Goal: Task Accomplishment & Management: Manage account settings

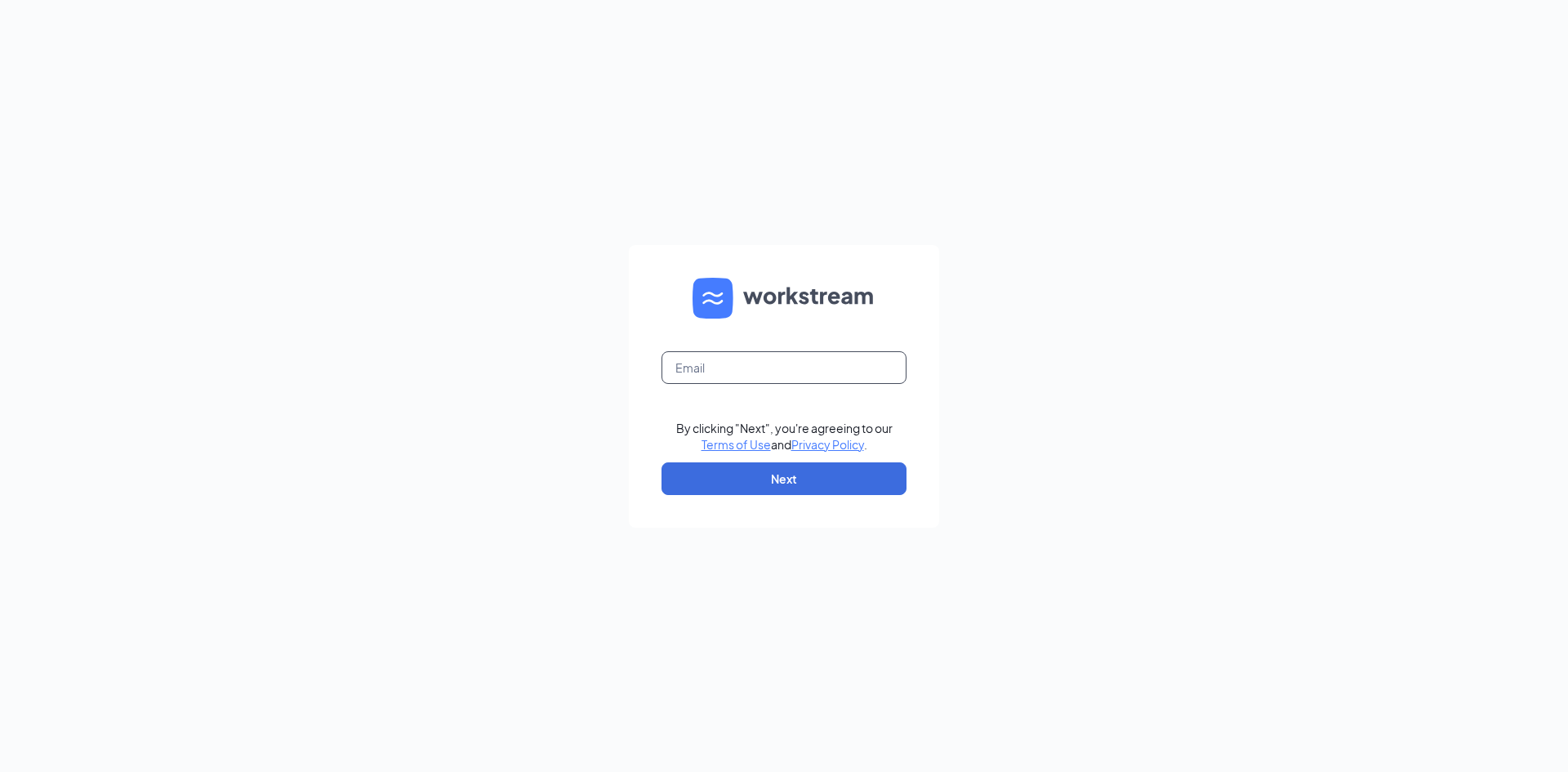
click at [767, 371] on input "text" at bounding box center [784, 367] width 245 height 32
type input "659@premiumloaves.com"
click at [747, 471] on button "Next" at bounding box center [784, 479] width 245 height 32
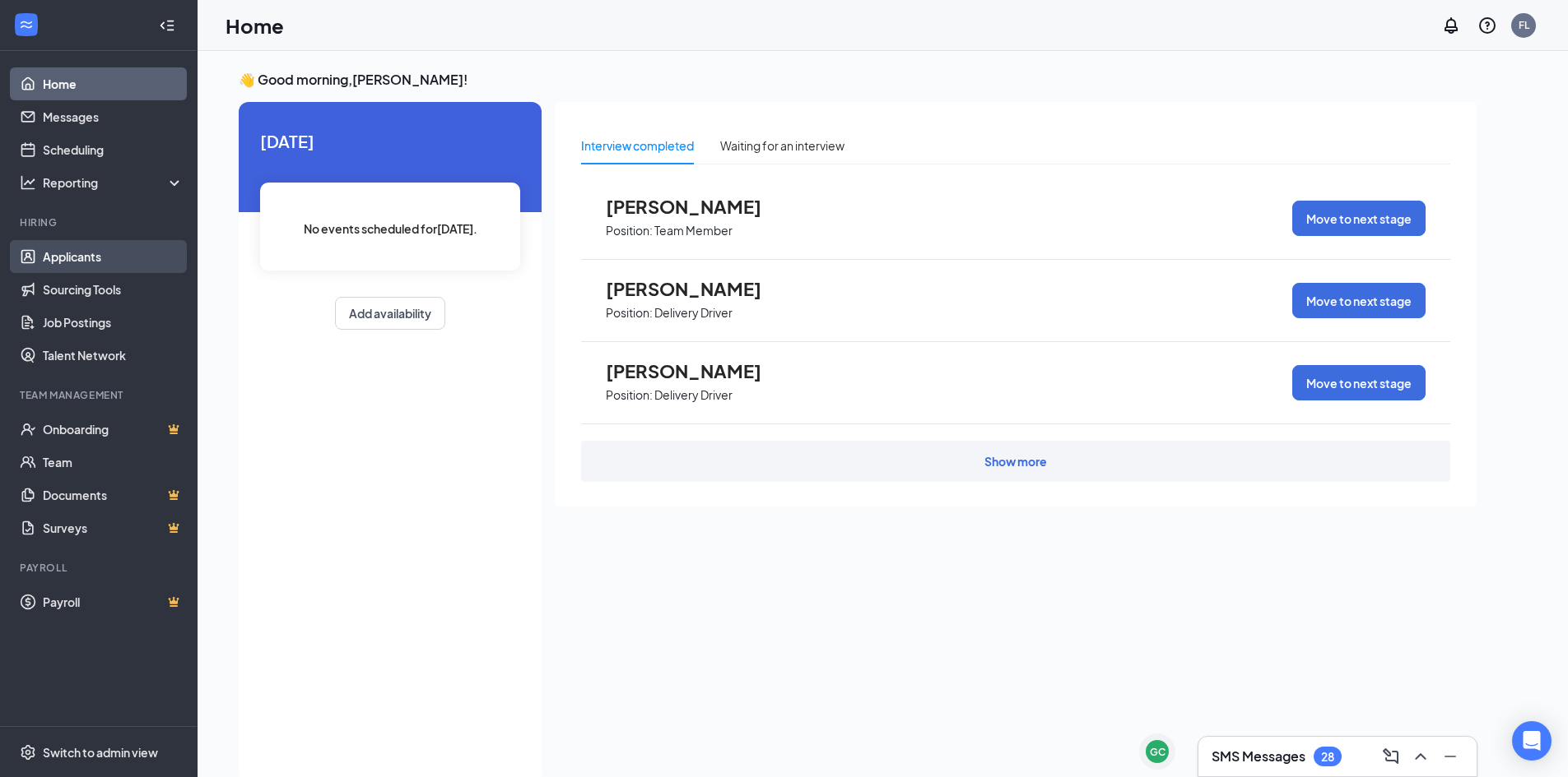
click at [87, 259] on link "Applicants" at bounding box center [113, 256] width 141 height 33
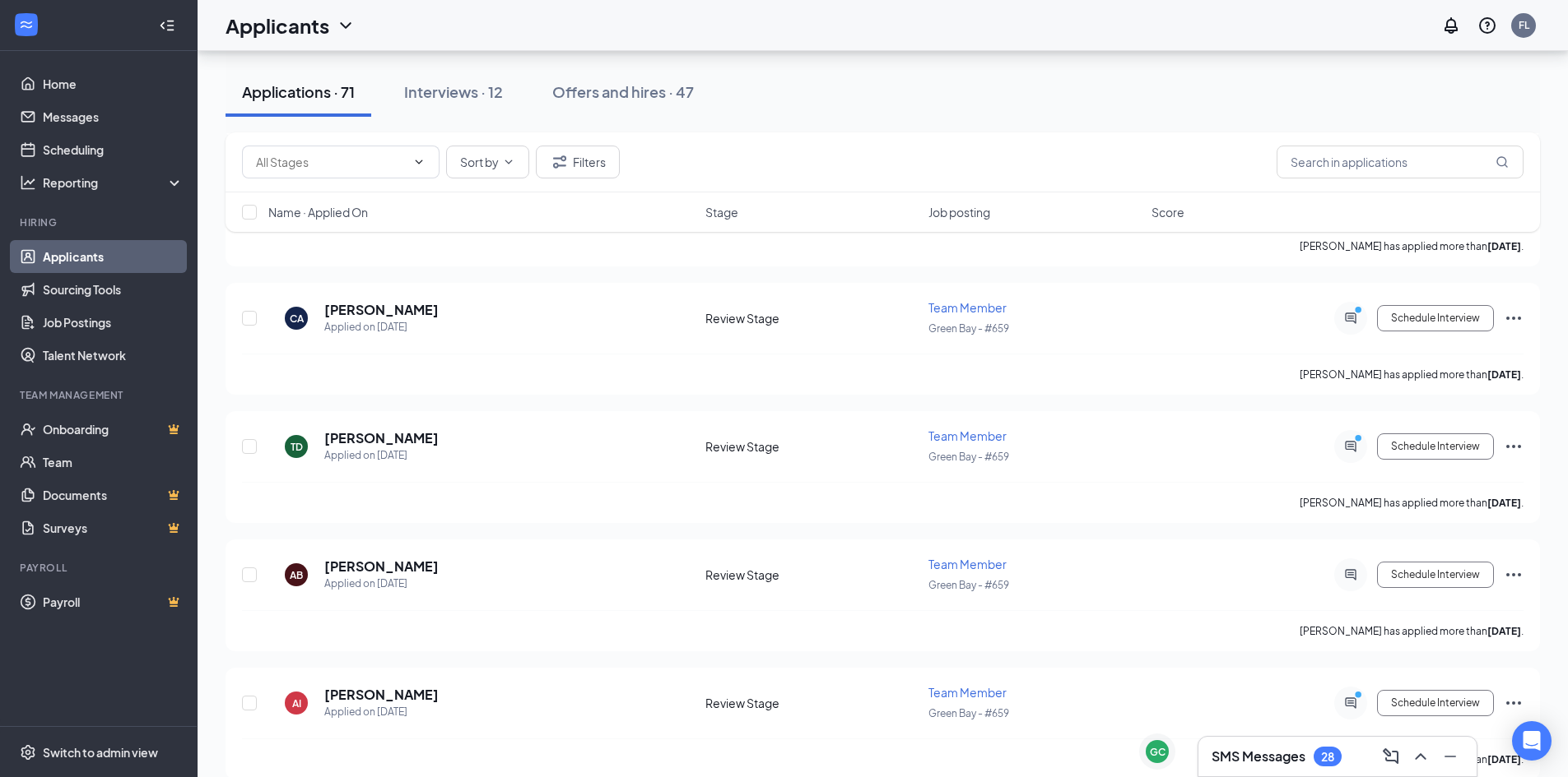
scroll to position [5758, 0]
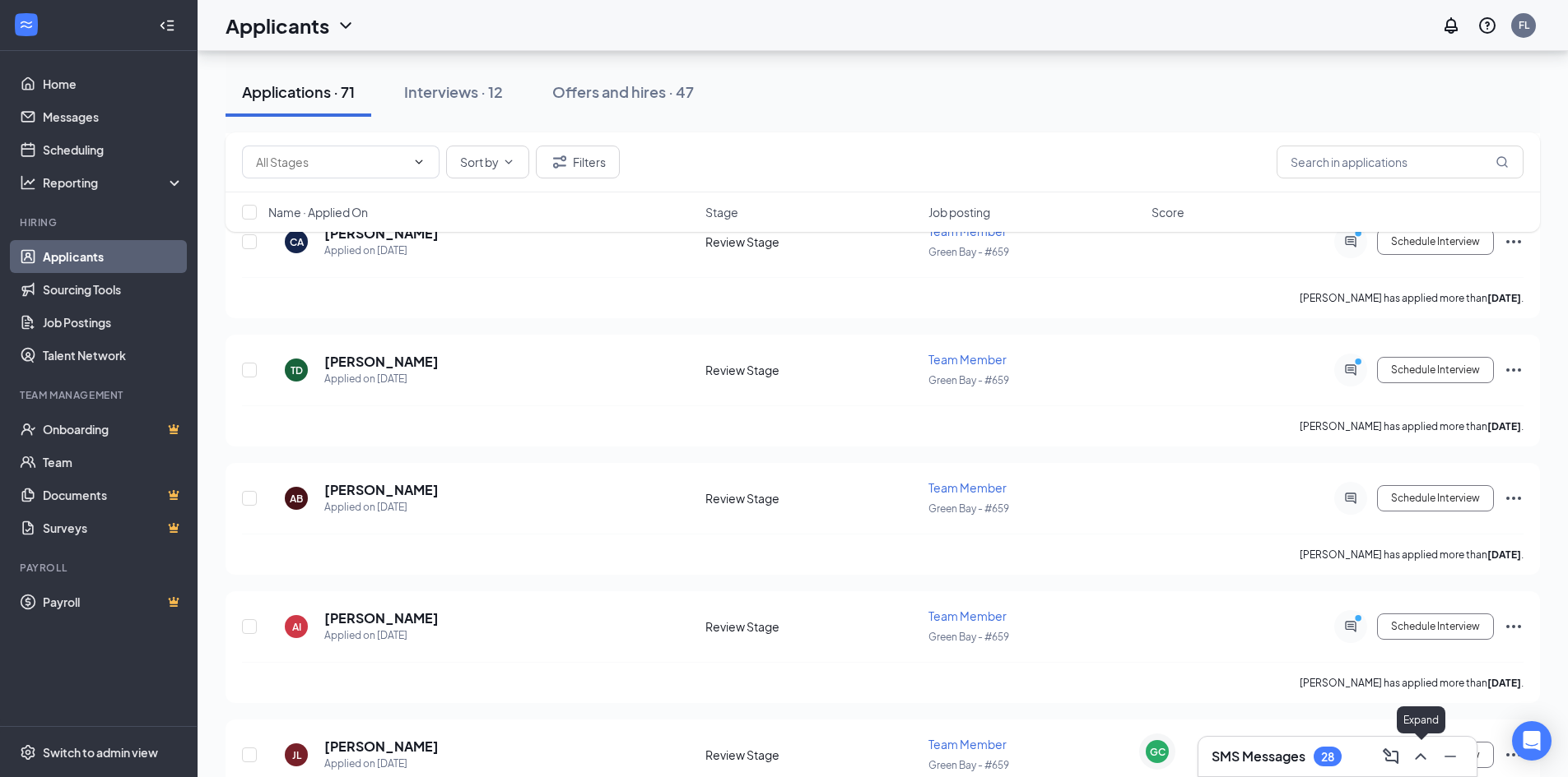
click at [1424, 755] on icon "ChevronUp" at bounding box center [1421, 757] width 20 height 20
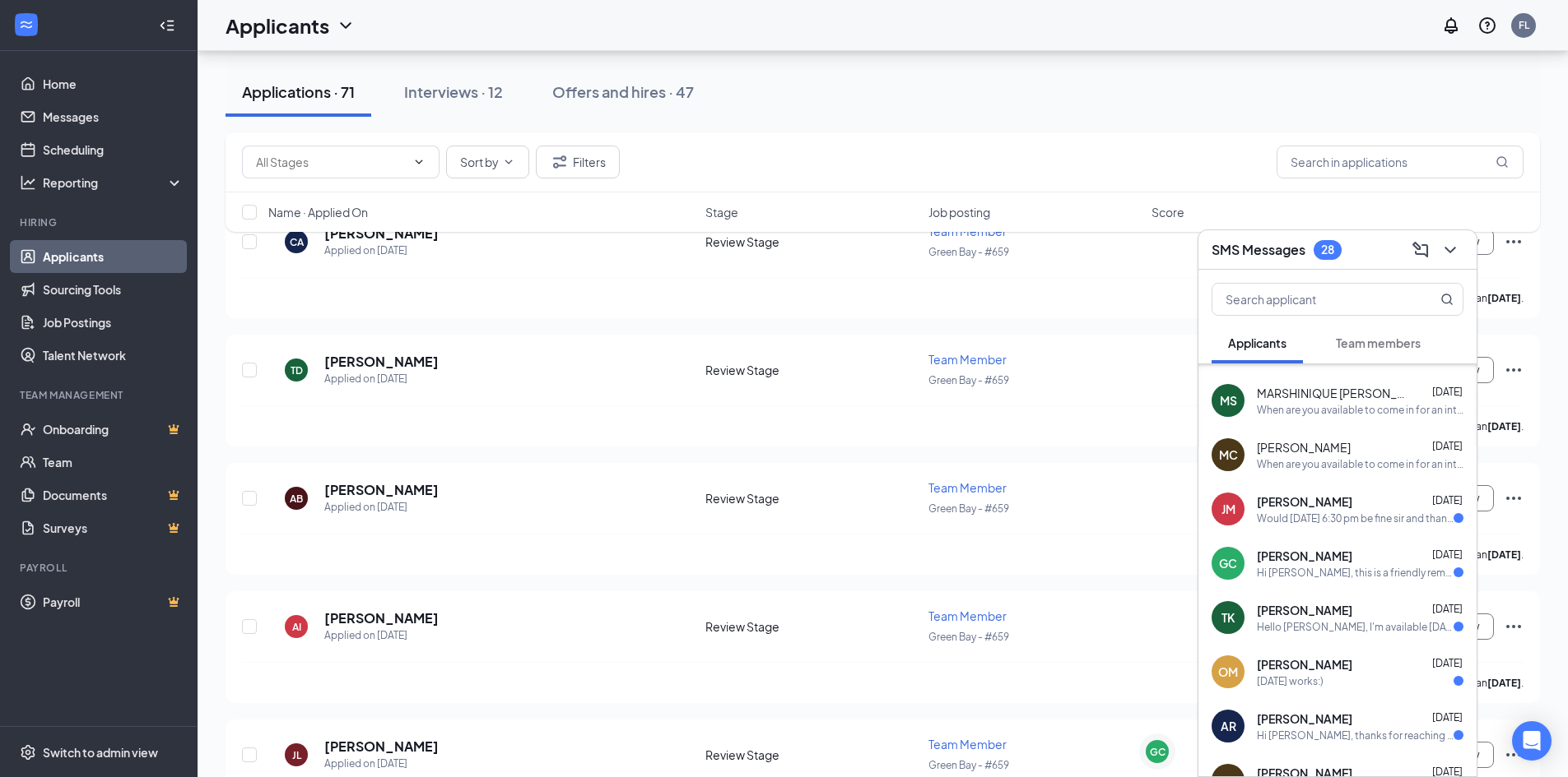
scroll to position [1464, 0]
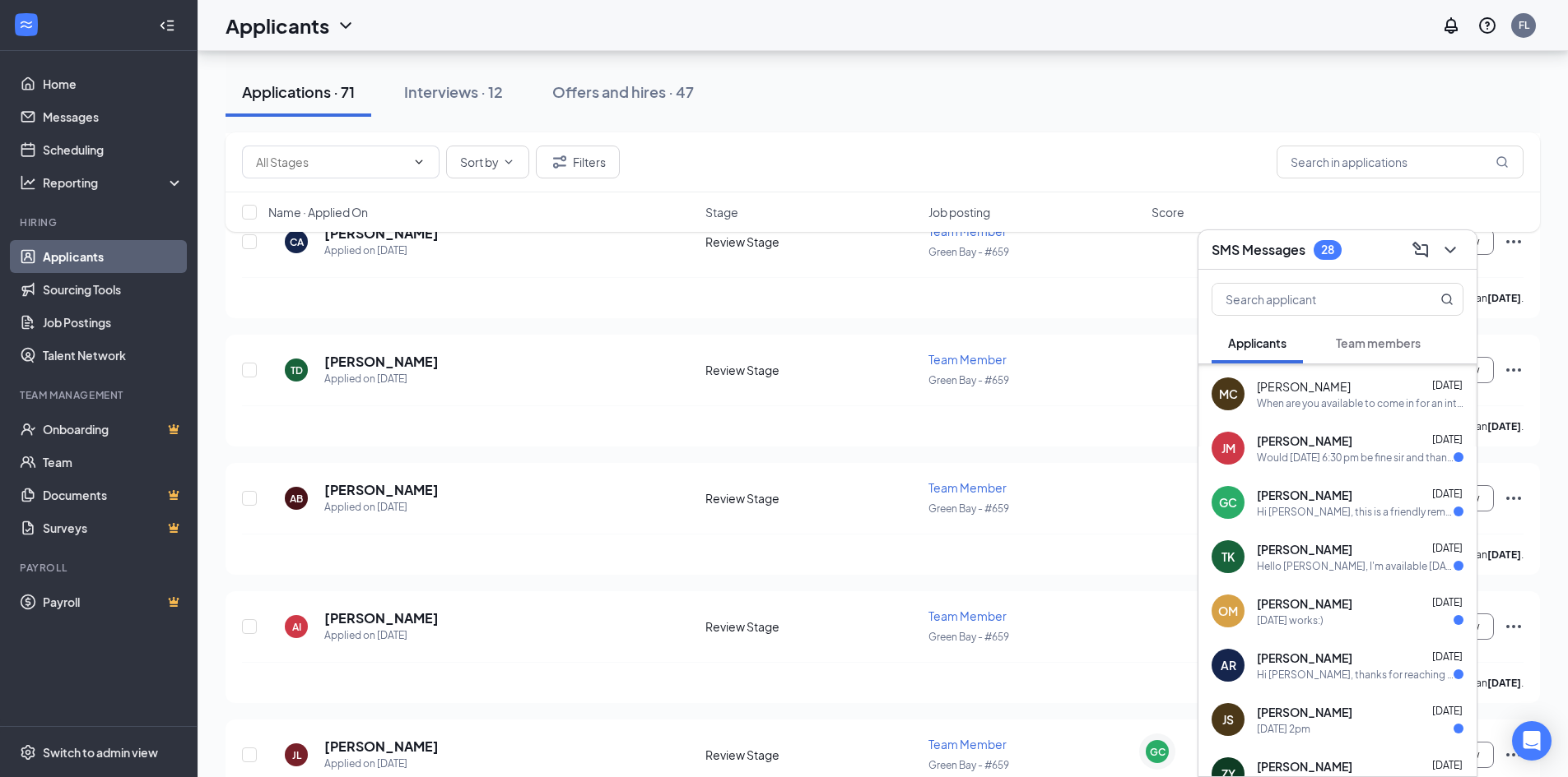
click at [1375, 619] on div "[DATE] works:)" at bounding box center [1360, 621] width 207 height 14
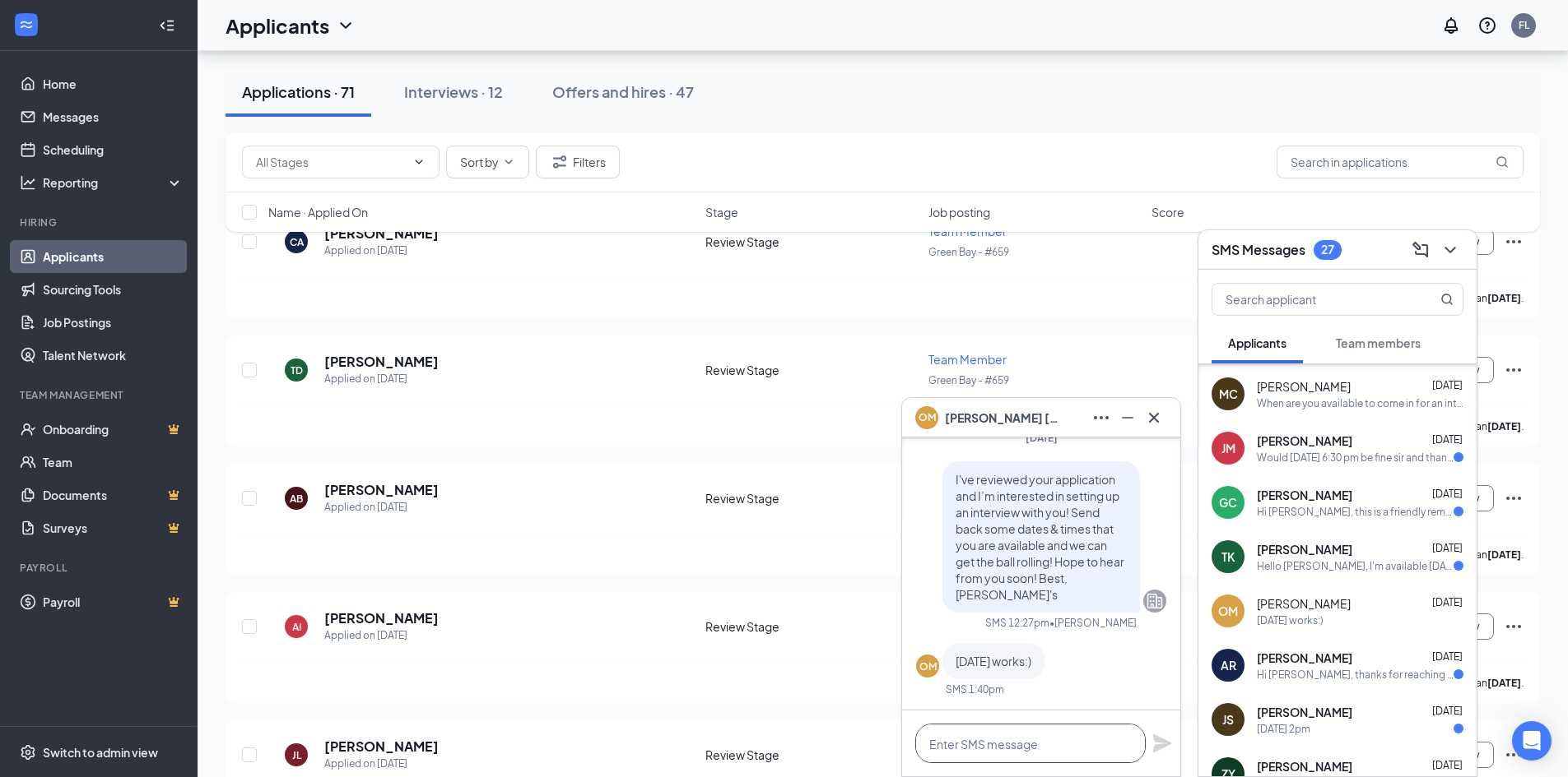
click at [1001, 750] on textarea at bounding box center [1030, 743] width 230 height 39
click at [1130, 424] on icon "Minimize" at bounding box center [1128, 418] width 20 height 20
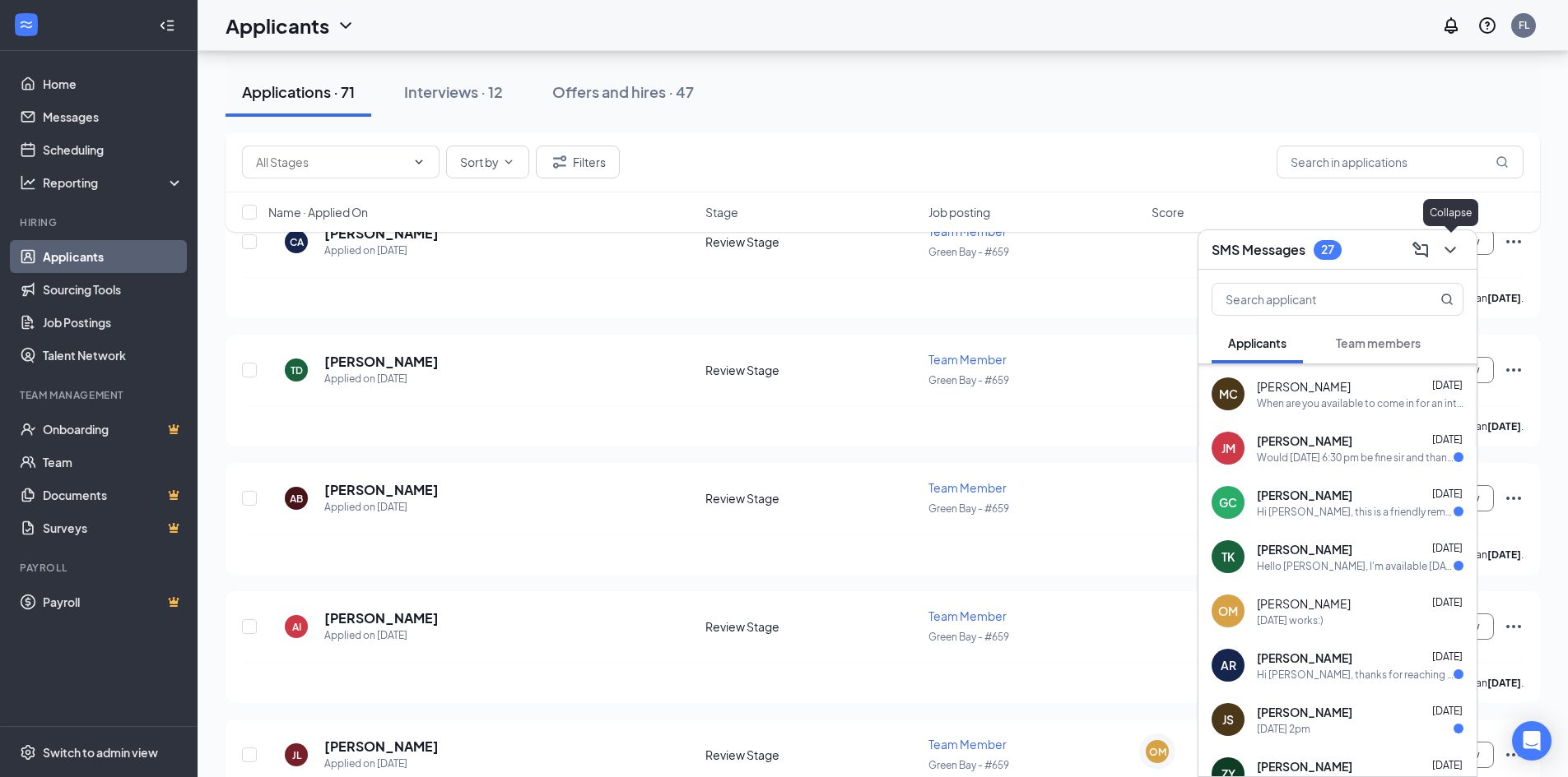
click at [1445, 252] on icon "ChevronDown" at bounding box center [1450, 250] width 20 height 20
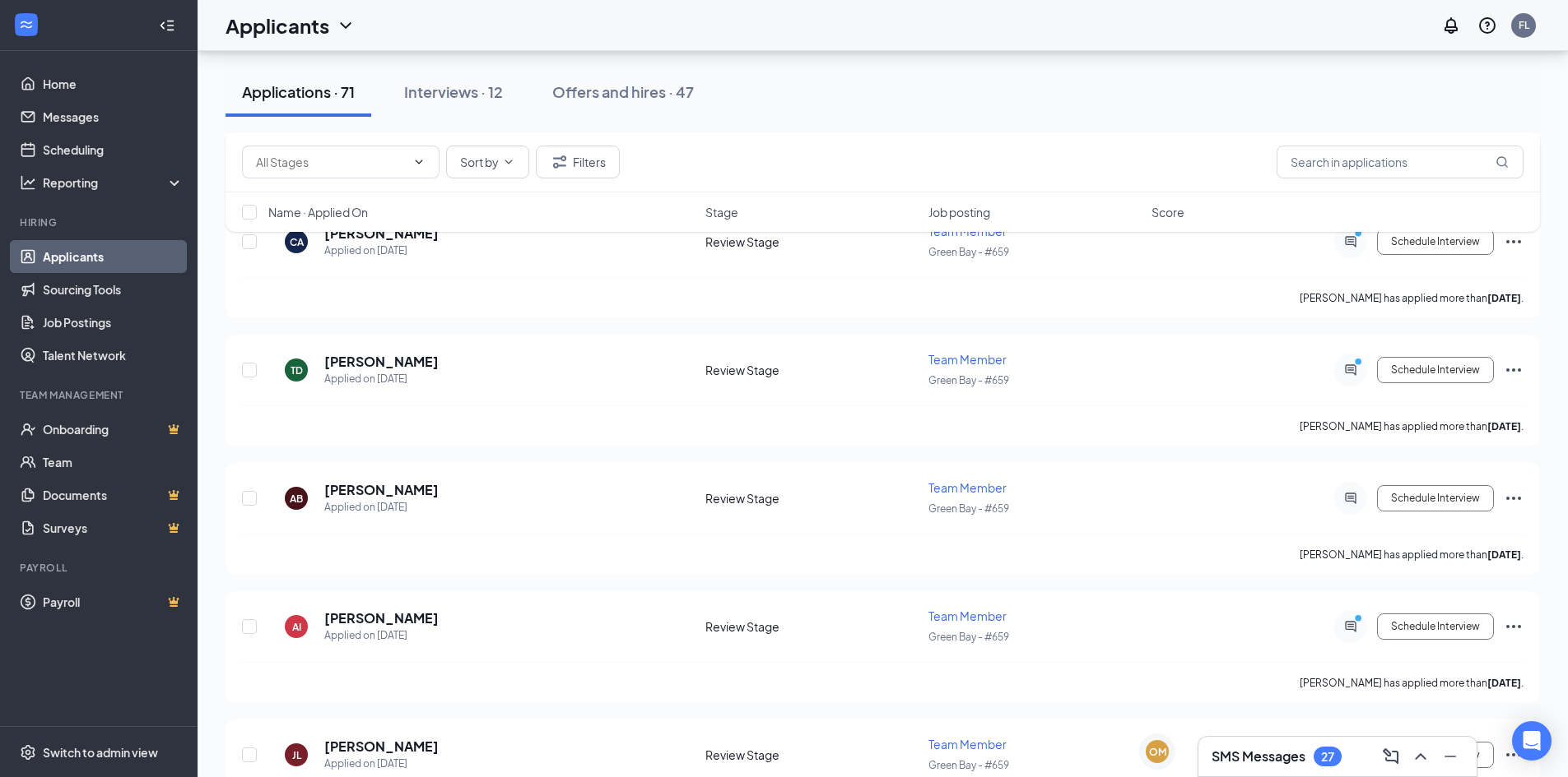
scroll to position [0, 0]
click at [474, 95] on div "Interviews · 12" at bounding box center [453, 91] width 99 height 21
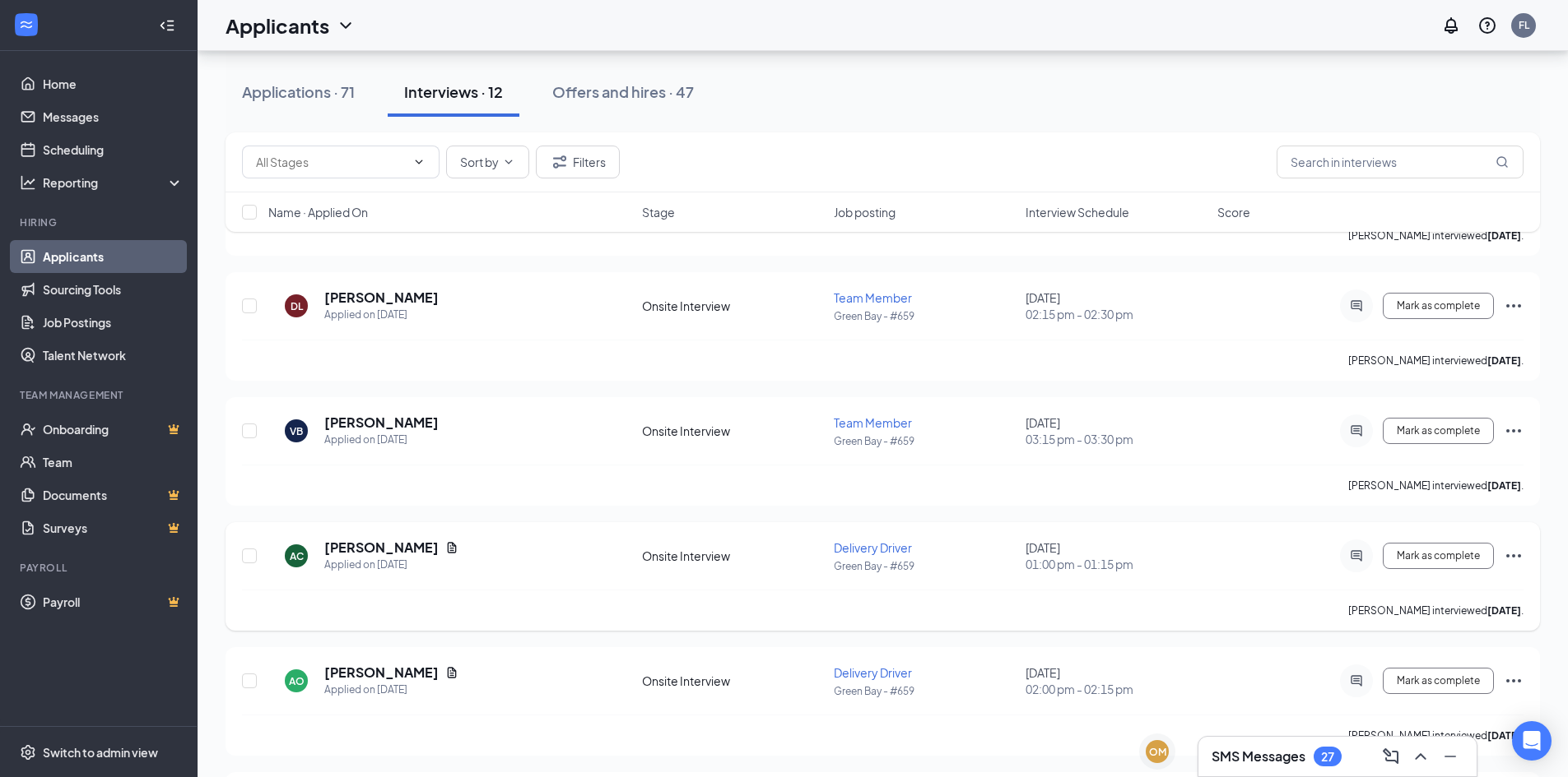
scroll to position [823, 0]
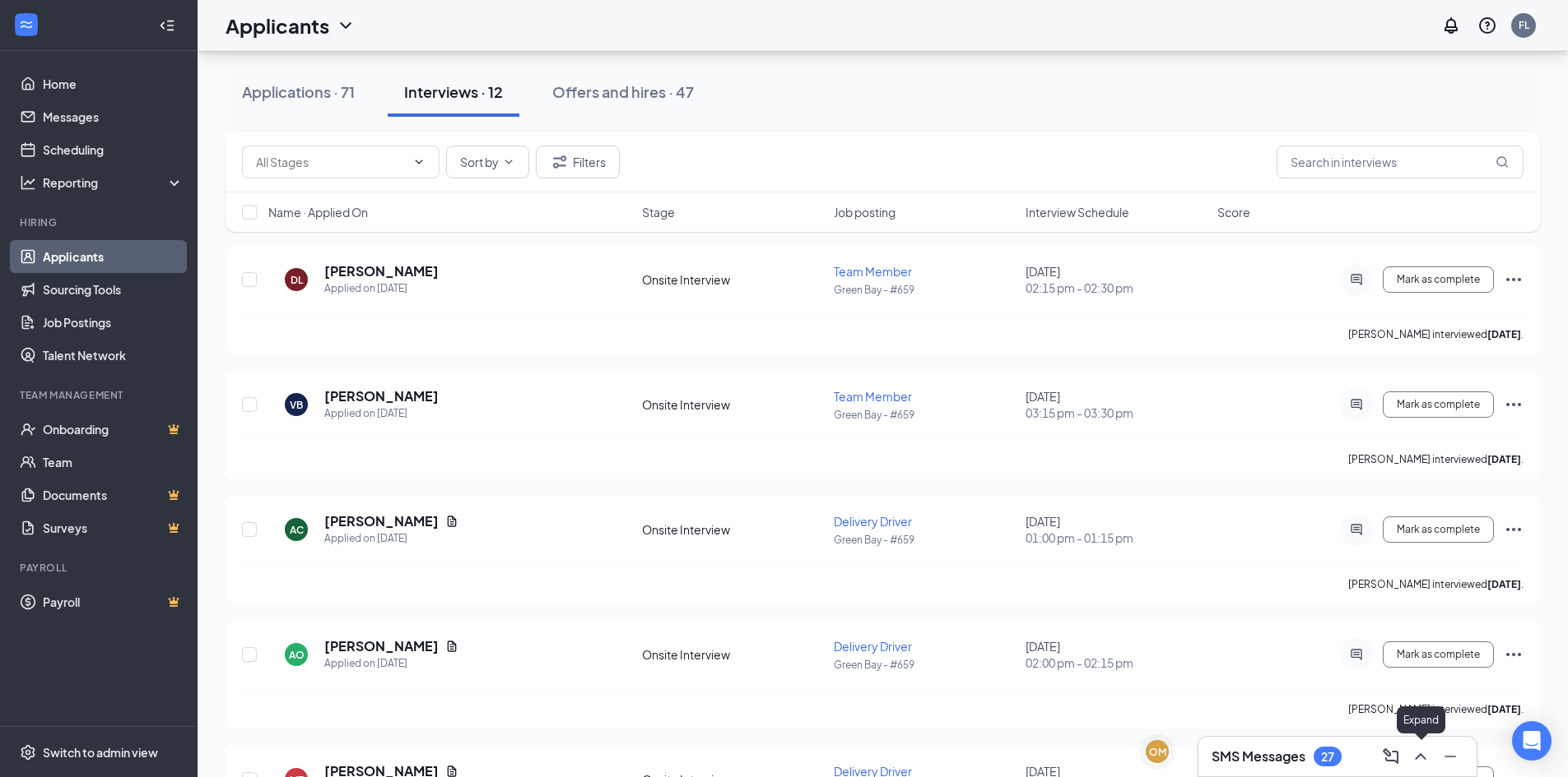
click at [1427, 756] on icon "ChevronUp" at bounding box center [1421, 757] width 20 height 20
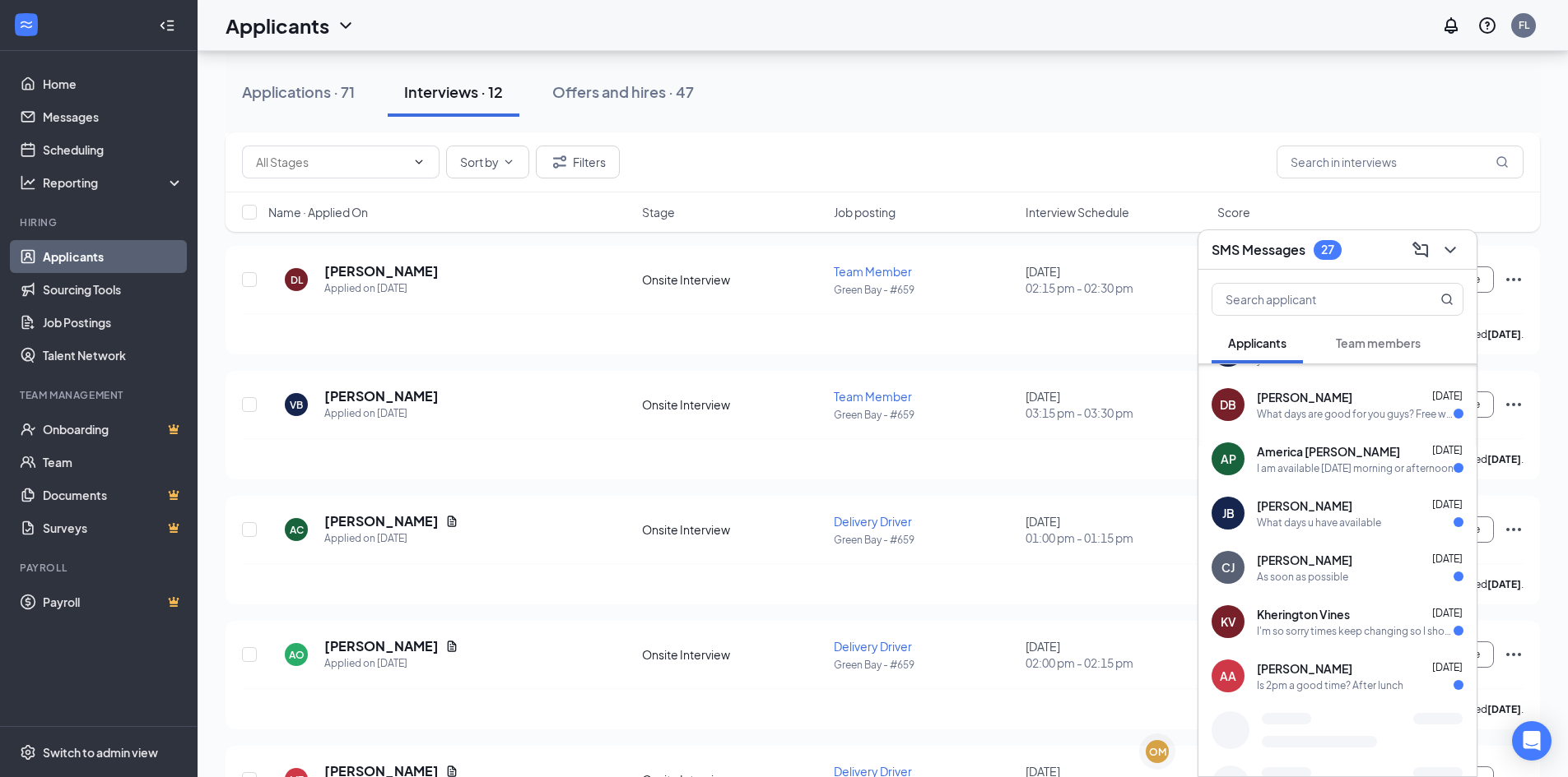
scroll to position [213, 0]
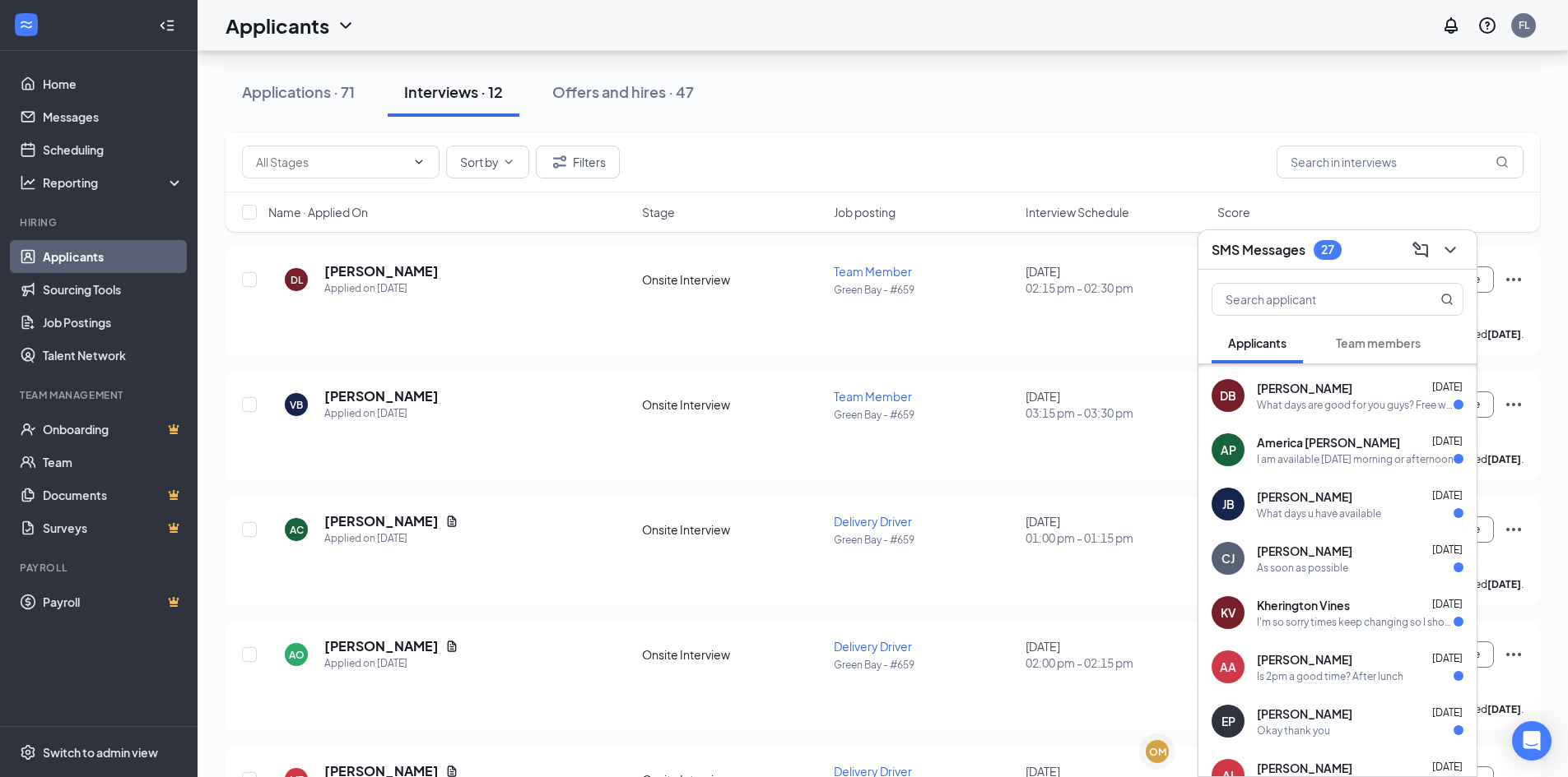
click at [1365, 618] on div "I'm so sorry times keep changing so I should be available by [DATE] at 4:30 or …" at bounding box center [1355, 622] width 197 height 14
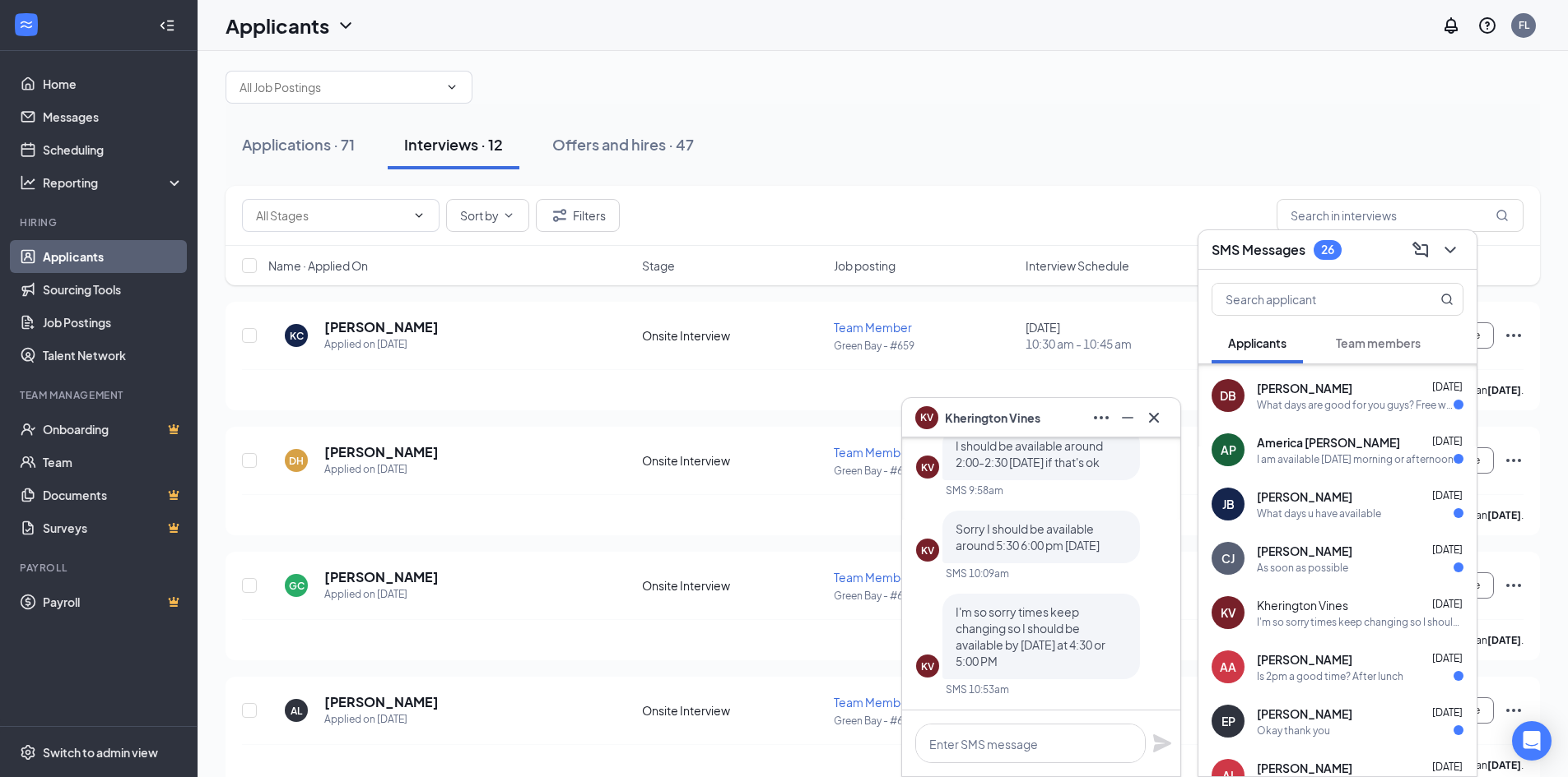
scroll to position [0, 0]
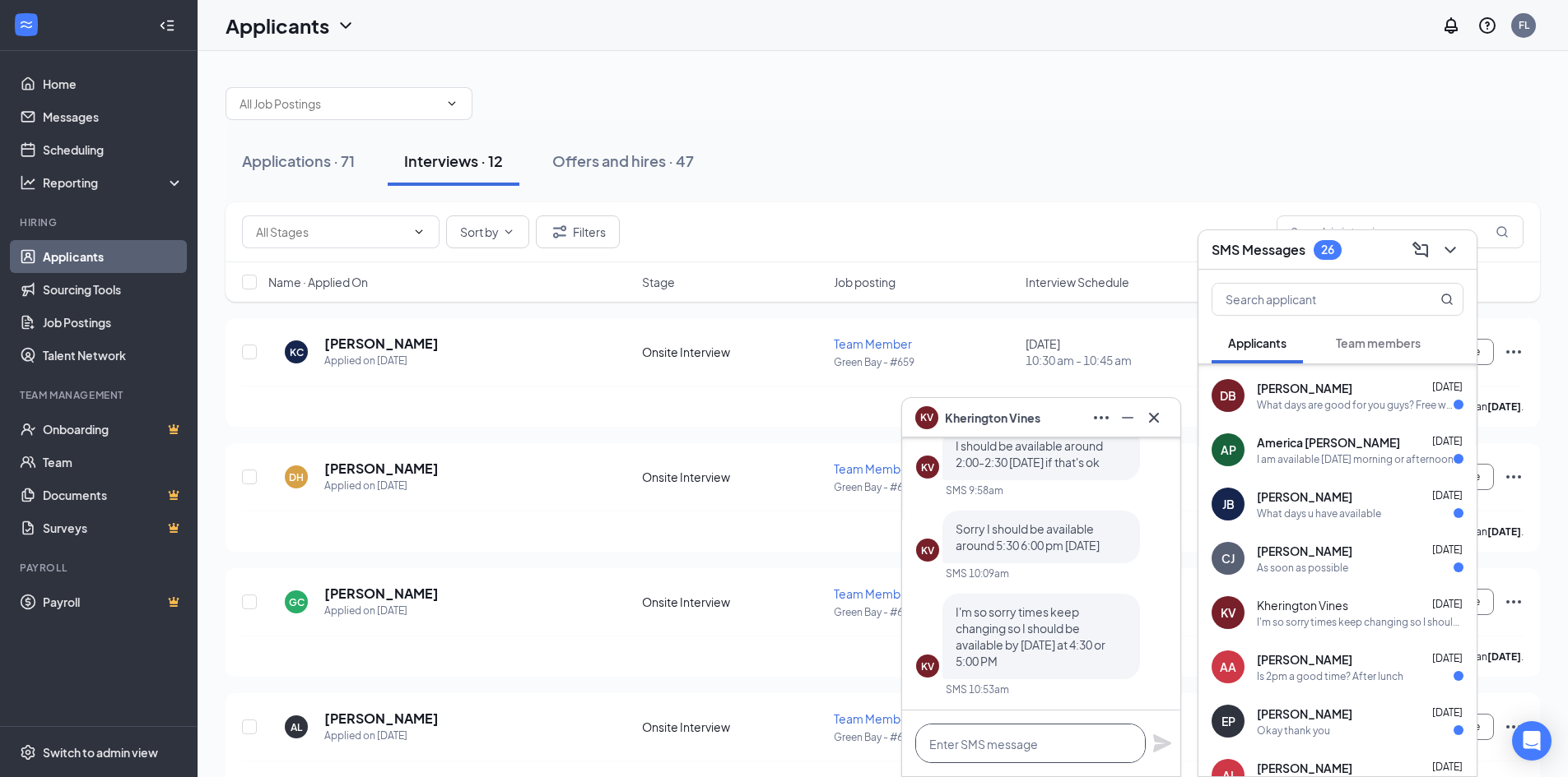
click at [1033, 747] on textarea at bounding box center [1030, 743] width 230 height 39
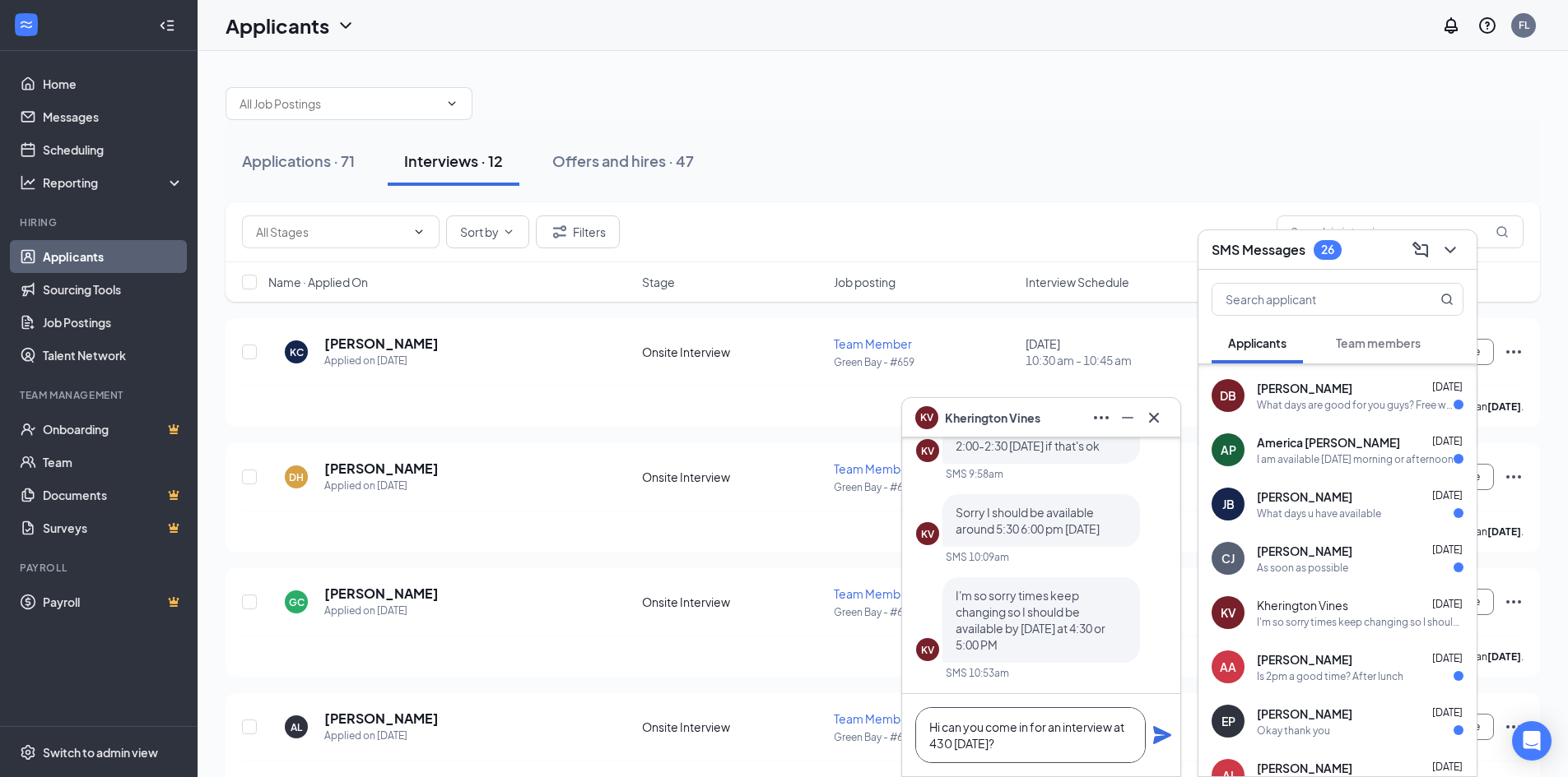
type textarea "Hi can you come in for an interview at 430 [DATE]?"
click at [1158, 733] on icon "Plane" at bounding box center [1162, 735] width 18 height 18
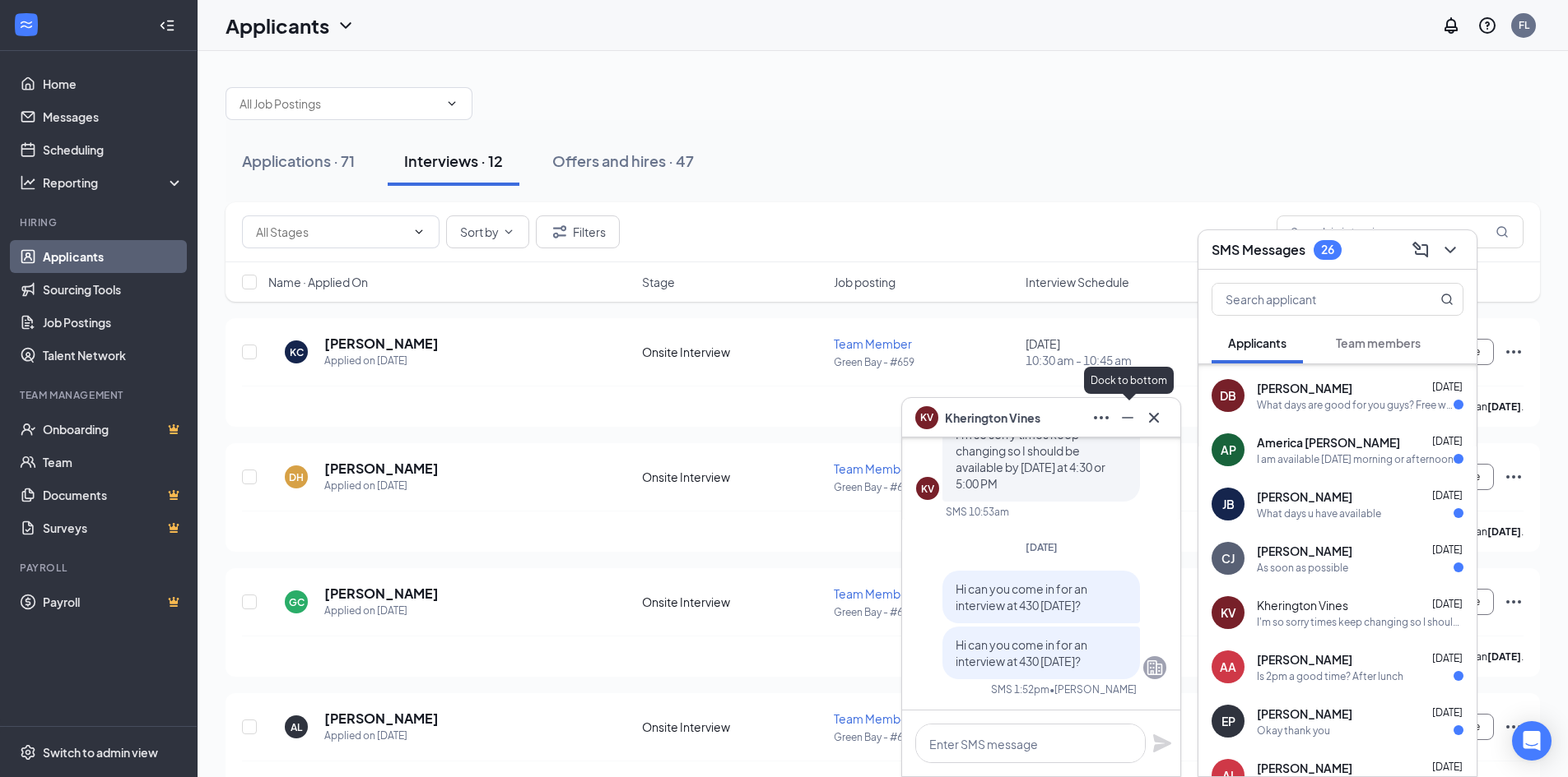
click at [1122, 423] on icon "Minimize" at bounding box center [1128, 418] width 20 height 20
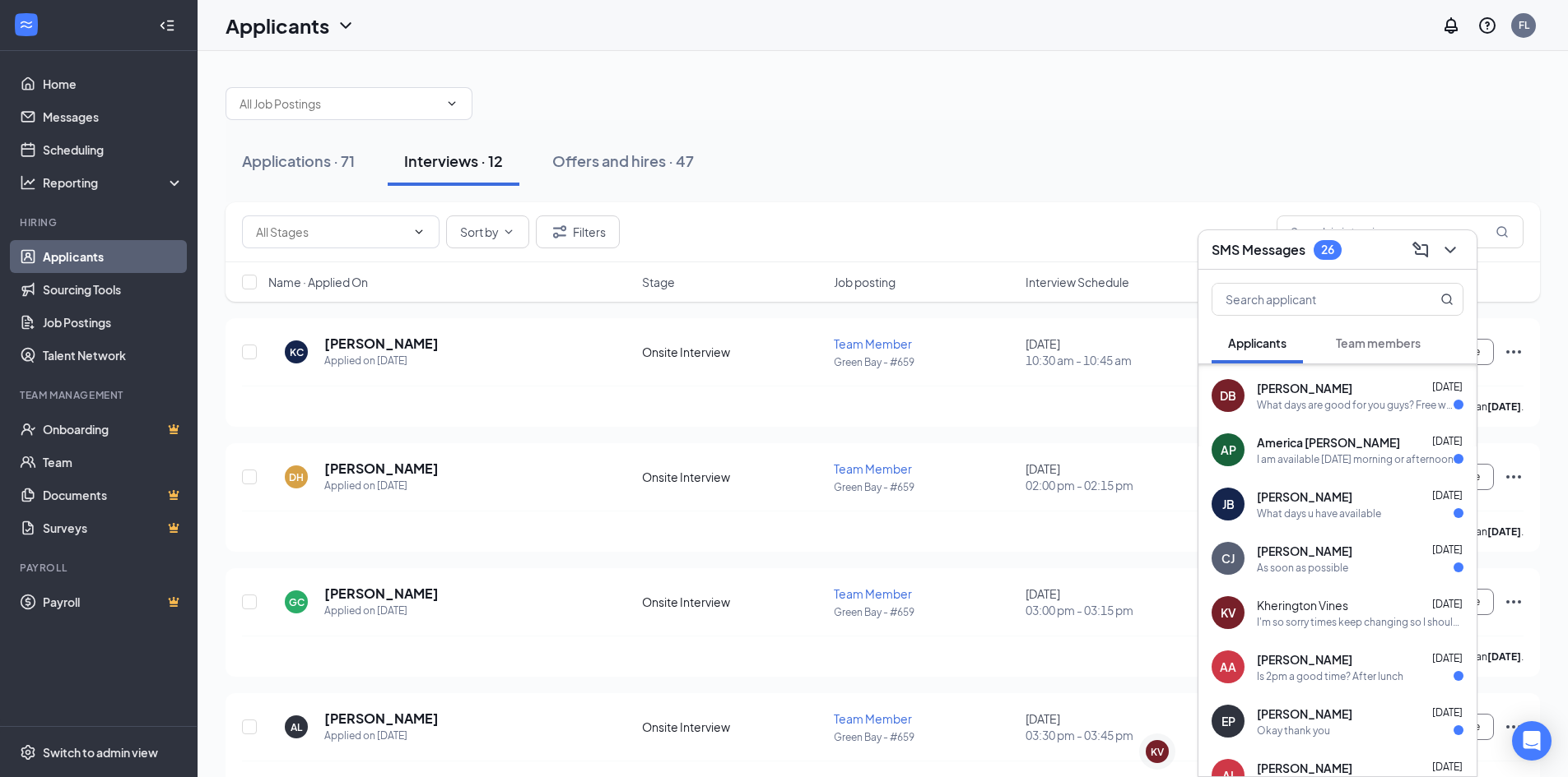
click at [1332, 712] on span "[PERSON_NAME]" at bounding box center [1304, 714] width 95 height 17
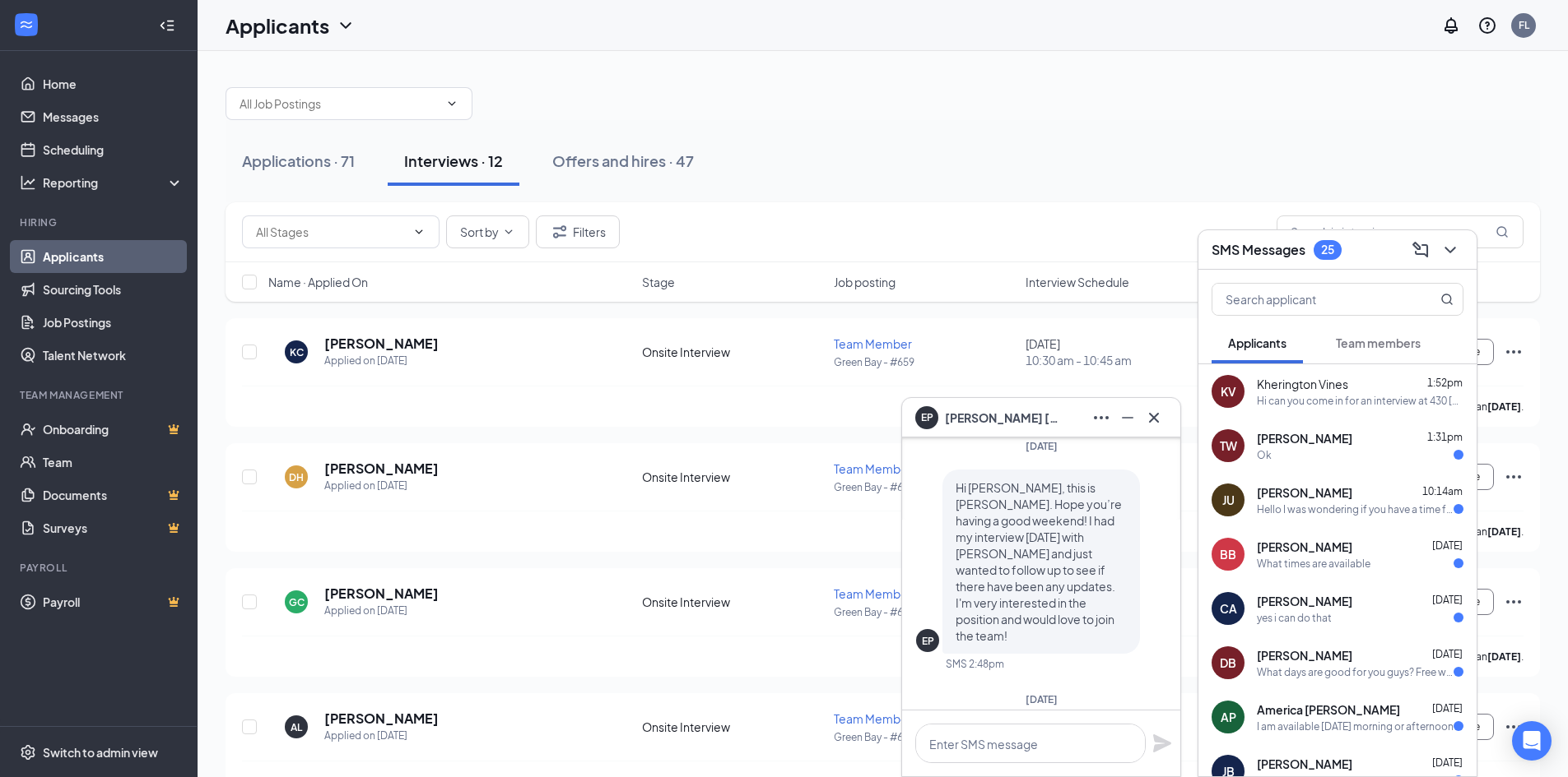
scroll to position [-247, 0]
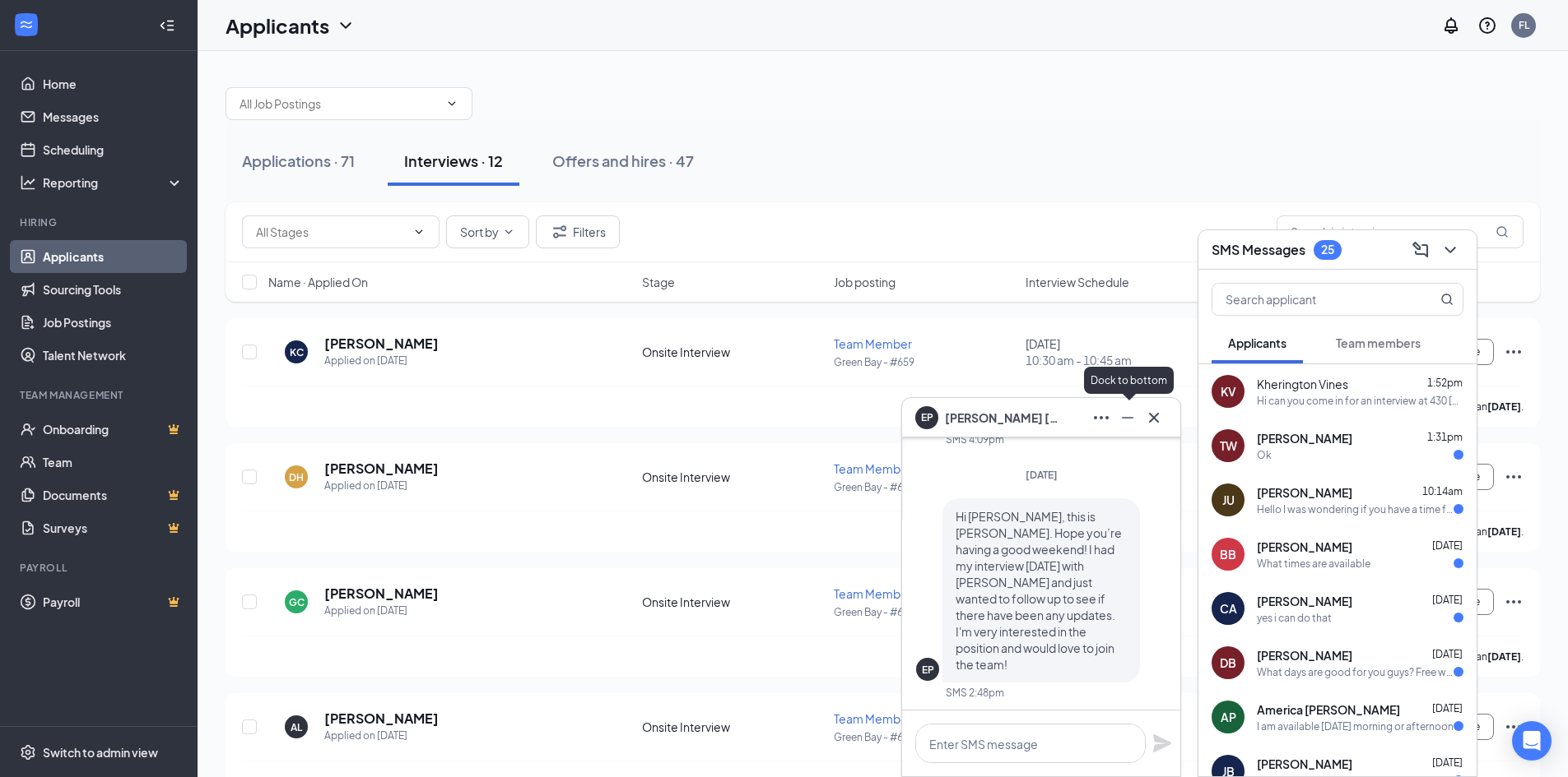
click at [1125, 424] on icon "Minimize" at bounding box center [1128, 418] width 20 height 20
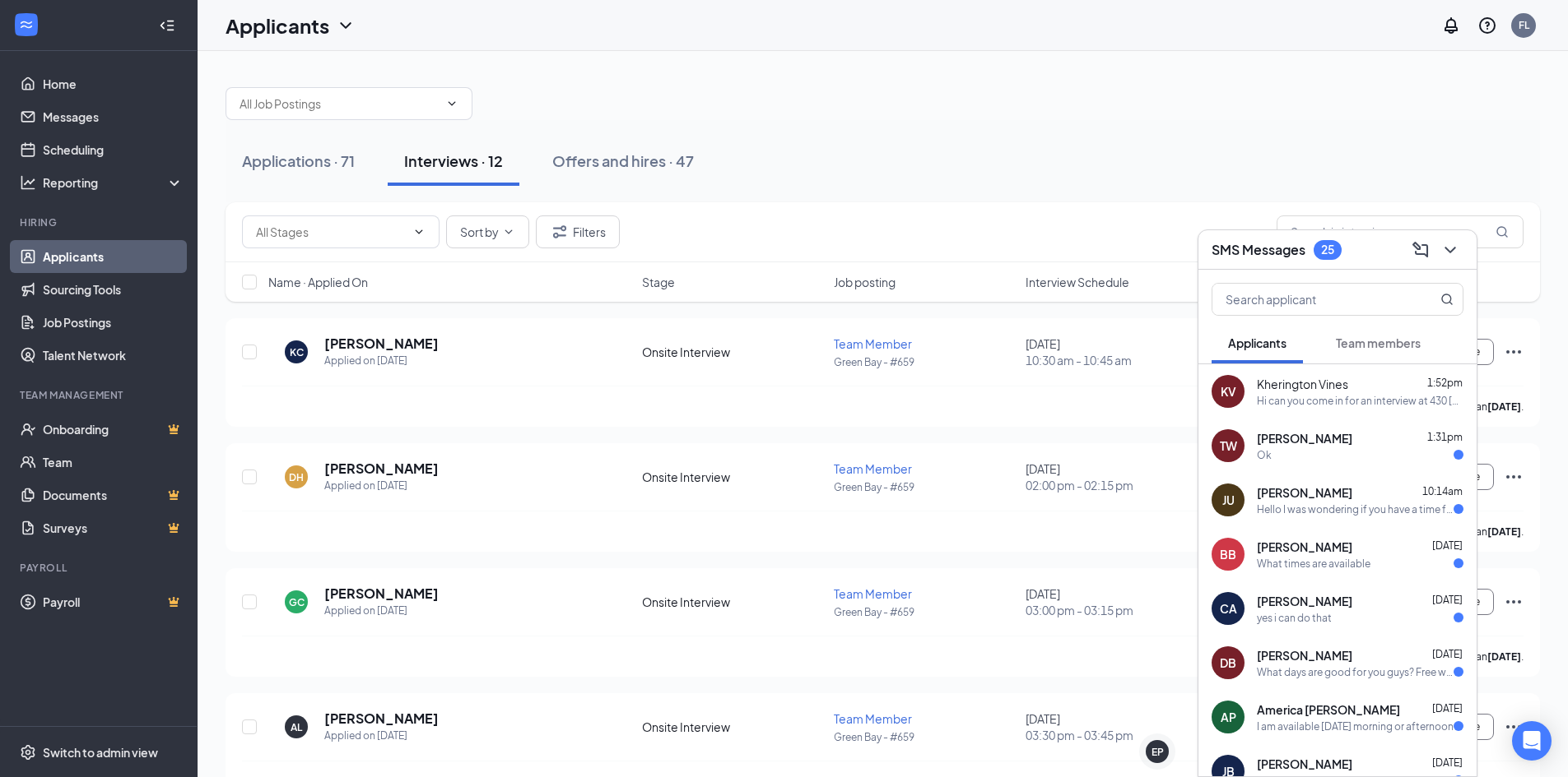
scroll to position [0, 0]
click at [1448, 254] on icon "ChevronDown" at bounding box center [1450, 250] width 20 height 20
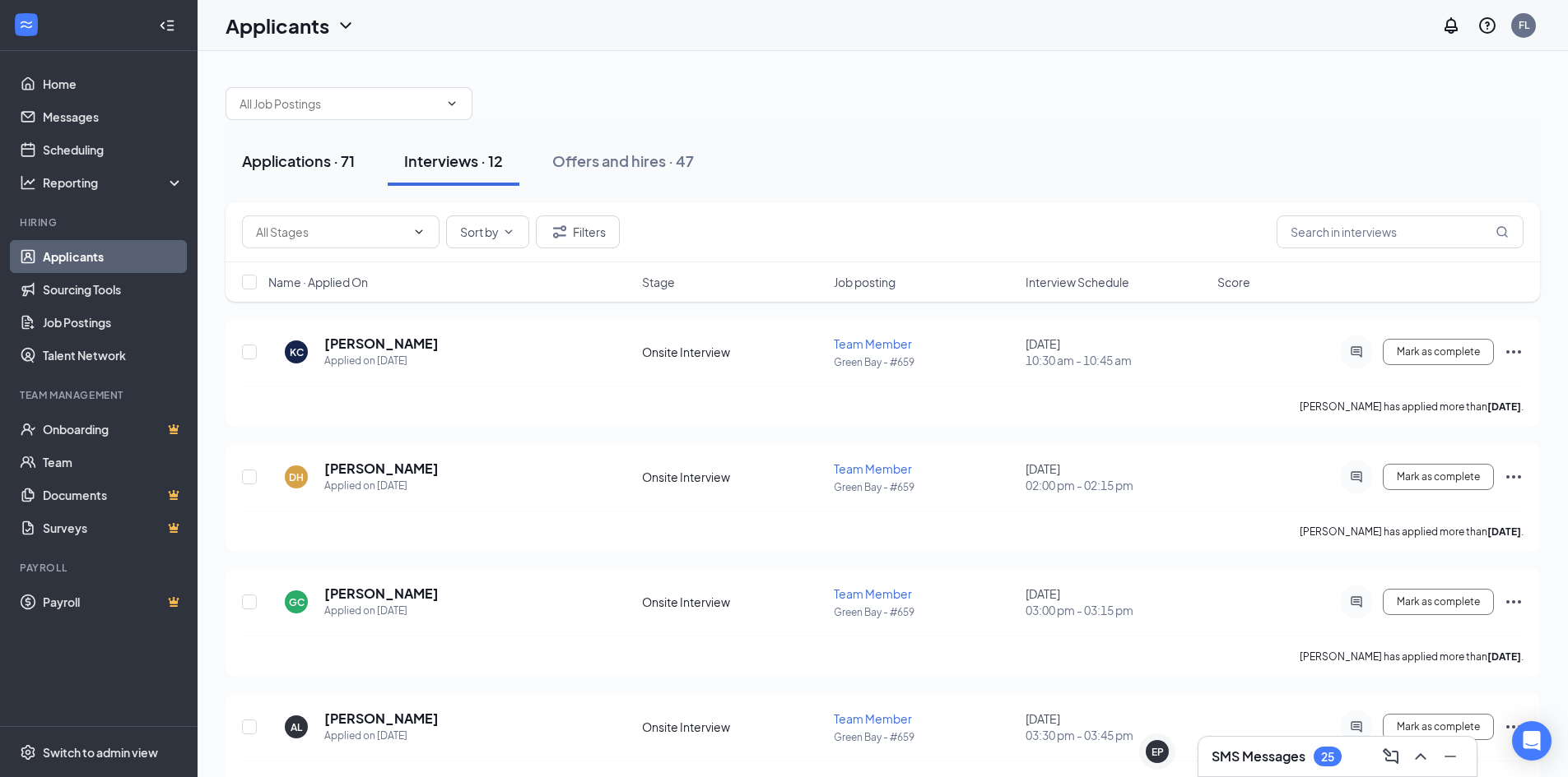
click at [312, 156] on div "Applications · 71" at bounding box center [298, 161] width 113 height 21
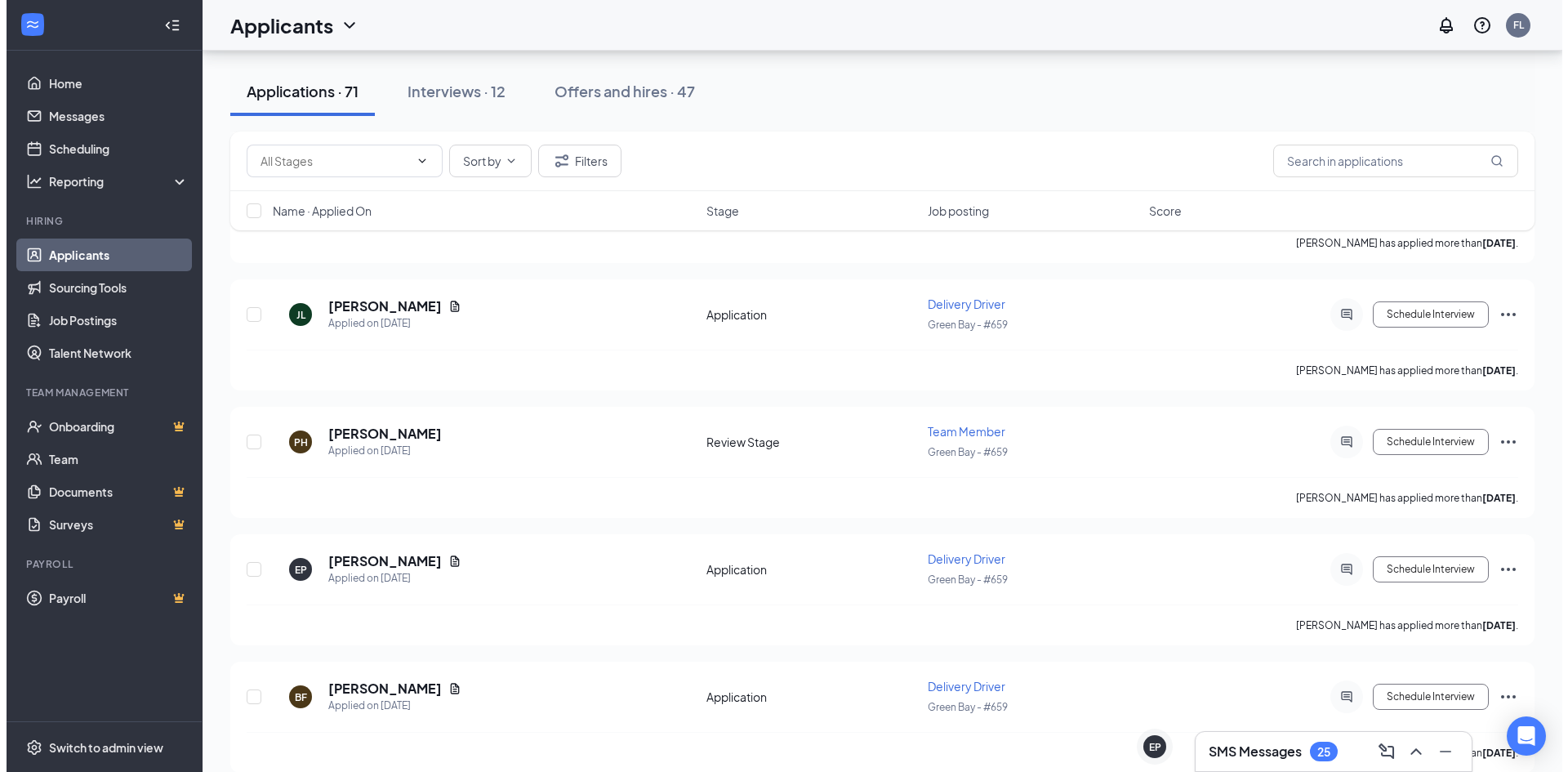
scroll to position [8590, 0]
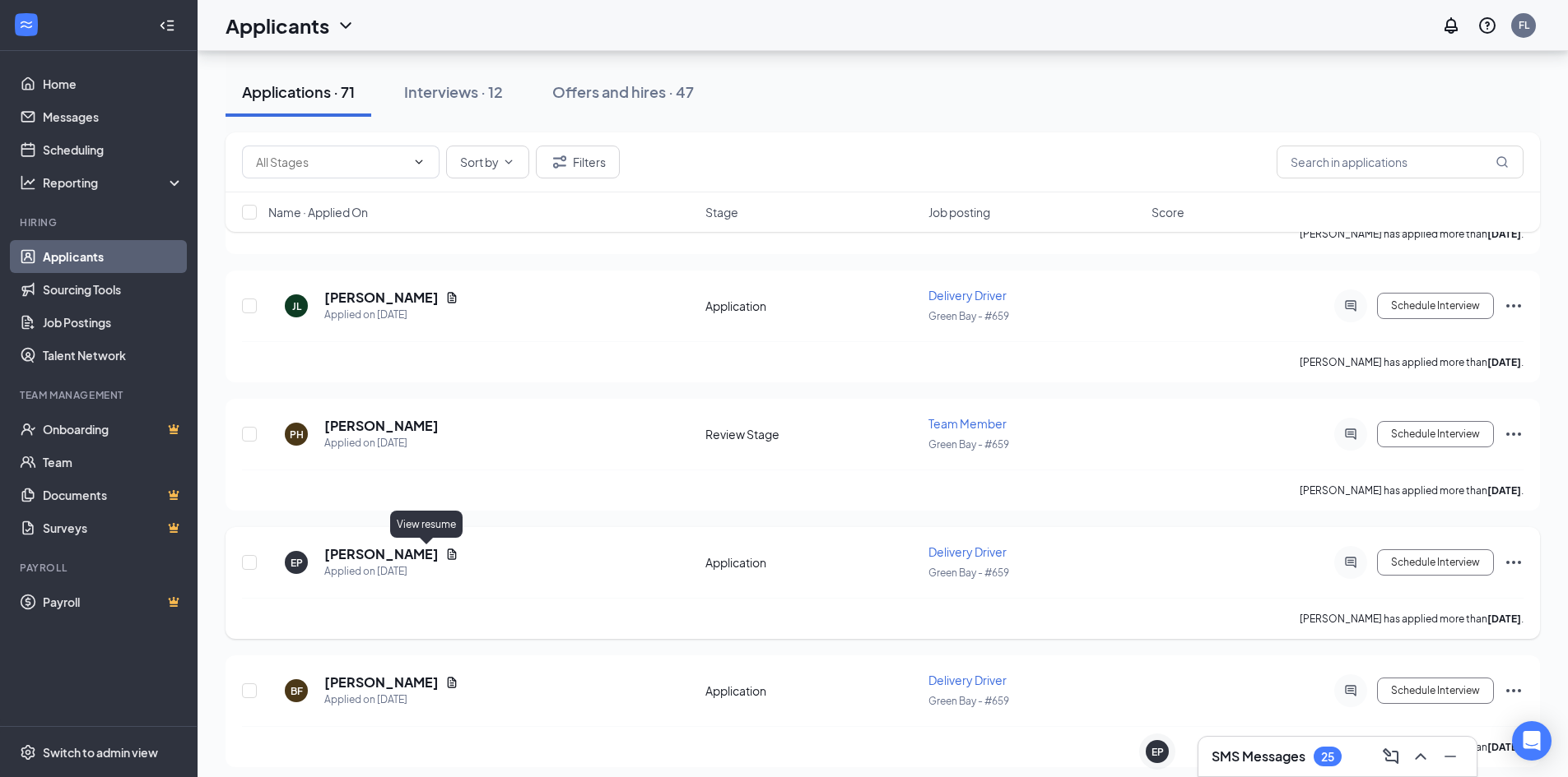
click at [448, 558] on icon "Document" at bounding box center [452, 554] width 9 height 11
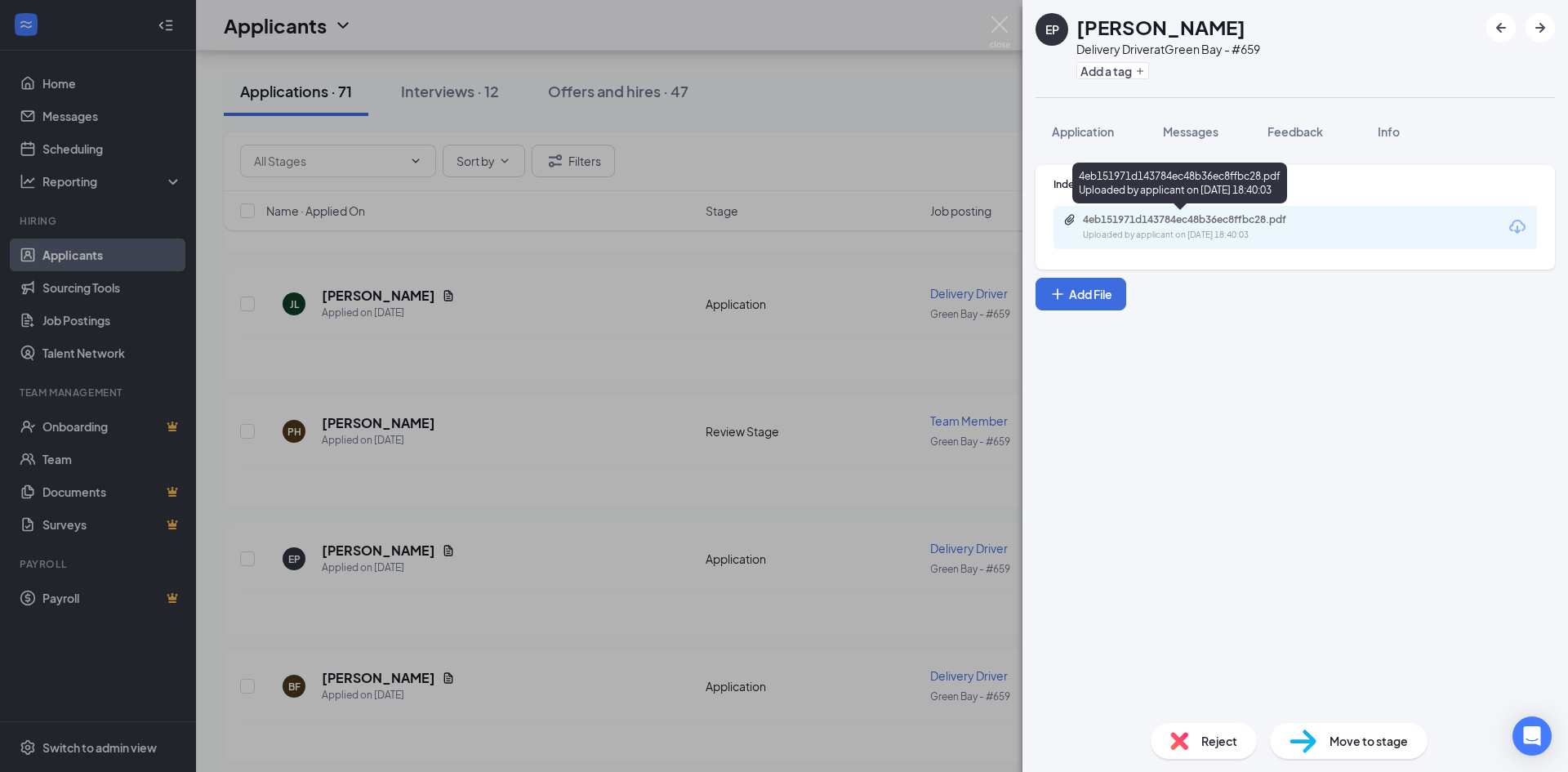
click at [1193, 223] on div "4eb151971d143784ec48b36ec8ffbc28.pdf" at bounding box center [1197, 220] width 228 height 13
click at [801, 139] on div "EP [PERSON_NAME] Delivery Driver at [GEOGRAPHIC_DATA] - #659 Add a tag Applicat…" at bounding box center [784, 386] width 1568 height 772
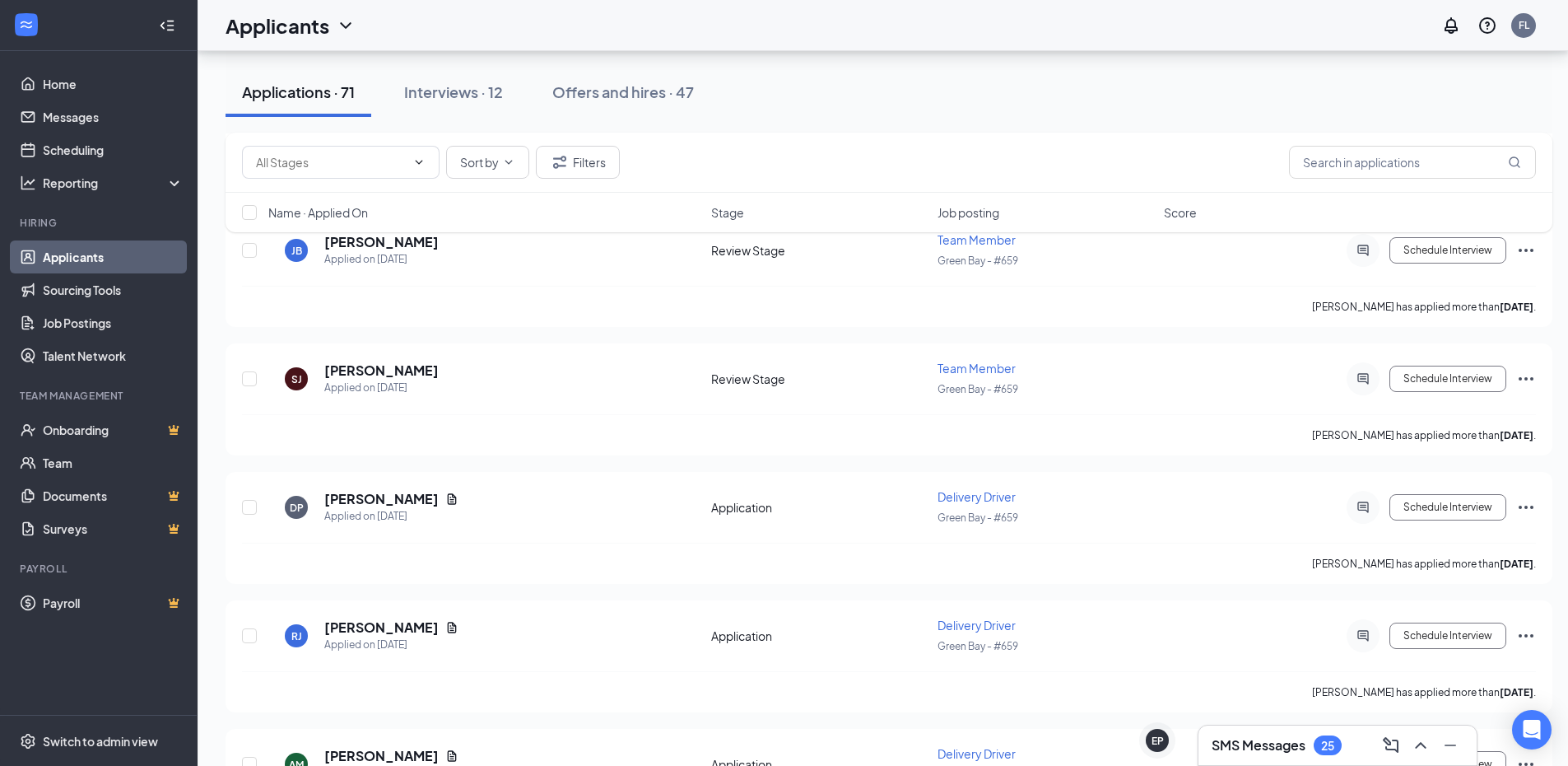
scroll to position [7935, 0]
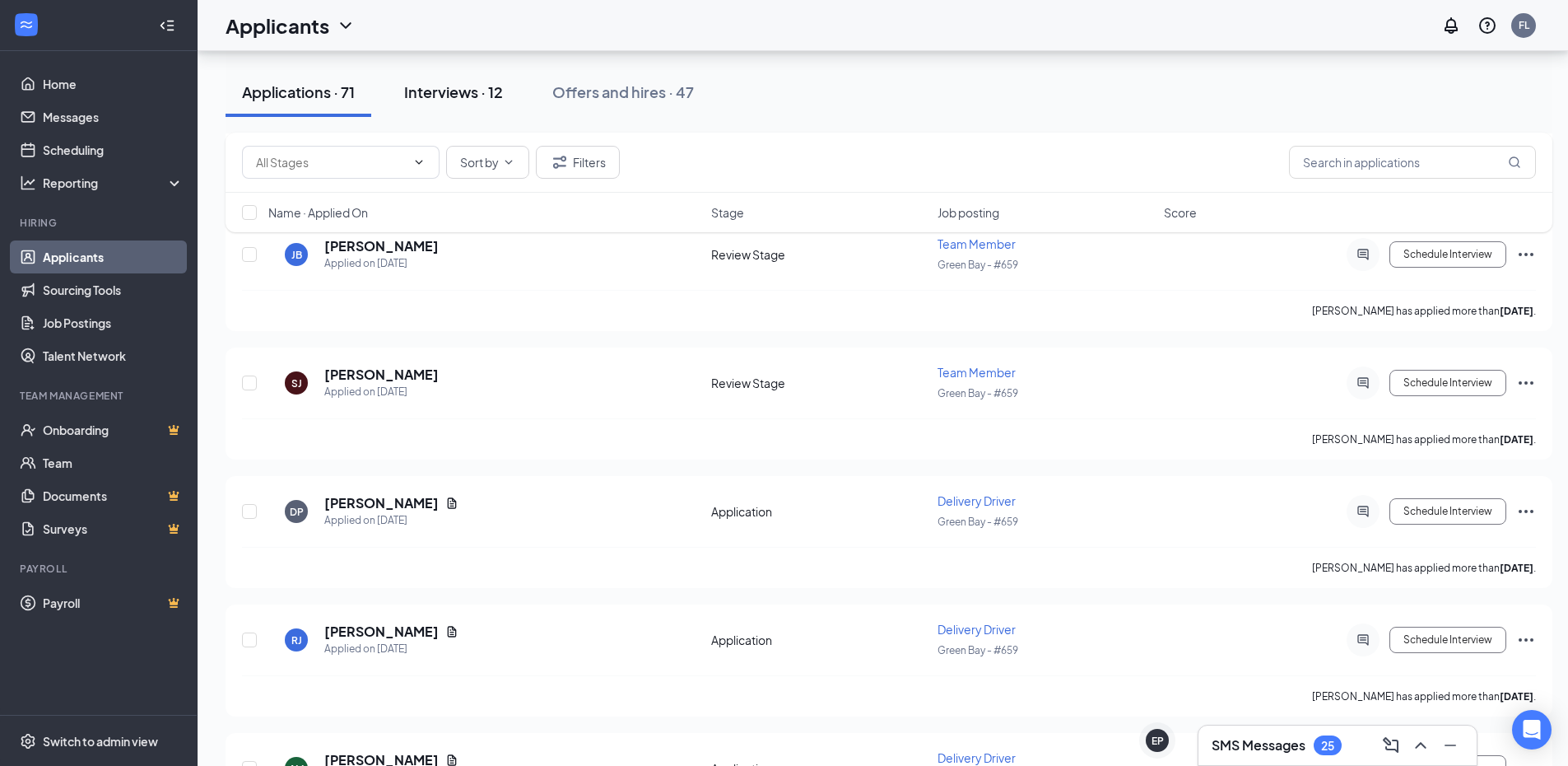
click at [481, 103] on button "Interviews · 12" at bounding box center [453, 92] width 131 height 49
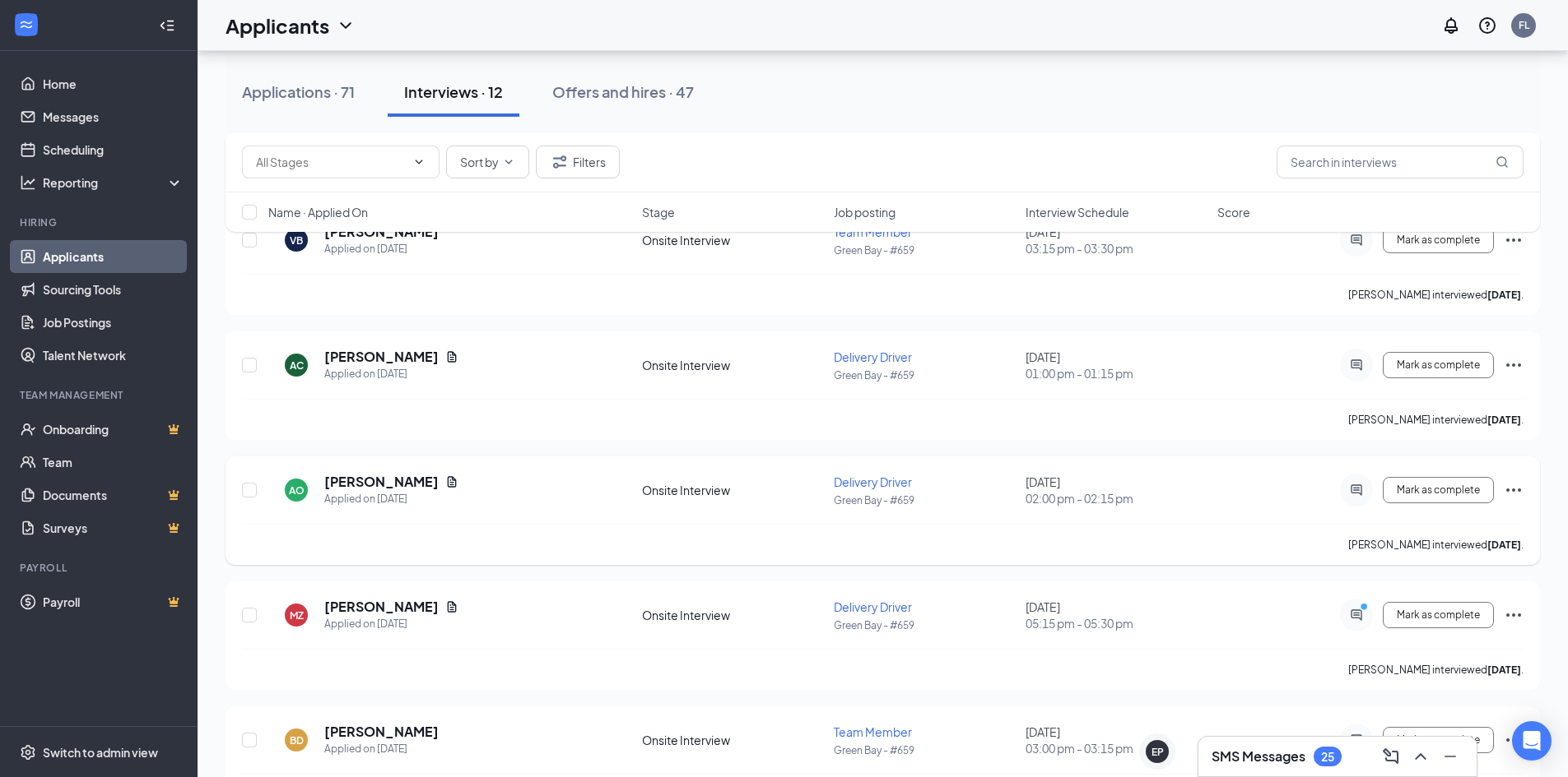
scroll to position [1045, 0]
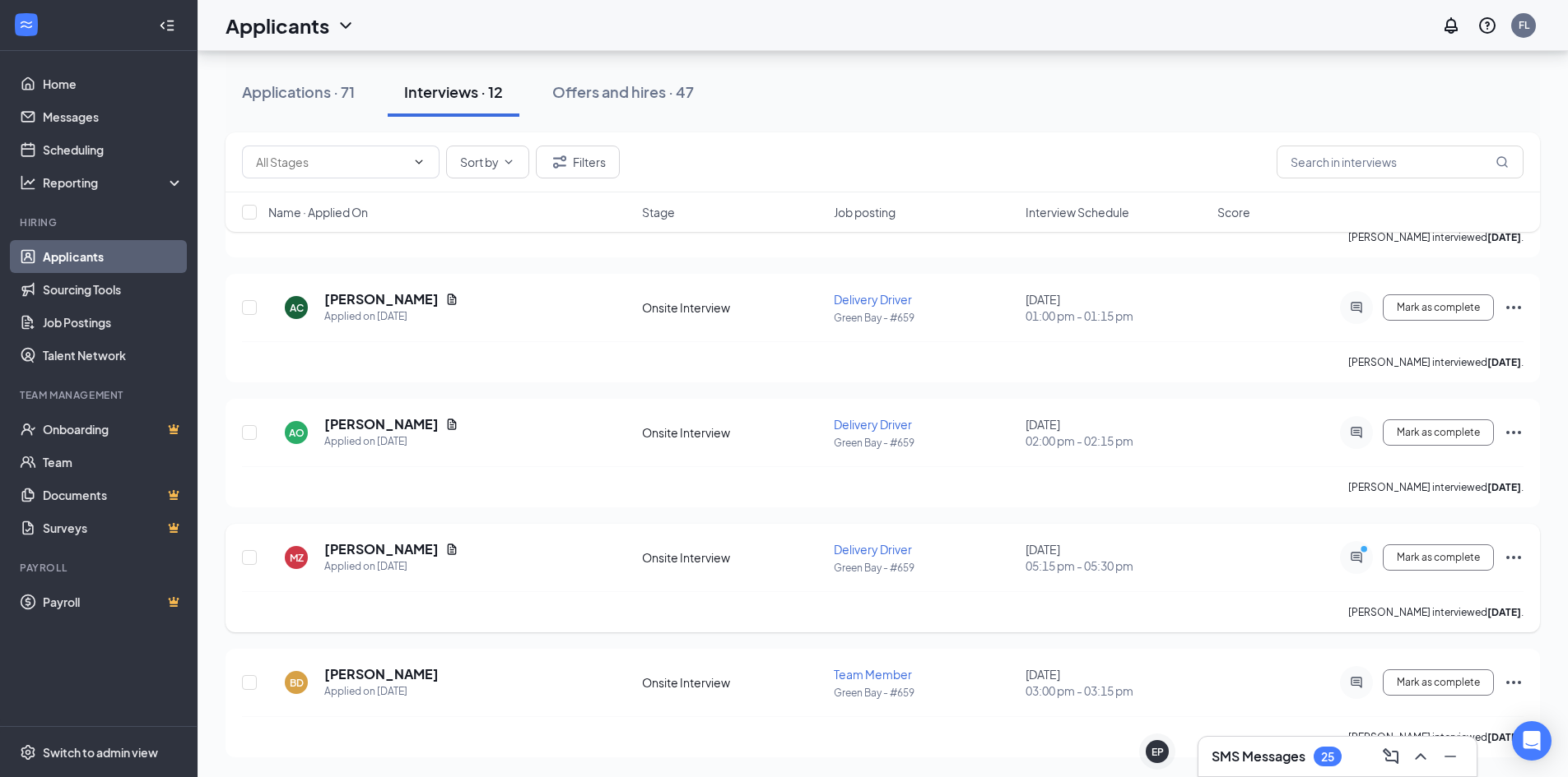
click at [1513, 555] on icon "Ellipses" at bounding box center [1514, 558] width 20 height 20
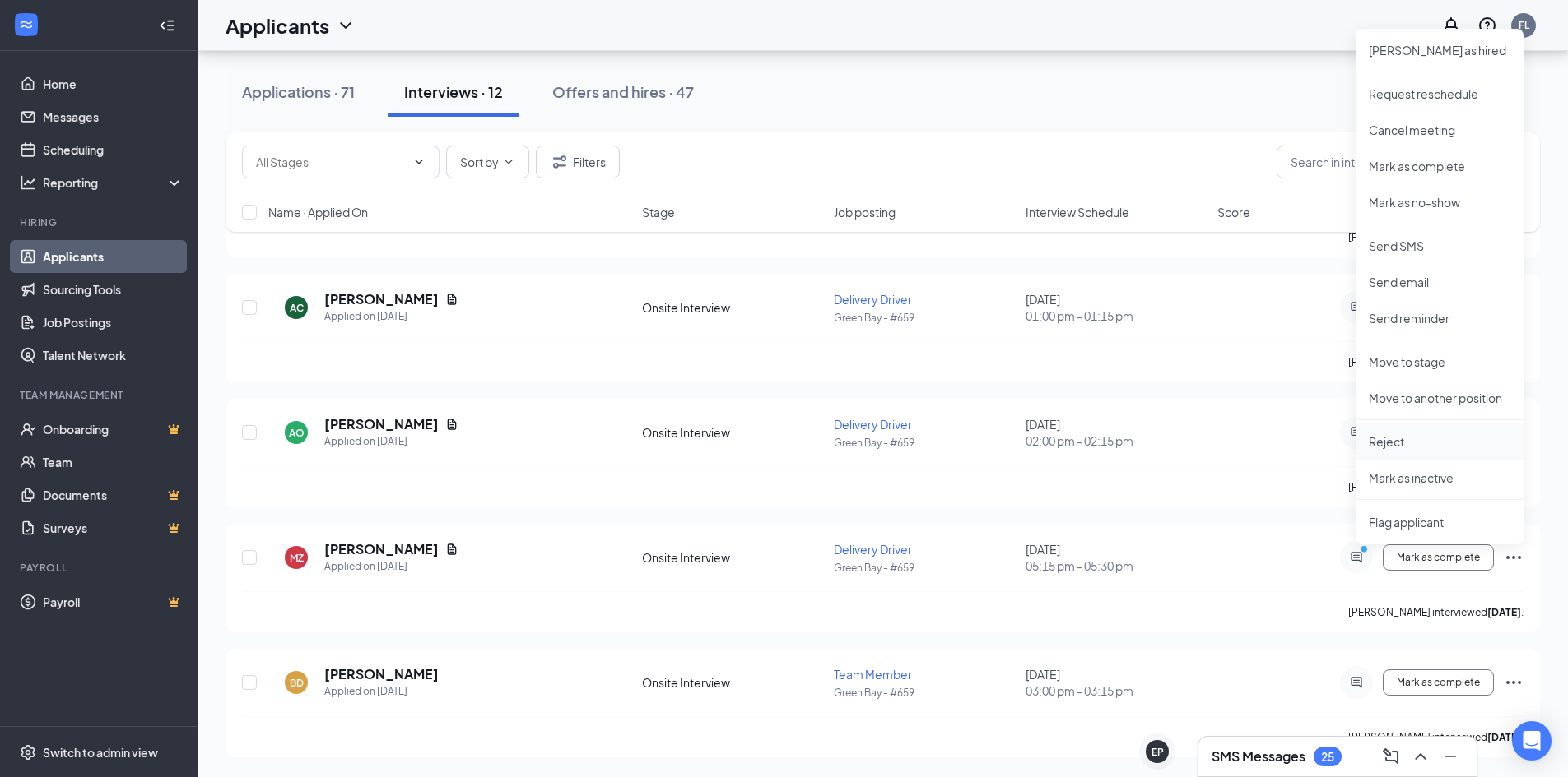
click at [1396, 442] on p "Reject" at bounding box center [1439, 442] width 141 height 17
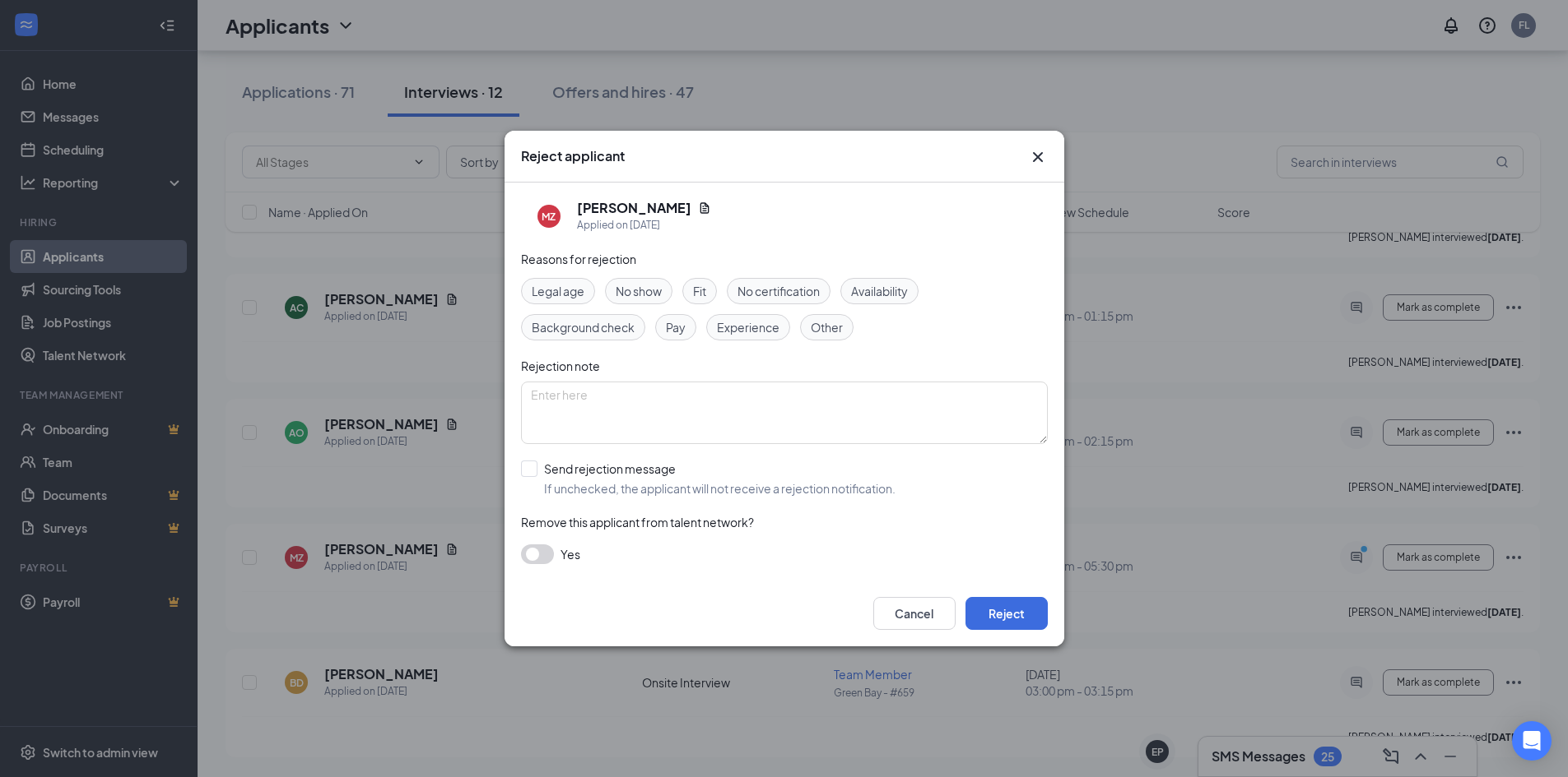
click at [627, 296] on span "No show" at bounding box center [638, 291] width 46 height 18
click at [1017, 616] on button "Reject" at bounding box center [1007, 613] width 82 height 33
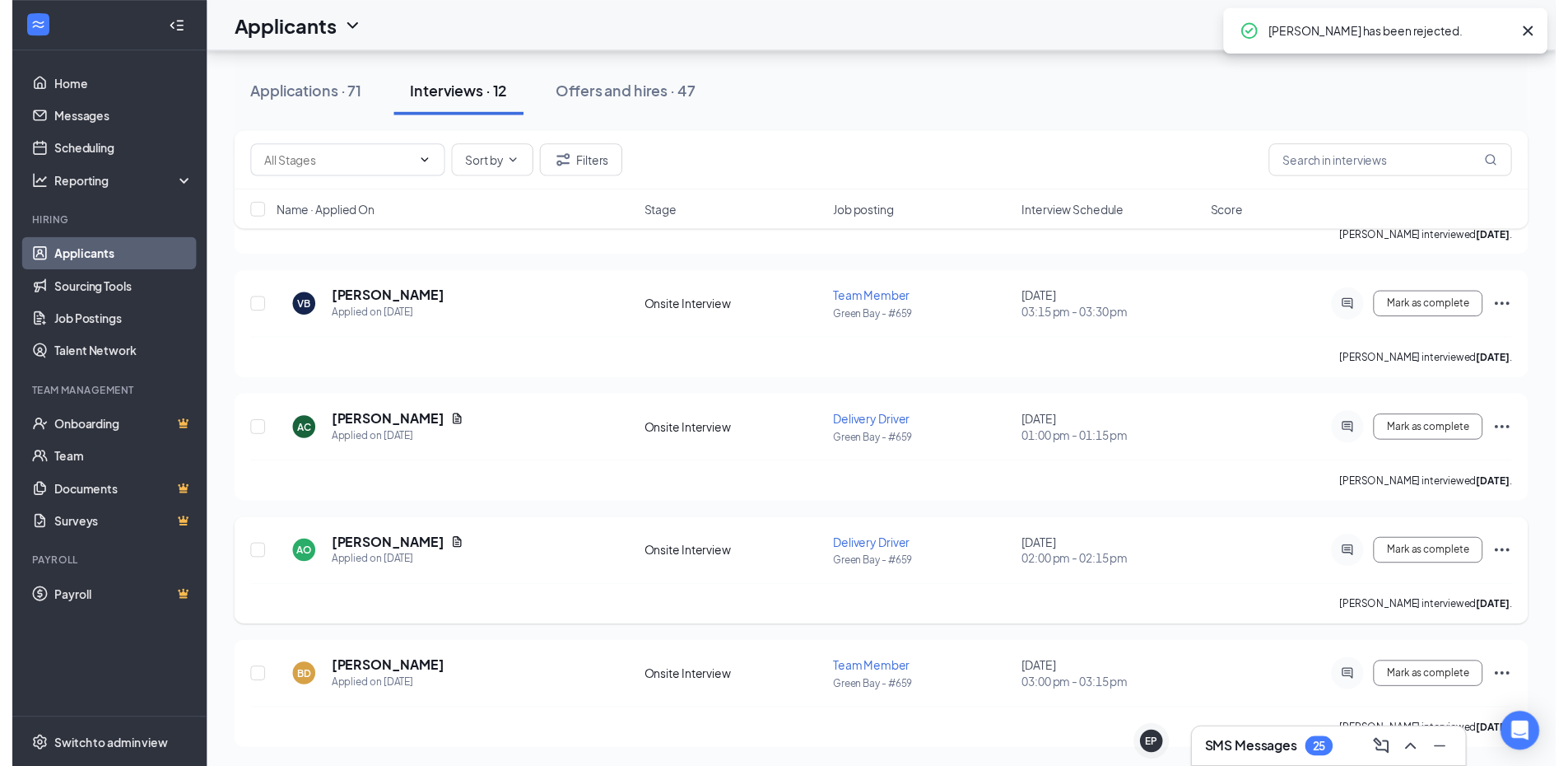
scroll to position [921, 0]
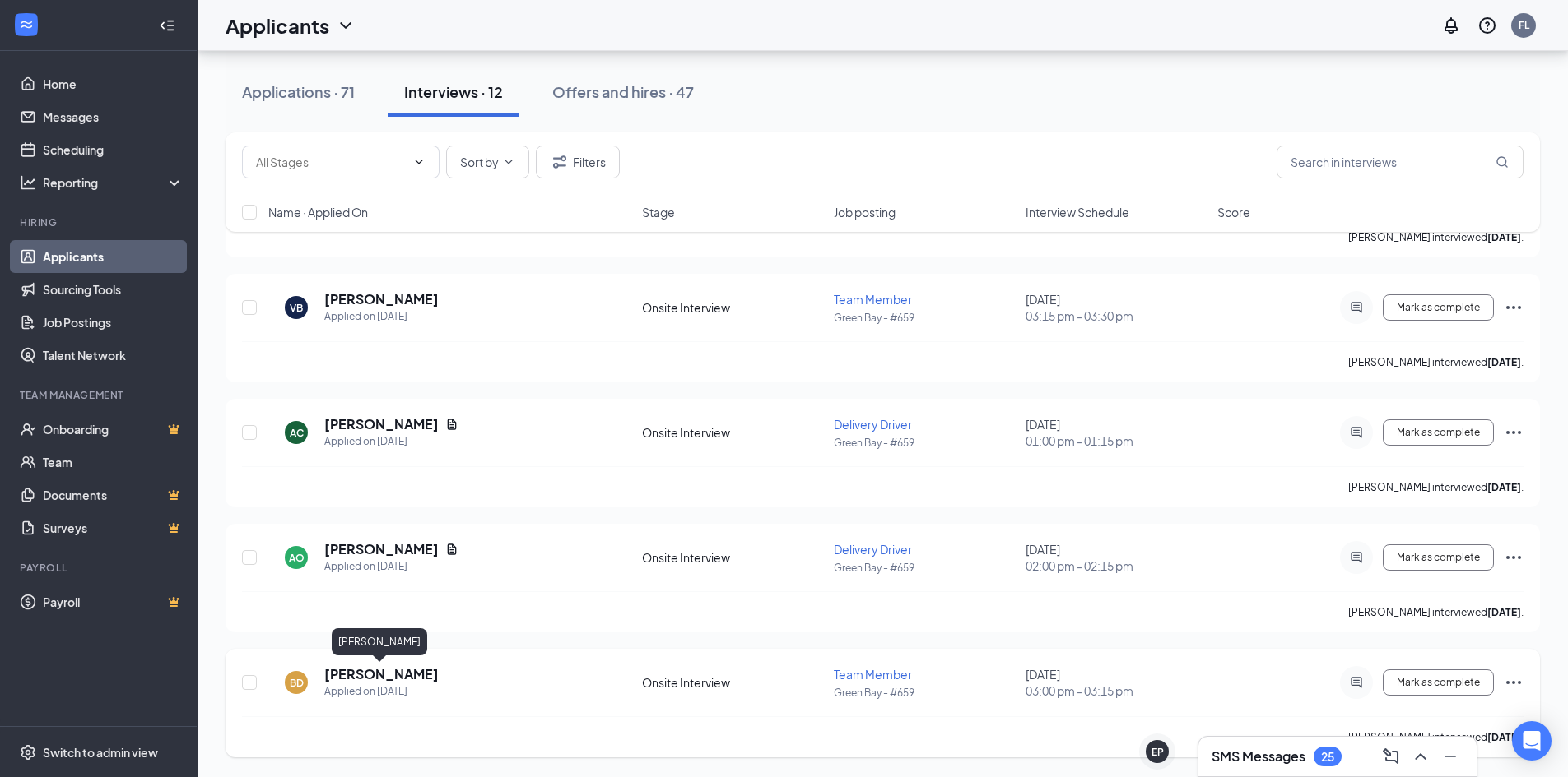
click at [395, 673] on h5 "[PERSON_NAME]" at bounding box center [382, 675] width 115 height 18
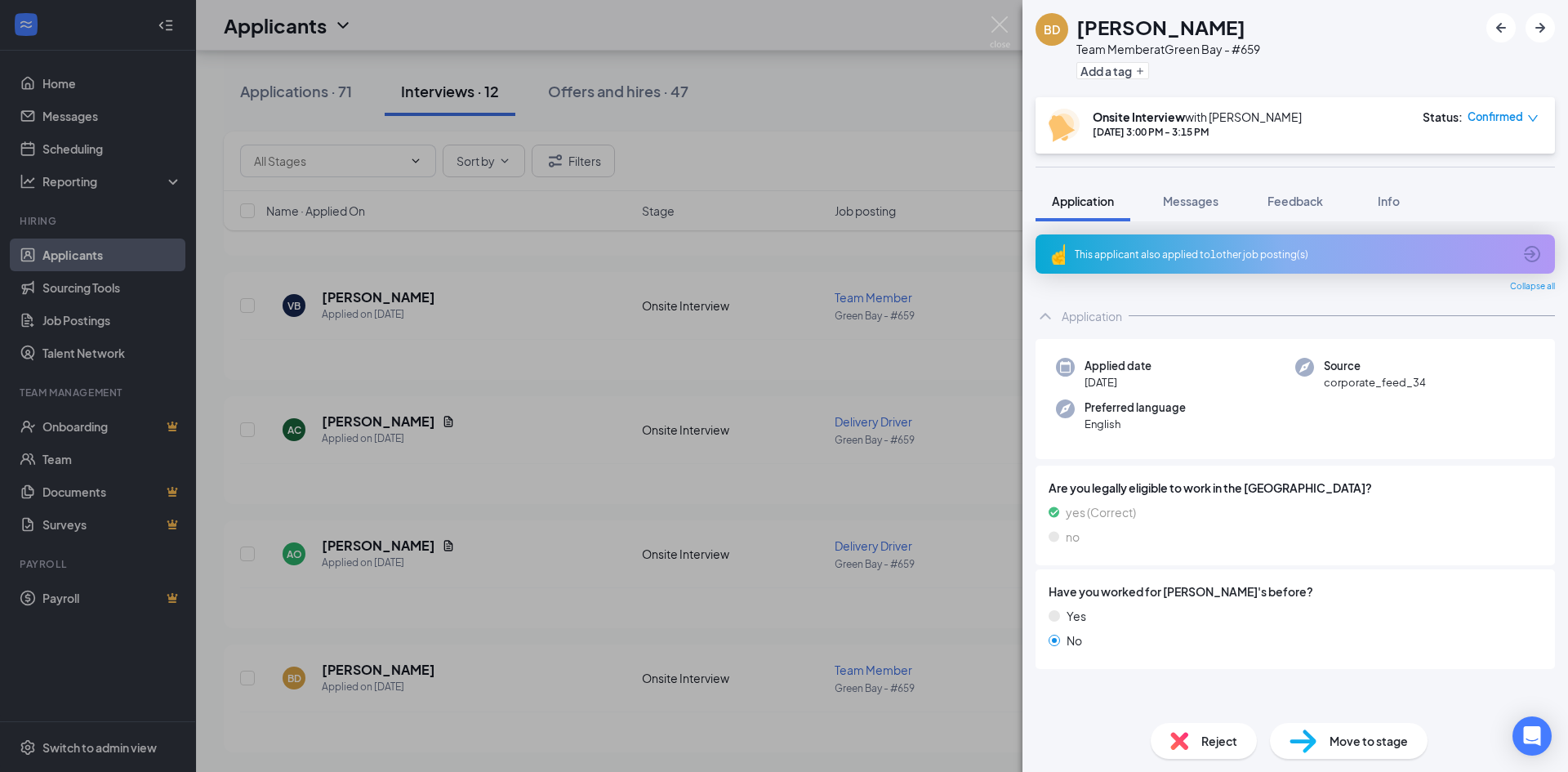
click at [1523, 249] on icon "ArrowCircle" at bounding box center [1532, 254] width 20 height 20
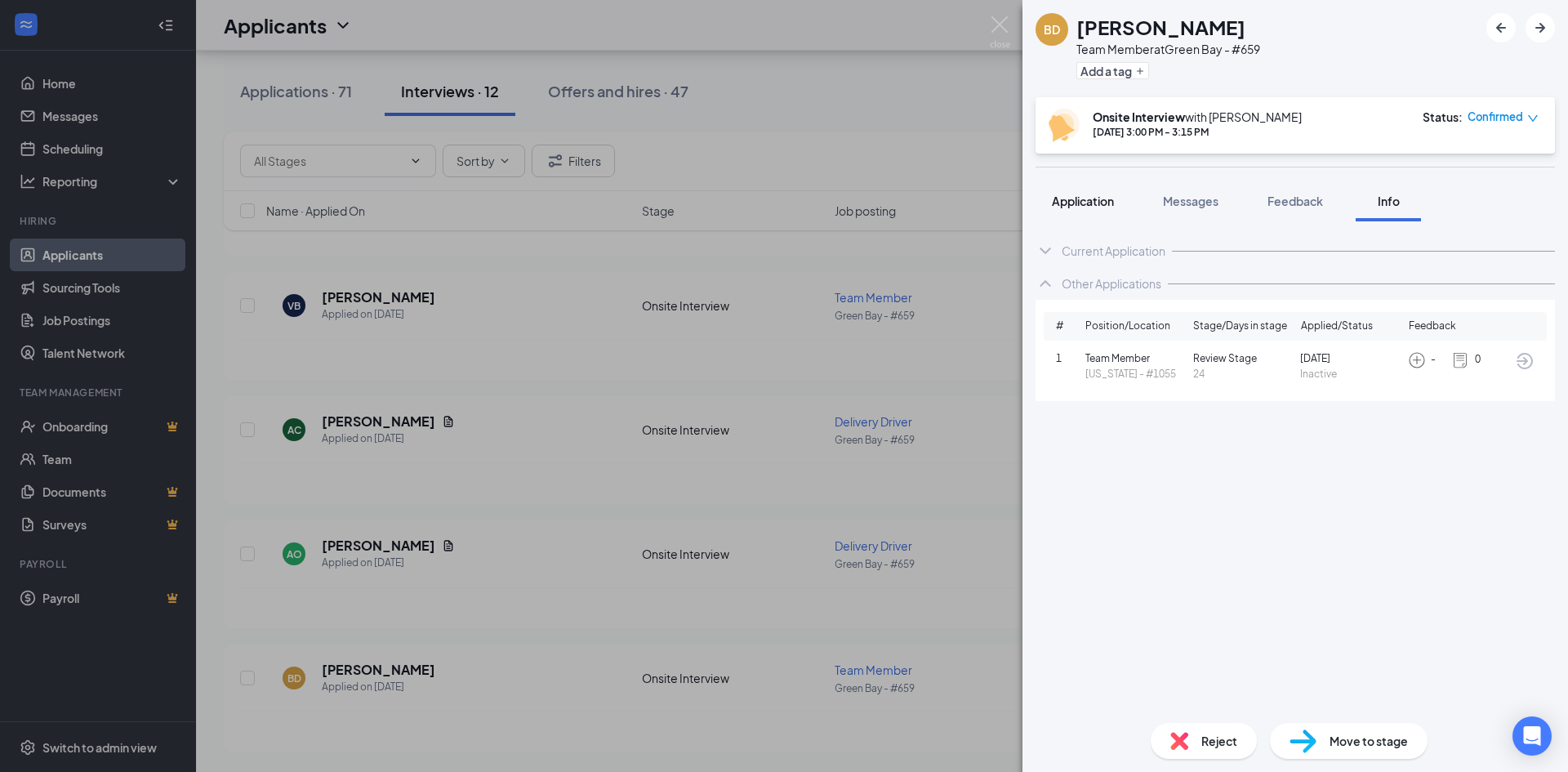
click at [1077, 191] on button "Application" at bounding box center [1083, 200] width 95 height 41
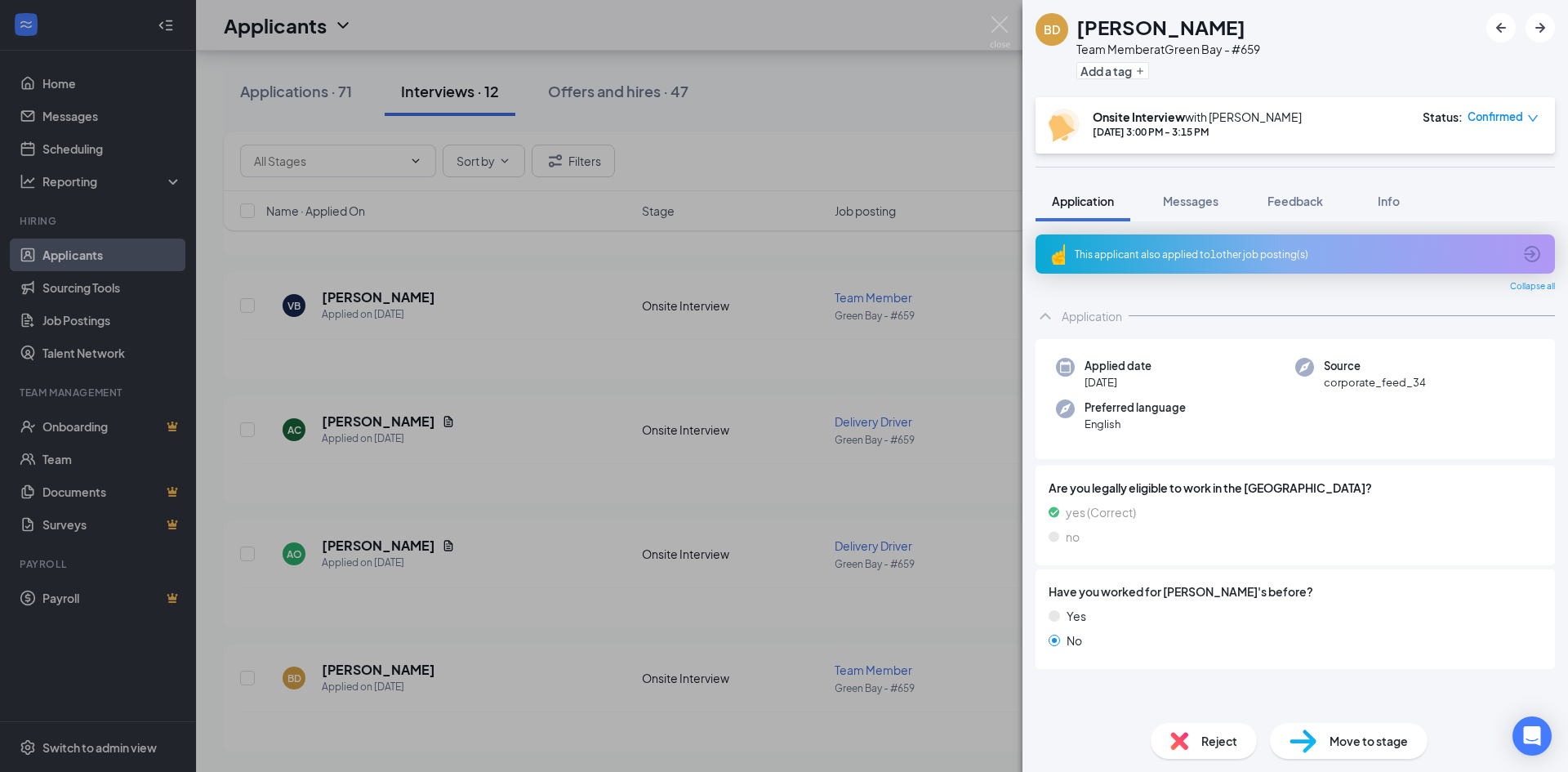
click at [626, 590] on div "BD [PERSON_NAME] Team Member at [GEOGRAPHIC_DATA] - #659 Add a tag Onsite Inter…" at bounding box center [784, 386] width 1568 height 772
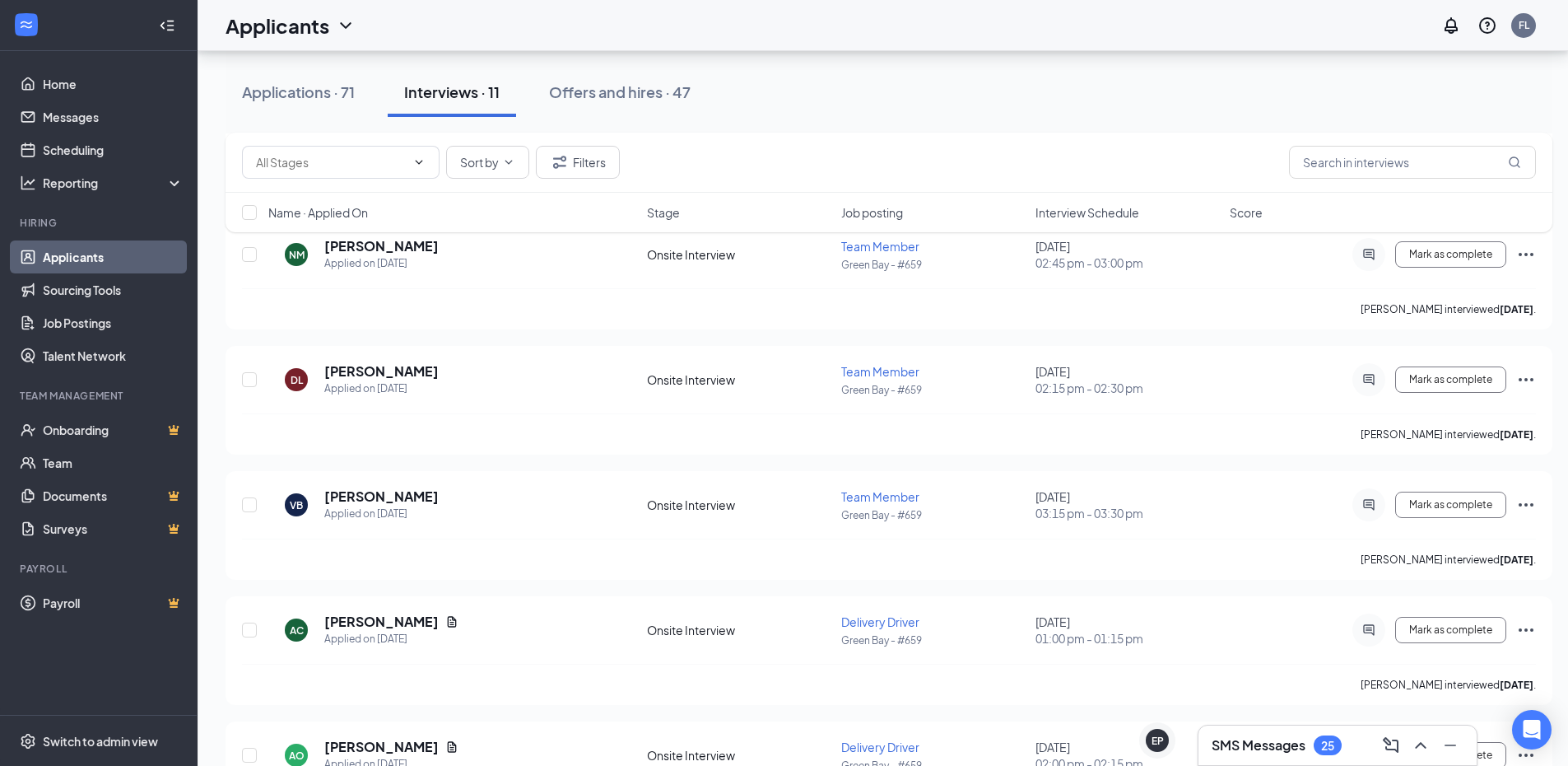
scroll to position [686, 0]
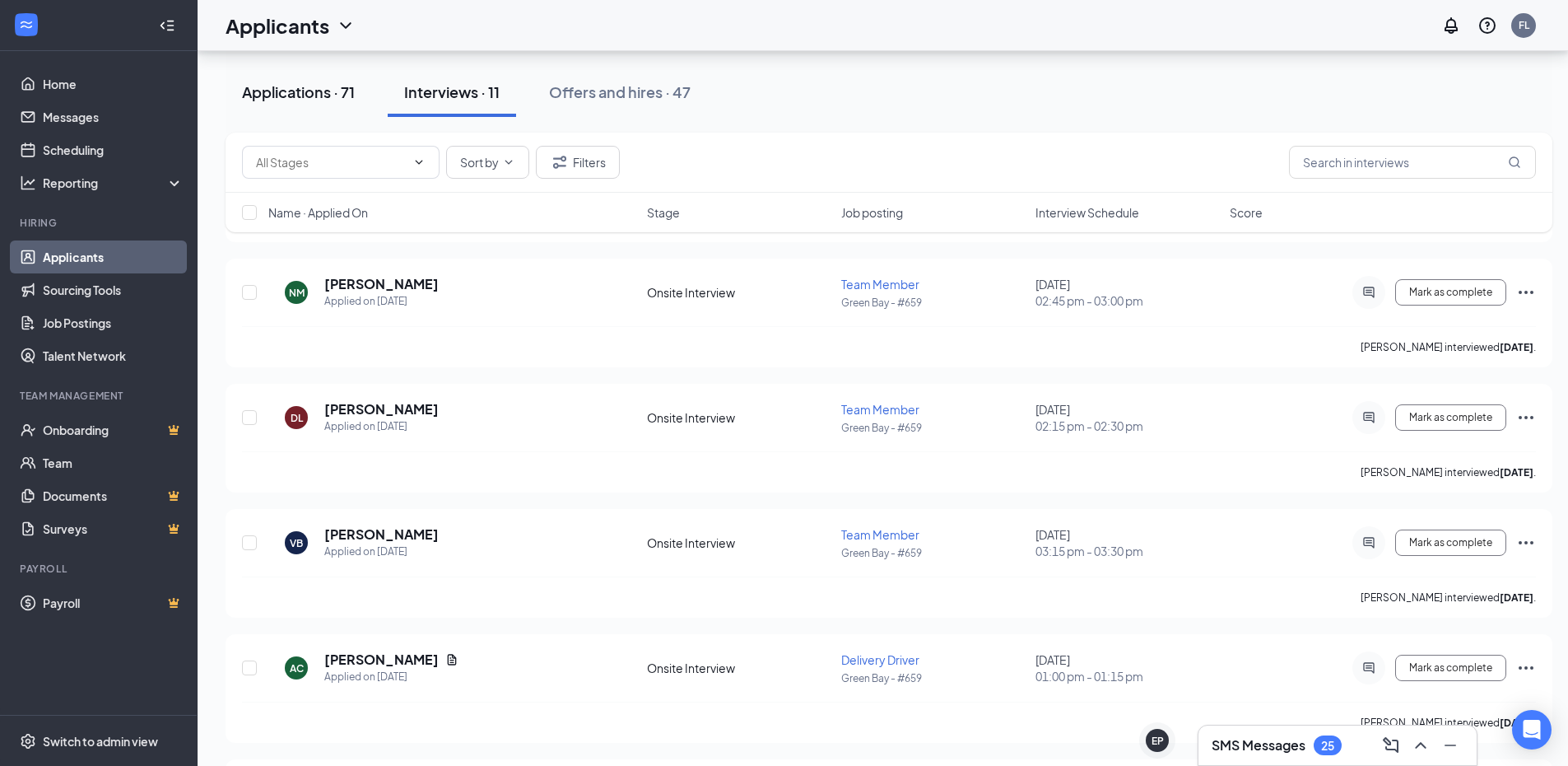
click at [264, 86] on div "Applications · 71" at bounding box center [298, 91] width 113 height 21
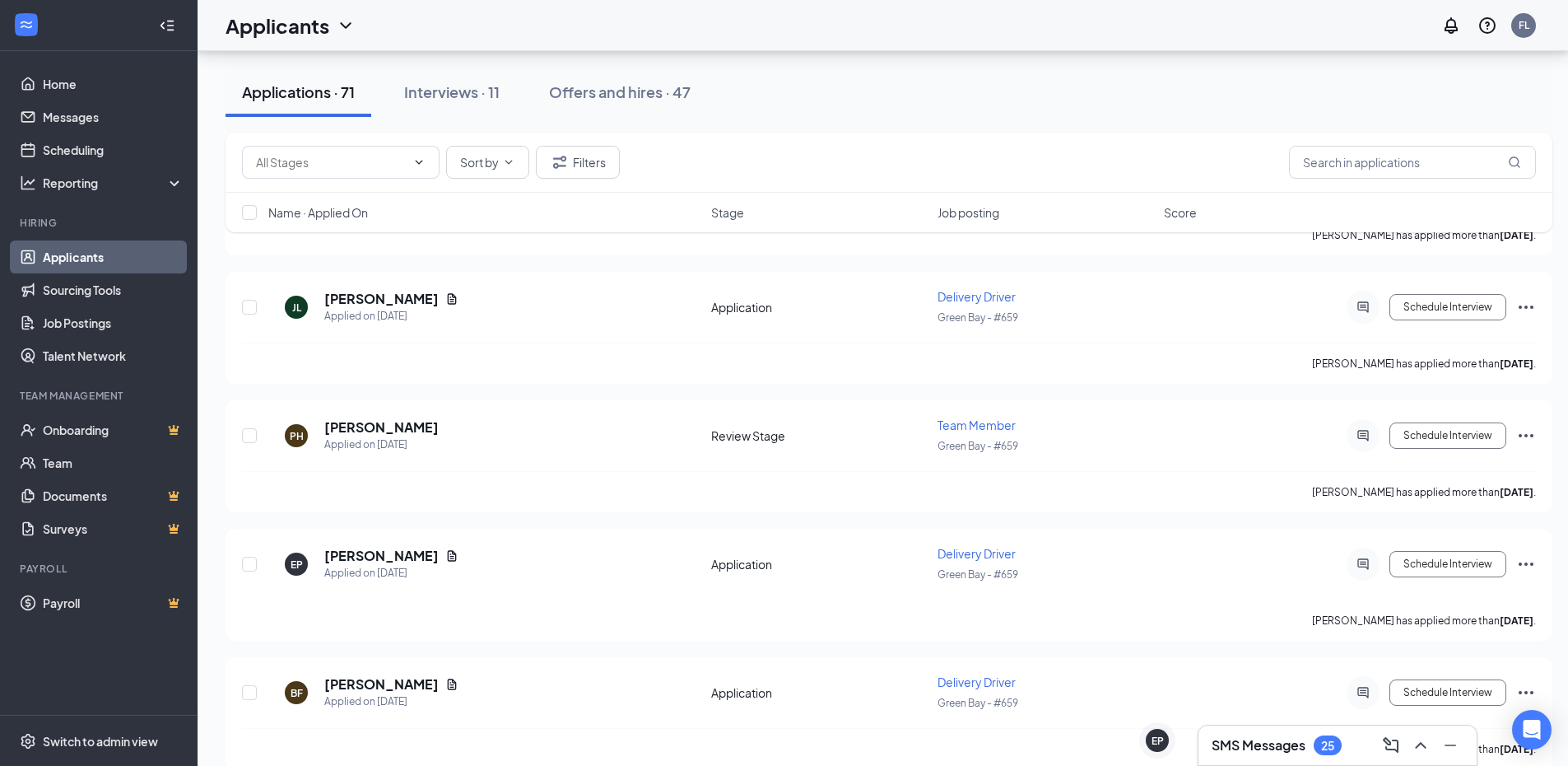
scroll to position [8675, 0]
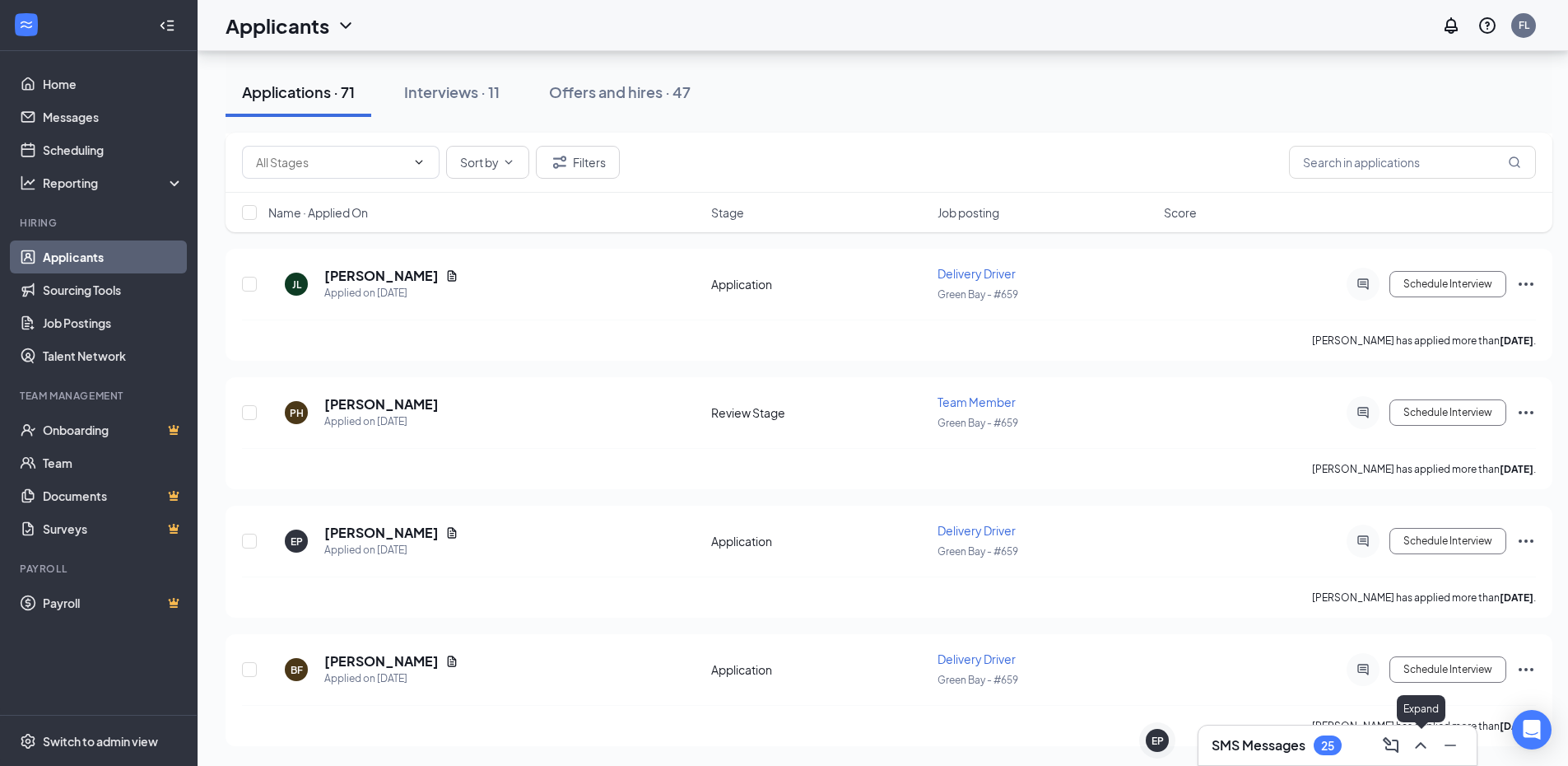
click at [1425, 743] on icon "ChevronUp" at bounding box center [1421, 745] width 20 height 20
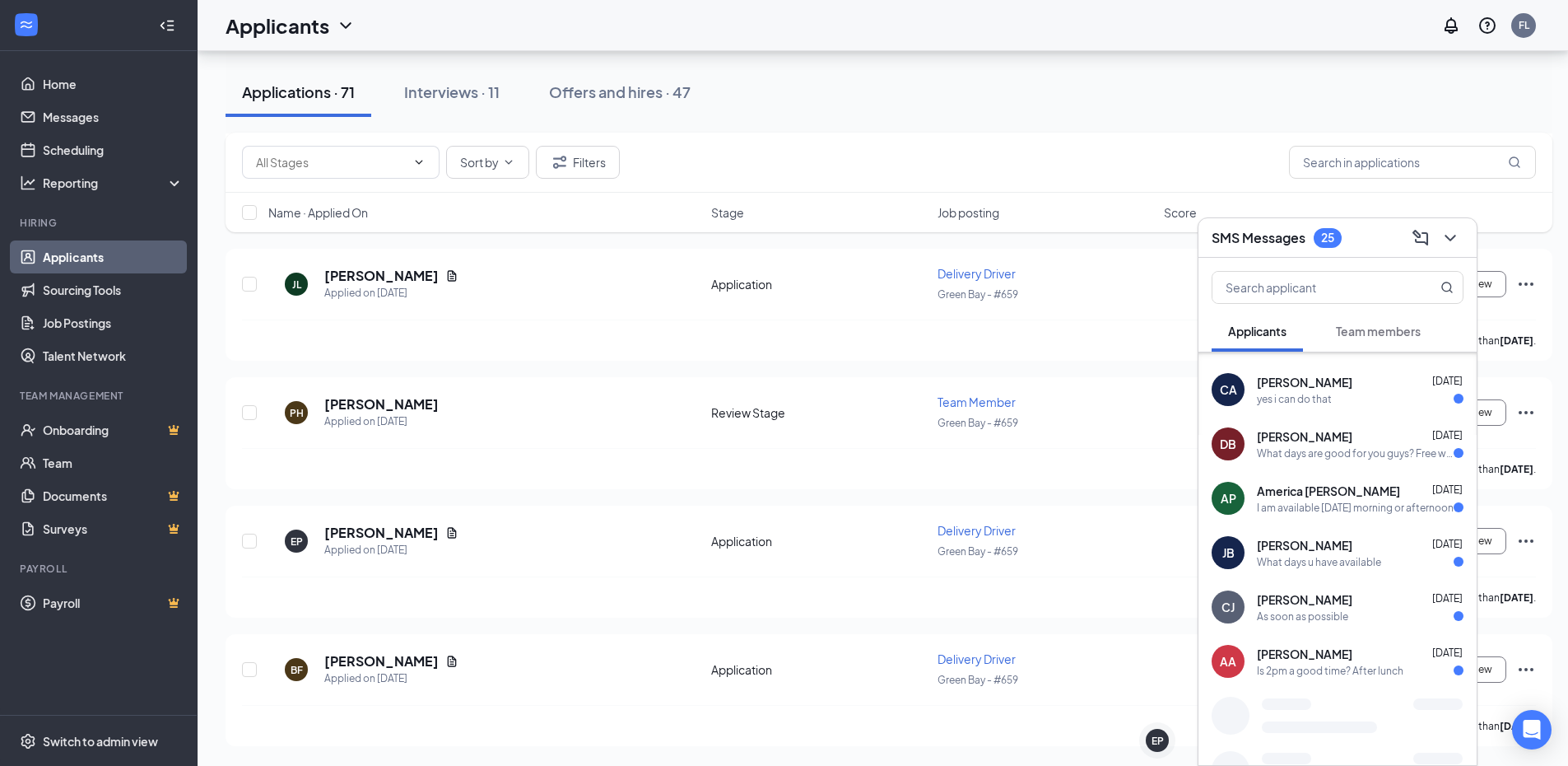
scroll to position [213, 0]
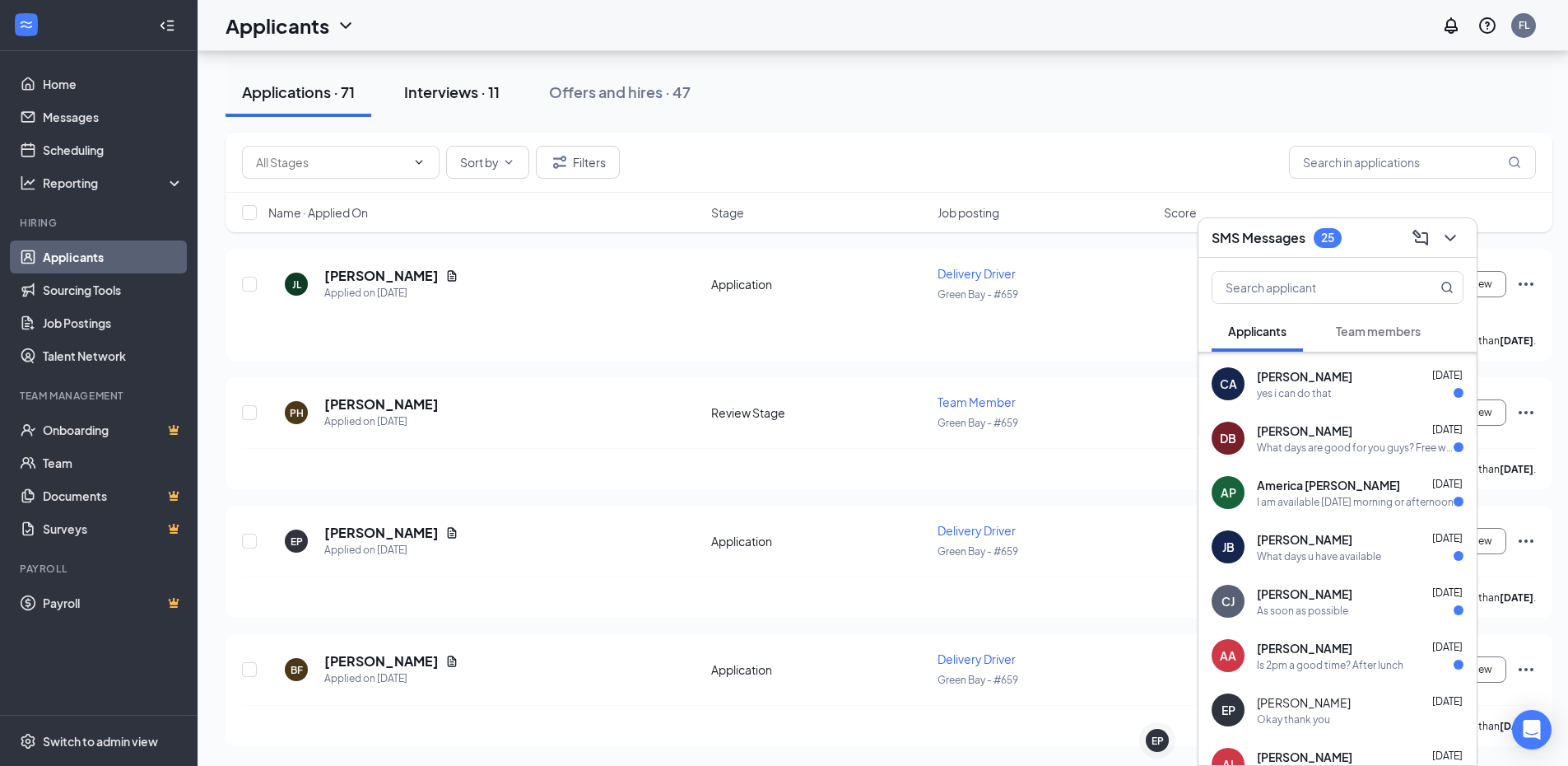
click at [480, 86] on div "Interviews · 11" at bounding box center [452, 91] width 95 height 21
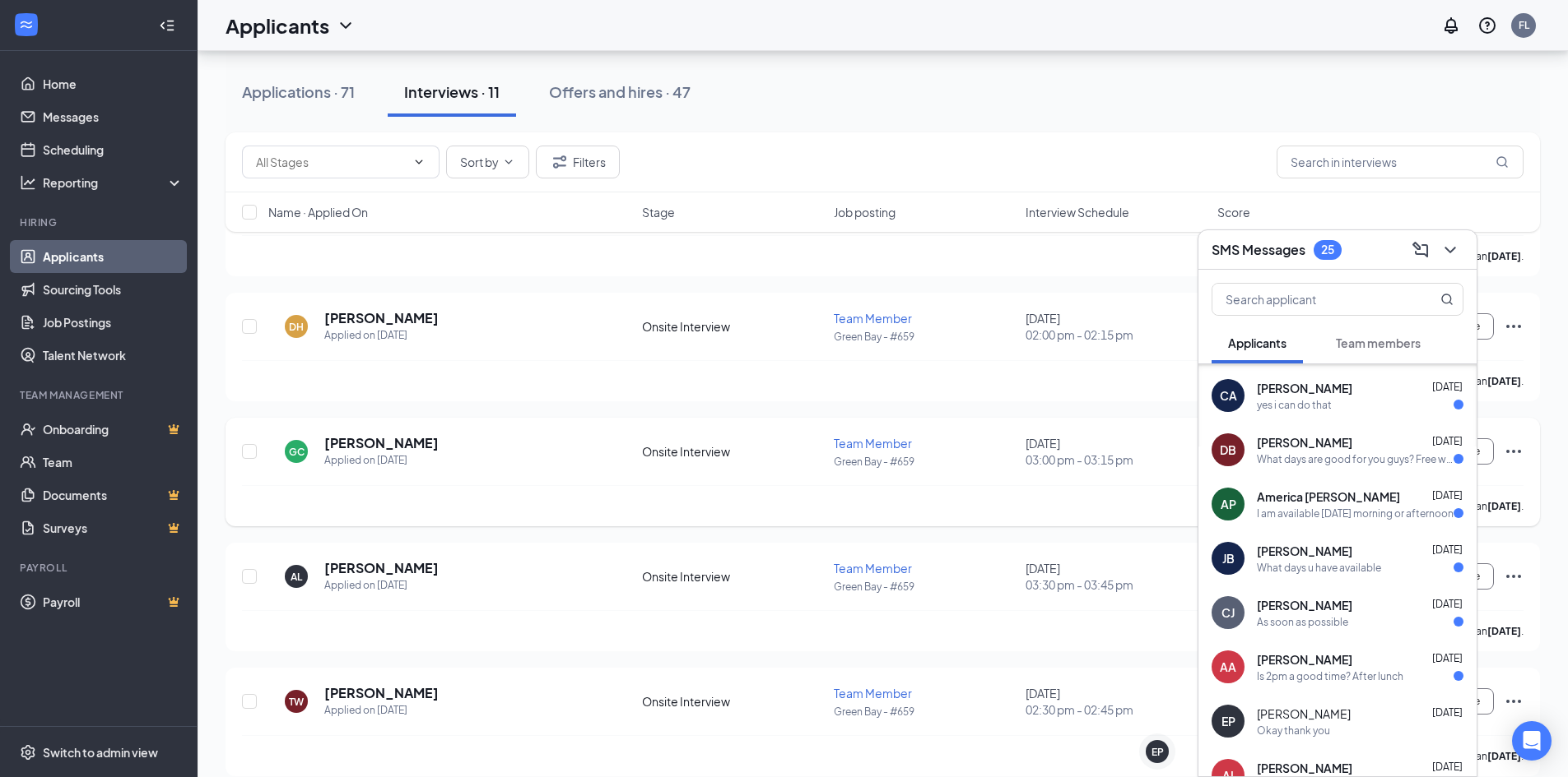
scroll to position [165, 0]
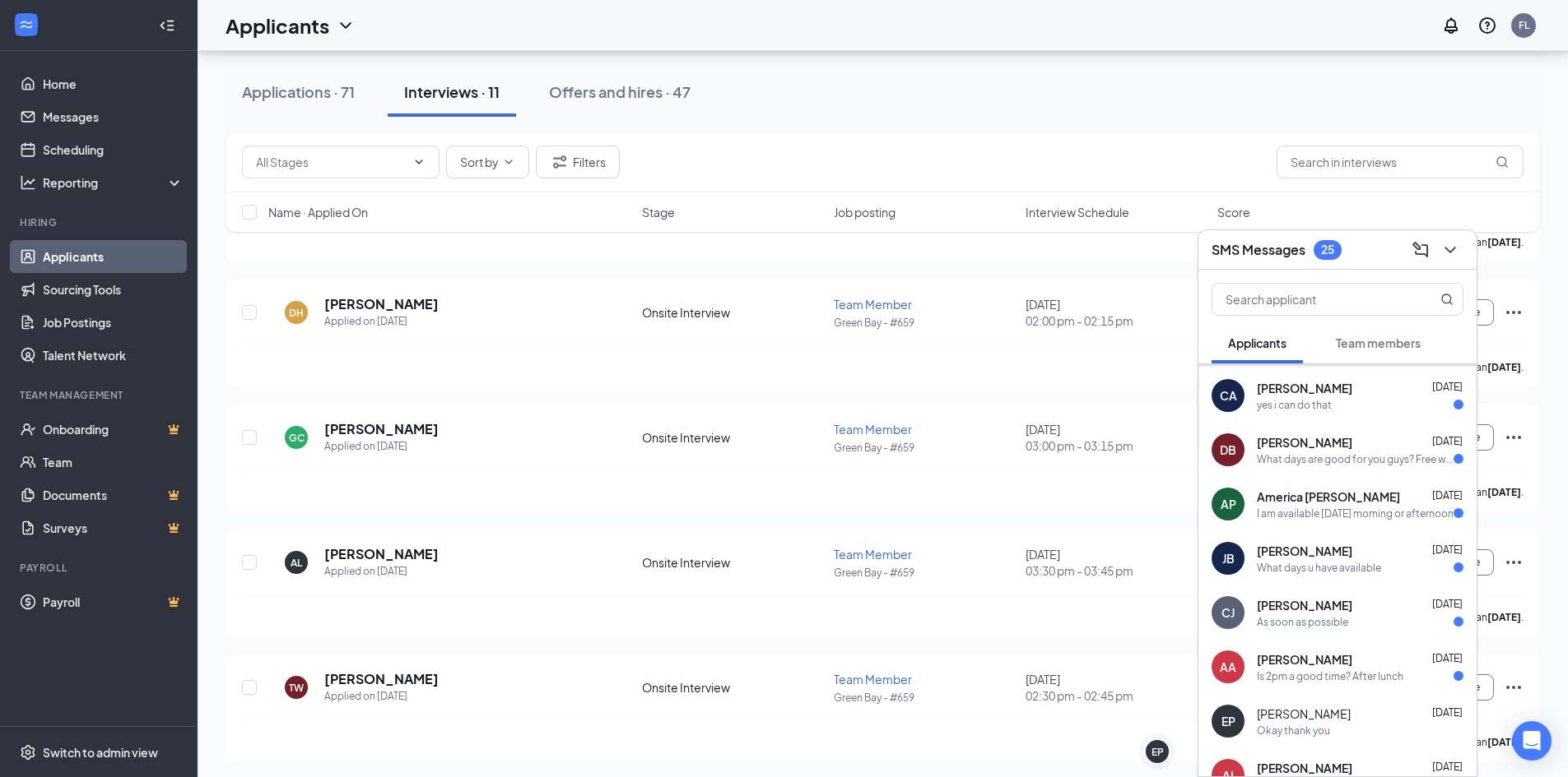
click at [1334, 664] on span "[PERSON_NAME]" at bounding box center [1304, 660] width 95 height 17
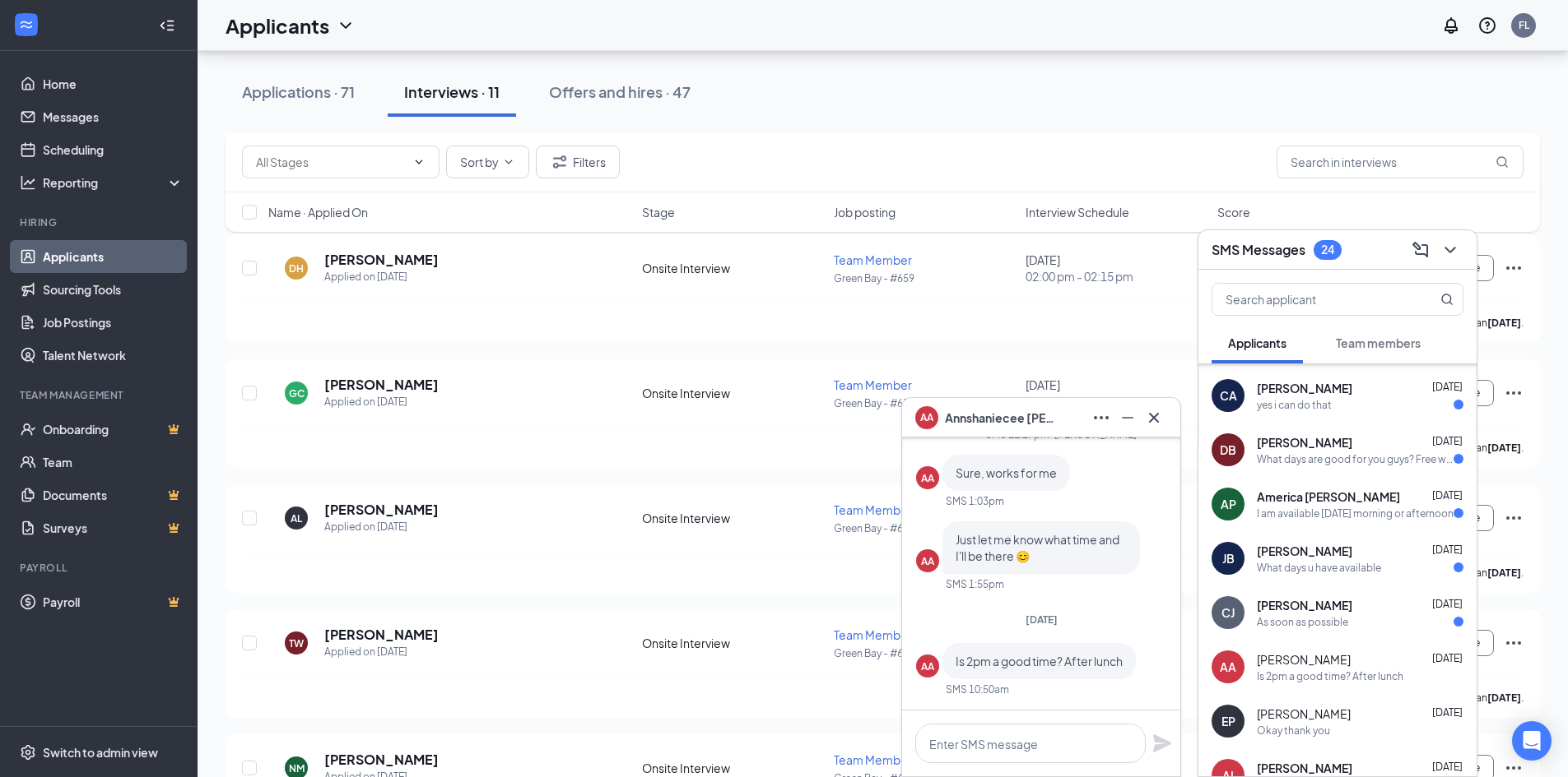
scroll to position [247, 0]
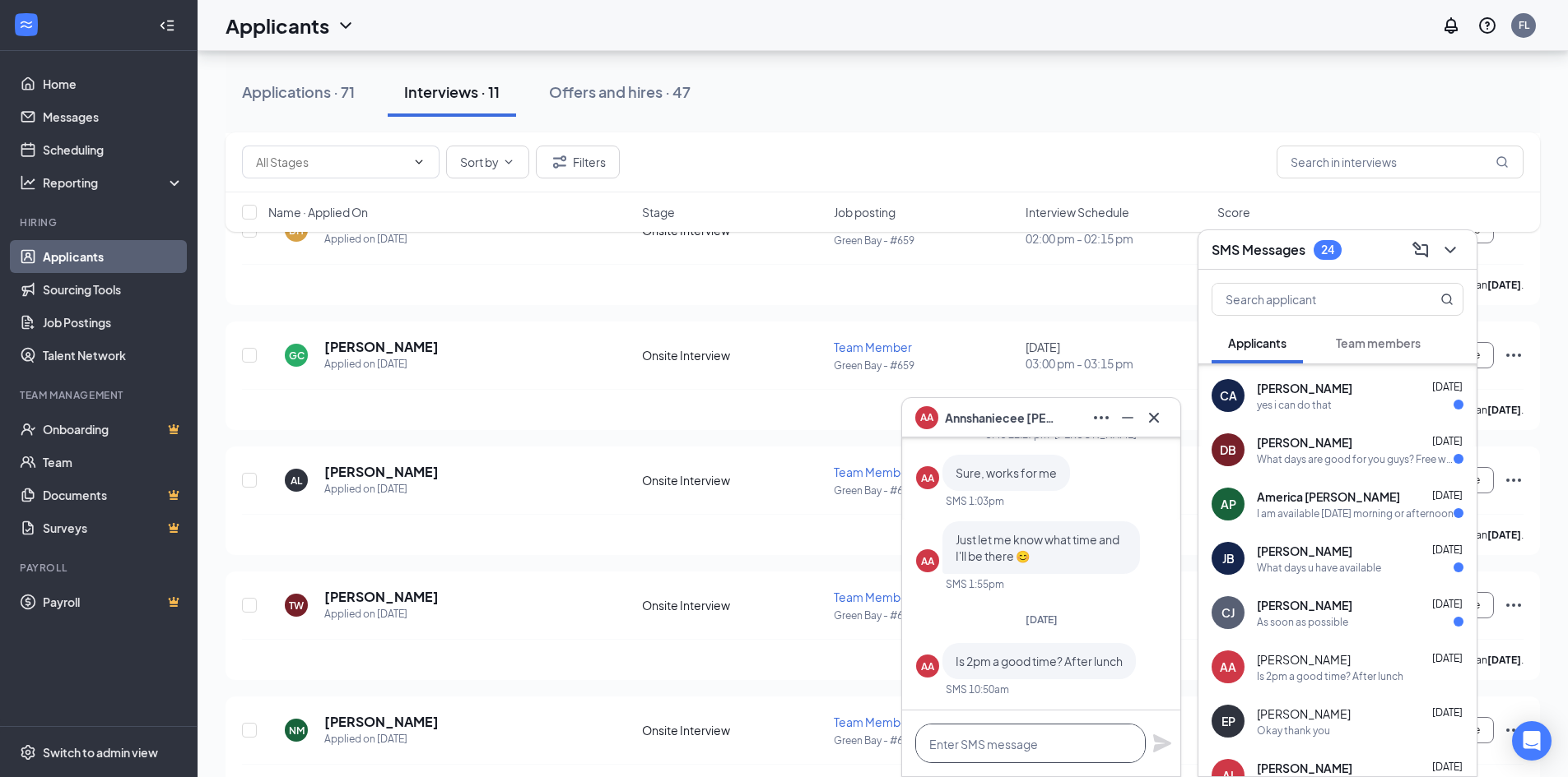
click at [1058, 733] on textarea at bounding box center [1030, 743] width 230 height 39
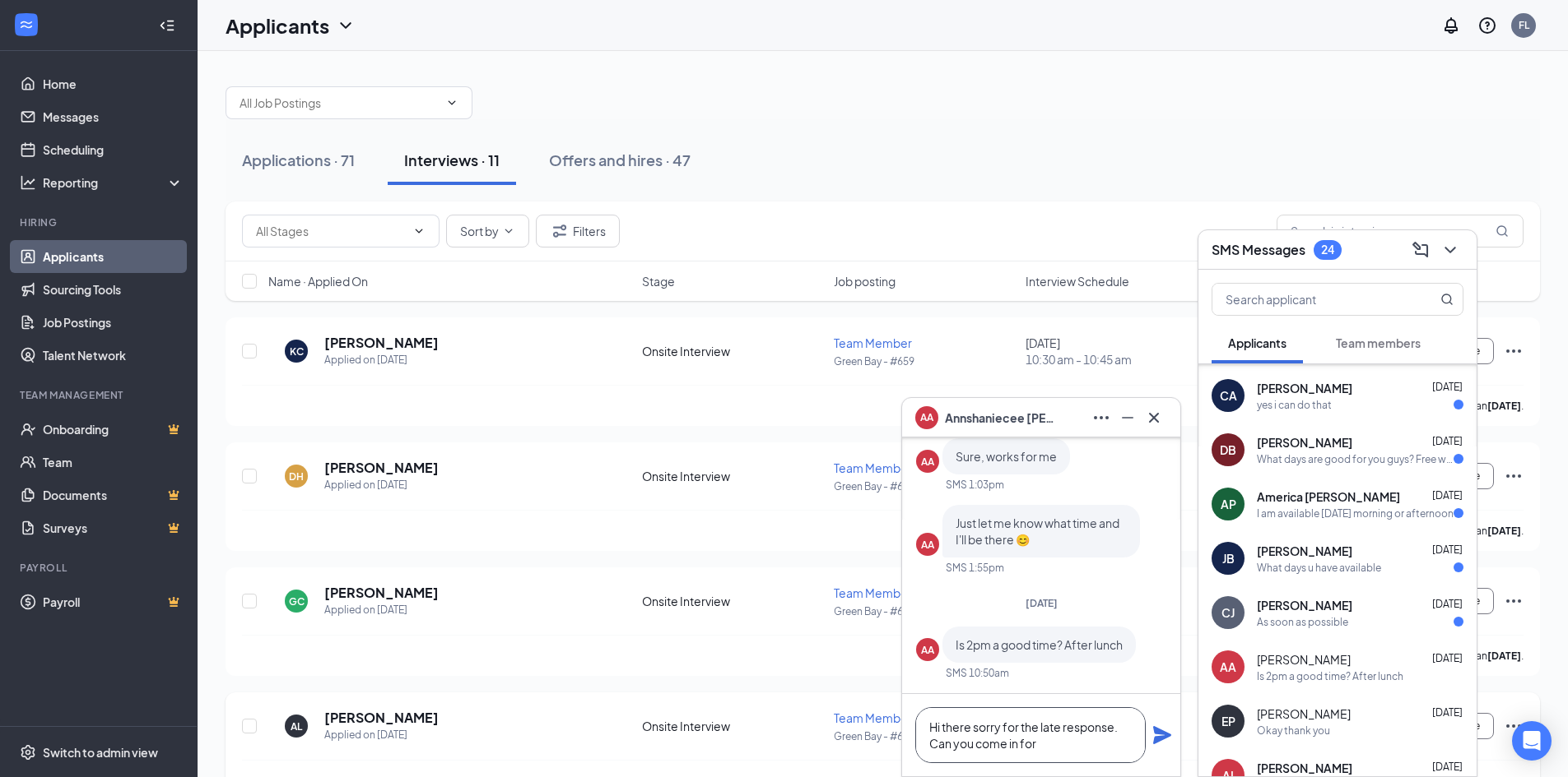
scroll to position [0, 0]
click at [1008, 122] on div "Applications · 71 Interviews · 11 Offers and hires · 47" at bounding box center [882, 161] width 1314 height 82
click at [1447, 246] on icon "ChevronDown" at bounding box center [1450, 250] width 20 height 20
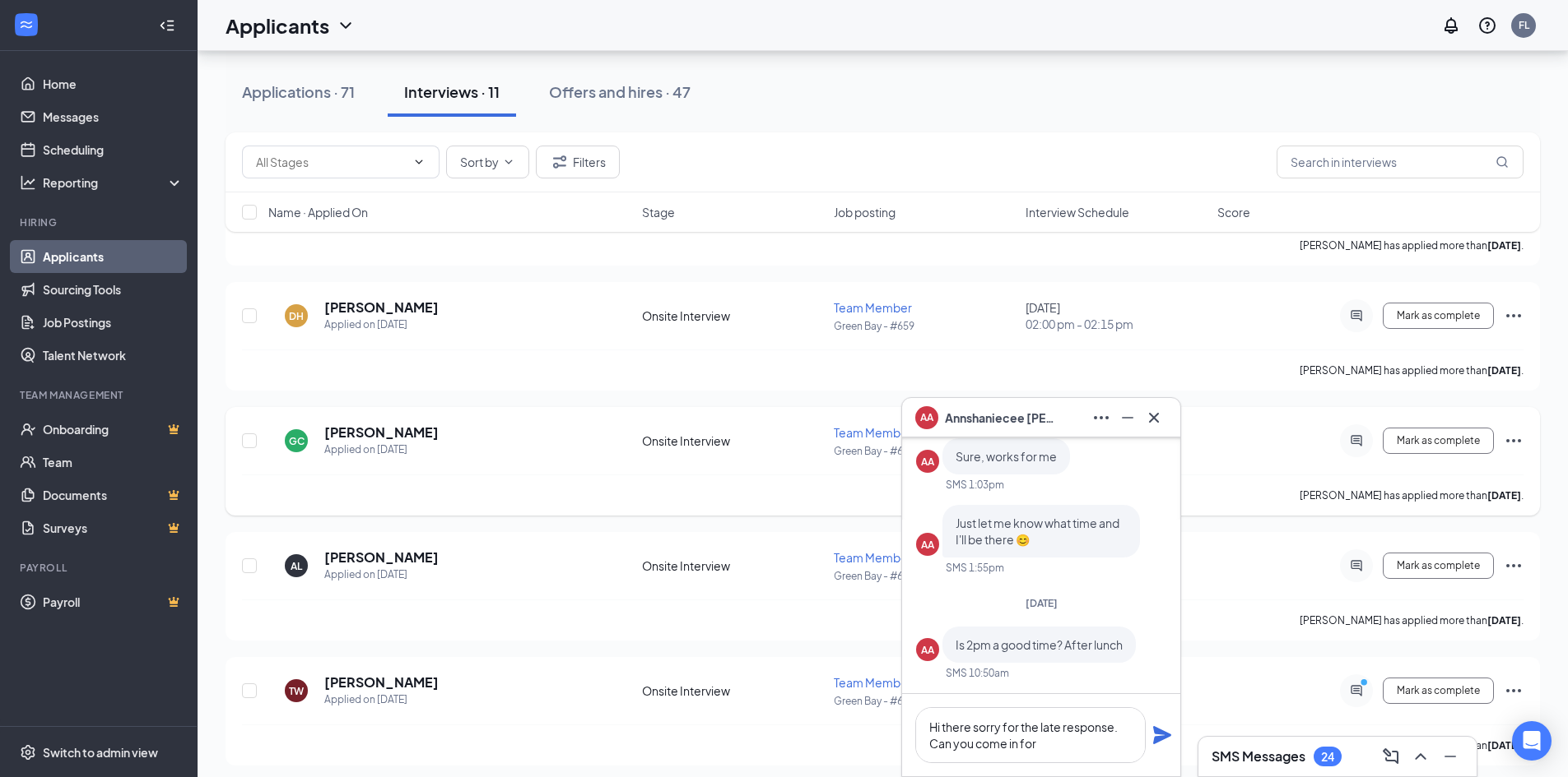
scroll to position [165, 0]
click at [1066, 735] on textarea "Hi there sorry for the late response. Can you come in for" at bounding box center [1030, 735] width 230 height 56
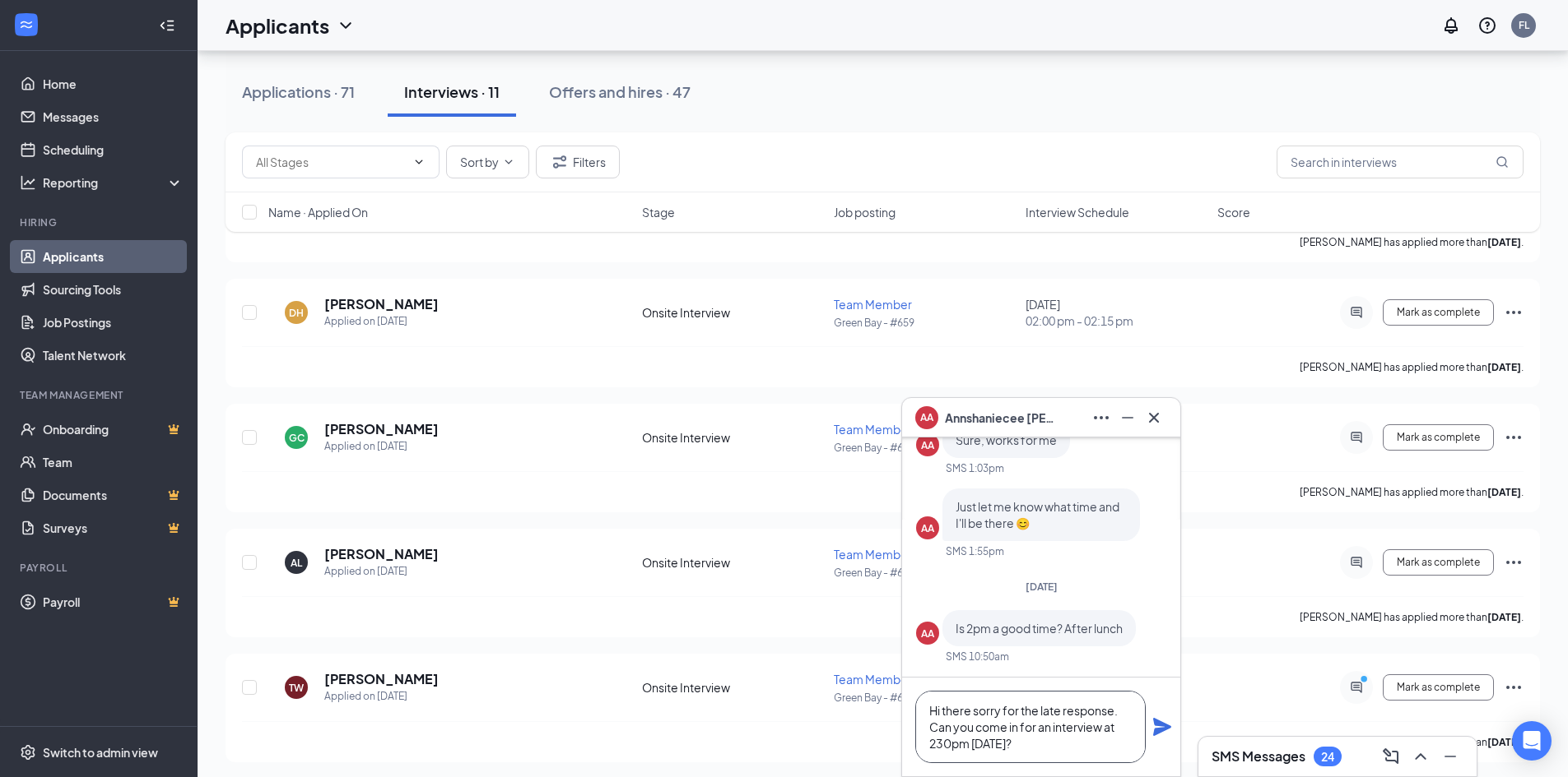
type textarea "Hi there sorry for the late response. Can you come in for an interview at 230pm…"
click at [1156, 723] on icon "Plane" at bounding box center [1162, 728] width 18 height 18
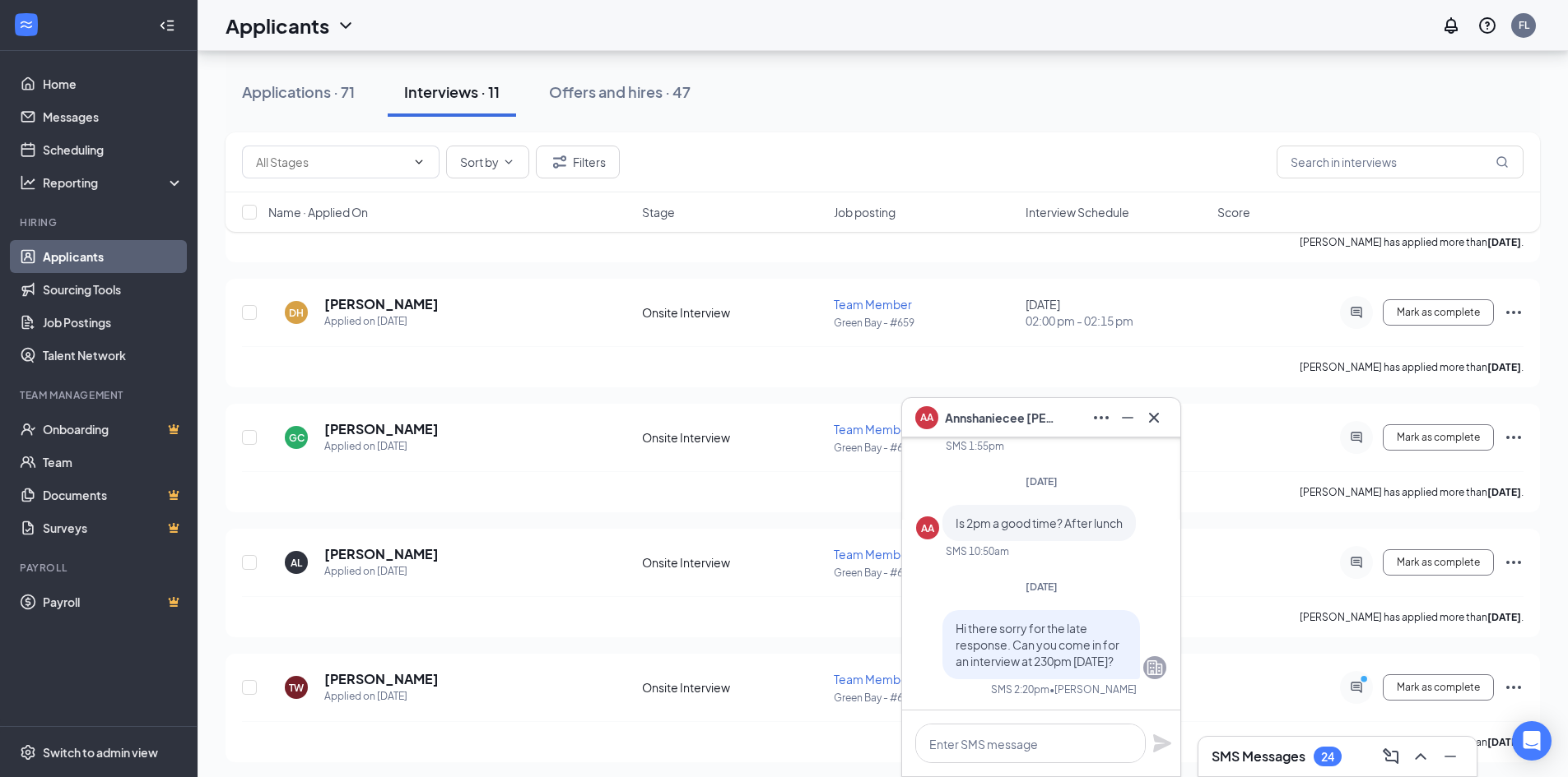
click at [1147, 664] on icon "Company" at bounding box center [1155, 668] width 16 height 15
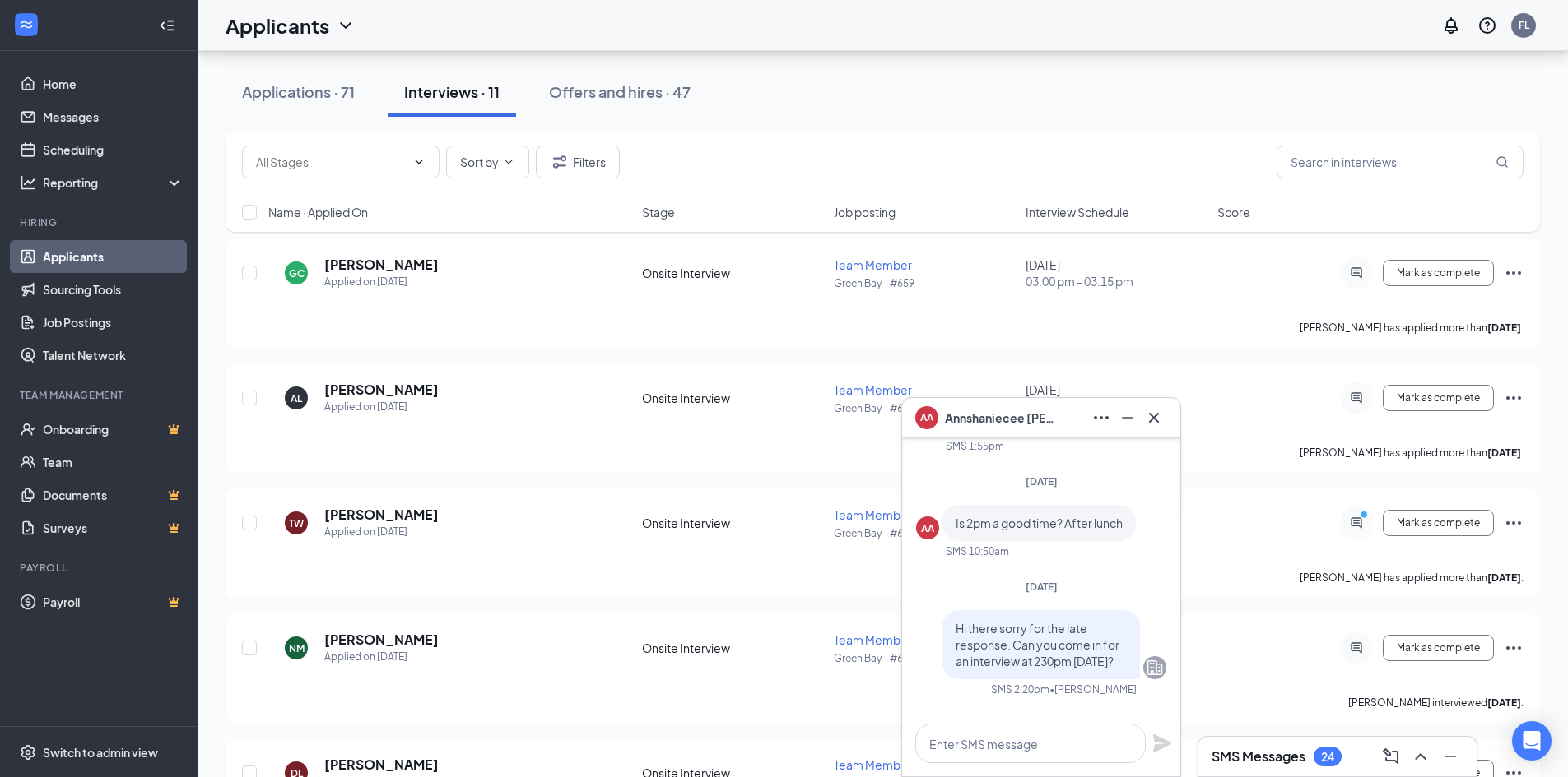
click at [1147, 670] on icon "Company" at bounding box center [1155, 668] width 20 height 20
click at [1128, 419] on icon "Minimize" at bounding box center [1128, 418] width 20 height 20
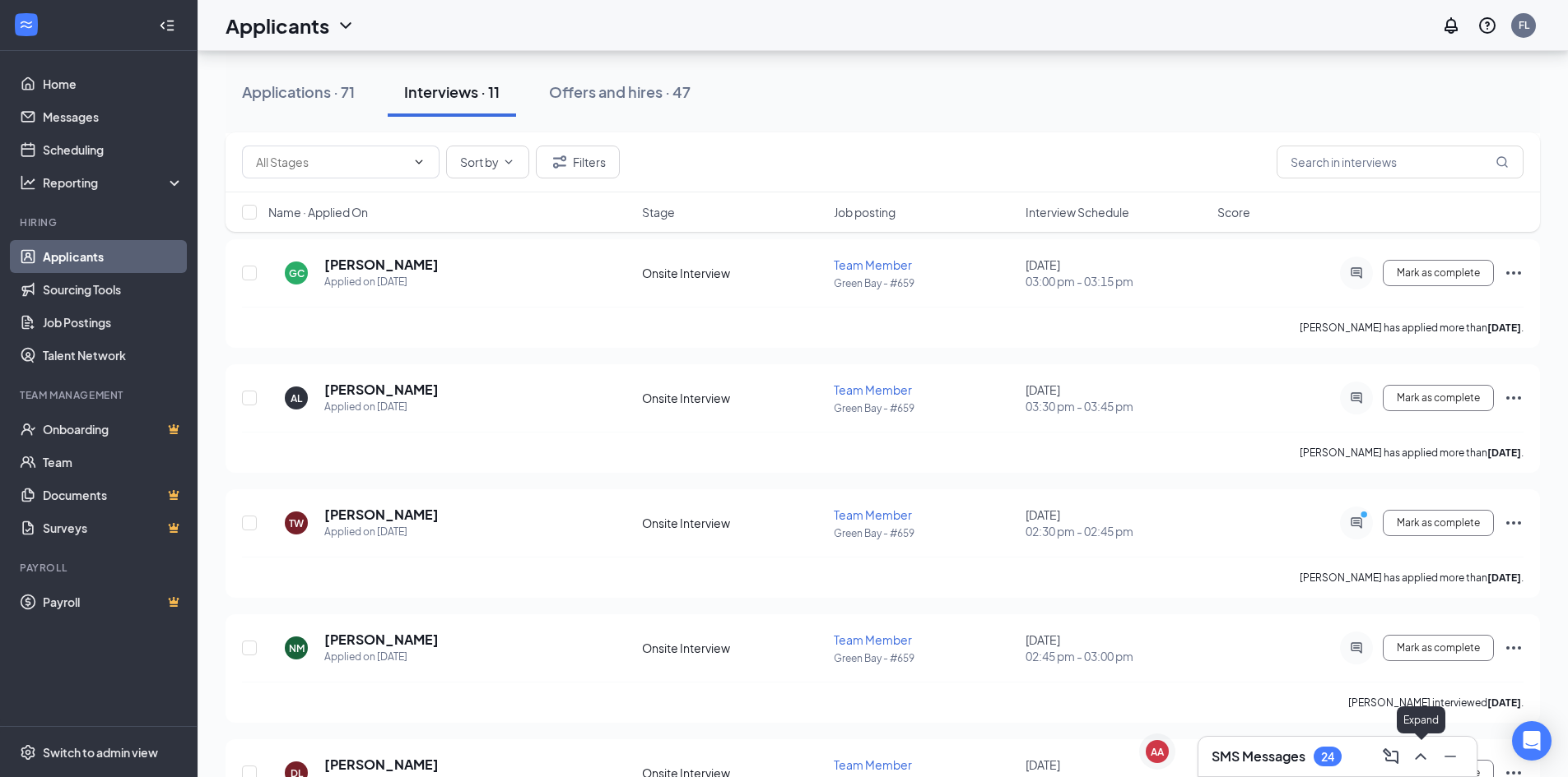
click at [1422, 764] on icon "ChevronUp" at bounding box center [1421, 757] width 20 height 20
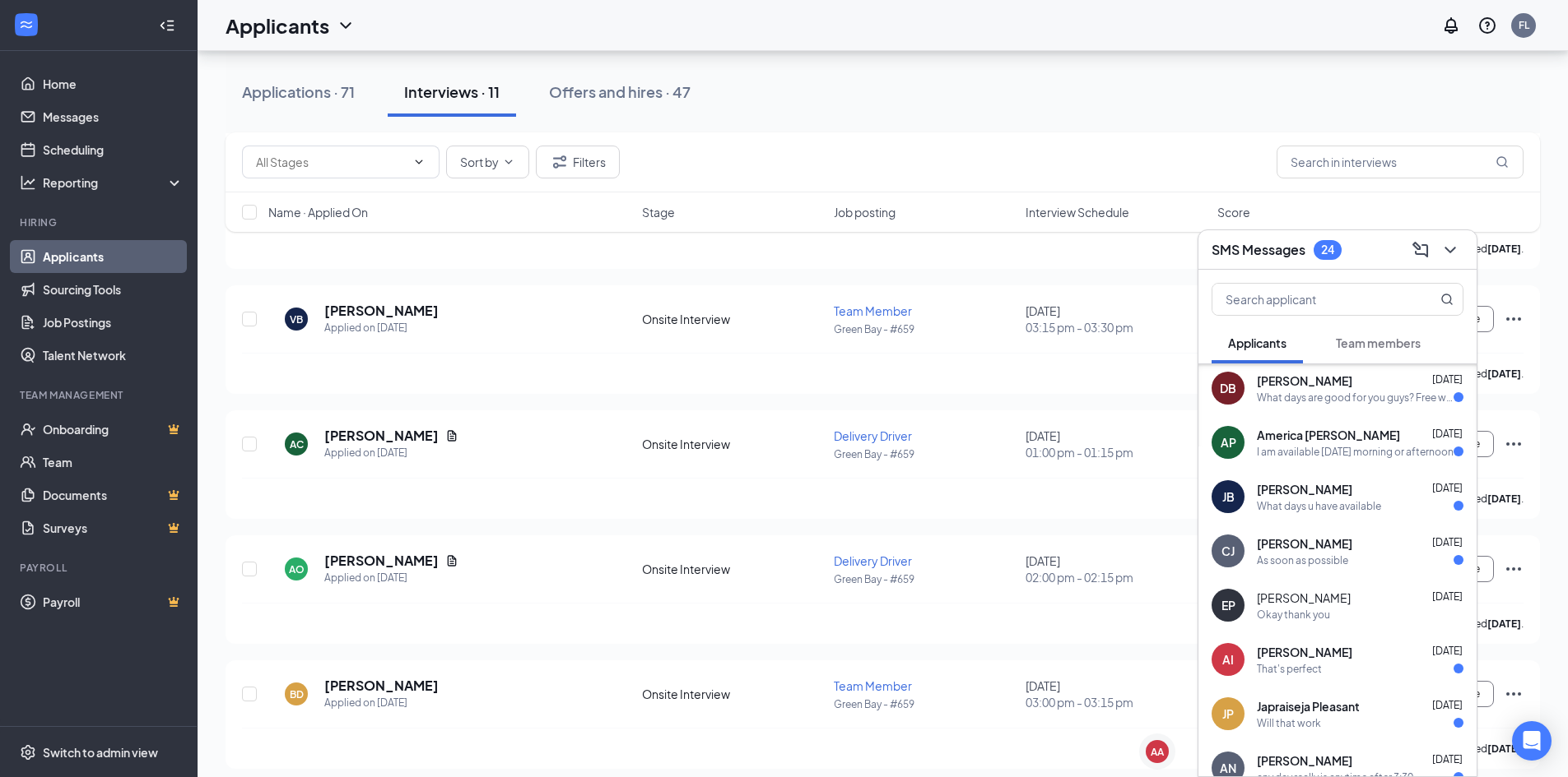
scroll to position [920, 0]
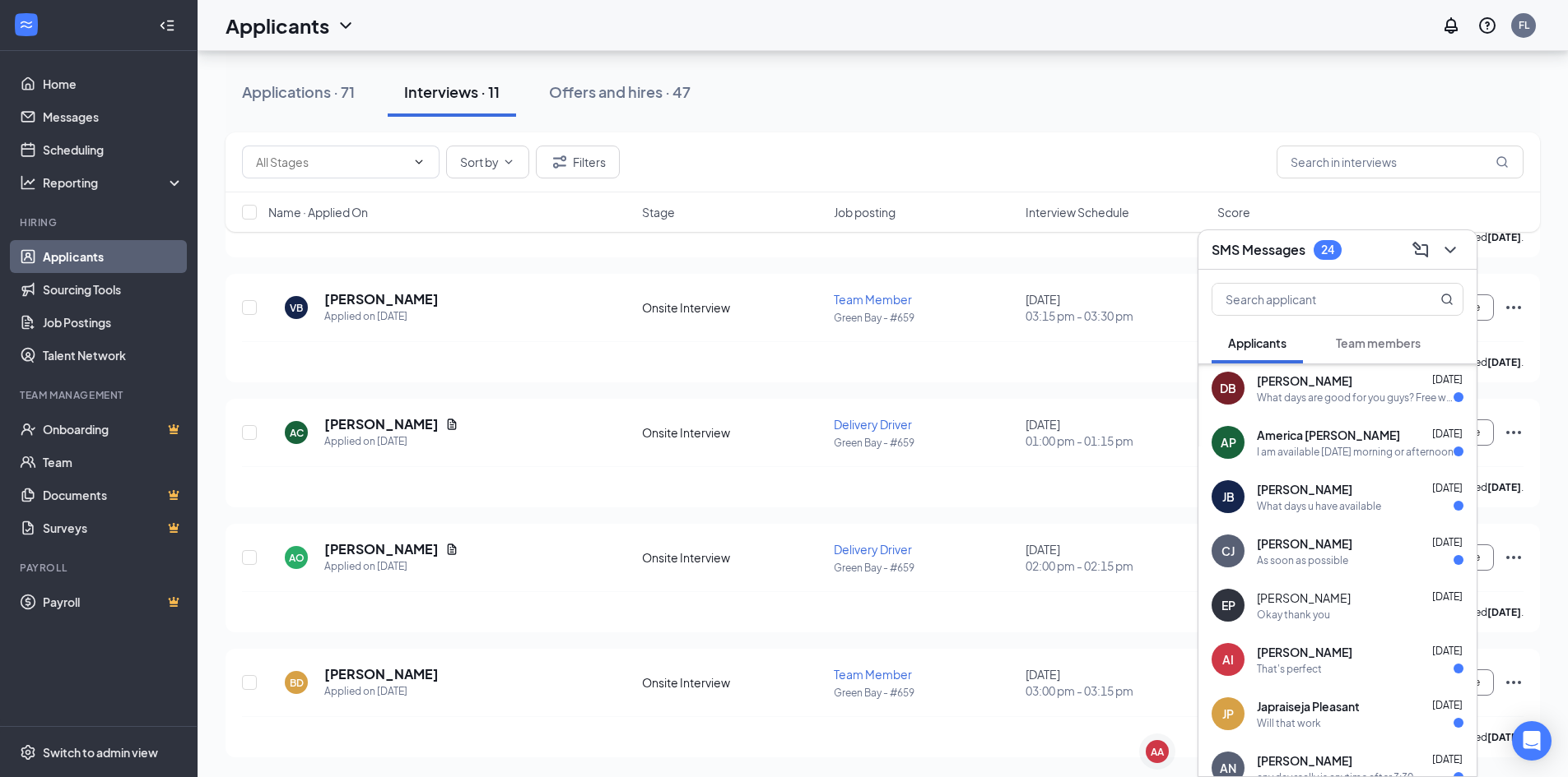
click at [1310, 659] on span "[PERSON_NAME]" at bounding box center [1304, 652] width 95 height 17
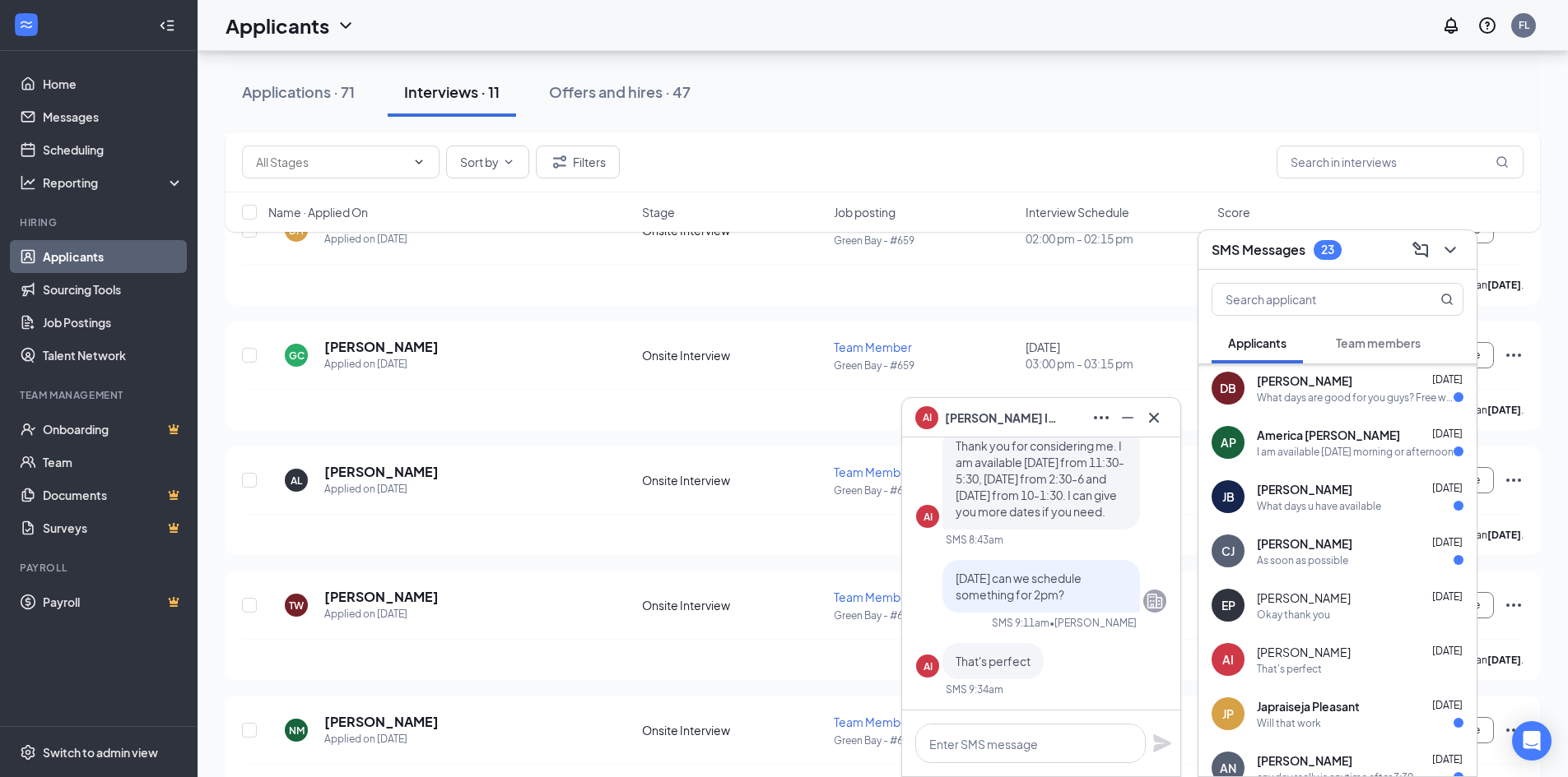
scroll to position [165, 0]
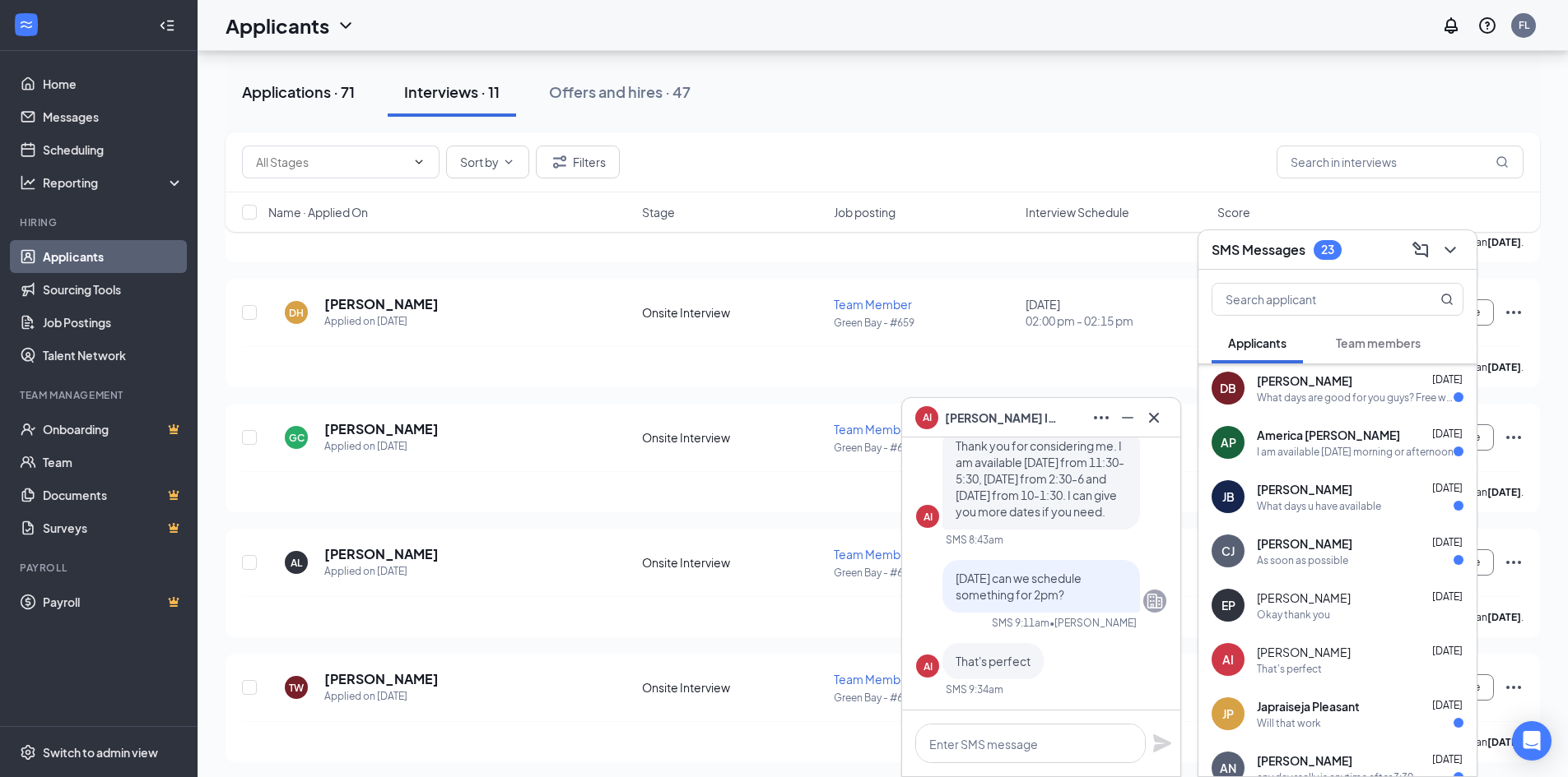
click at [320, 100] on div "Applications · 71" at bounding box center [298, 91] width 113 height 21
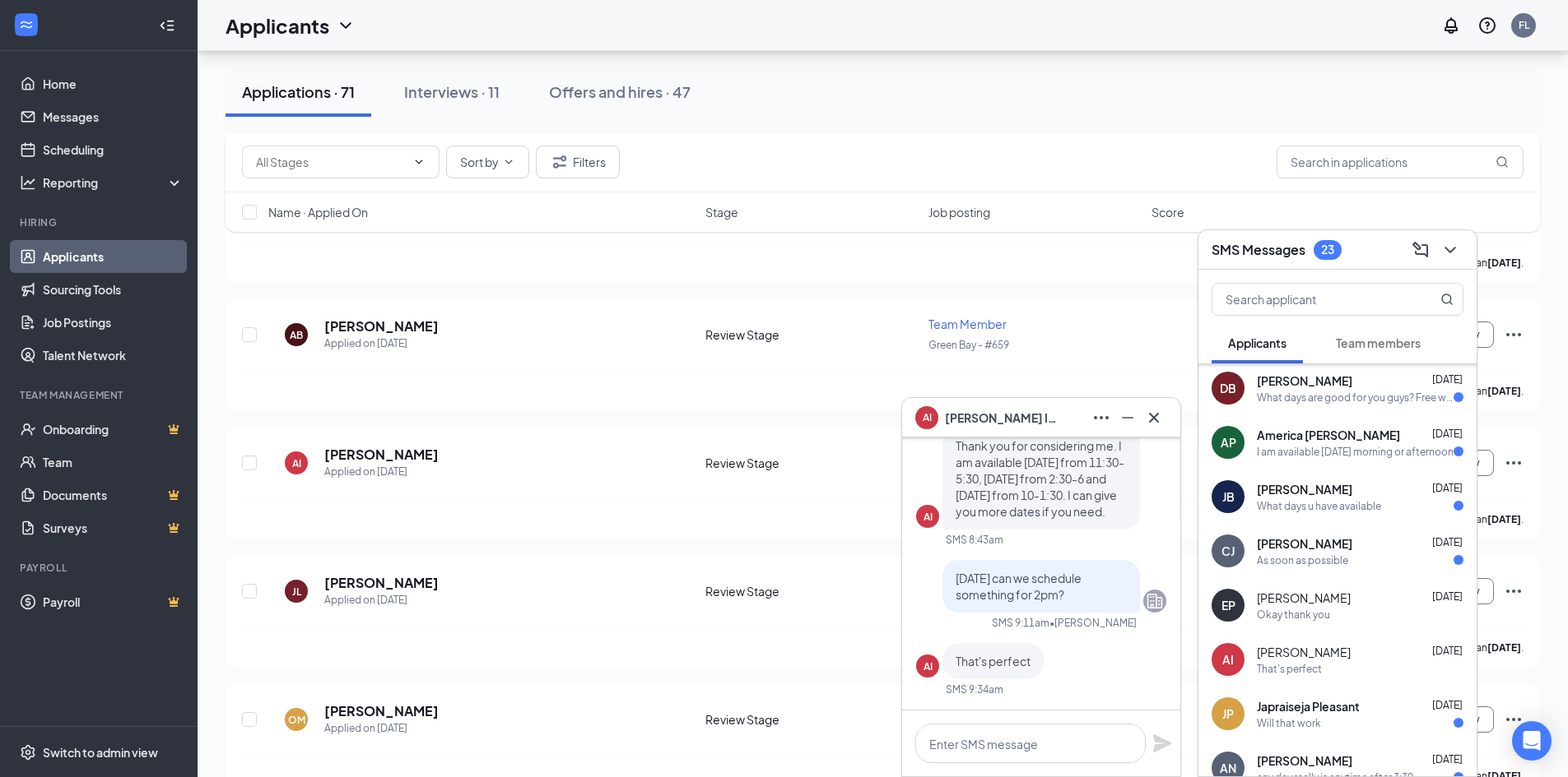
scroll to position [5922, 0]
click at [1444, 252] on icon "ChevronDown" at bounding box center [1450, 250] width 20 height 20
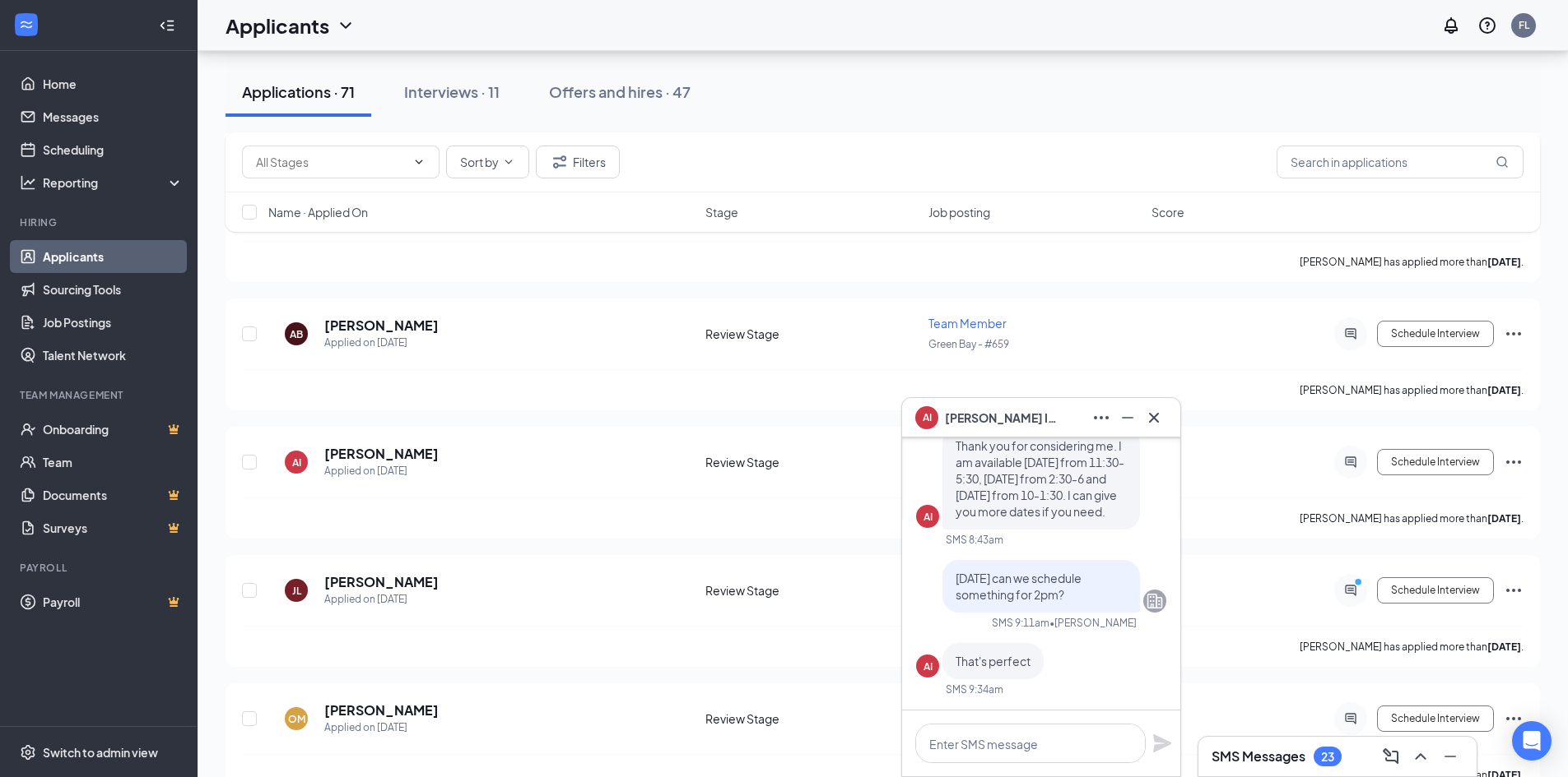
scroll to position [0, 0]
click at [1450, 458] on button "Schedule Interview" at bounding box center [1435, 462] width 117 height 26
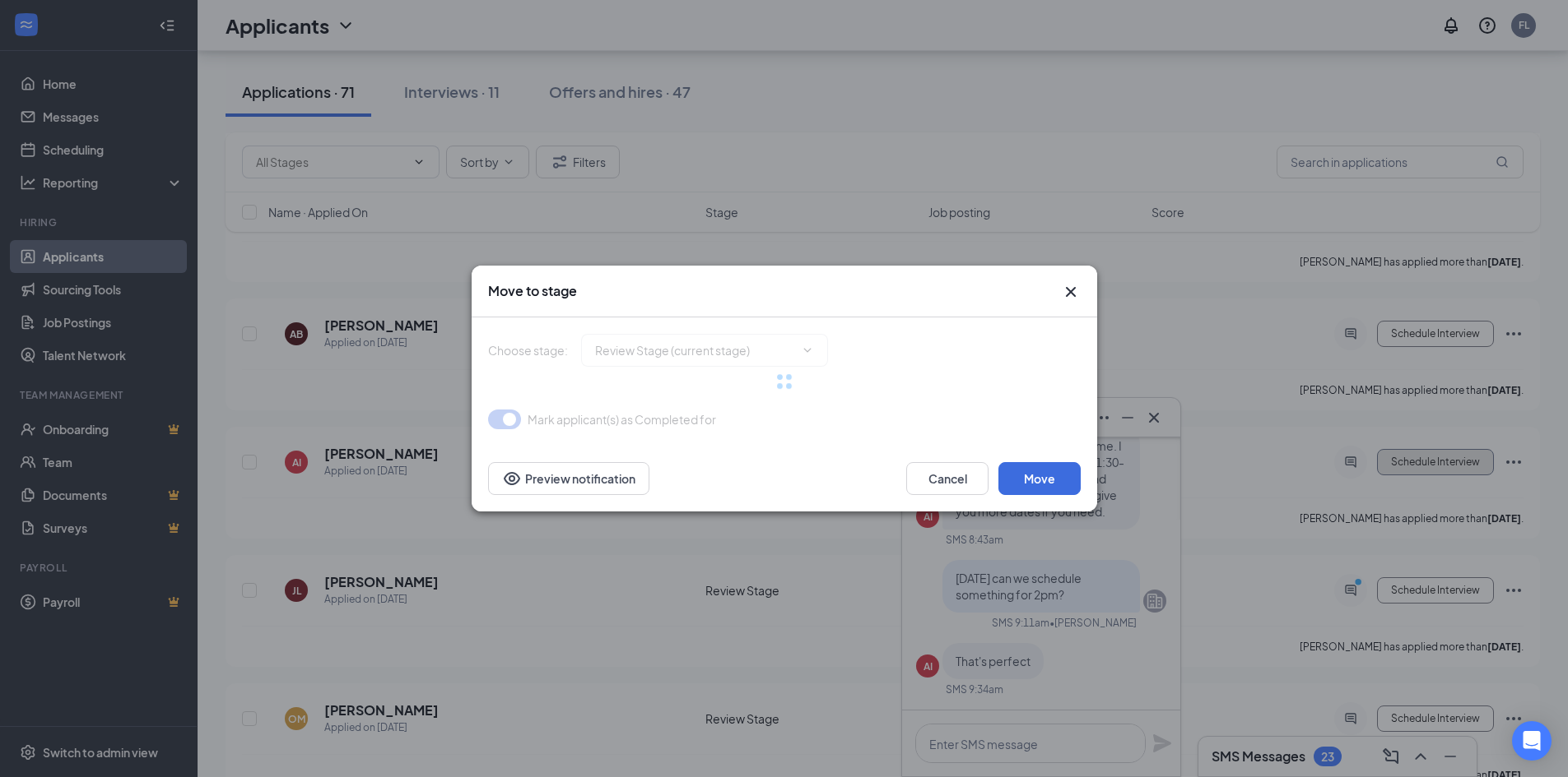
type input "Onsite Interview (next stage)"
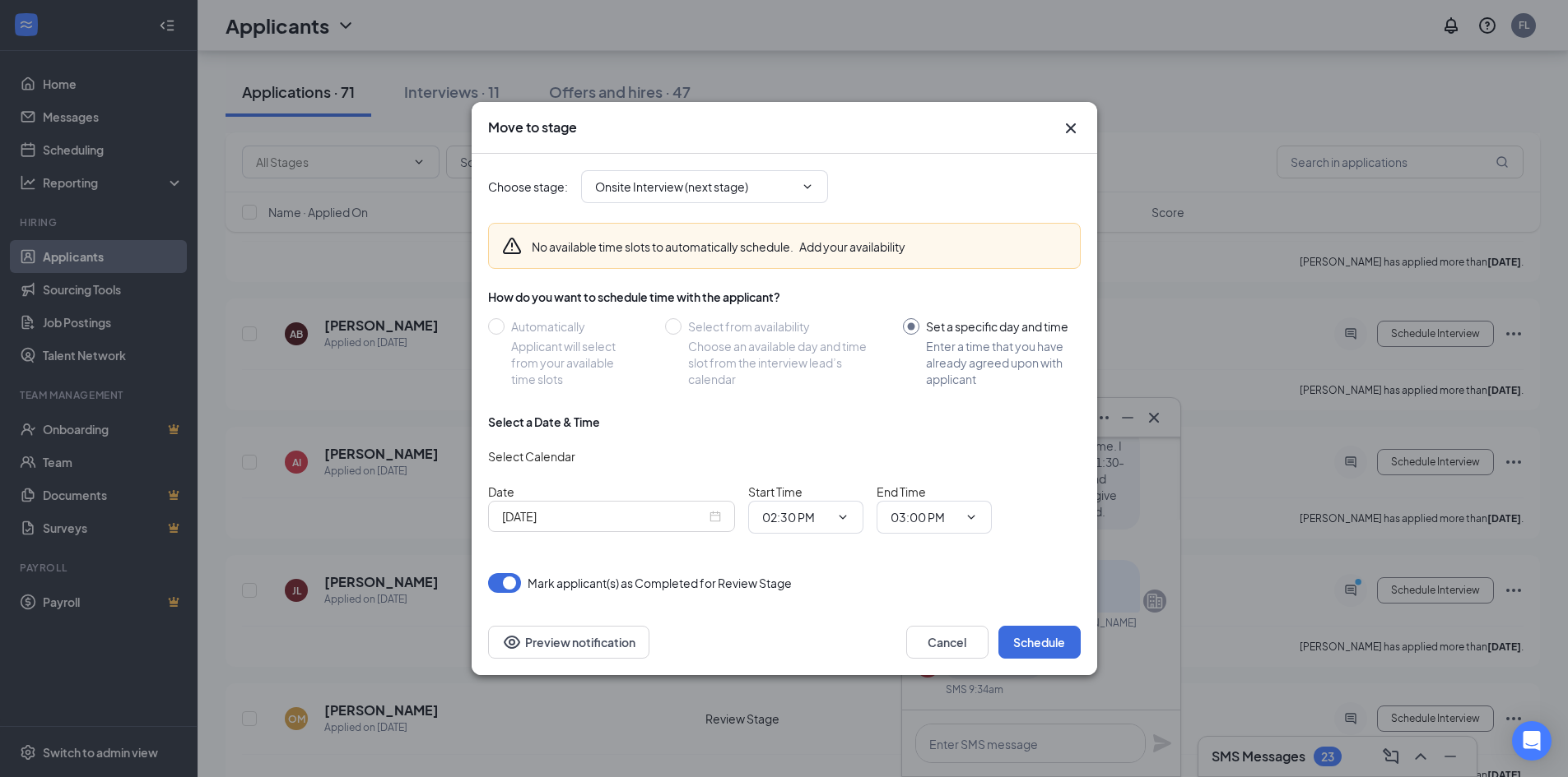
click at [723, 515] on div "[DATE]" at bounding box center [611, 516] width 247 height 31
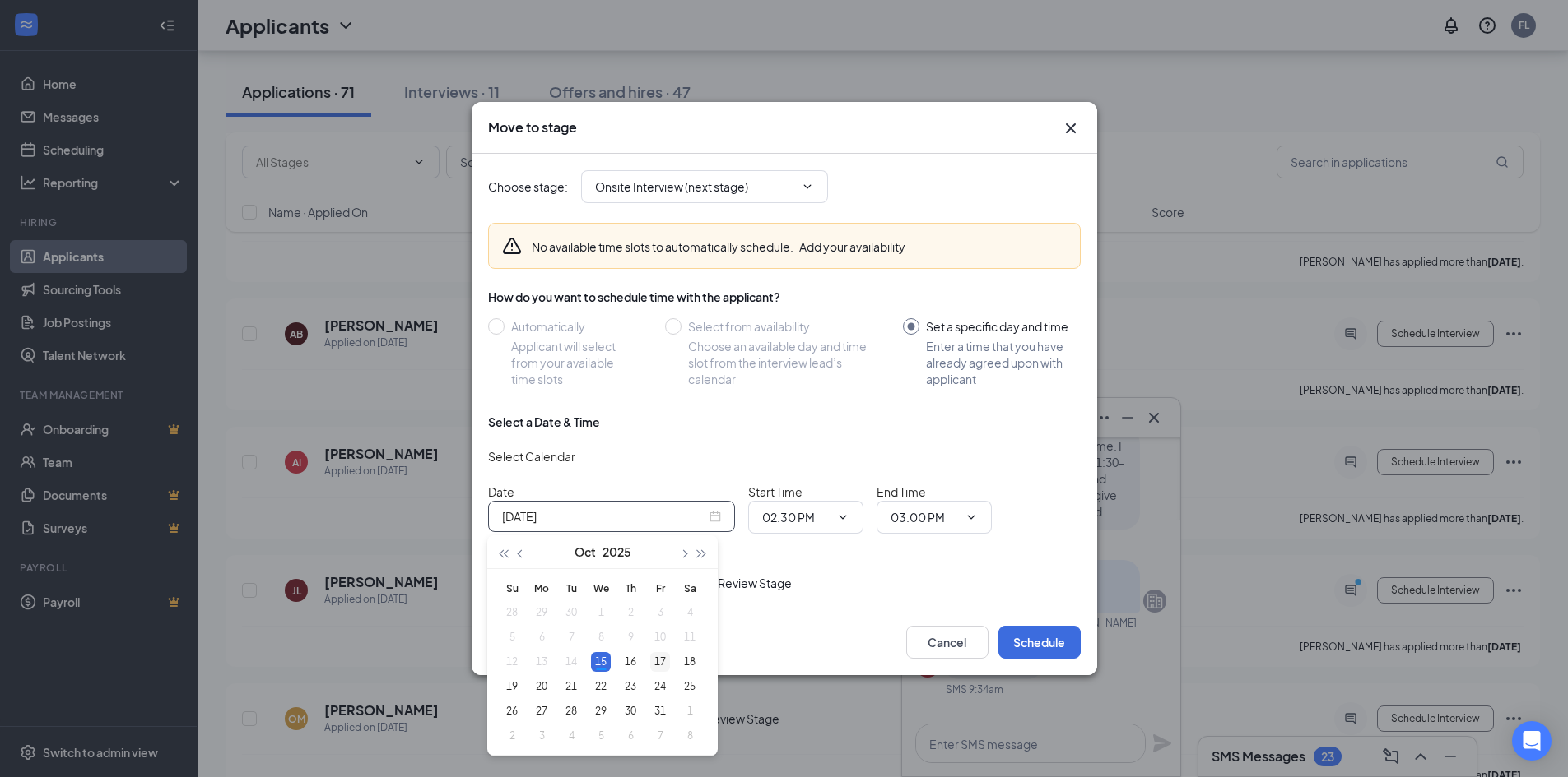
type input "[DATE]"
click at [658, 657] on div "17" at bounding box center [660, 662] width 20 height 20
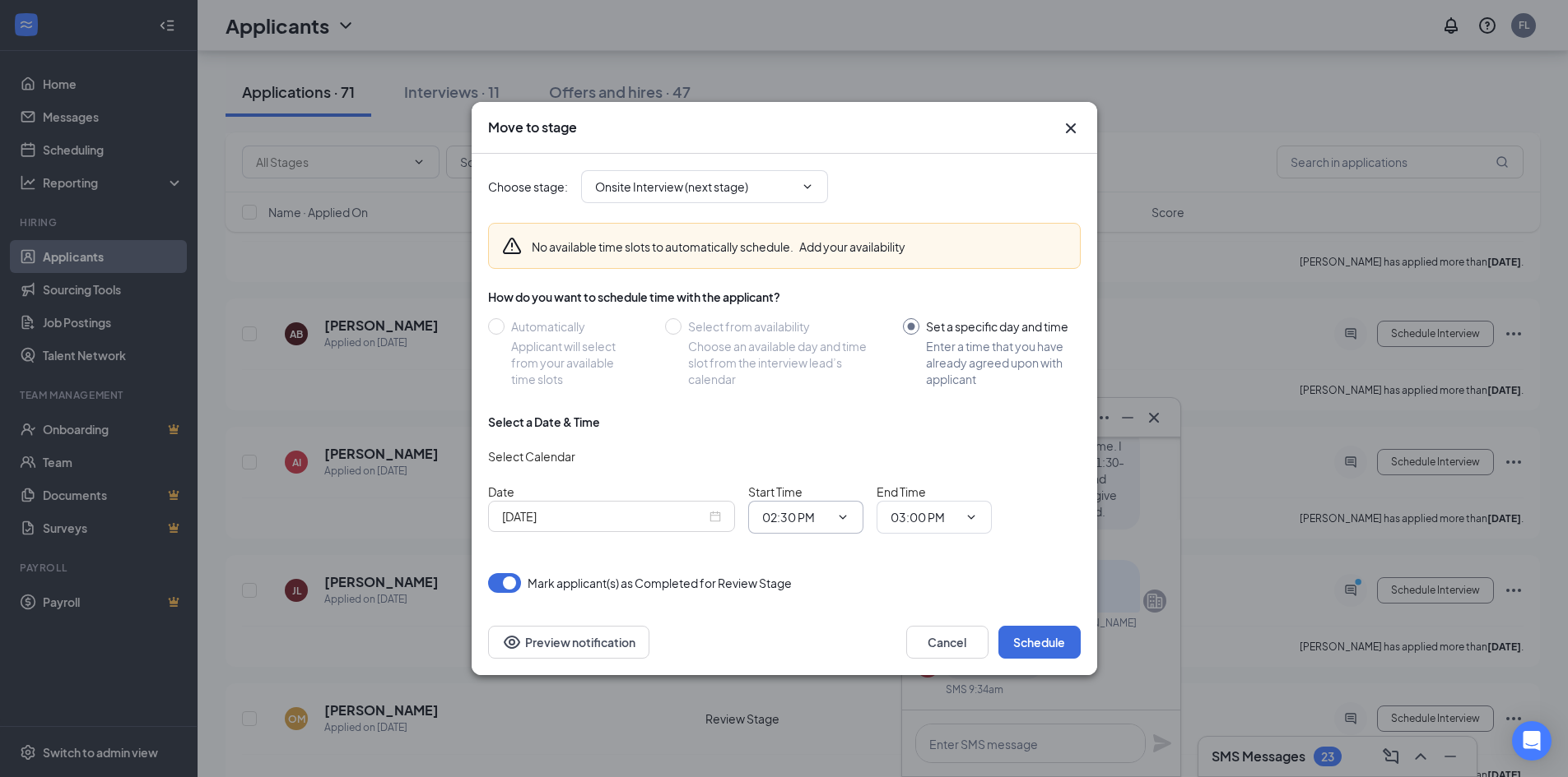
click at [801, 520] on input "02:30 PM" at bounding box center [796, 518] width 68 height 18
click at [827, 473] on div "02:00 PM" at bounding box center [819, 472] width 89 height 18
type input "02:00 PM"
click at [907, 516] on input "03:00 PM" at bounding box center [924, 518] width 68 height 18
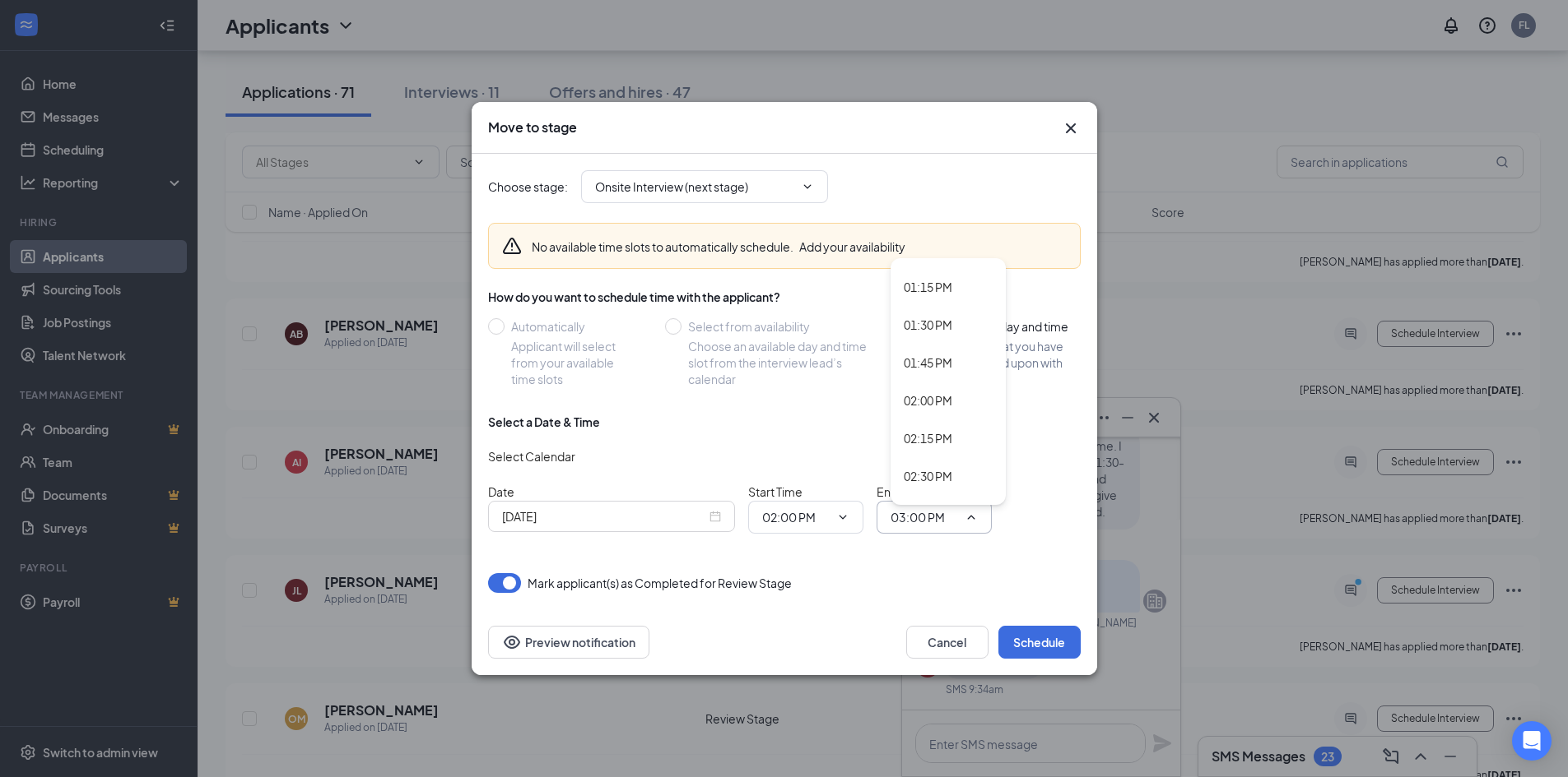
scroll to position [2010, 0]
click at [965, 421] on div "02:15 PM" at bounding box center [948, 425] width 89 height 18
type input "02:15 PM"
click at [1037, 634] on button "Schedule" at bounding box center [1039, 642] width 82 height 33
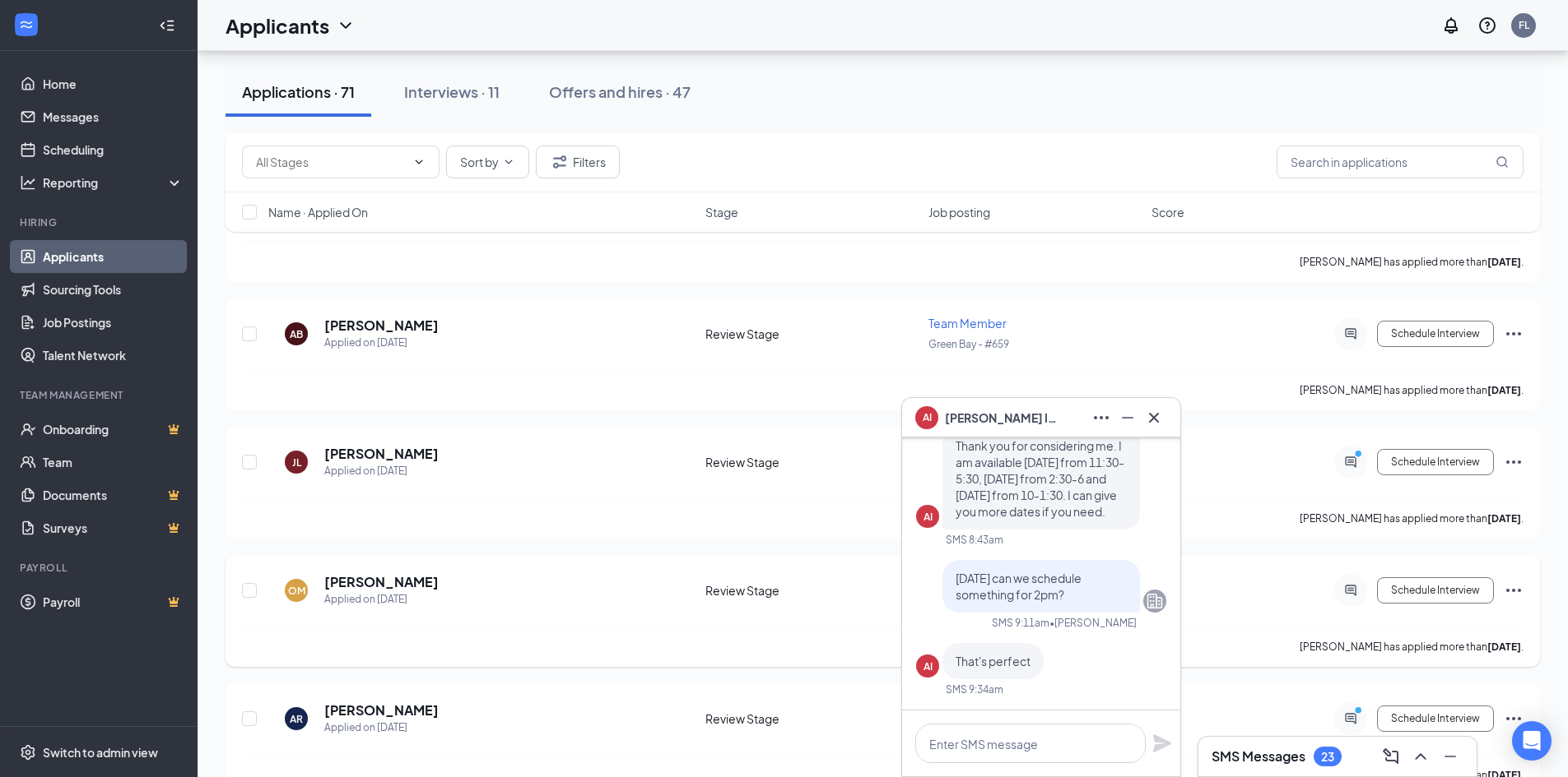
scroll to position [6087, 0]
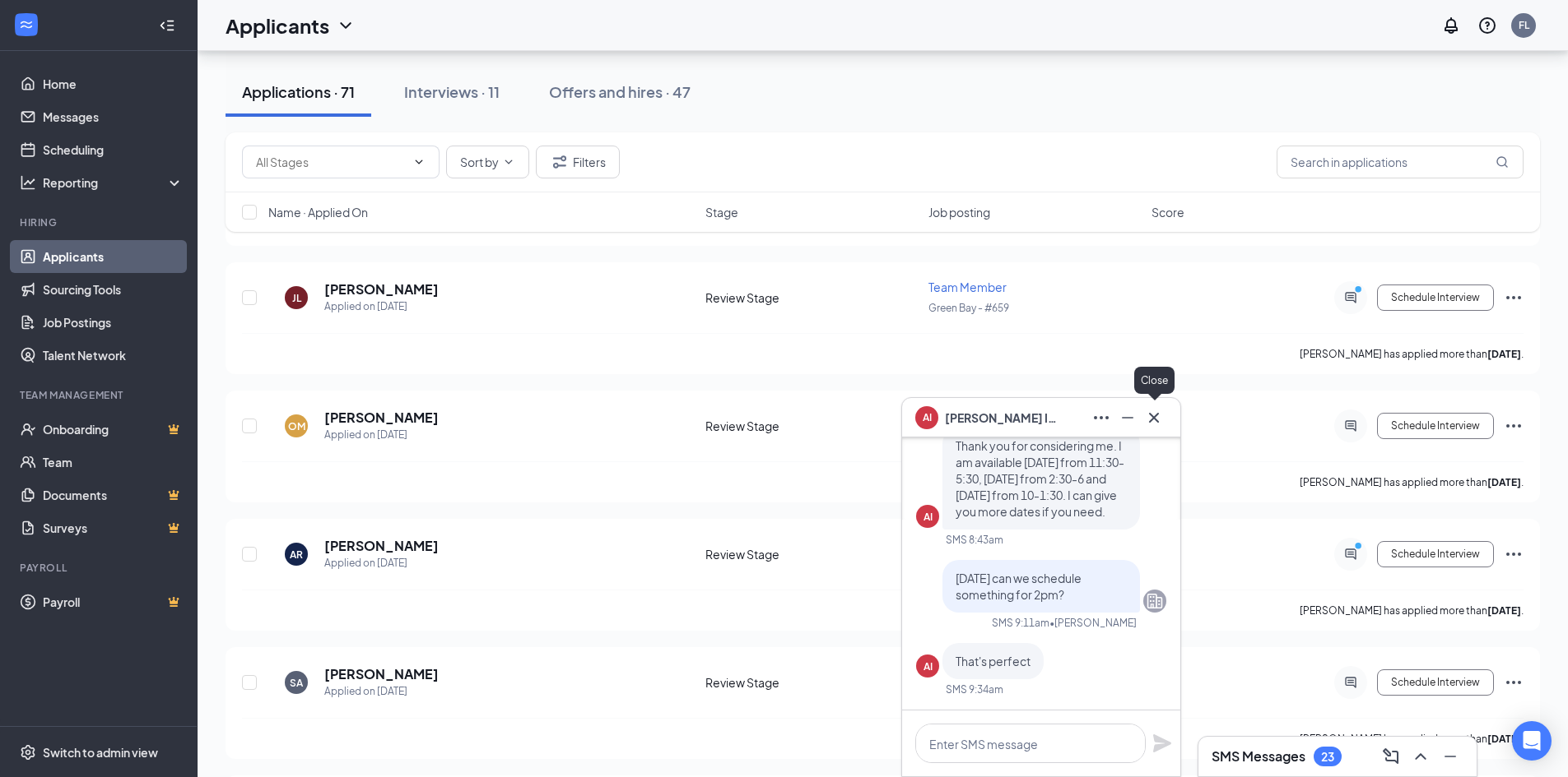
click at [1145, 417] on icon "Cross" at bounding box center [1154, 418] width 20 height 20
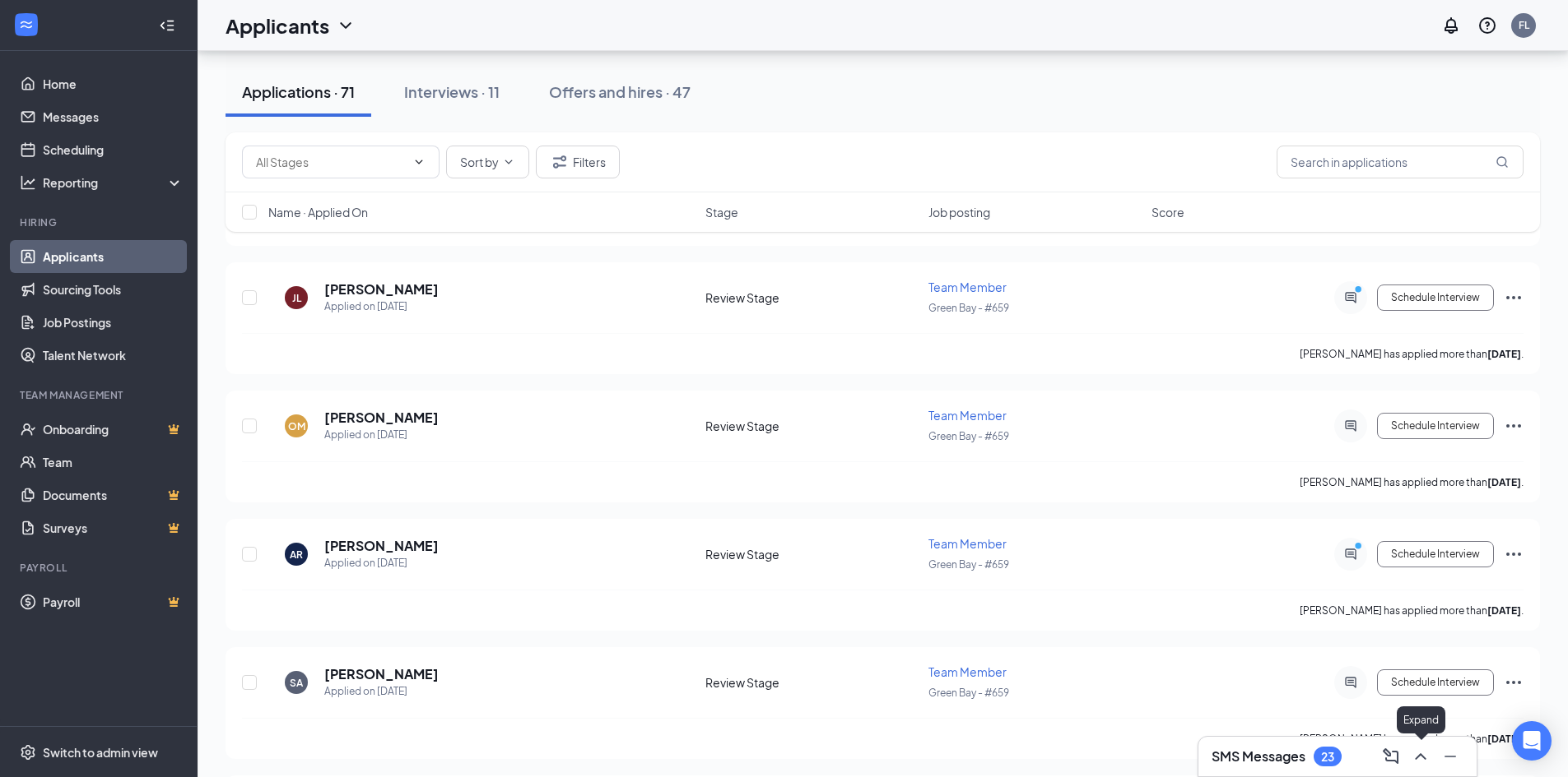
click at [1416, 764] on icon "ChevronUp" at bounding box center [1421, 757] width 20 height 20
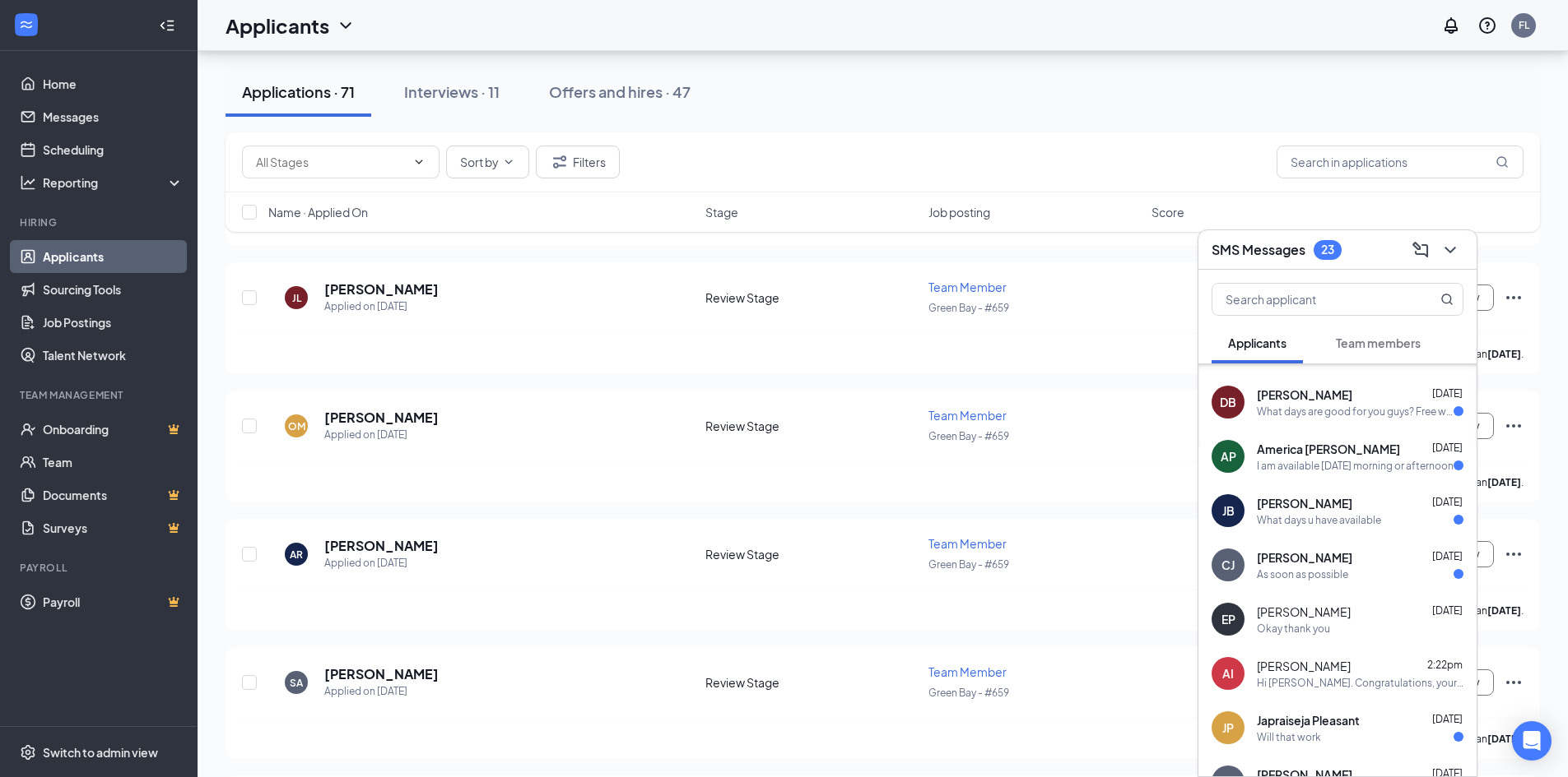
scroll to position [329, 0]
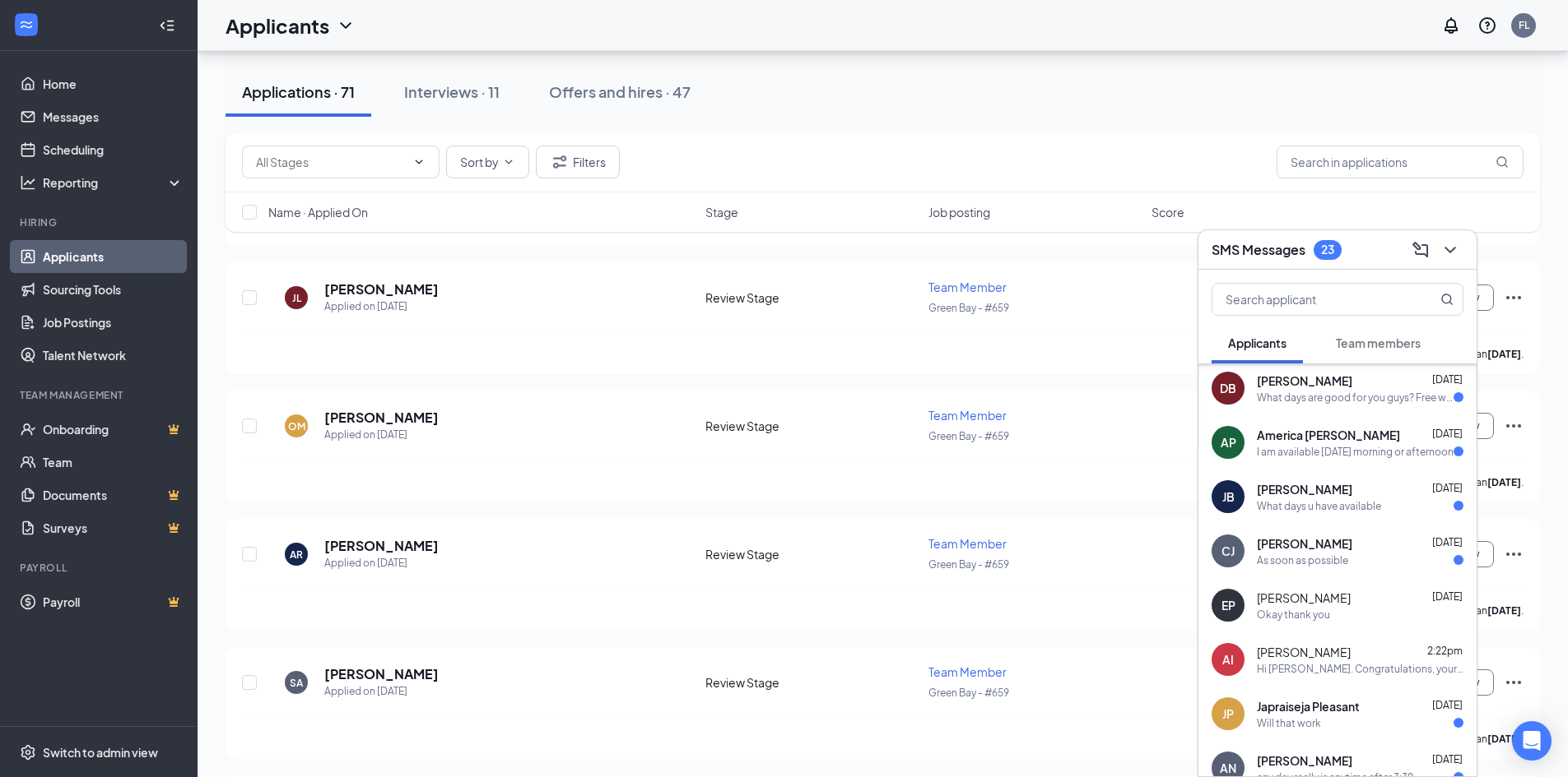
click at [1363, 558] on div "As soon as possible" at bounding box center [1360, 560] width 207 height 14
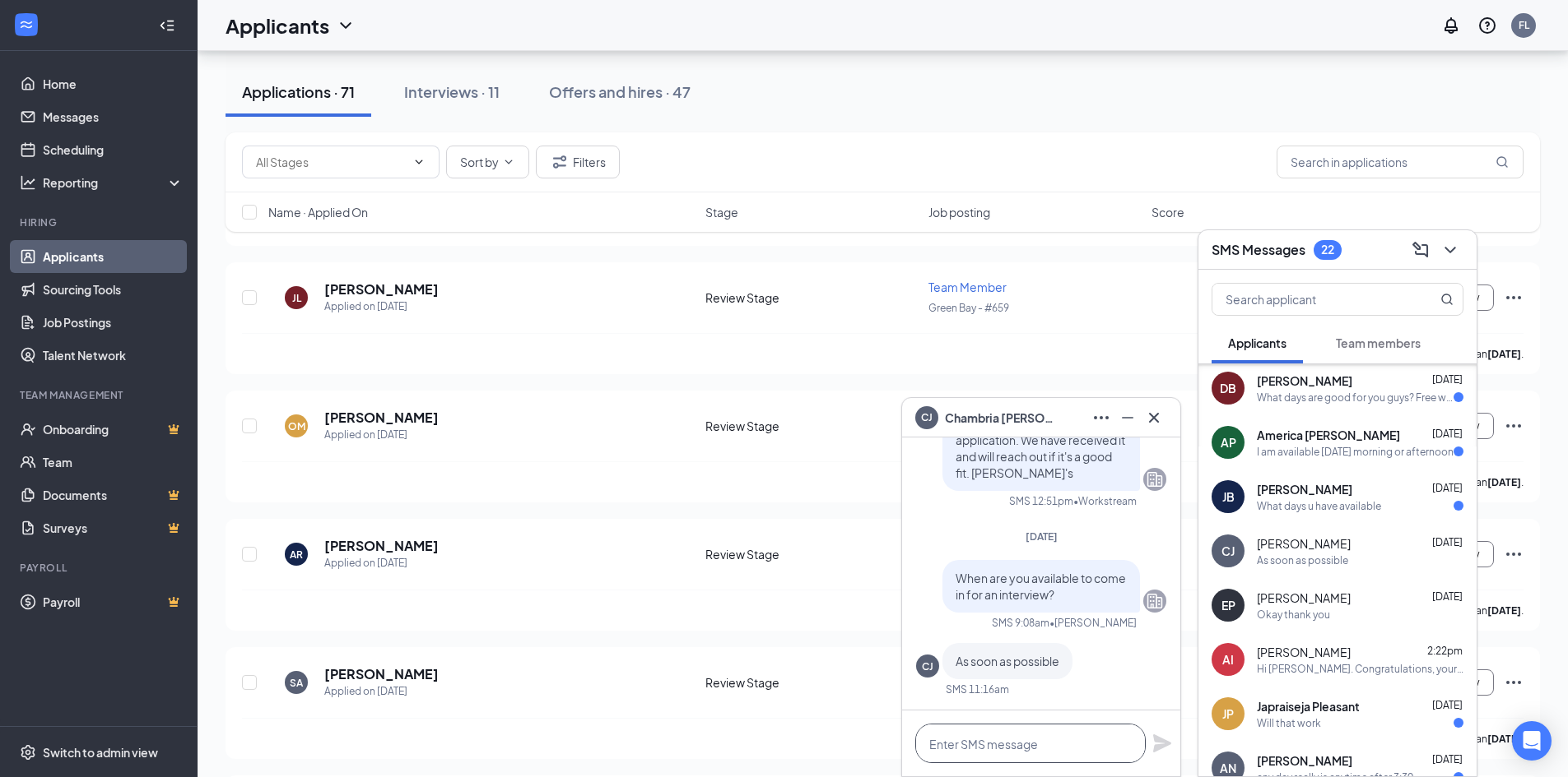
click at [1053, 741] on textarea at bounding box center [1030, 743] width 230 height 39
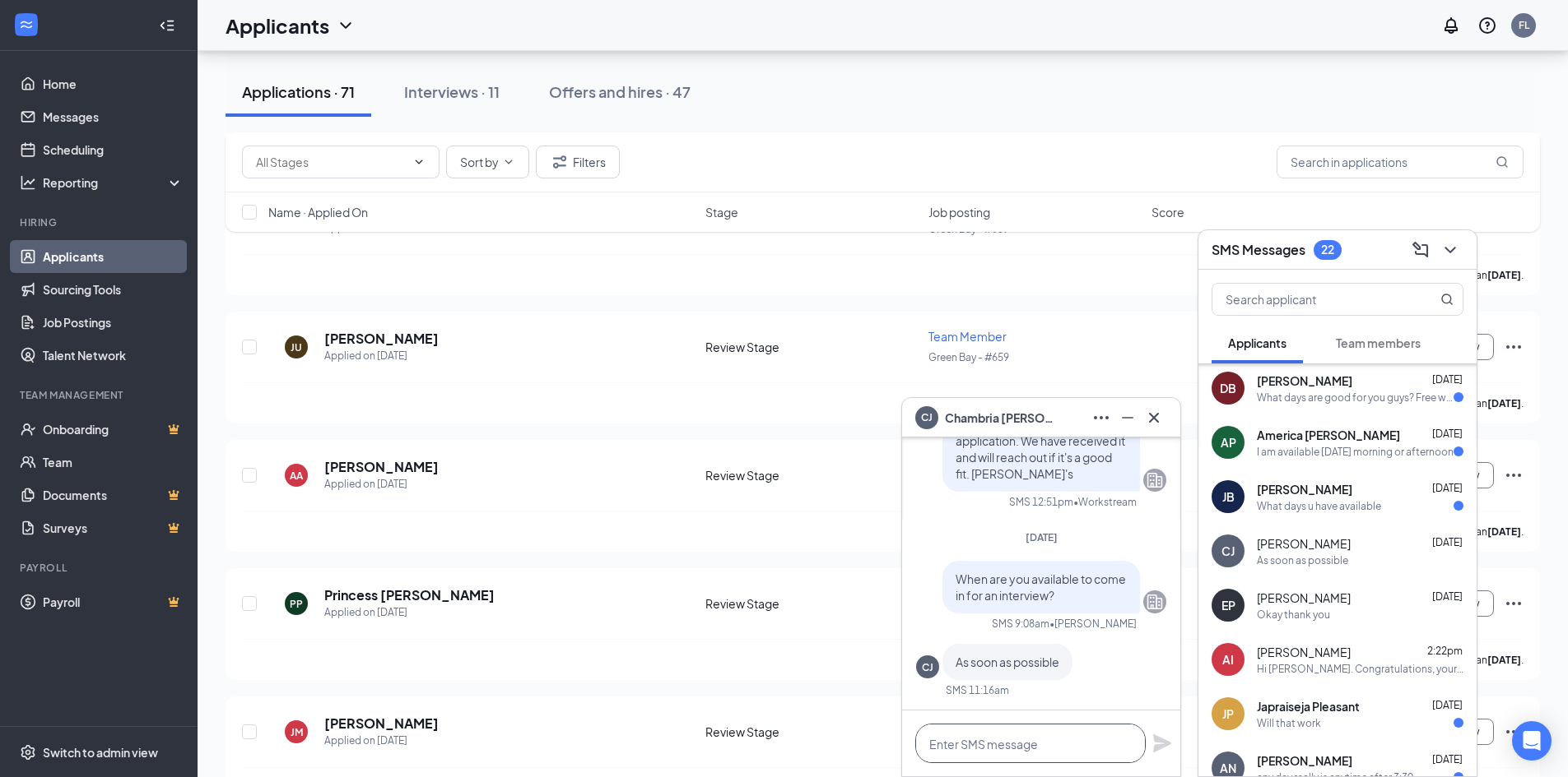
scroll to position [0, 0]
click at [967, 739] on textarea at bounding box center [1030, 743] width 230 height 39
click at [1038, 733] on textarea at bounding box center [1030, 743] width 230 height 39
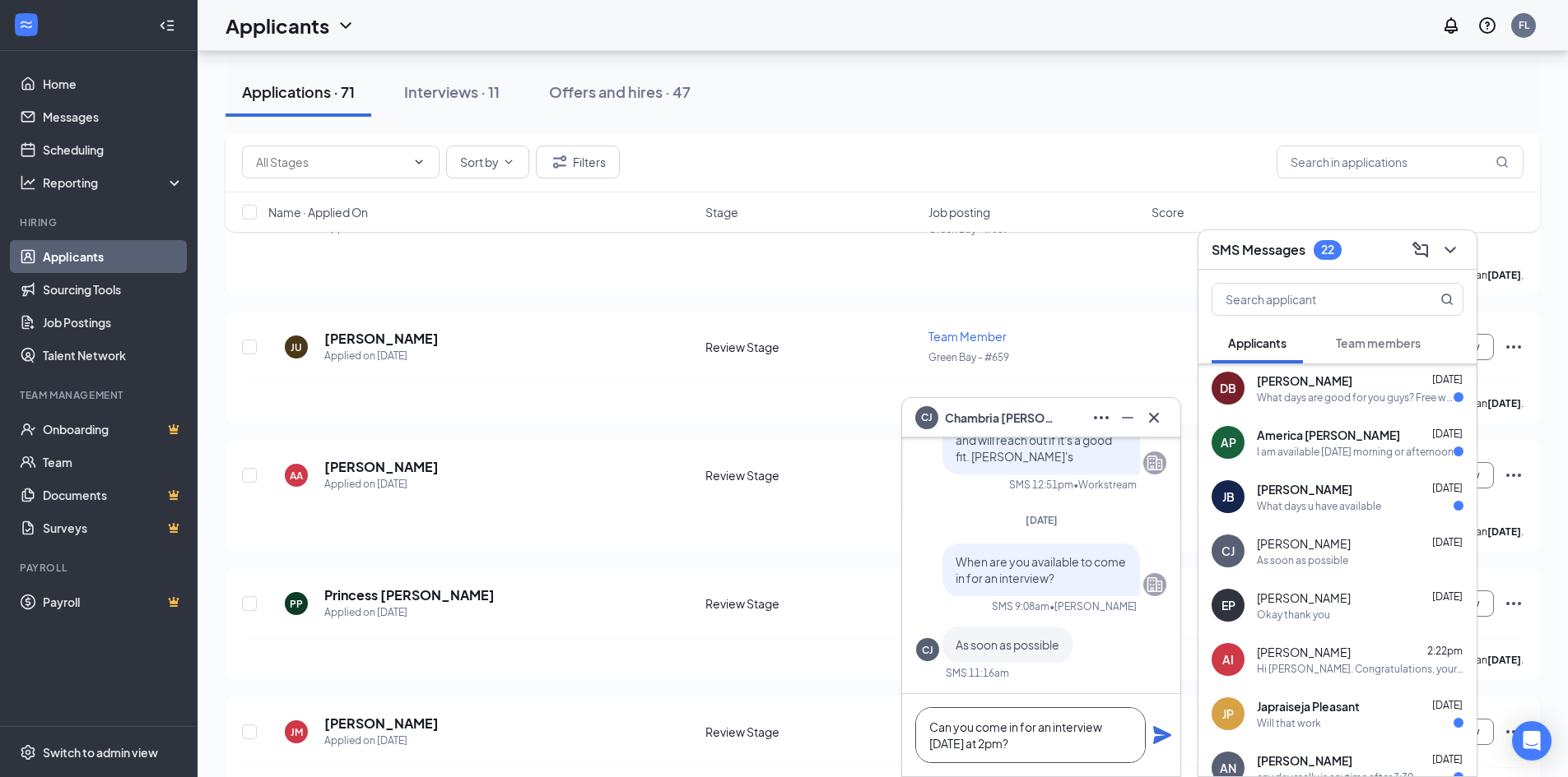
type textarea "Can you come in for an interview [DATE] at 2pm?"
click at [1165, 734] on icon "Plane" at bounding box center [1162, 735] width 18 height 18
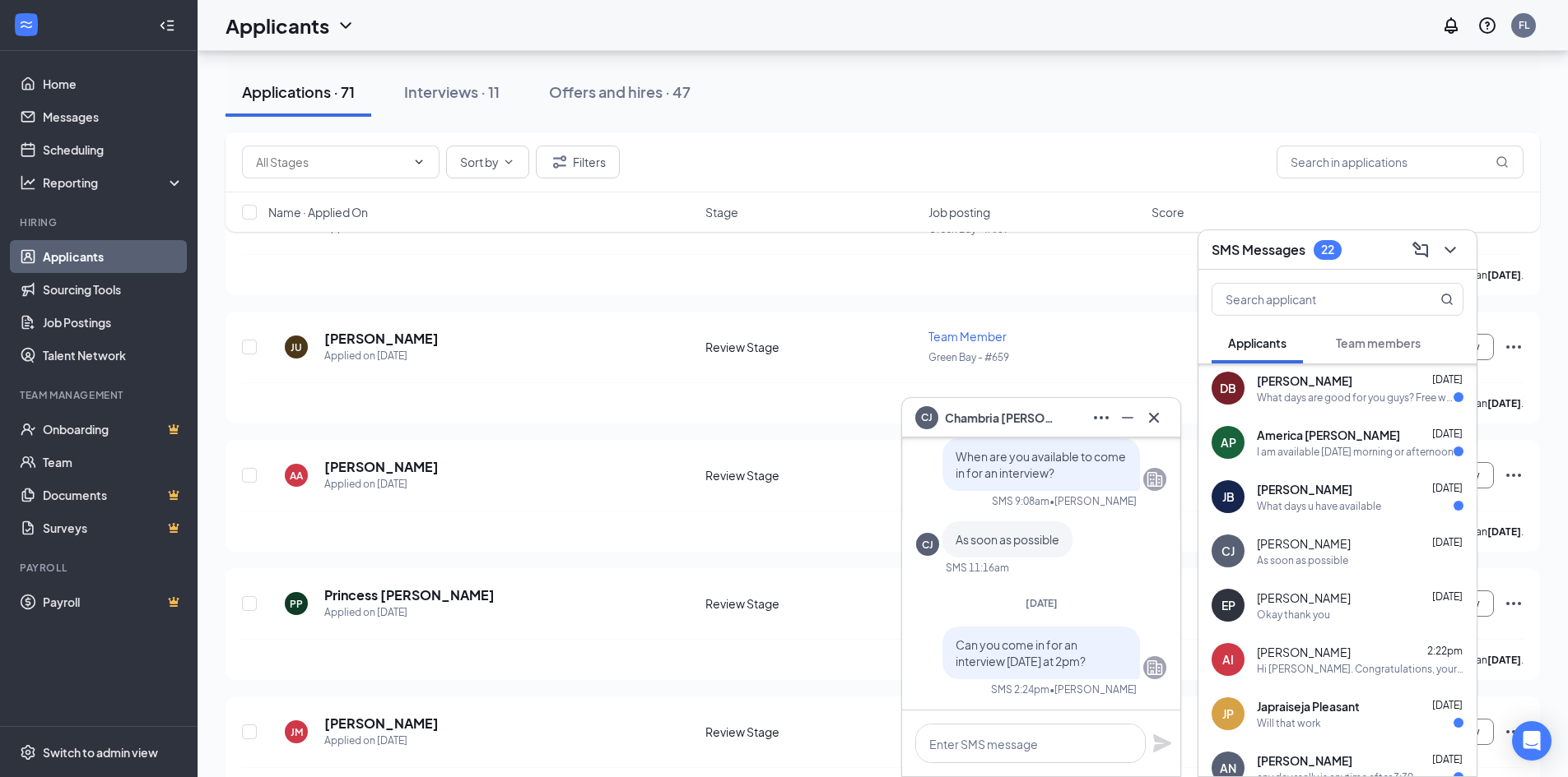
click at [1344, 712] on span "Japraiseja Pleasant" at bounding box center [1308, 707] width 103 height 17
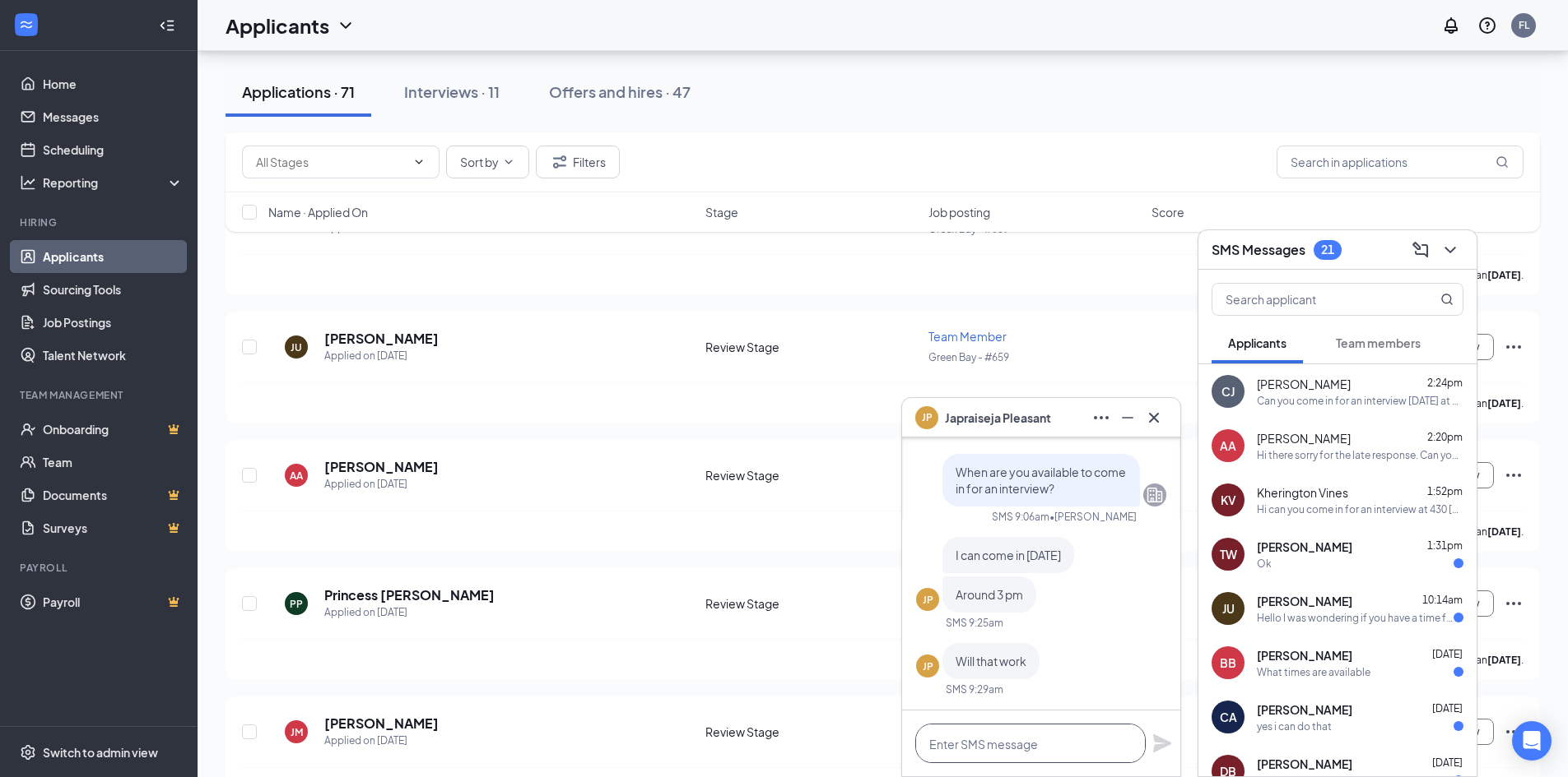
click at [1064, 741] on textarea at bounding box center [1030, 743] width 230 height 39
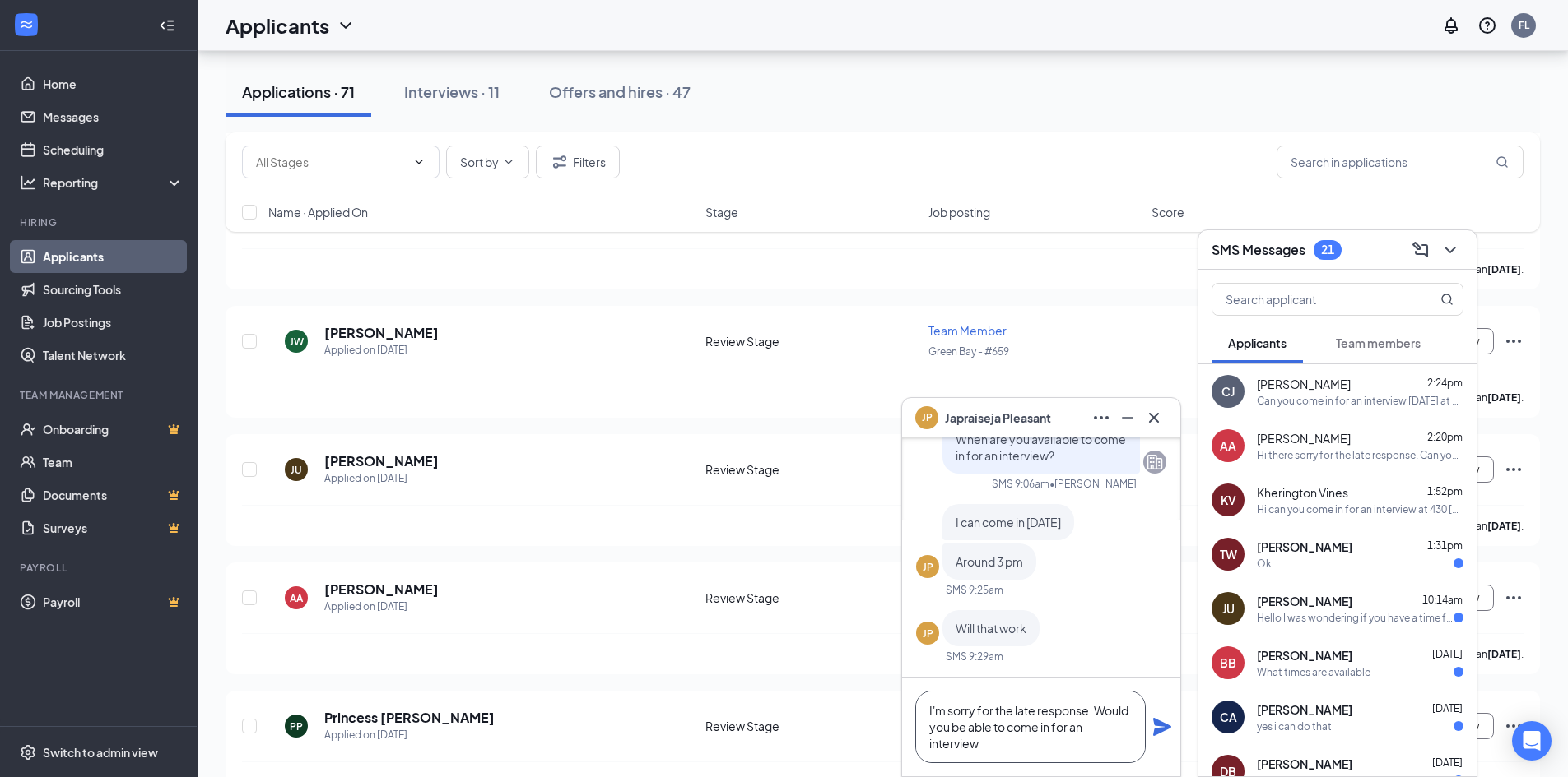
scroll to position [4113, 0]
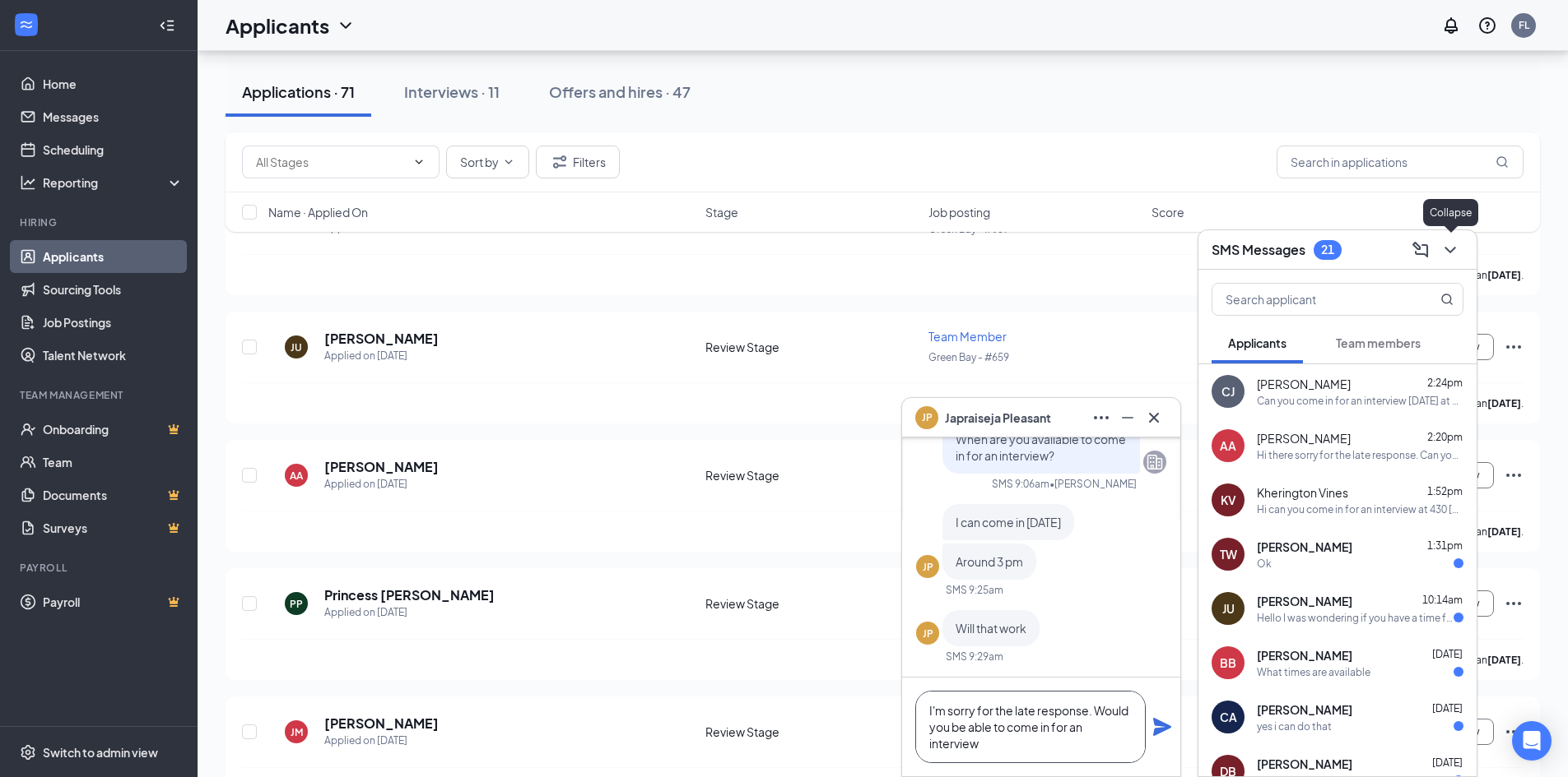
type textarea "I'm sorry for the late response. Would you be able to come in for an interview"
click at [1463, 247] on button at bounding box center [1449, 249] width 26 height 26
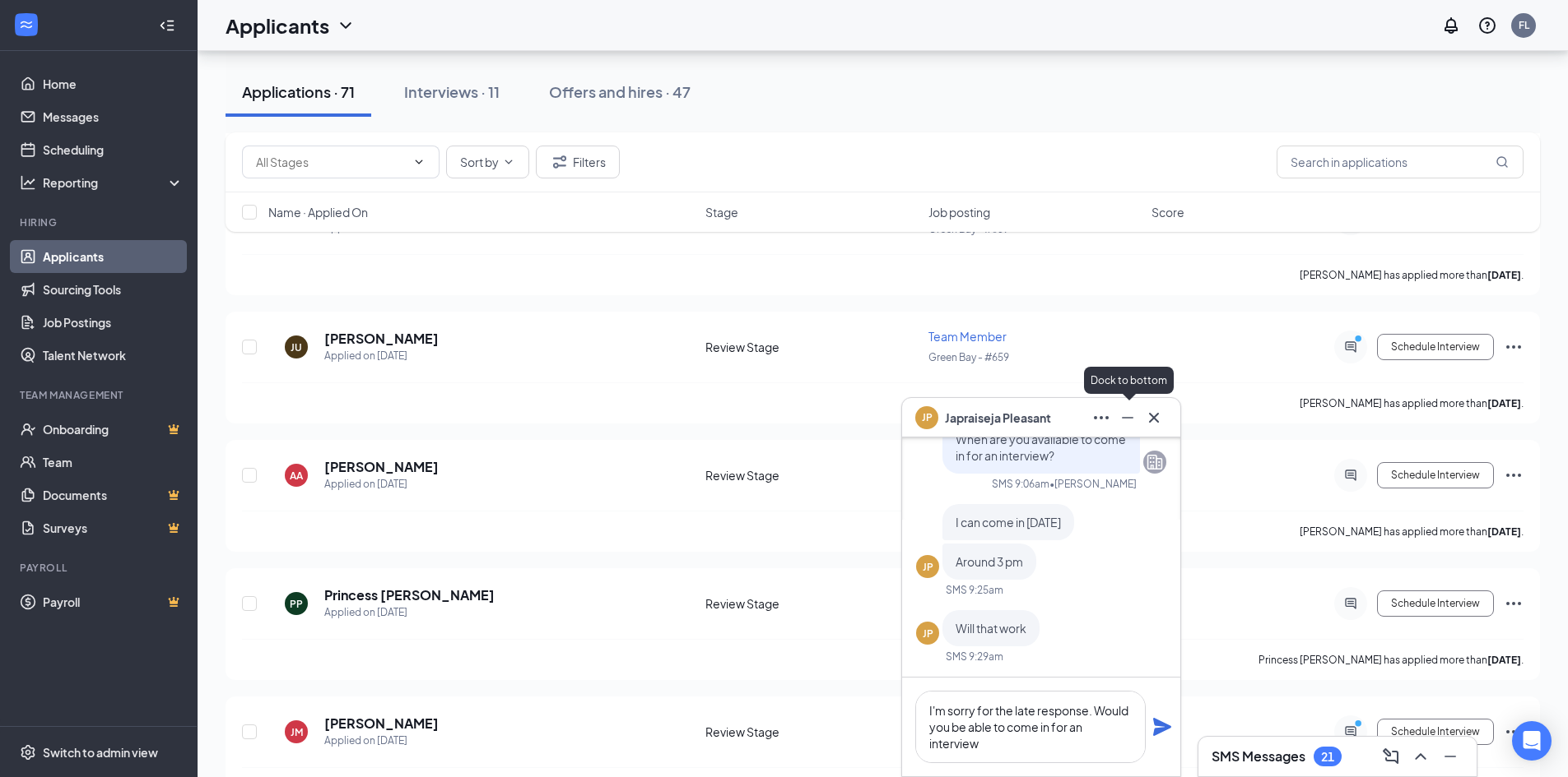
click at [1122, 417] on icon "Minimize" at bounding box center [1128, 418] width 20 height 20
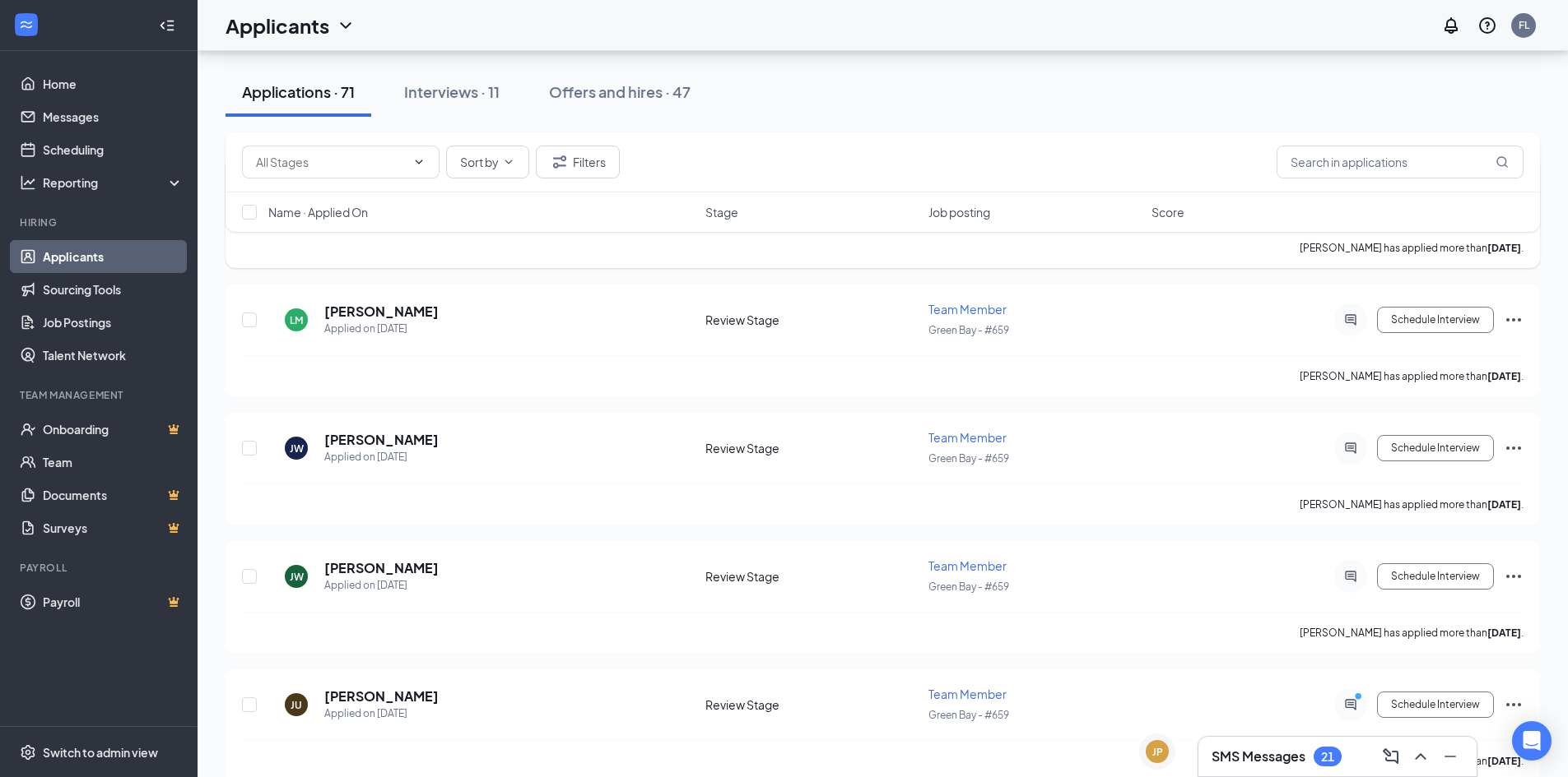
scroll to position [3702, 0]
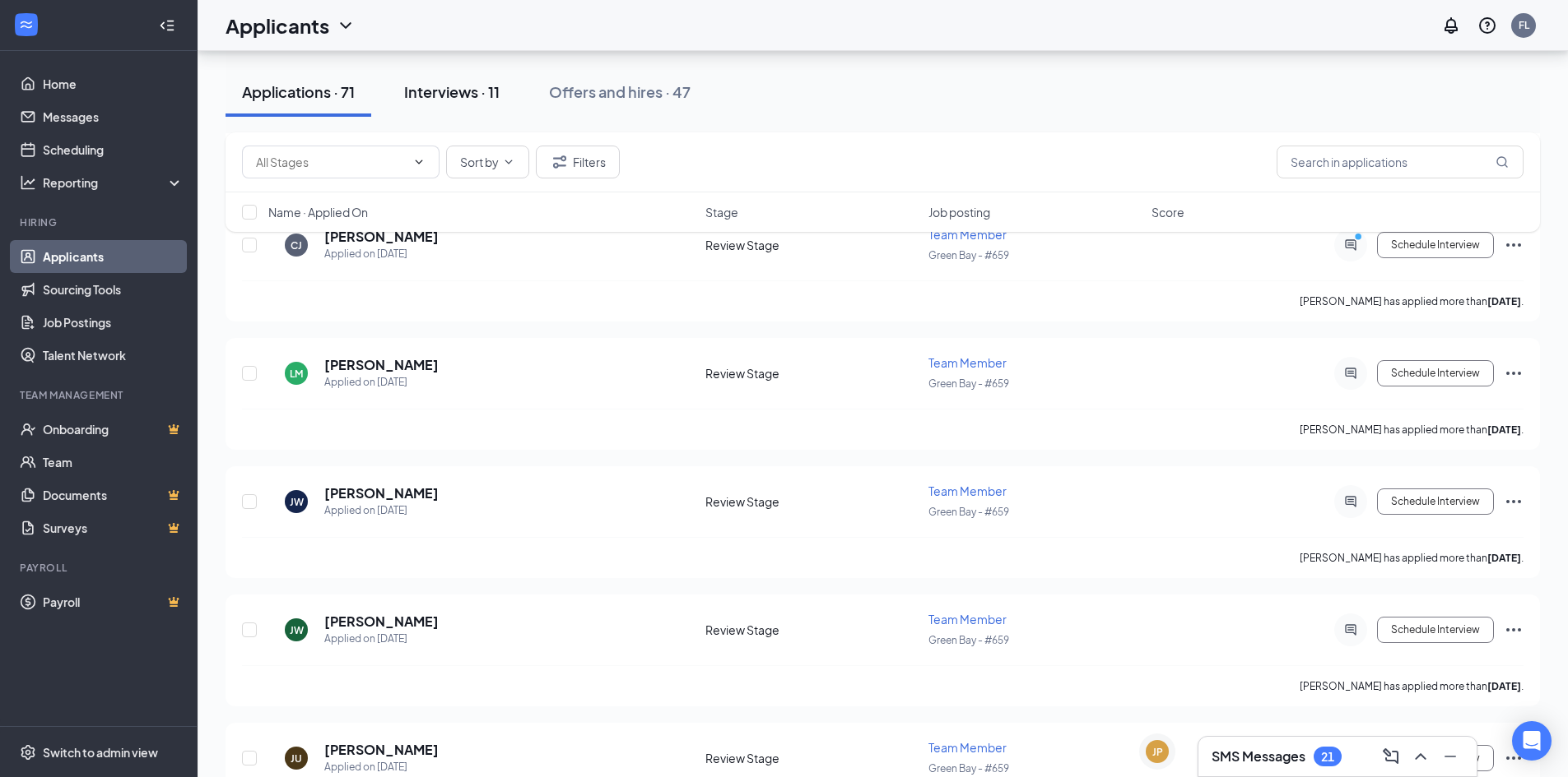
click at [477, 98] on div "Interviews · 11" at bounding box center [452, 91] width 95 height 21
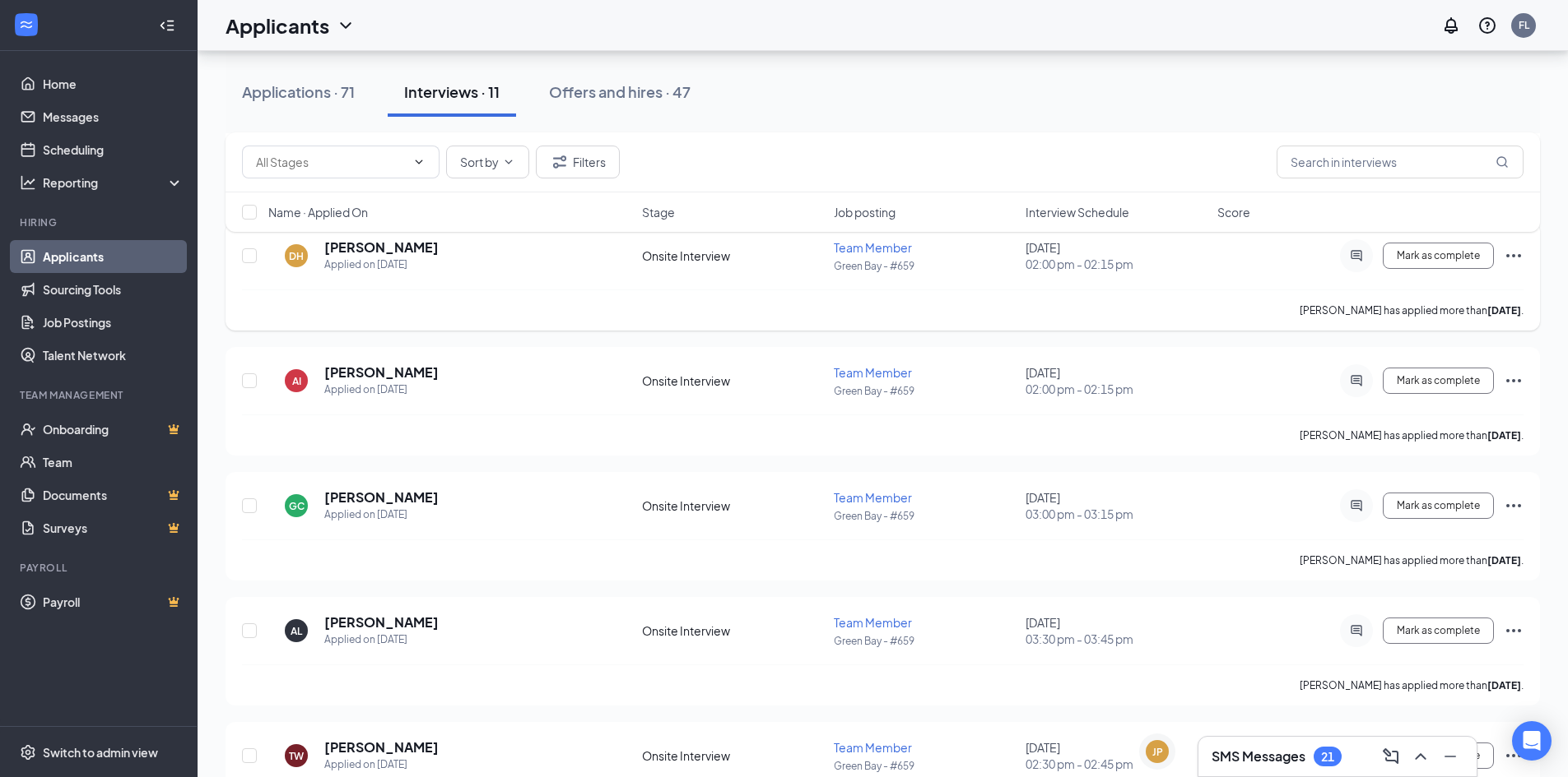
scroll to position [219, 0]
click at [1070, 219] on span "Interview Schedule" at bounding box center [1077, 212] width 104 height 17
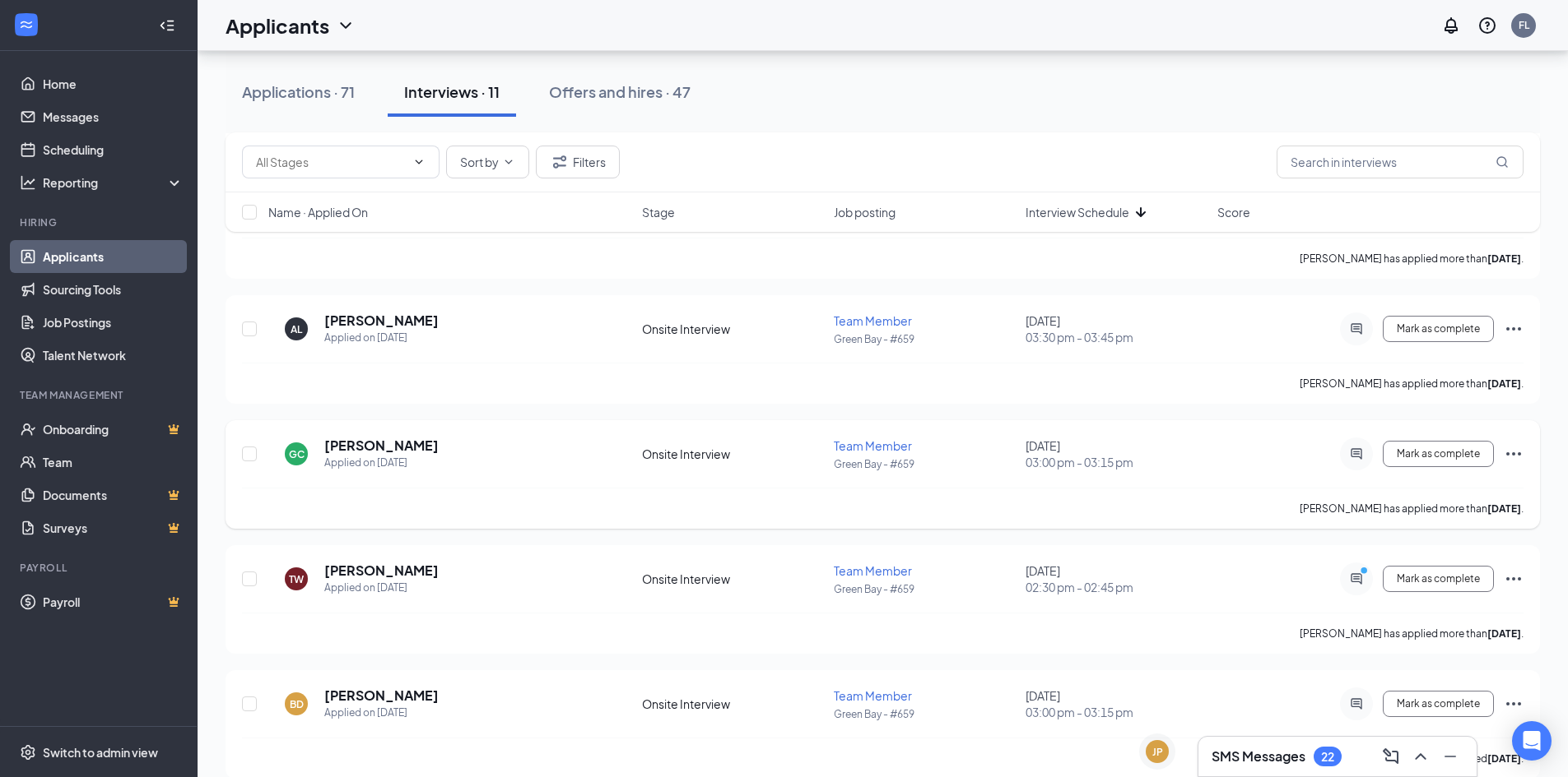
scroll to position [412, 0]
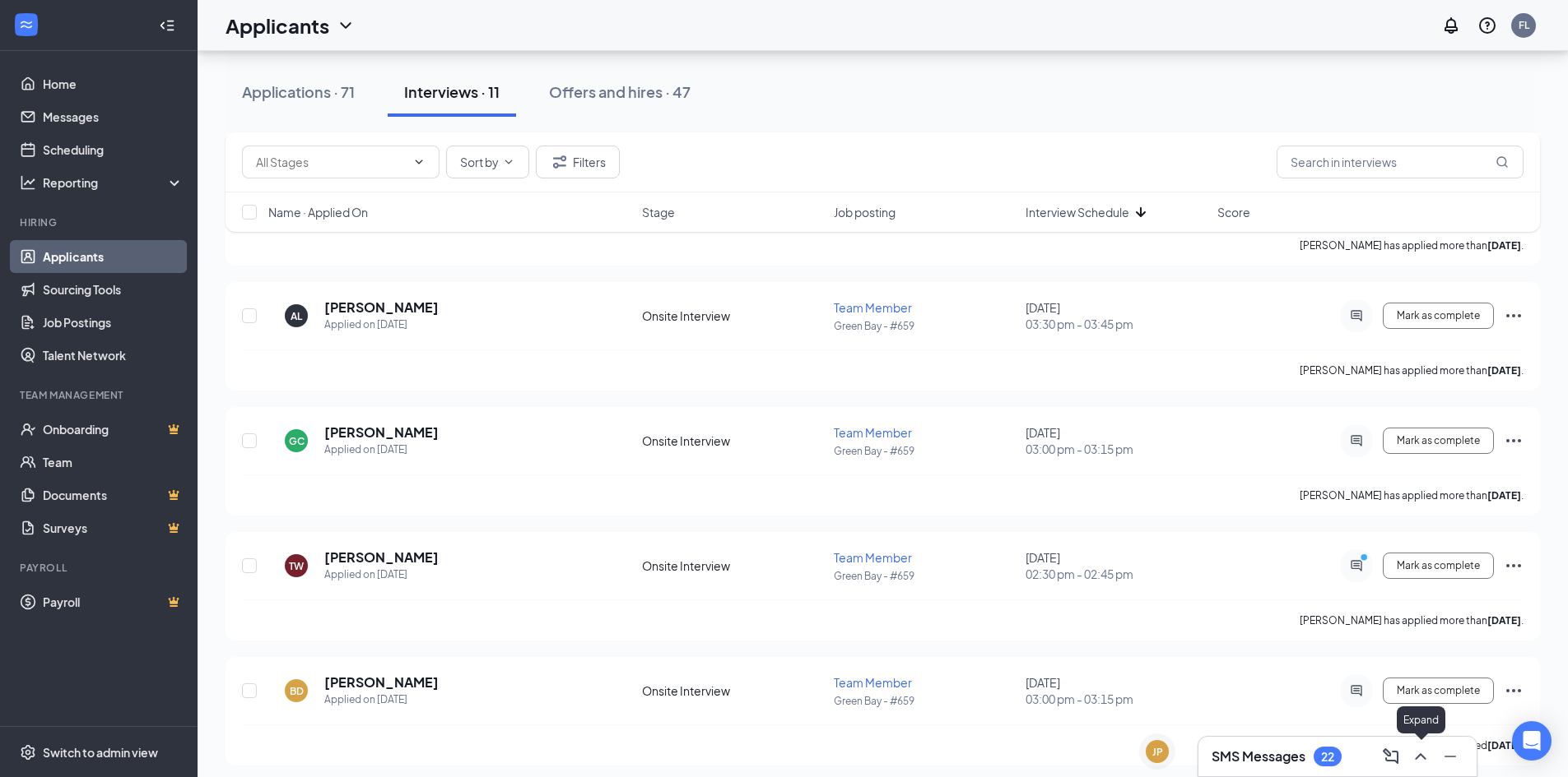
click at [1414, 756] on icon "ChevronUp" at bounding box center [1421, 757] width 20 height 20
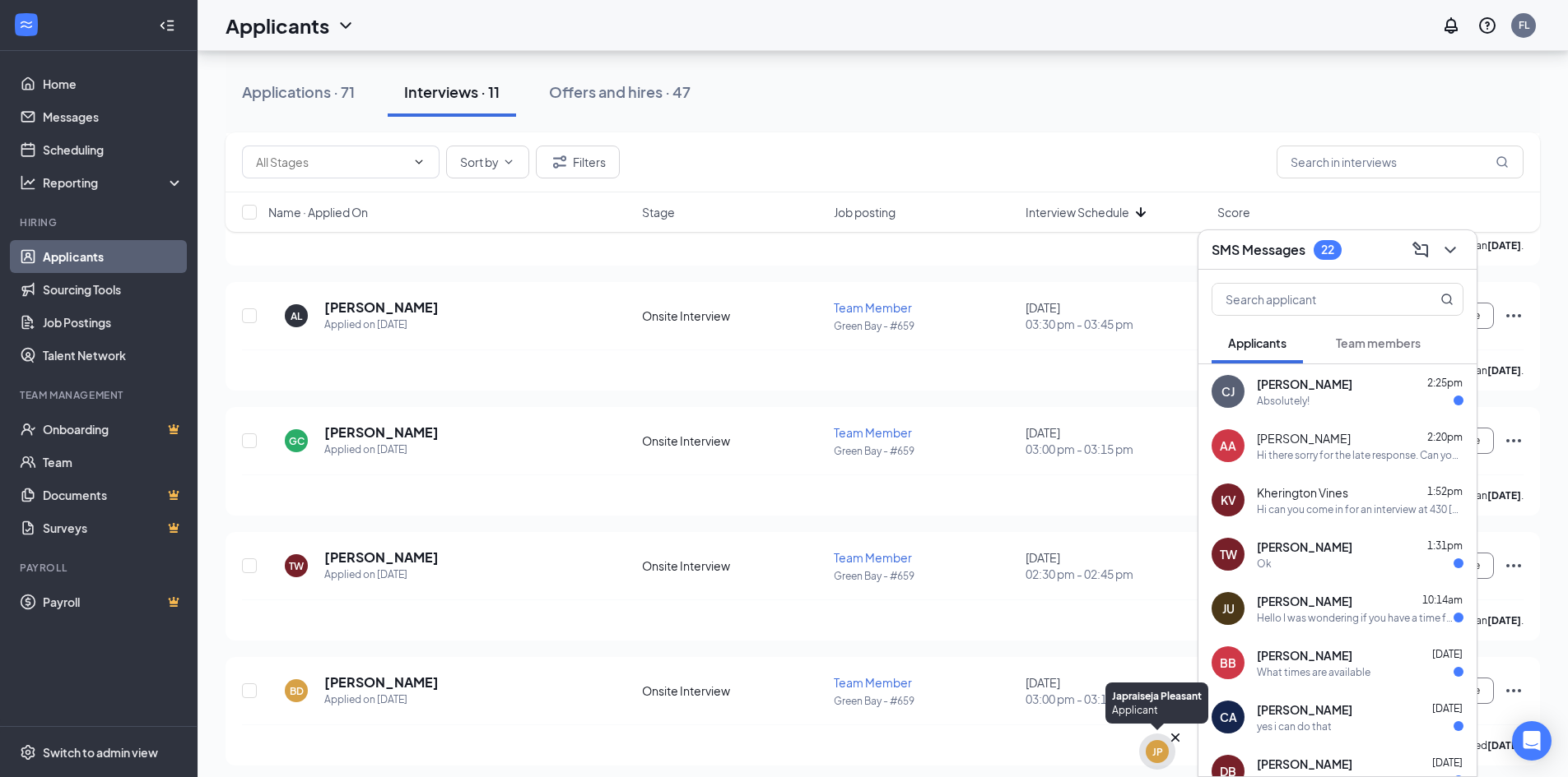
click at [1156, 749] on div "JP" at bounding box center [1157, 752] width 11 height 14
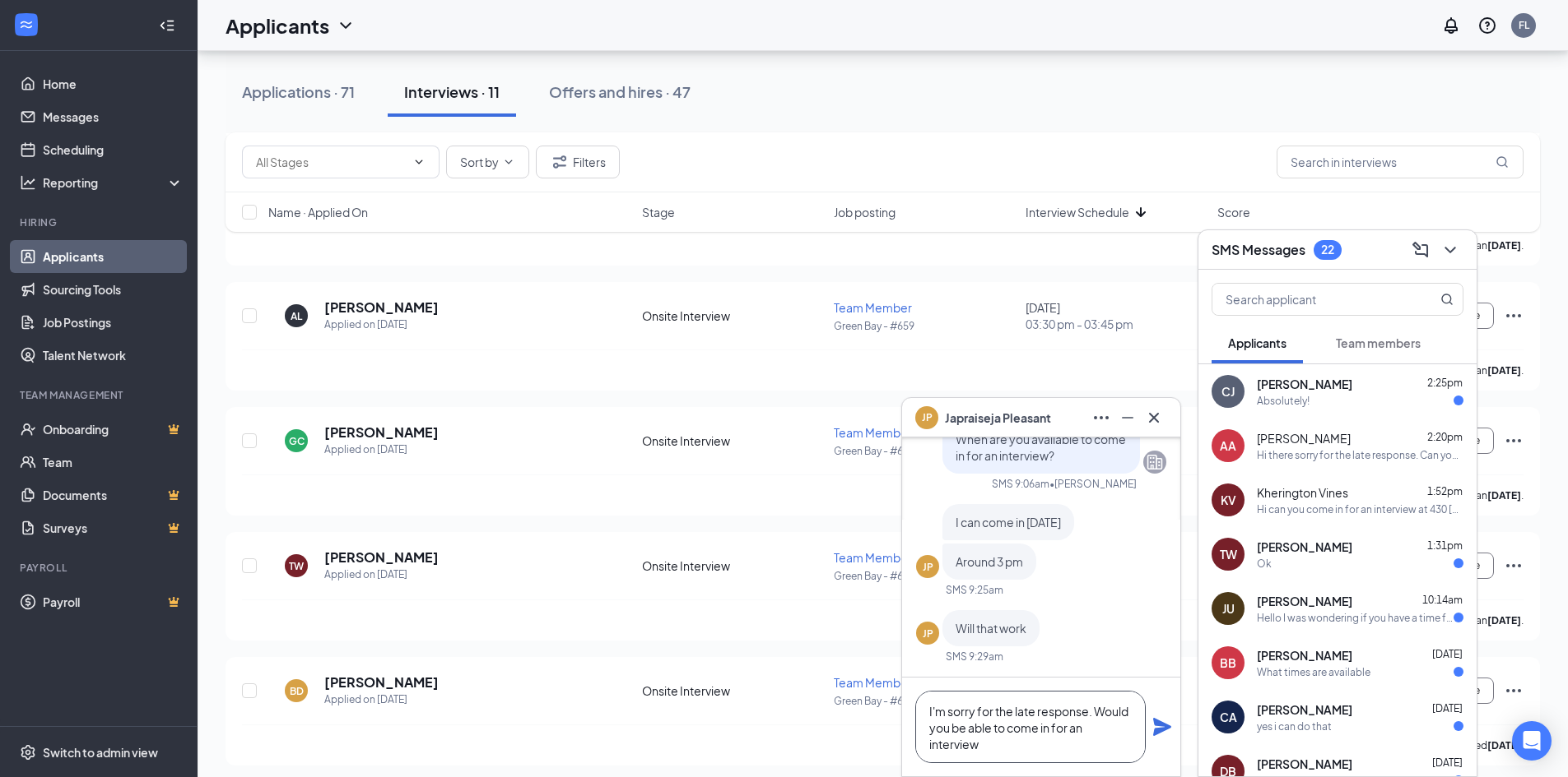
click at [991, 745] on textarea "I'm sorry for the late response. Would you be able to come in for an interview" at bounding box center [1030, 727] width 230 height 73
type textarea "I'm sorry for the late response. Would you be able to come in for an interview …"
click at [1154, 728] on icon "Plane" at bounding box center [1162, 728] width 20 height 20
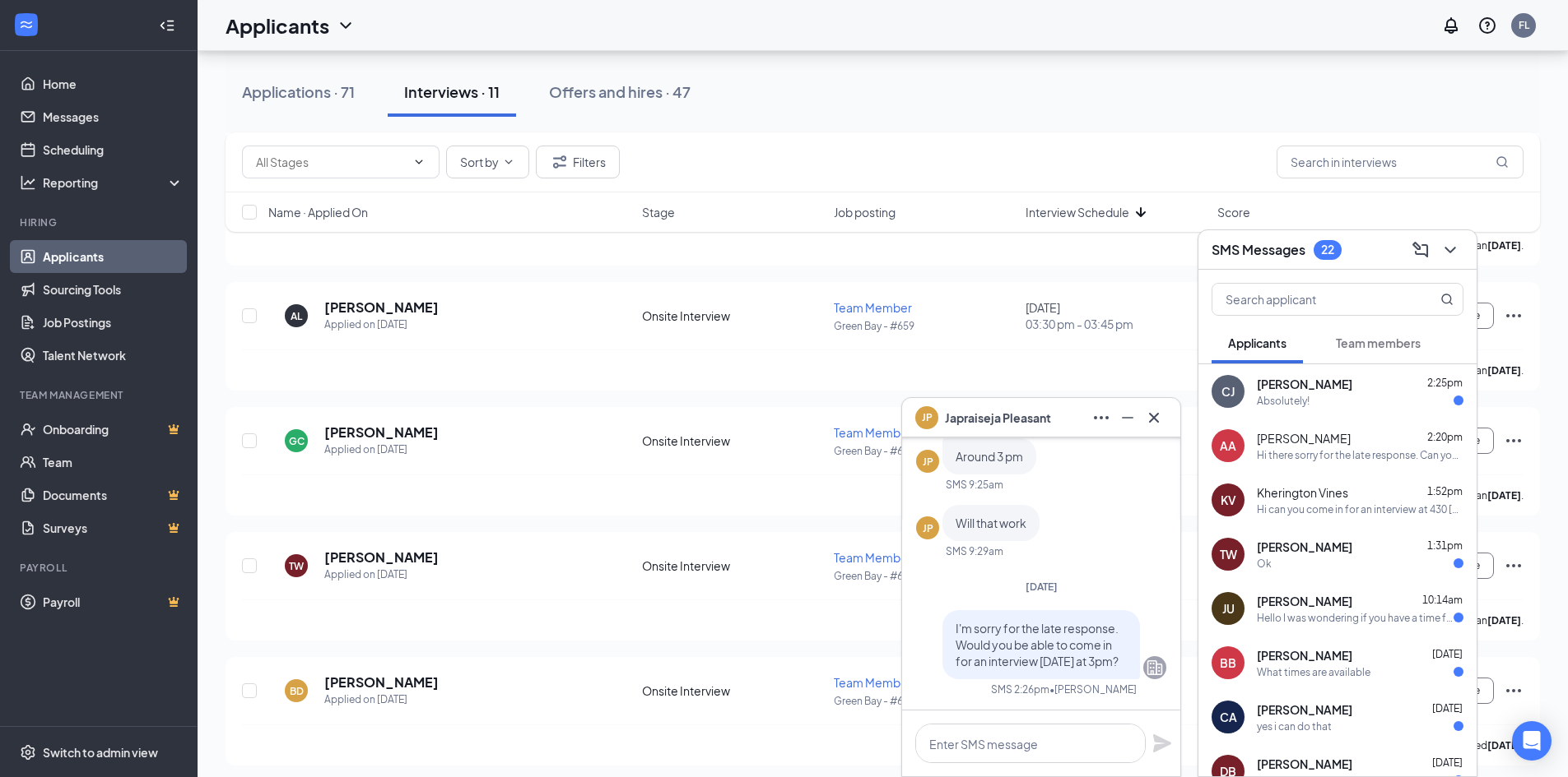
click at [1296, 412] on div "[PERSON_NAME] 2:25pm Absolutely!" at bounding box center [1337, 391] width 278 height 54
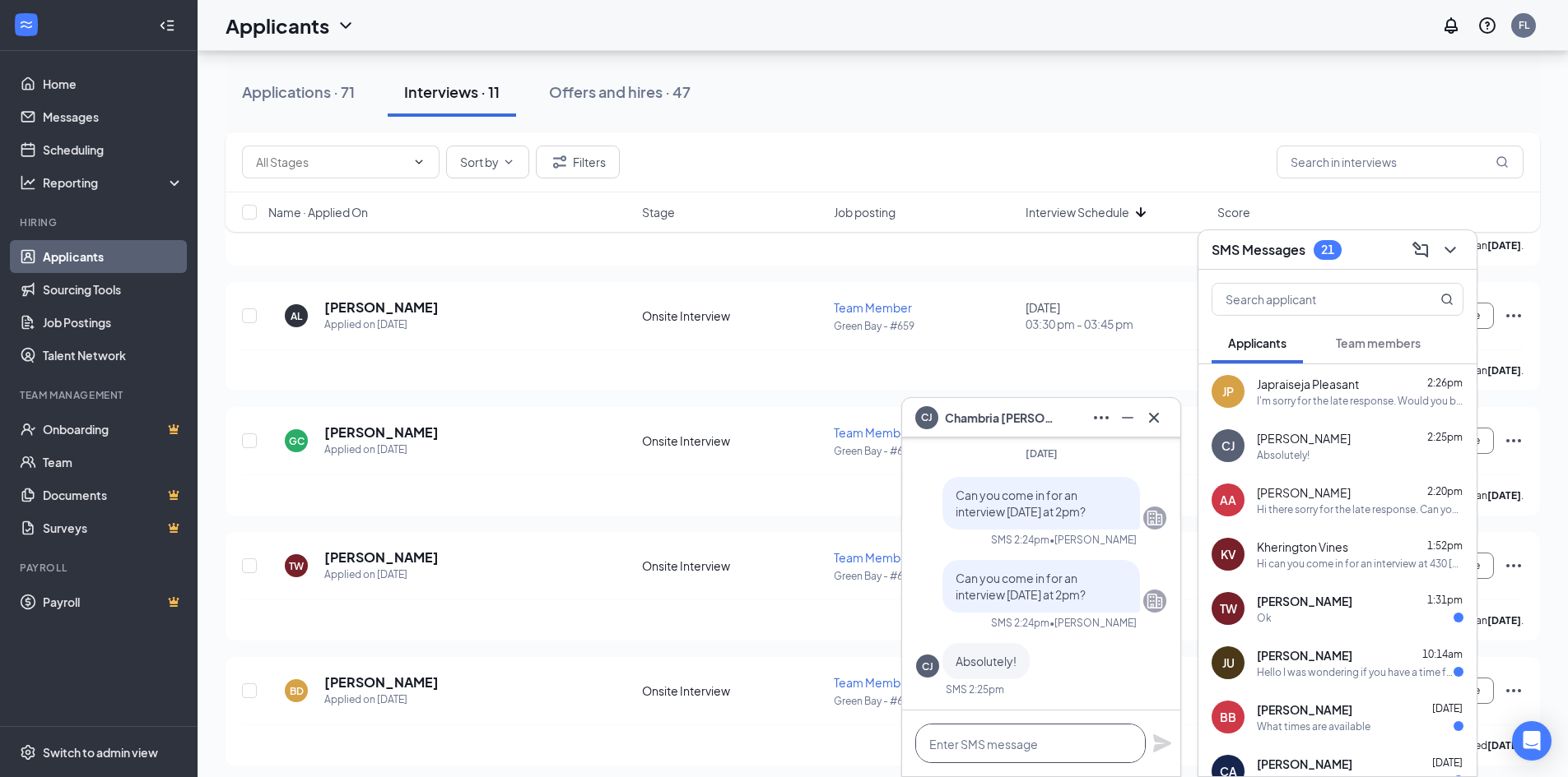
click at [1028, 734] on textarea at bounding box center [1030, 743] width 230 height 39
click at [315, 99] on div "Applications · 71" at bounding box center [298, 91] width 113 height 21
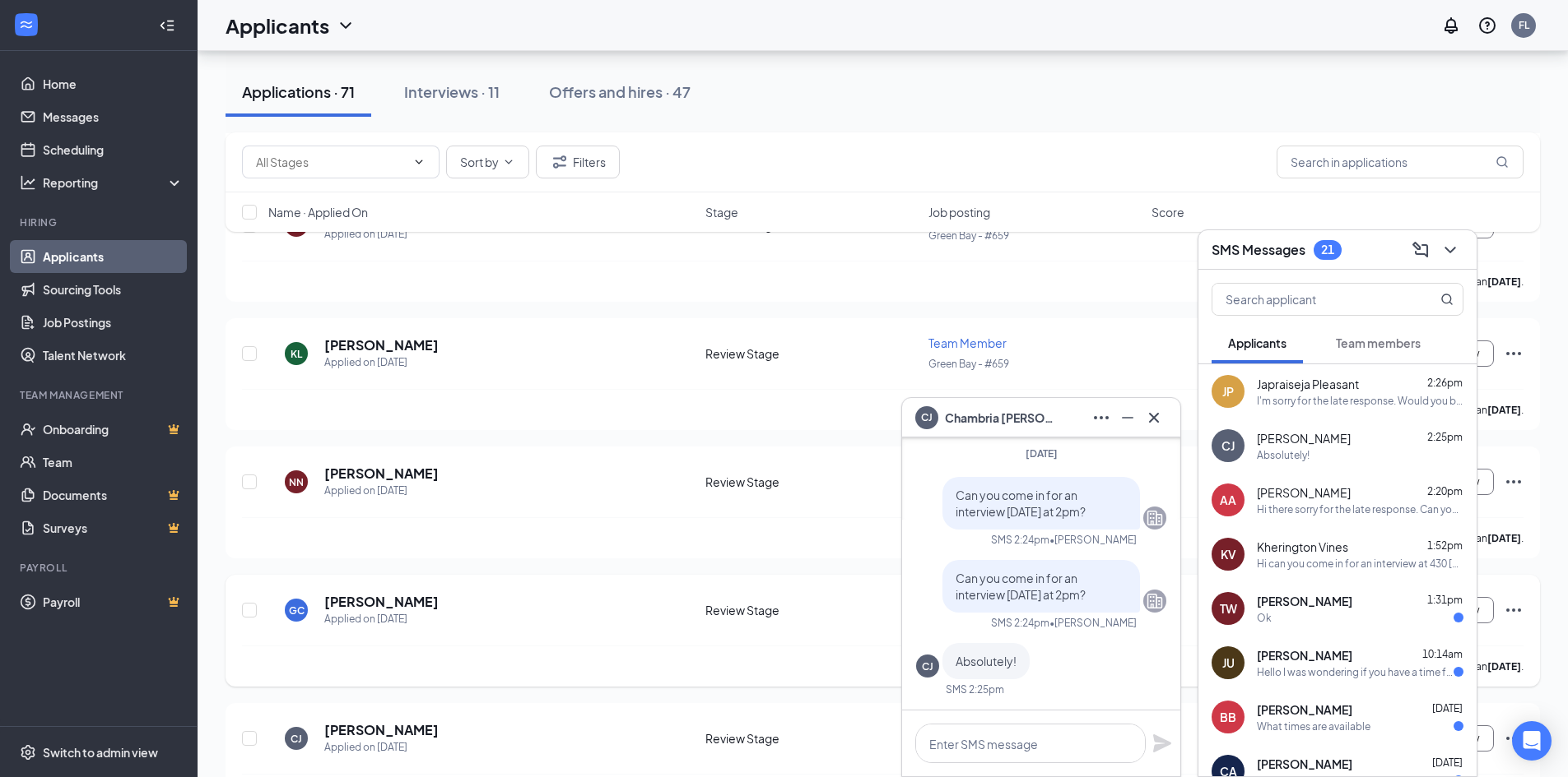
scroll to position [3455, 0]
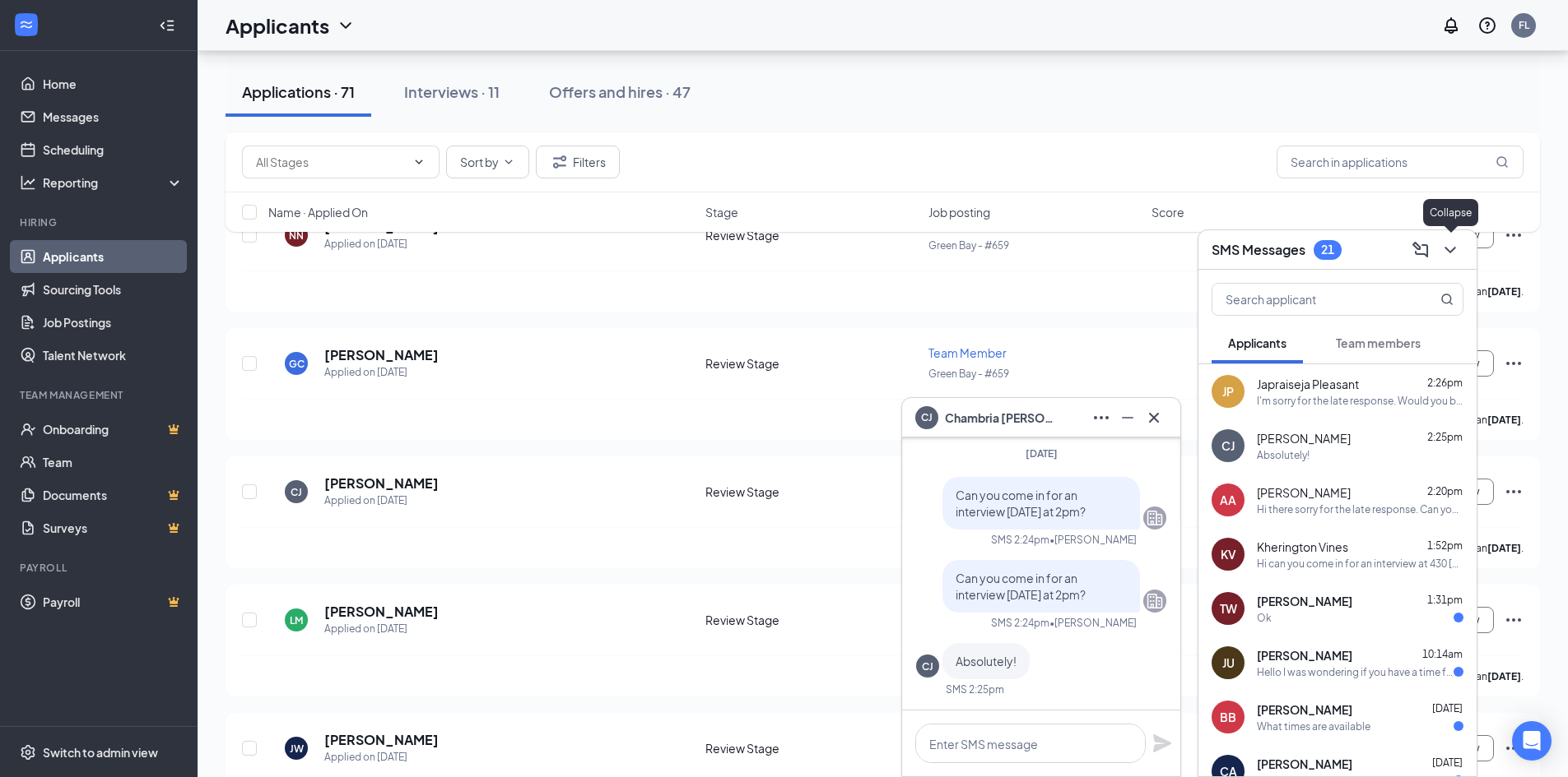
click at [1458, 259] on icon "ChevronDown" at bounding box center [1450, 250] width 20 height 20
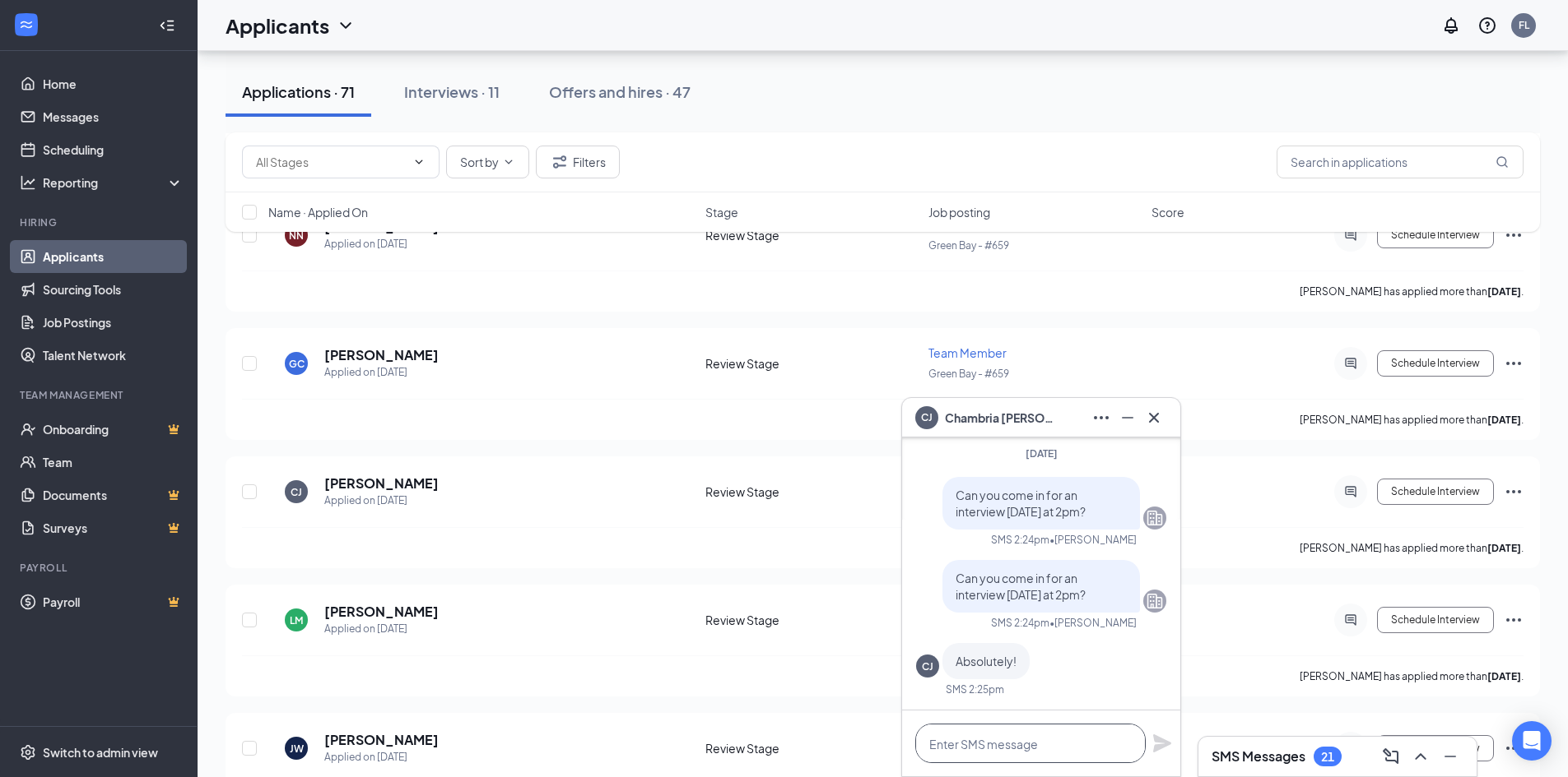
click at [1048, 741] on textarea at bounding box center [1030, 743] width 230 height 39
type textarea "Great we will see you then!"
click at [1160, 743] on icon "Plane" at bounding box center [1162, 744] width 18 height 18
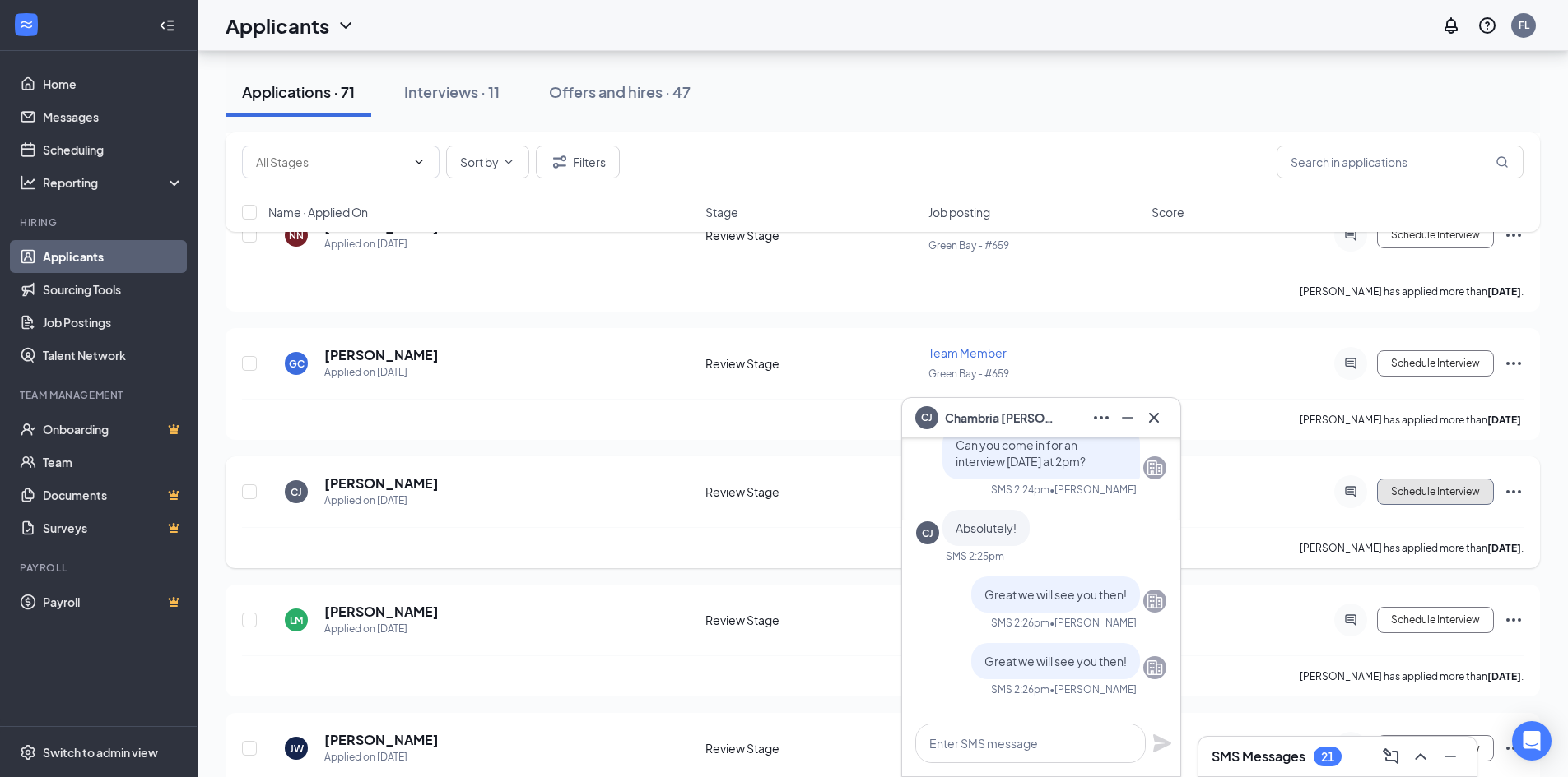
click at [1471, 489] on button "Schedule Interview" at bounding box center [1435, 491] width 117 height 26
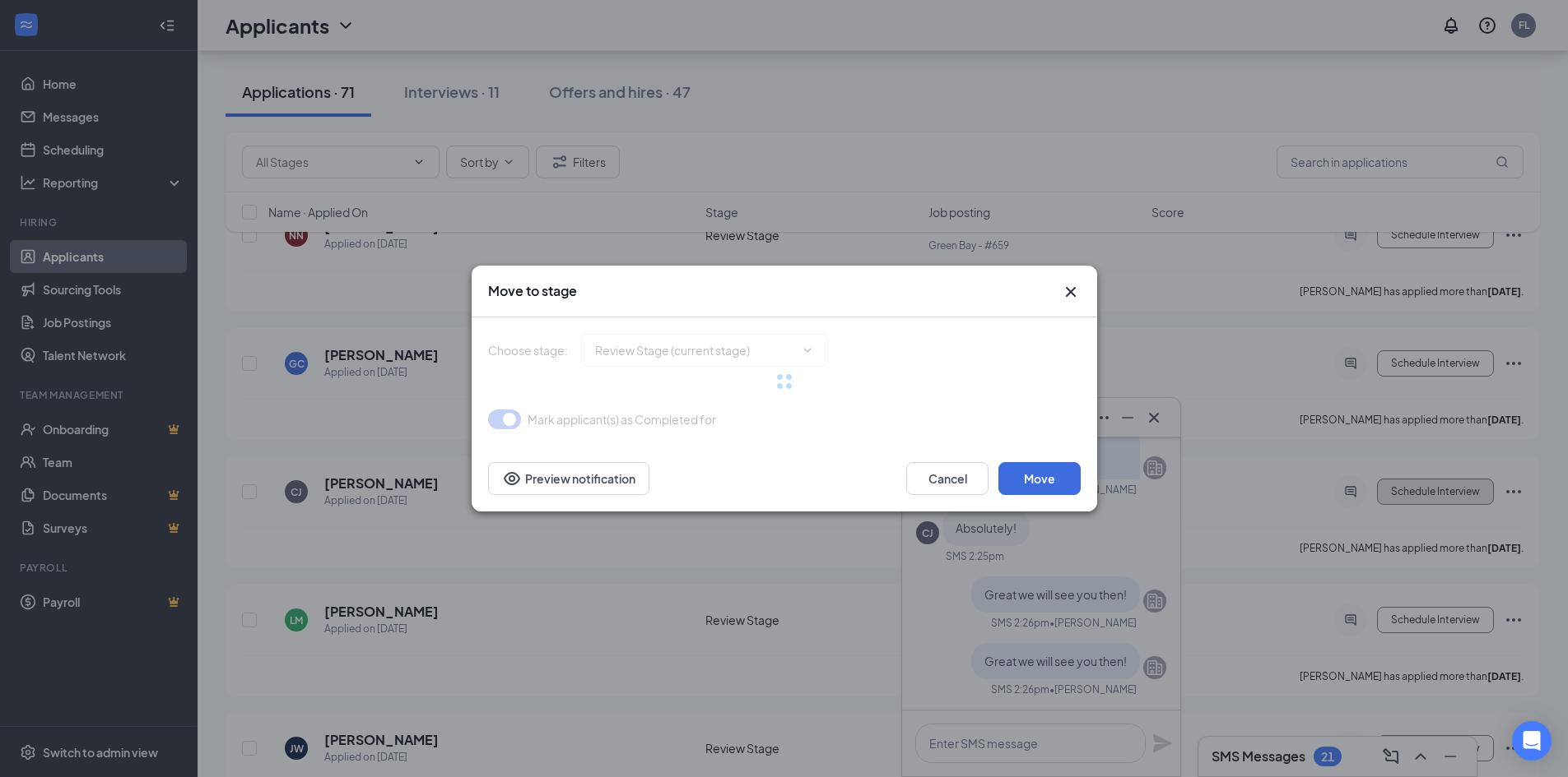
type input "Onsite Interview (next stage)"
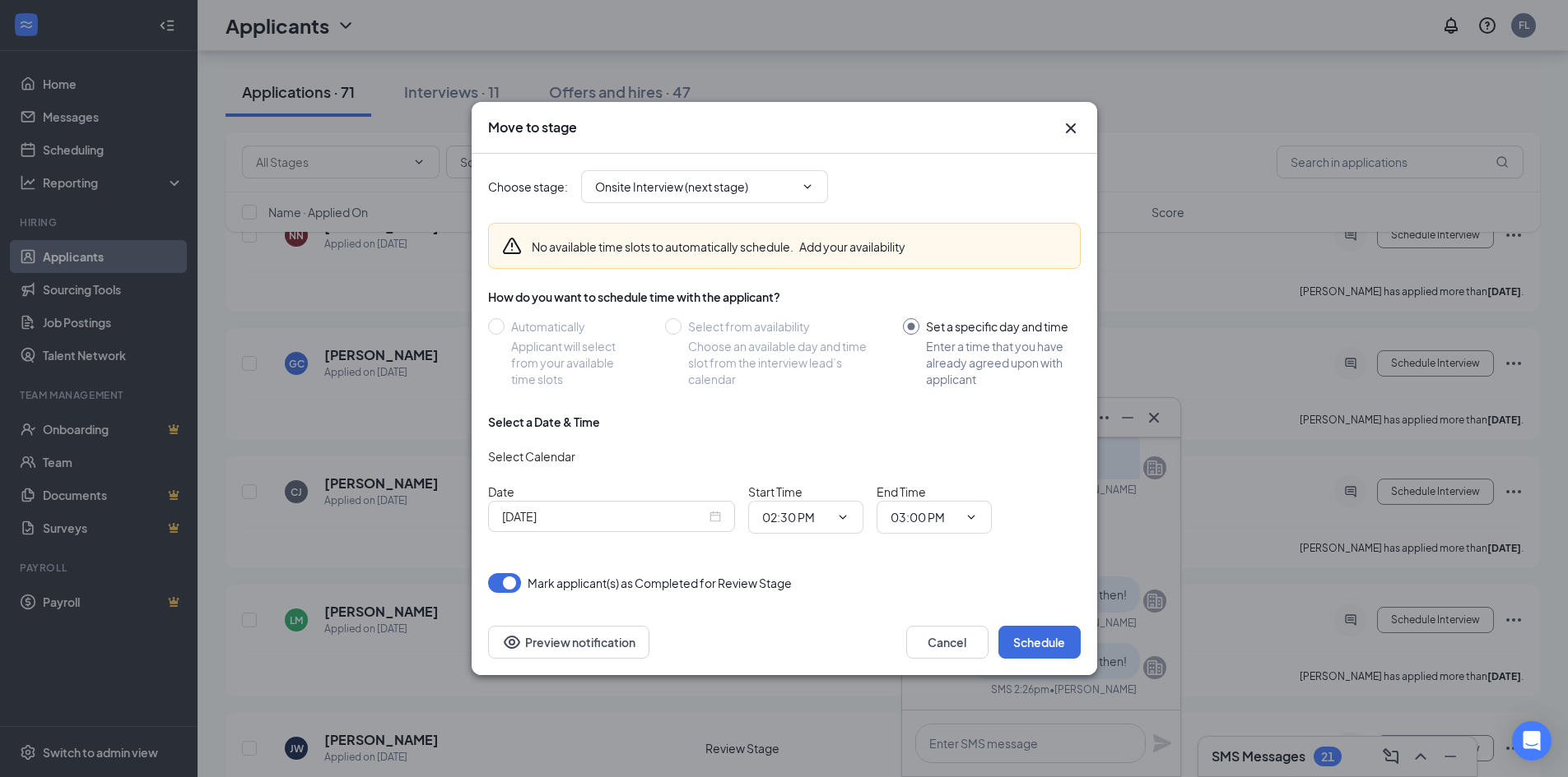
drag, startPoint x: 683, startPoint y: 522, endPoint x: 695, endPoint y: 521, distance: 12.0
click at [684, 522] on input "[DATE]" at bounding box center [604, 517] width 204 height 18
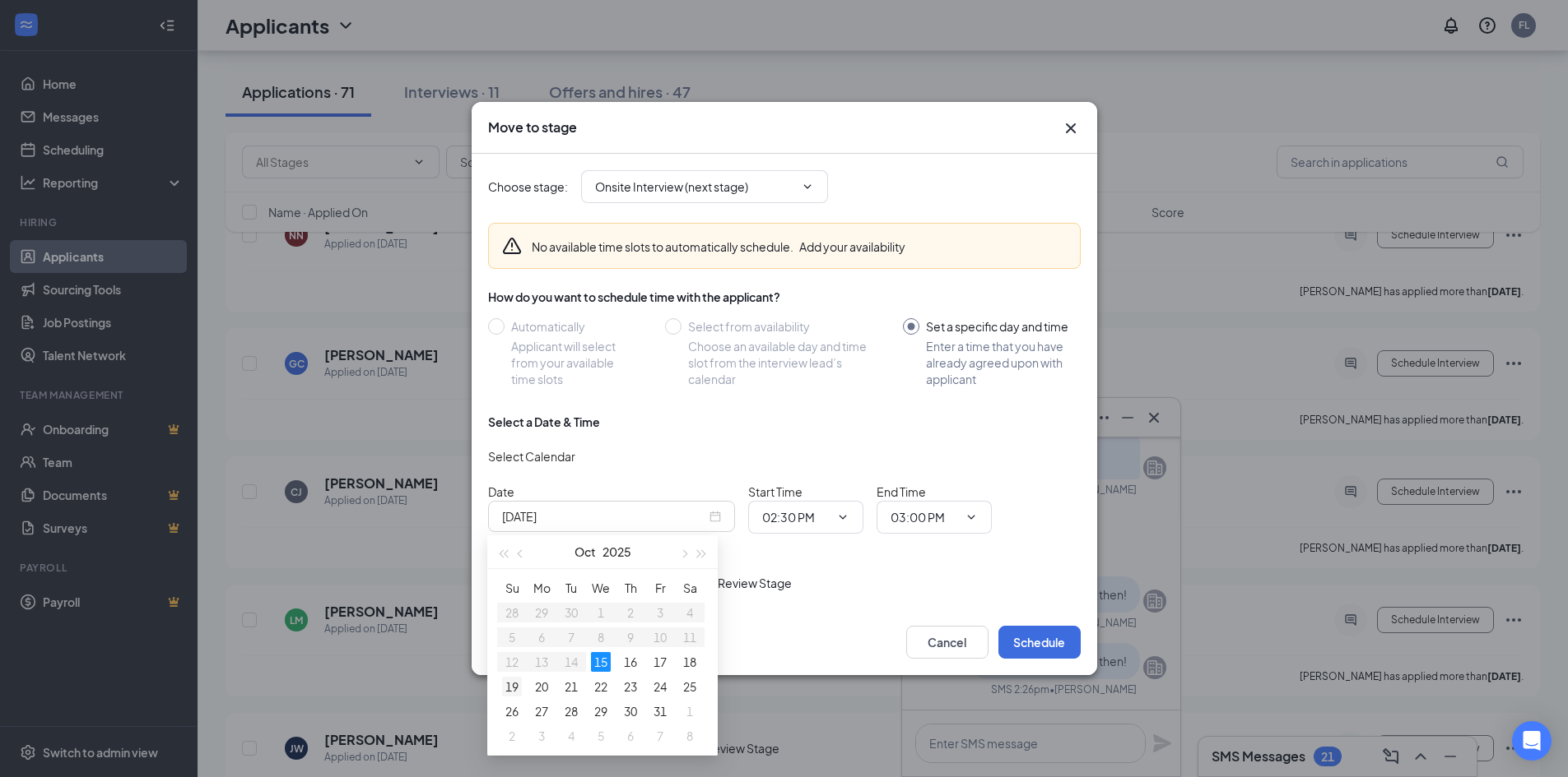
type input "[DATE]"
click at [510, 688] on div "19" at bounding box center [512, 687] width 20 height 20
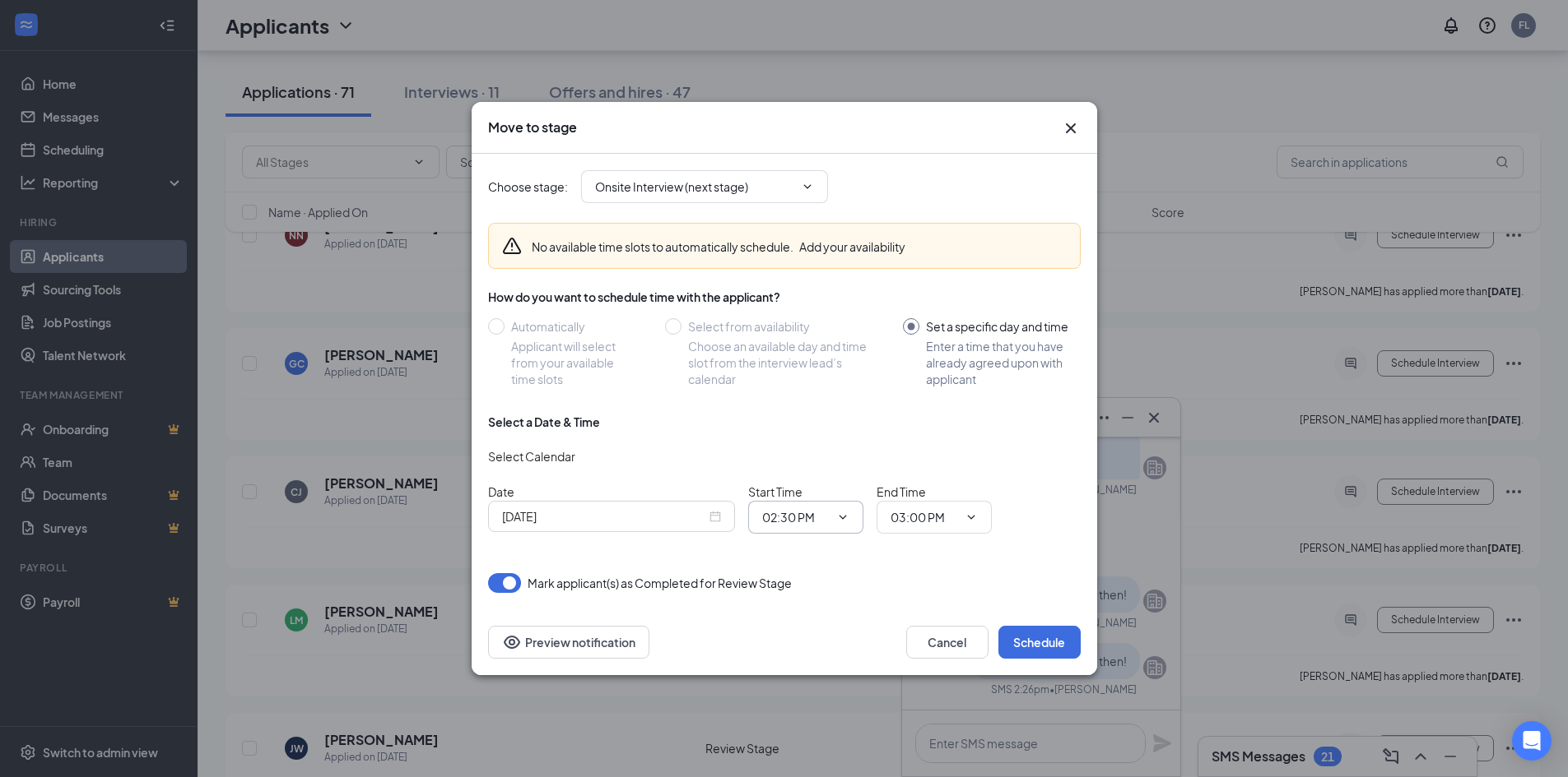
click at [802, 522] on input "02:30 PM" at bounding box center [796, 518] width 68 height 18
click at [827, 357] on div "02:00 PM" at bounding box center [820, 346] width 115 height 38
type input "02:00 PM"
click at [930, 524] on input "03:00 PM" at bounding box center [924, 518] width 68 height 18
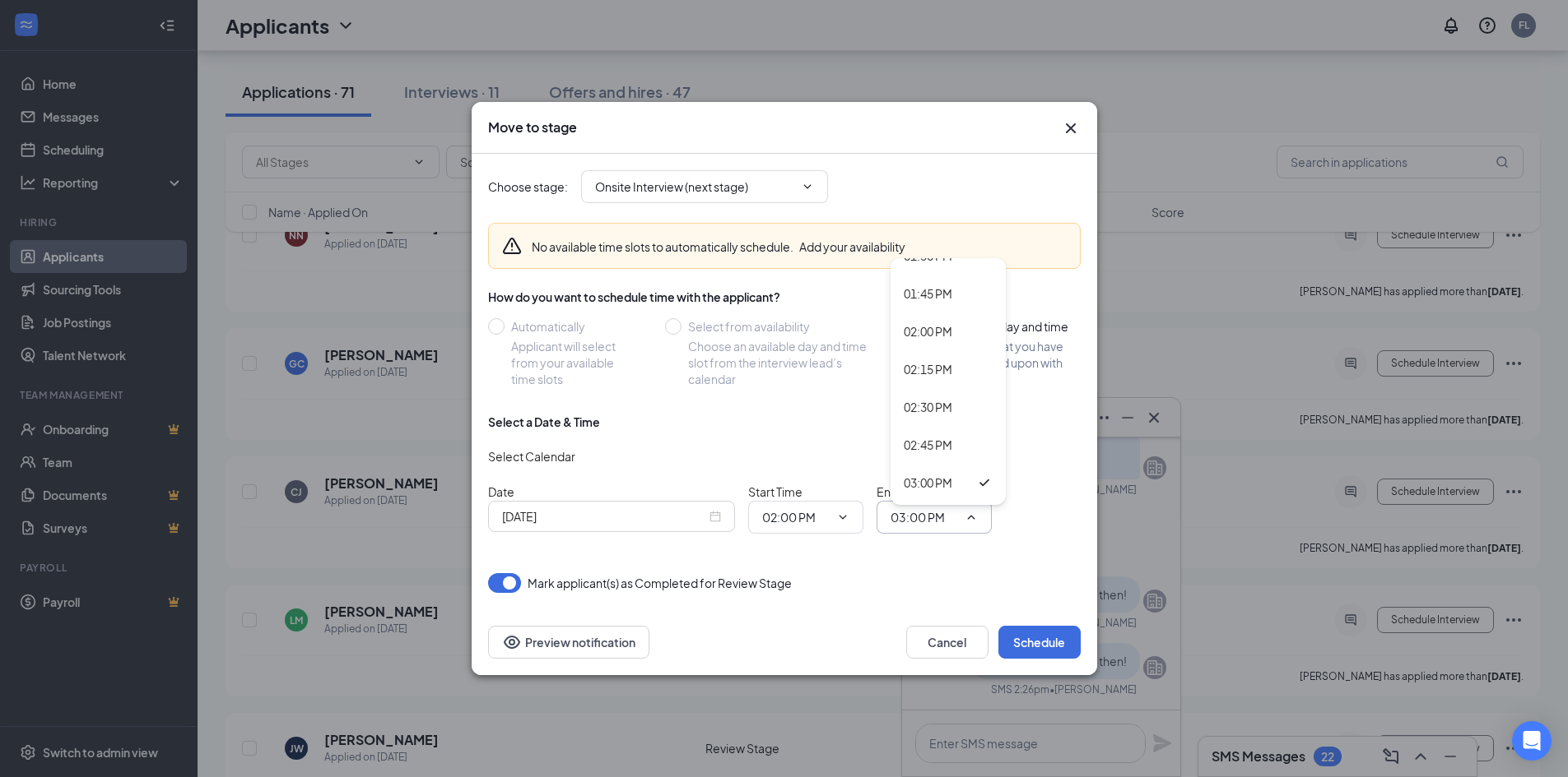
scroll to position [2051, 0]
click at [946, 384] on div "02:15 PM" at bounding box center [928, 383] width 49 height 18
type input "02:15 PM"
click at [1045, 640] on button "Schedule" at bounding box center [1039, 642] width 82 height 33
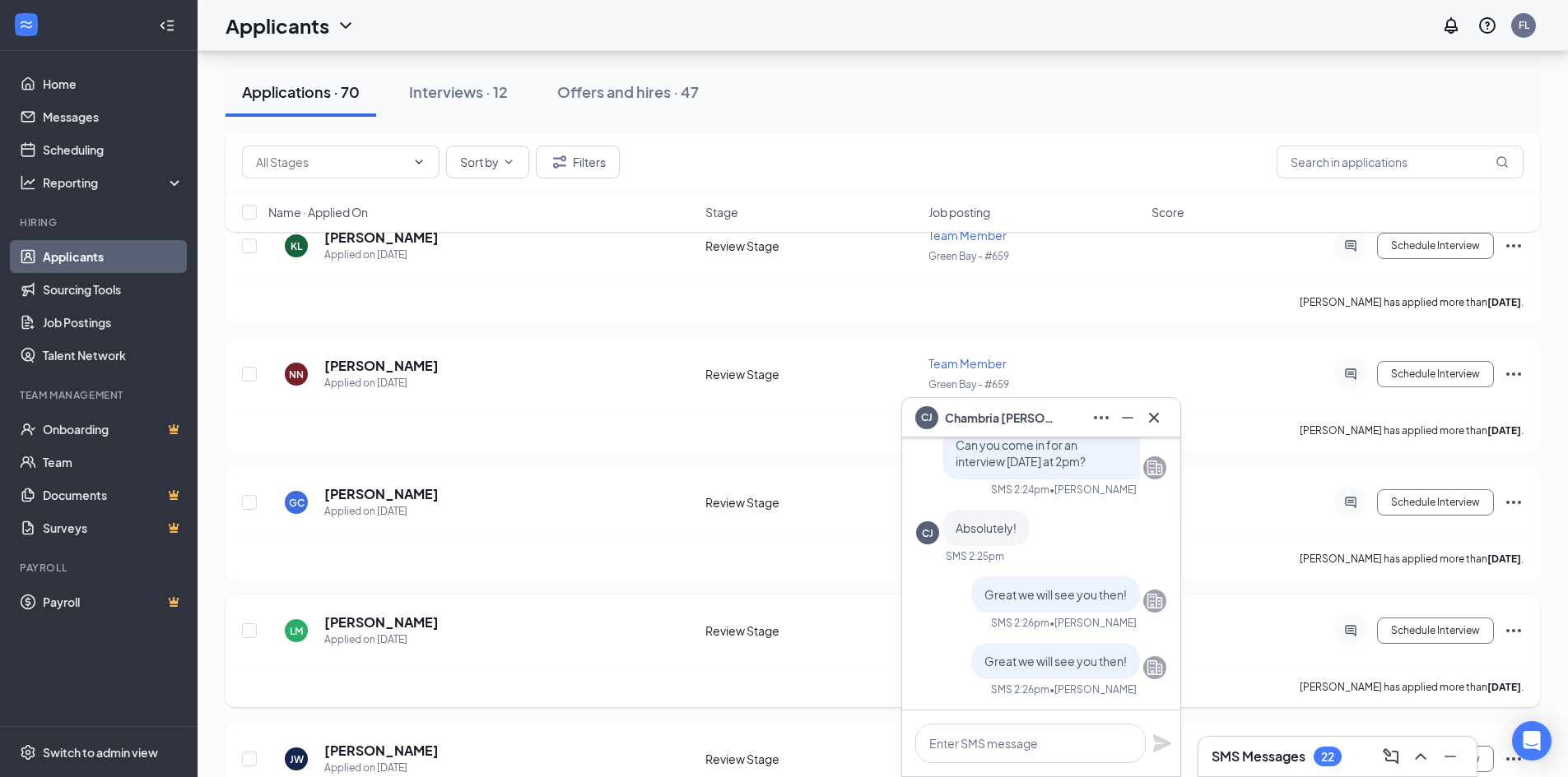
scroll to position [3290, 0]
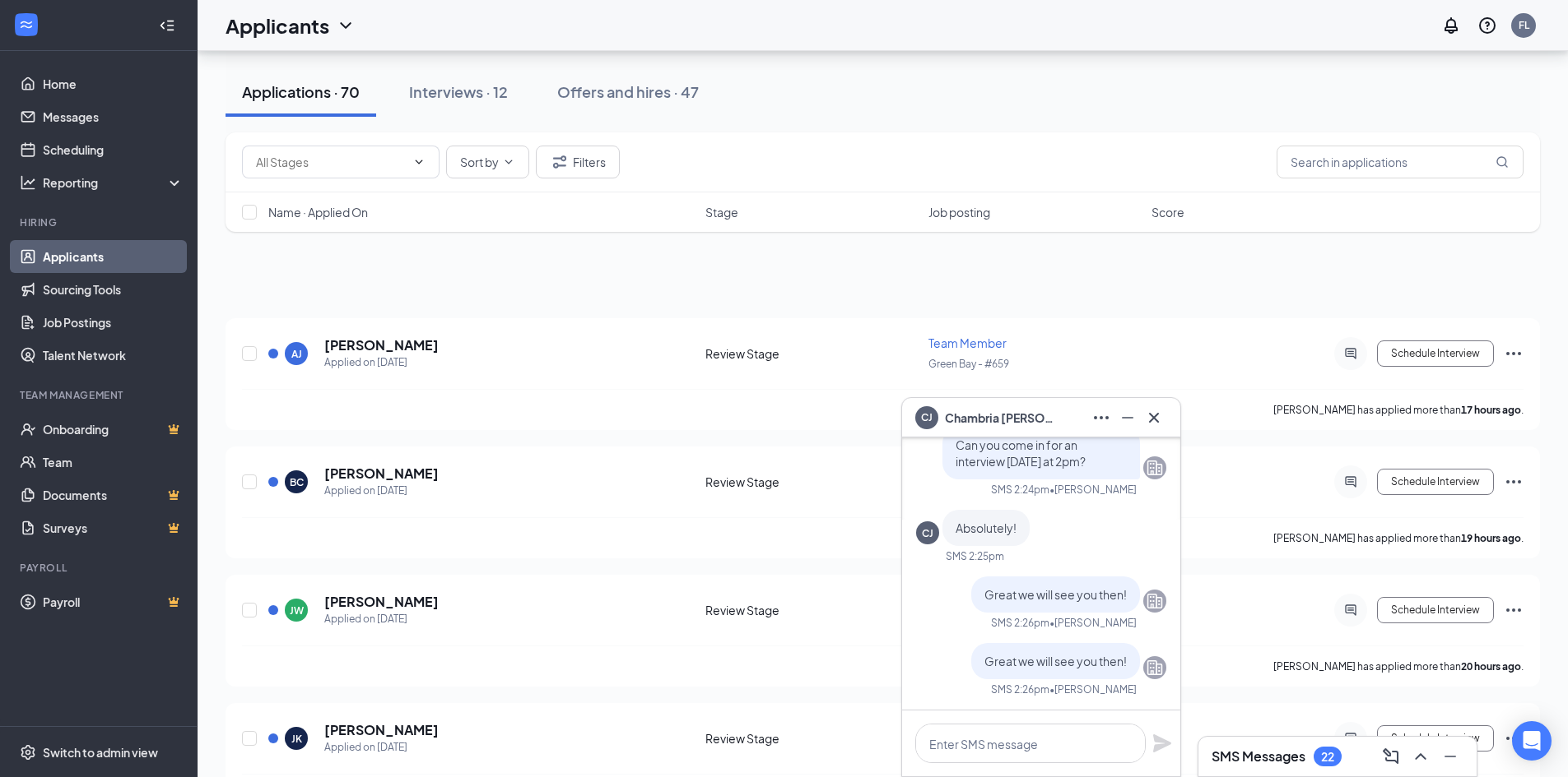
click at [1127, 425] on icon "Minimize" at bounding box center [1128, 418] width 20 height 20
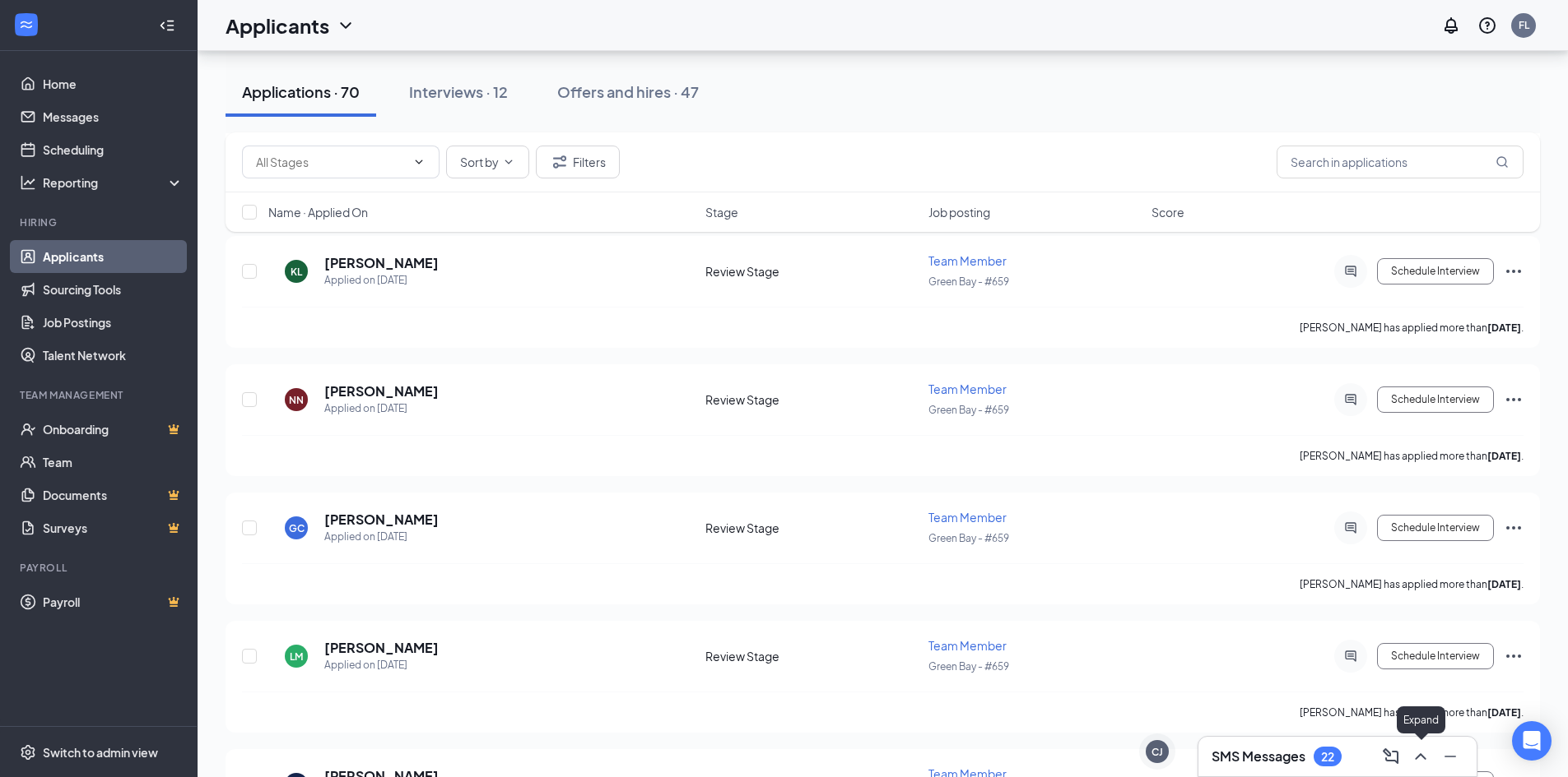
click at [1425, 757] on icon "ChevronUp" at bounding box center [1421, 757] width 20 height 20
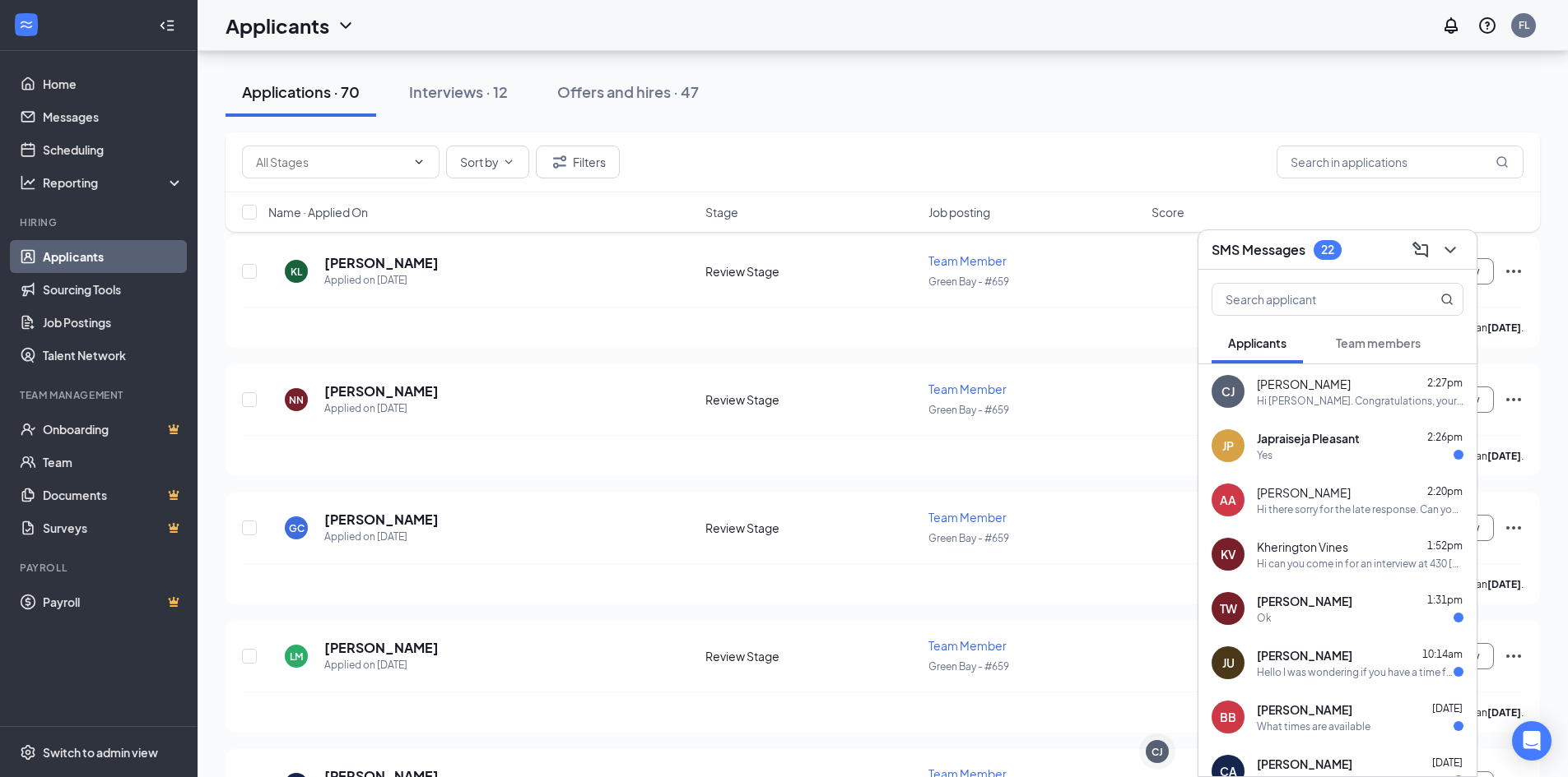
click at [1373, 453] on div "Yes" at bounding box center [1360, 455] width 207 height 14
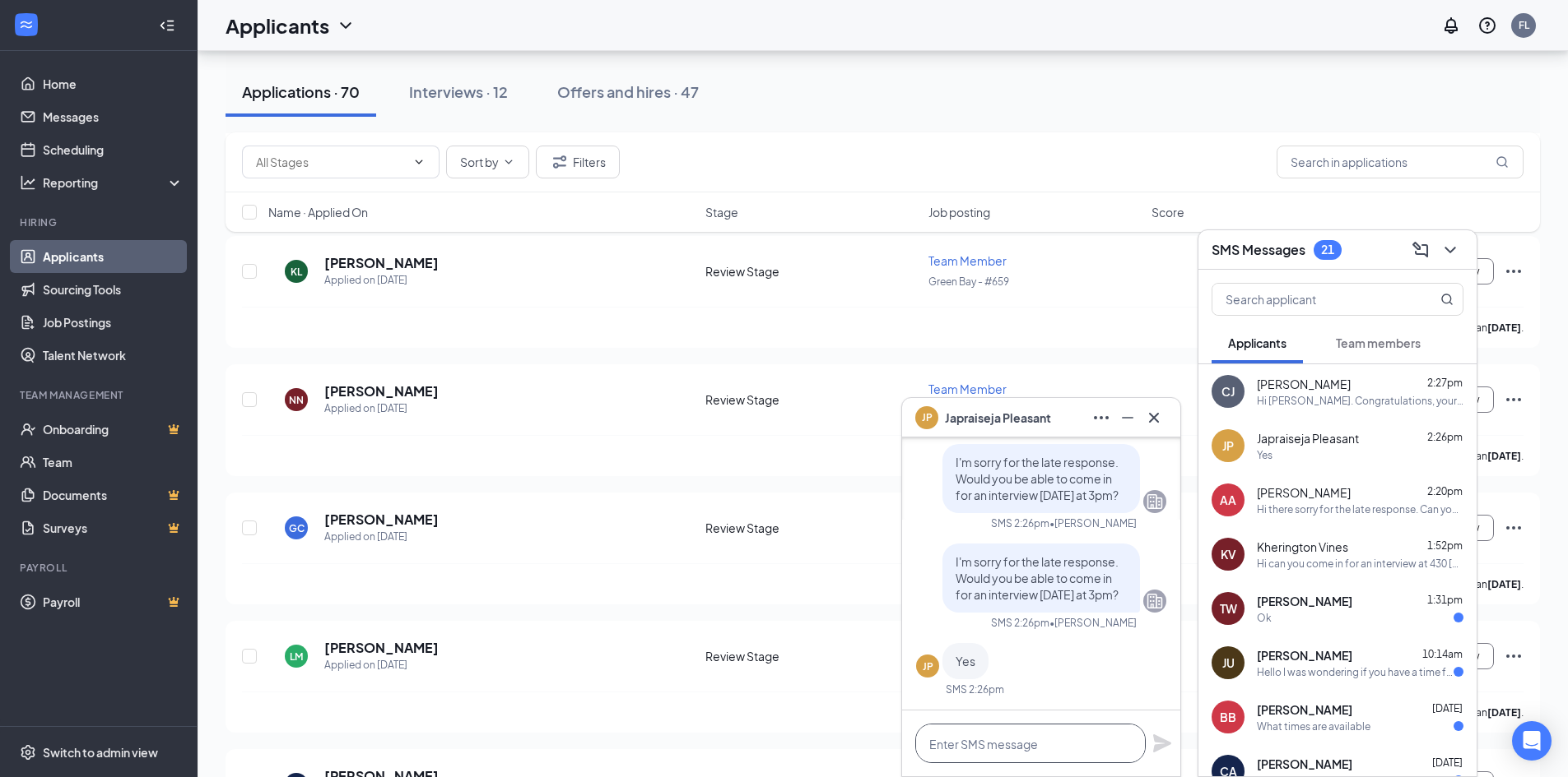
click at [1063, 733] on textarea at bounding box center [1030, 743] width 230 height 39
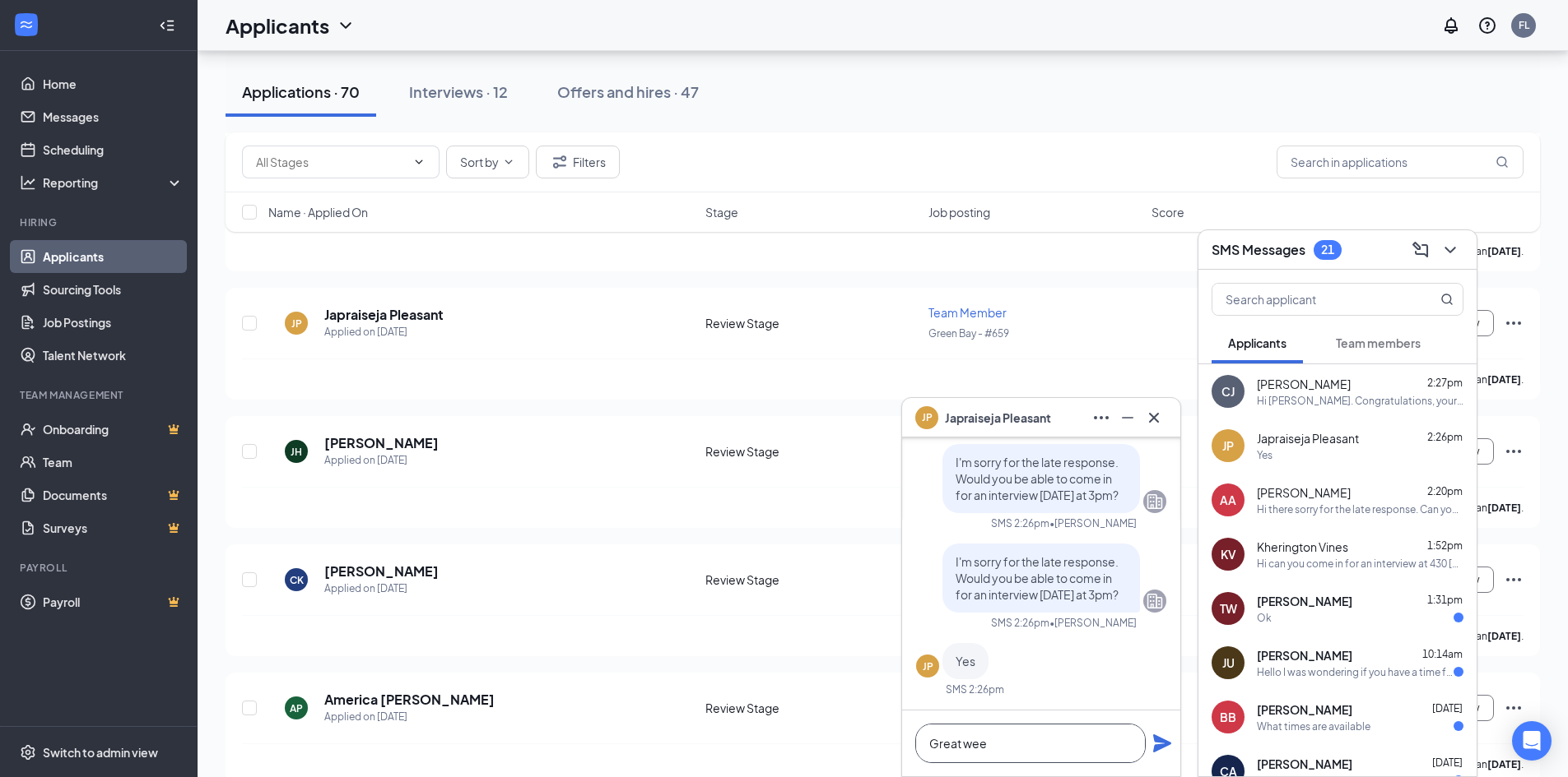
scroll to position [2468, 0]
click at [1461, 246] on button at bounding box center [1449, 249] width 26 height 26
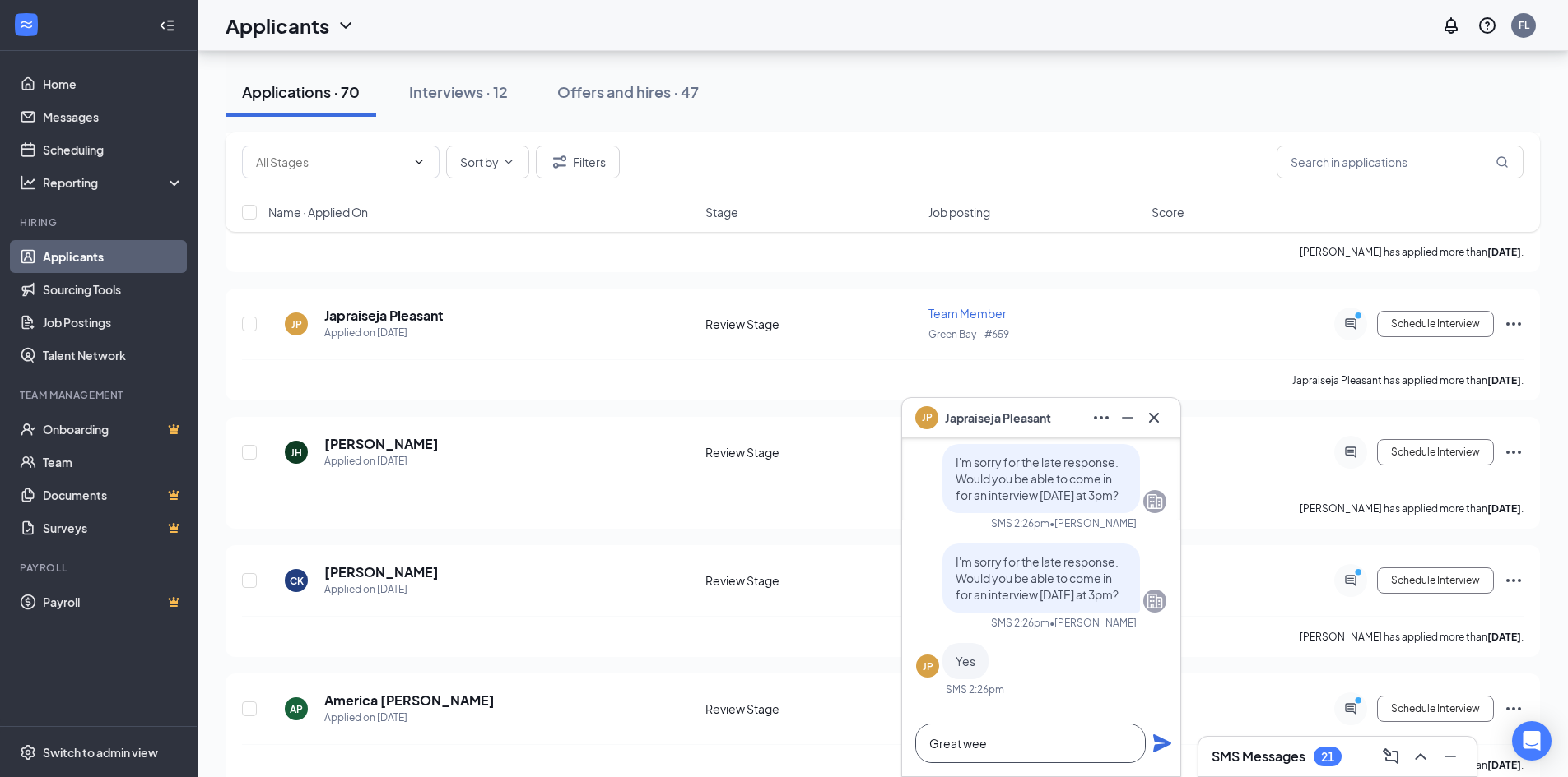
click at [1030, 739] on textarea "Great wee" at bounding box center [1030, 743] width 230 height 39
type textarea "Great we will see you then!"
click at [1159, 743] on icon "Plane" at bounding box center [1162, 744] width 18 height 18
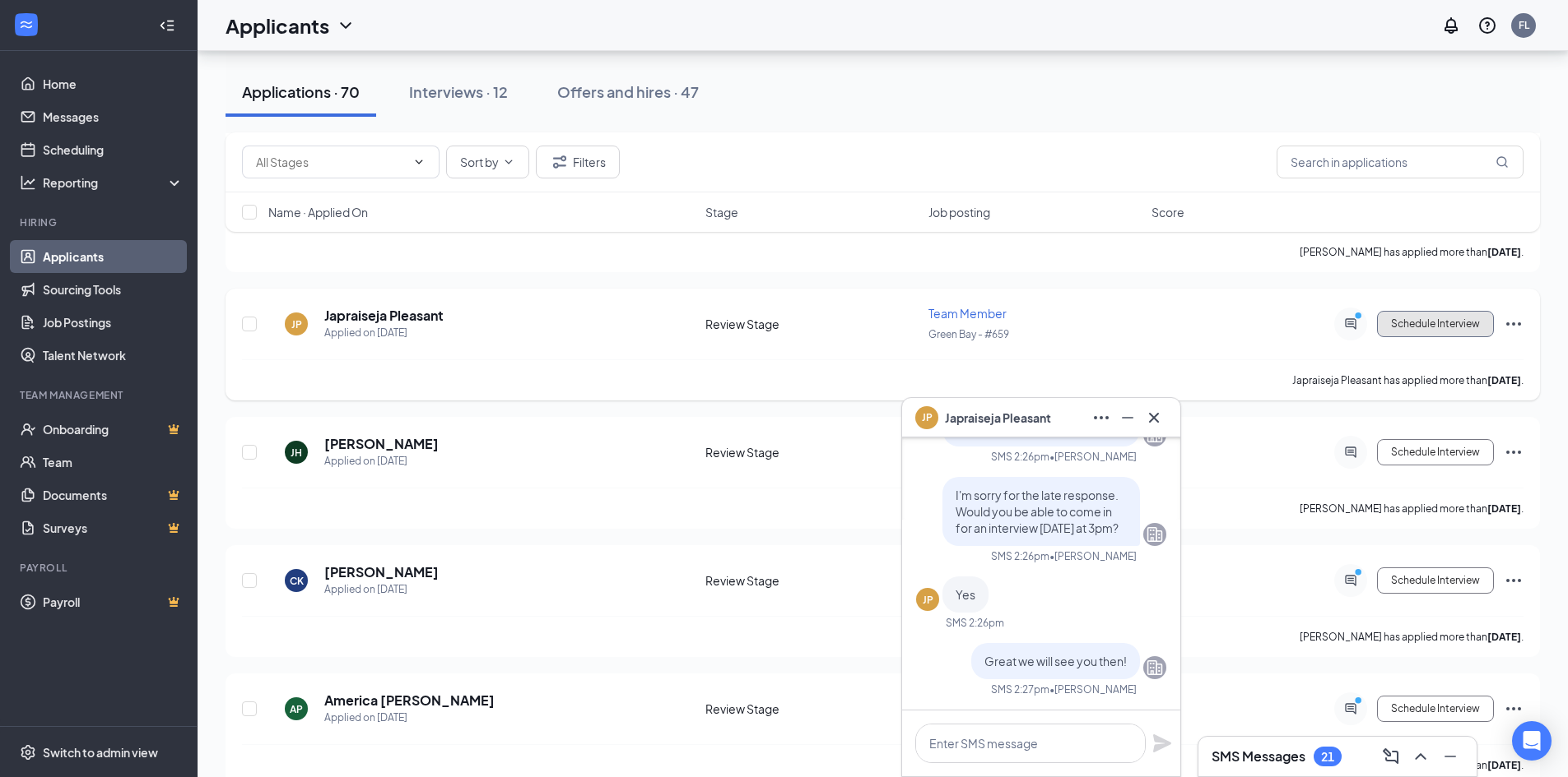
click at [1458, 329] on button "Schedule Interview" at bounding box center [1435, 324] width 117 height 26
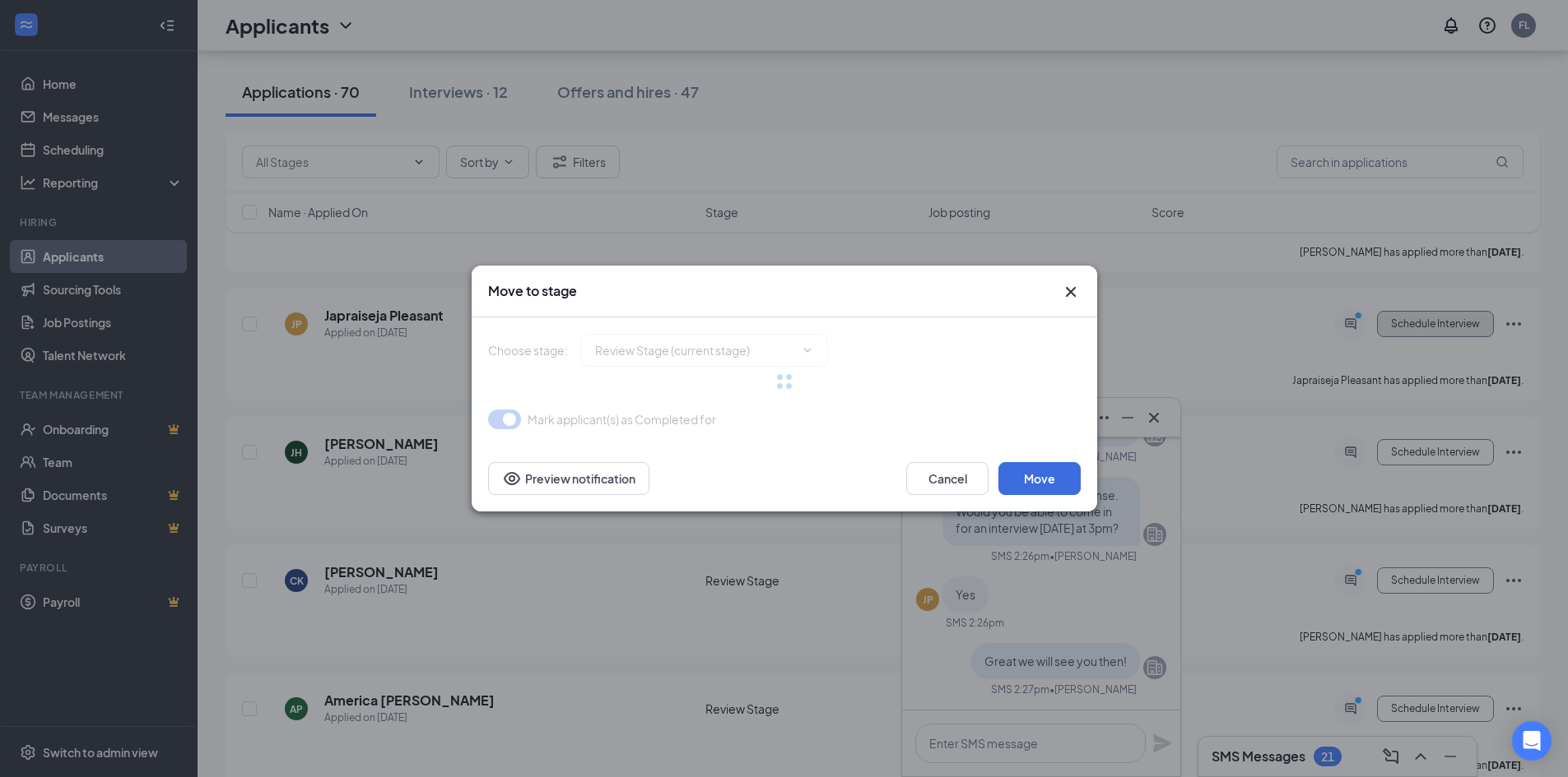
type input "Onsite Interview (next stage)"
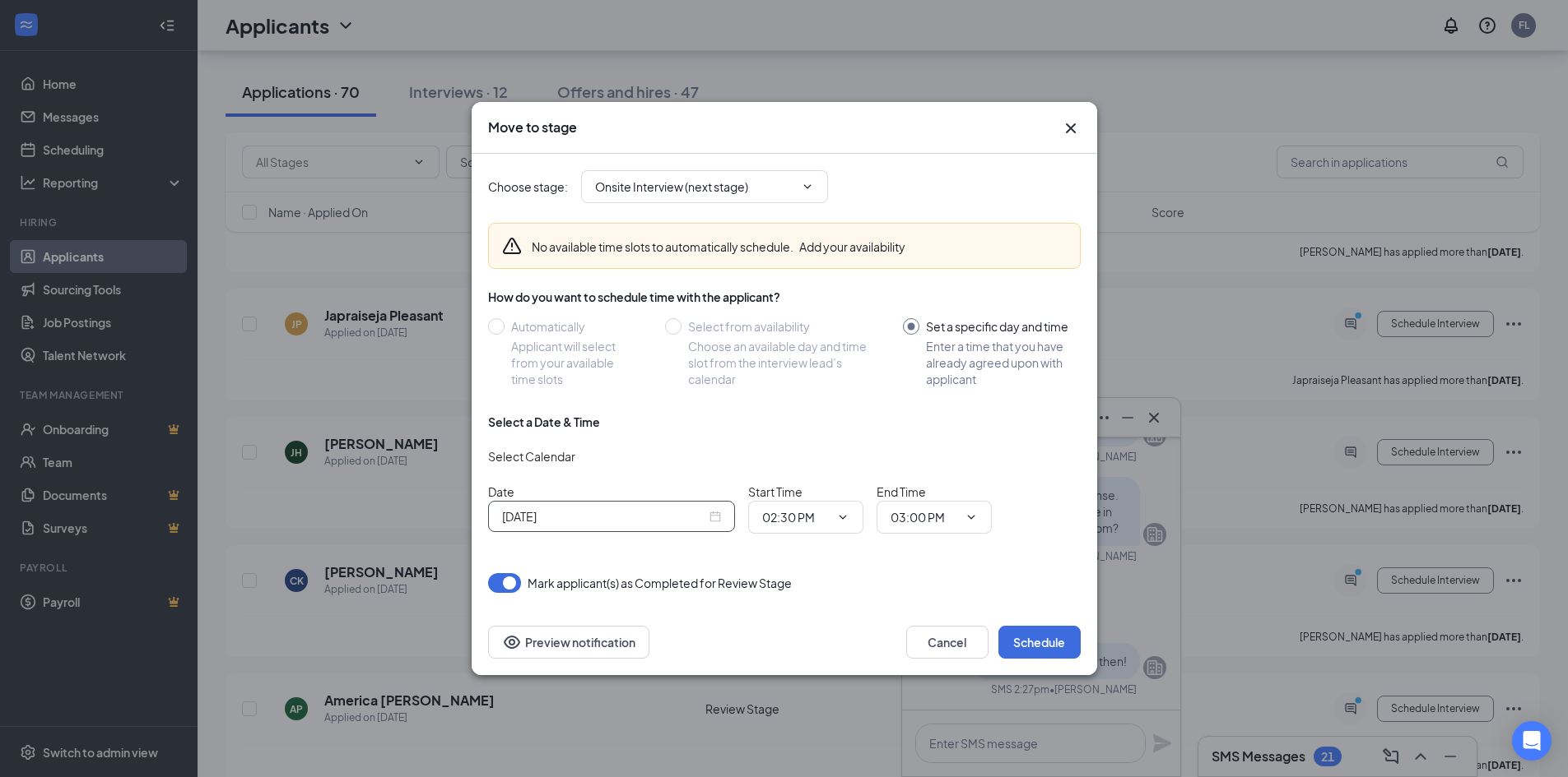
click at [720, 518] on div "[DATE]" at bounding box center [612, 517] width 219 height 18
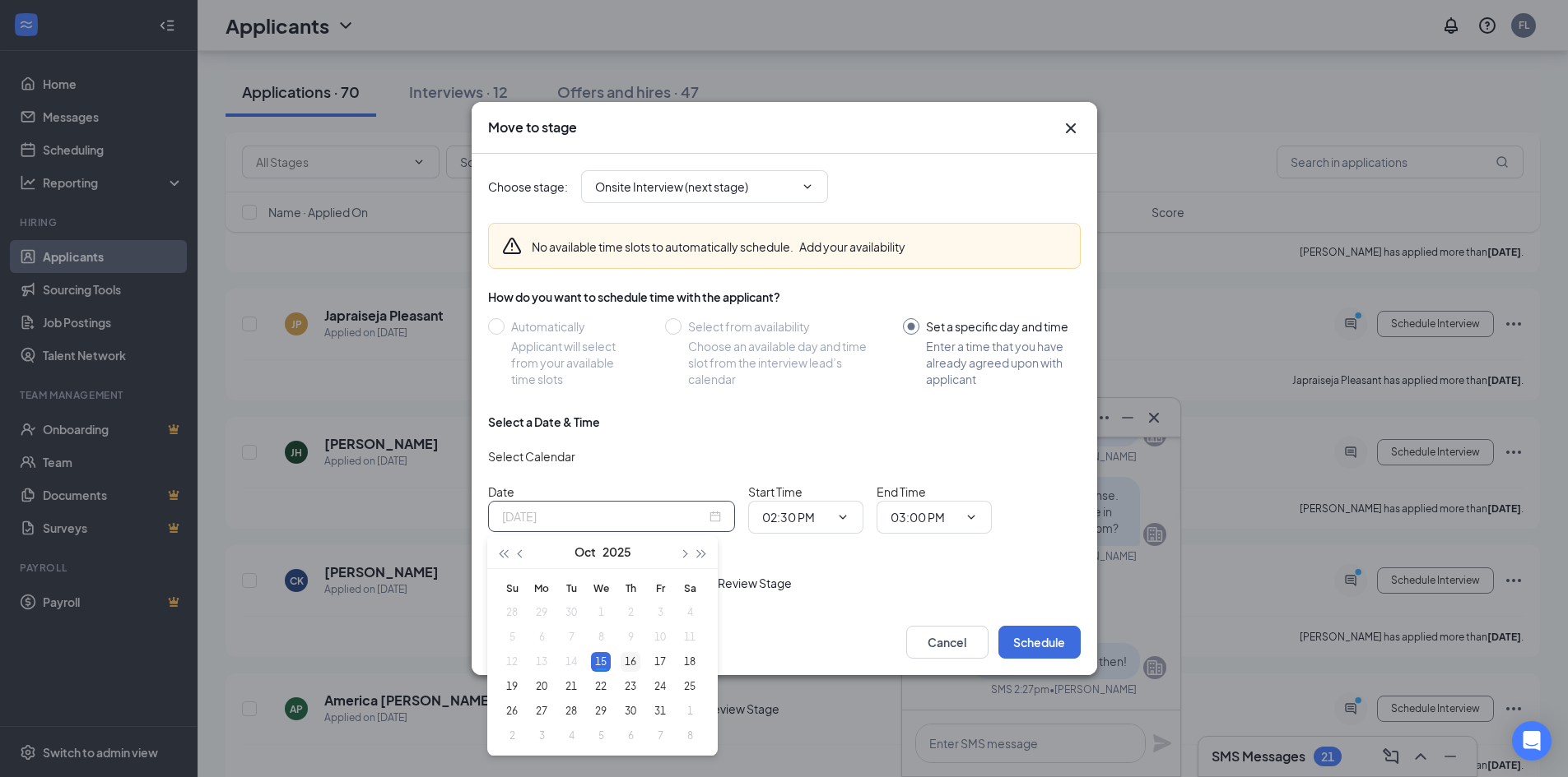
type input "Oct 16, 2025"
click at [634, 661] on div "16" at bounding box center [631, 662] width 20 height 20
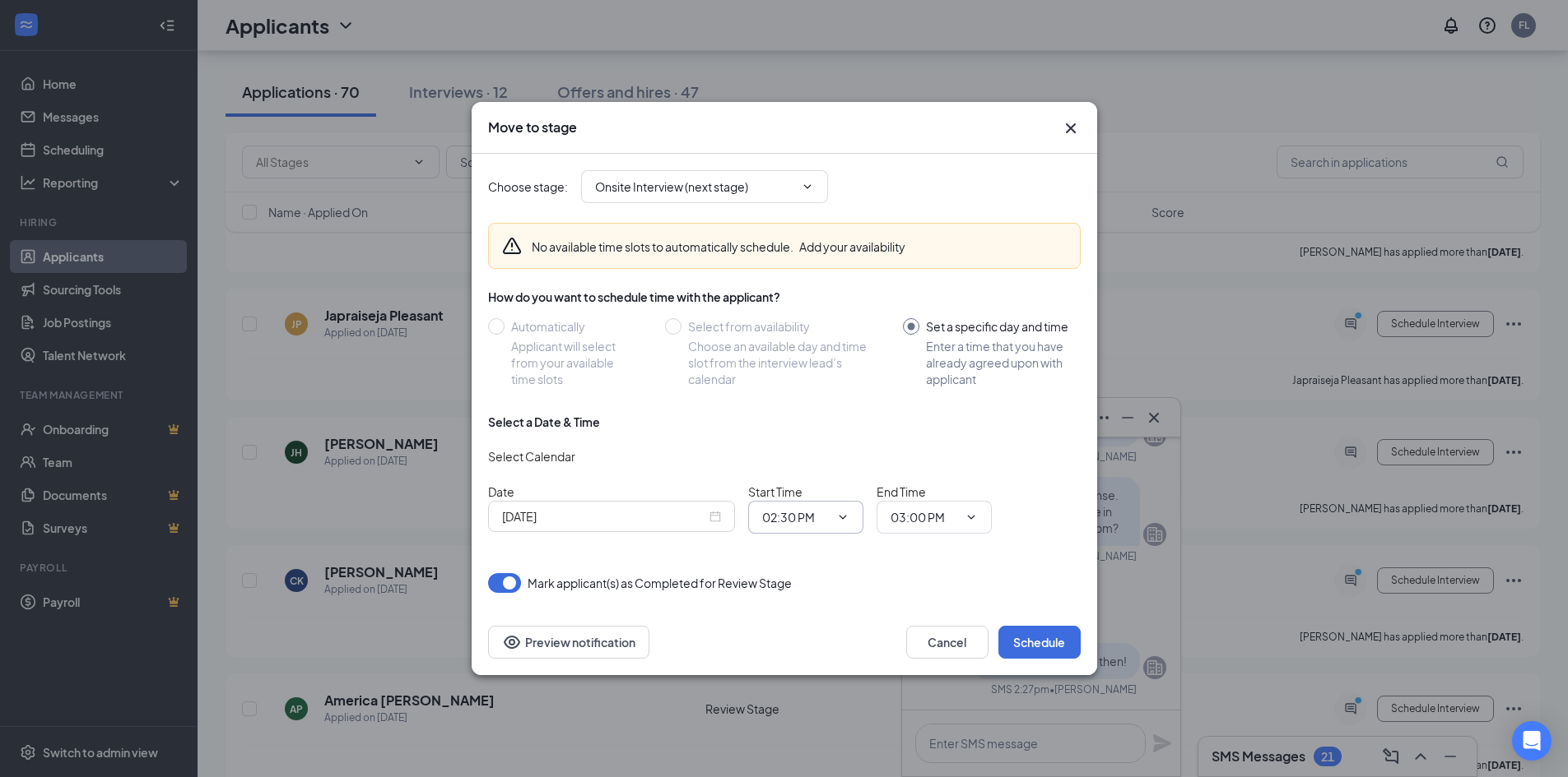
click at [795, 517] on input "02:30 PM" at bounding box center [796, 518] width 68 height 18
click at [823, 431] on div "03:00 PM" at bounding box center [799, 429] width 49 height 18
type input "03:00 PM"
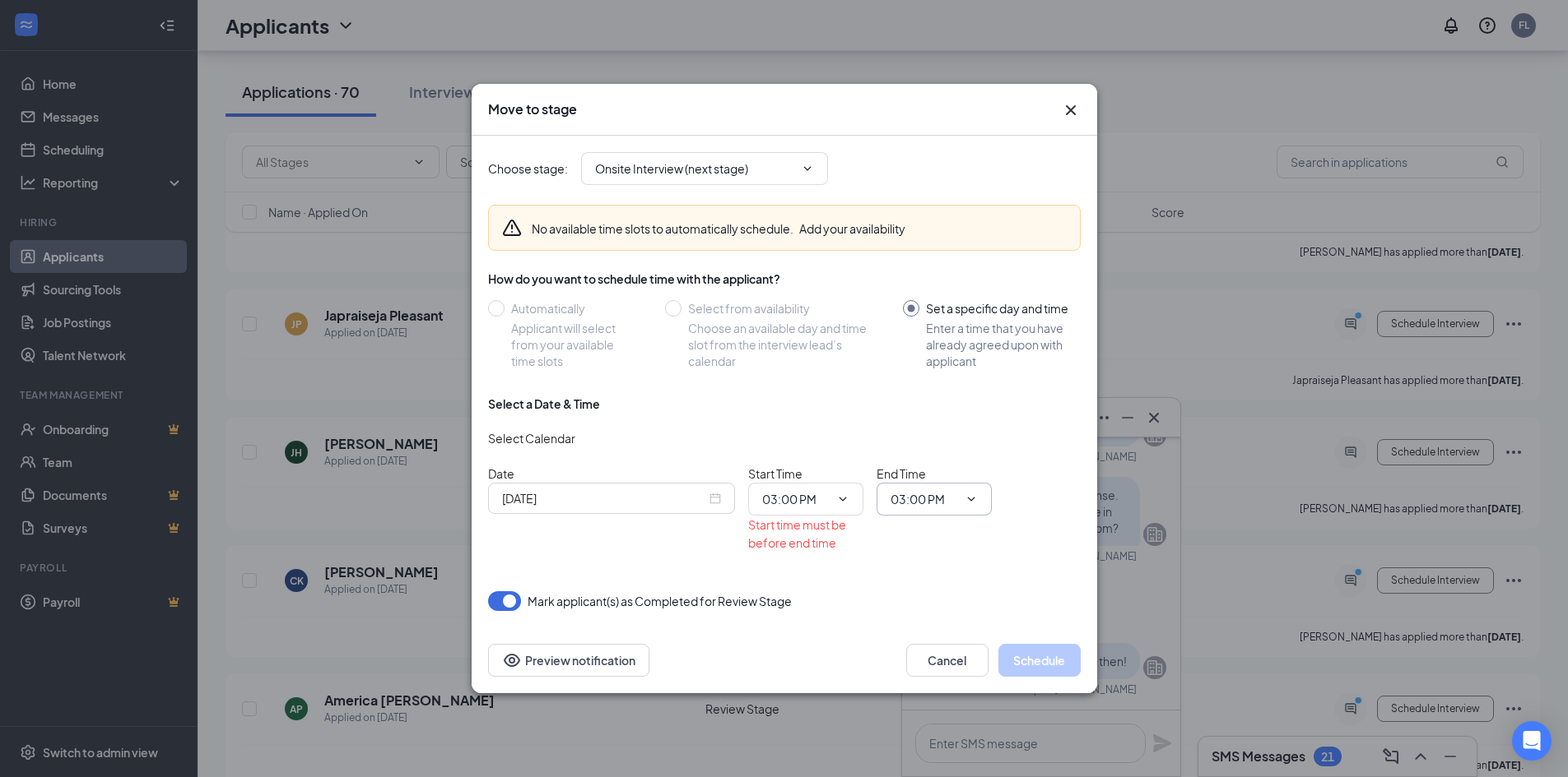
click at [943, 498] on input "03:00 PM" at bounding box center [924, 499] width 68 height 18
click at [945, 413] on div "03:15 PM" at bounding box center [928, 421] width 49 height 18
type input "03:15 PM"
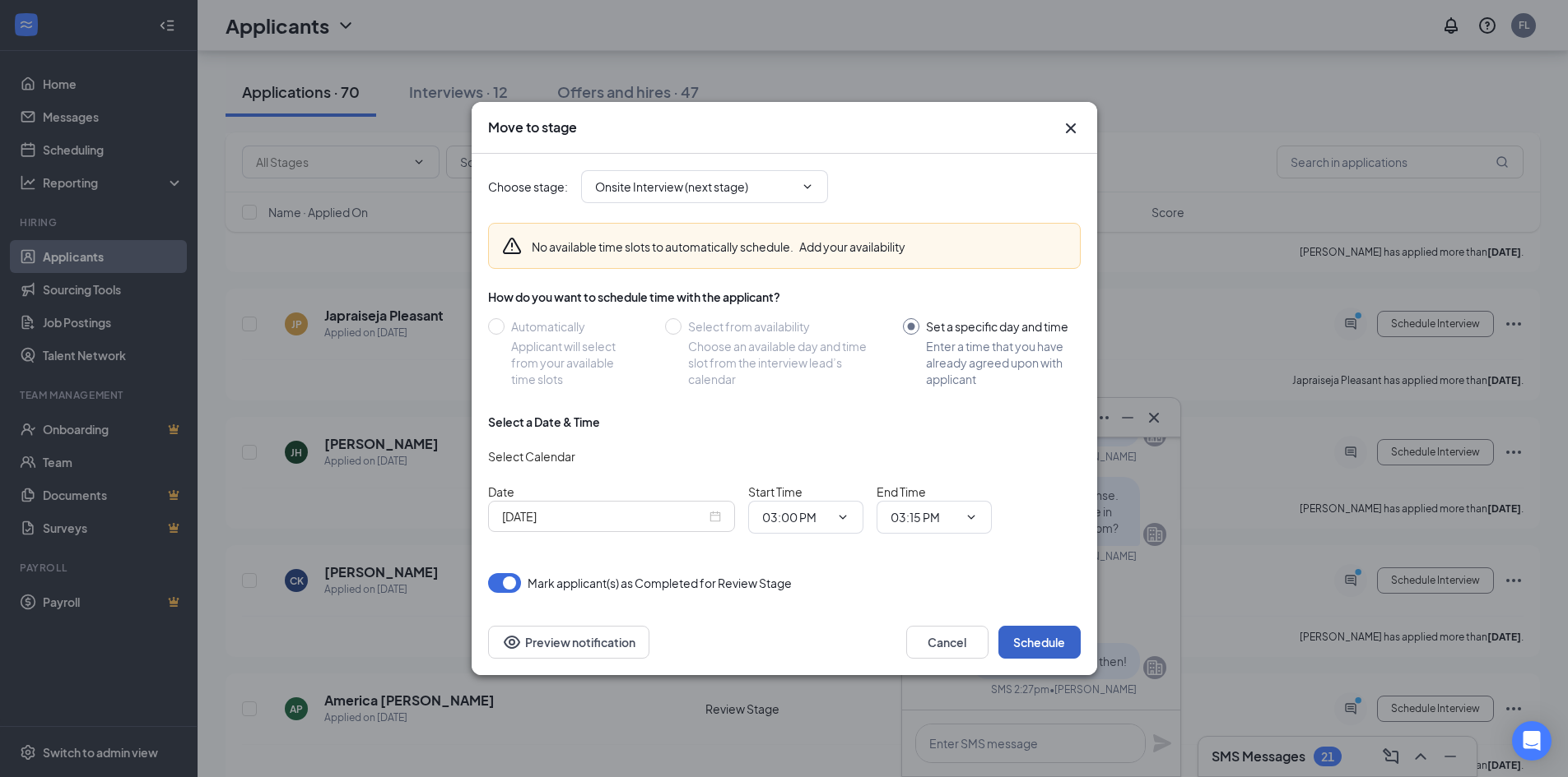
click at [1045, 635] on button "Schedule" at bounding box center [1039, 642] width 82 height 33
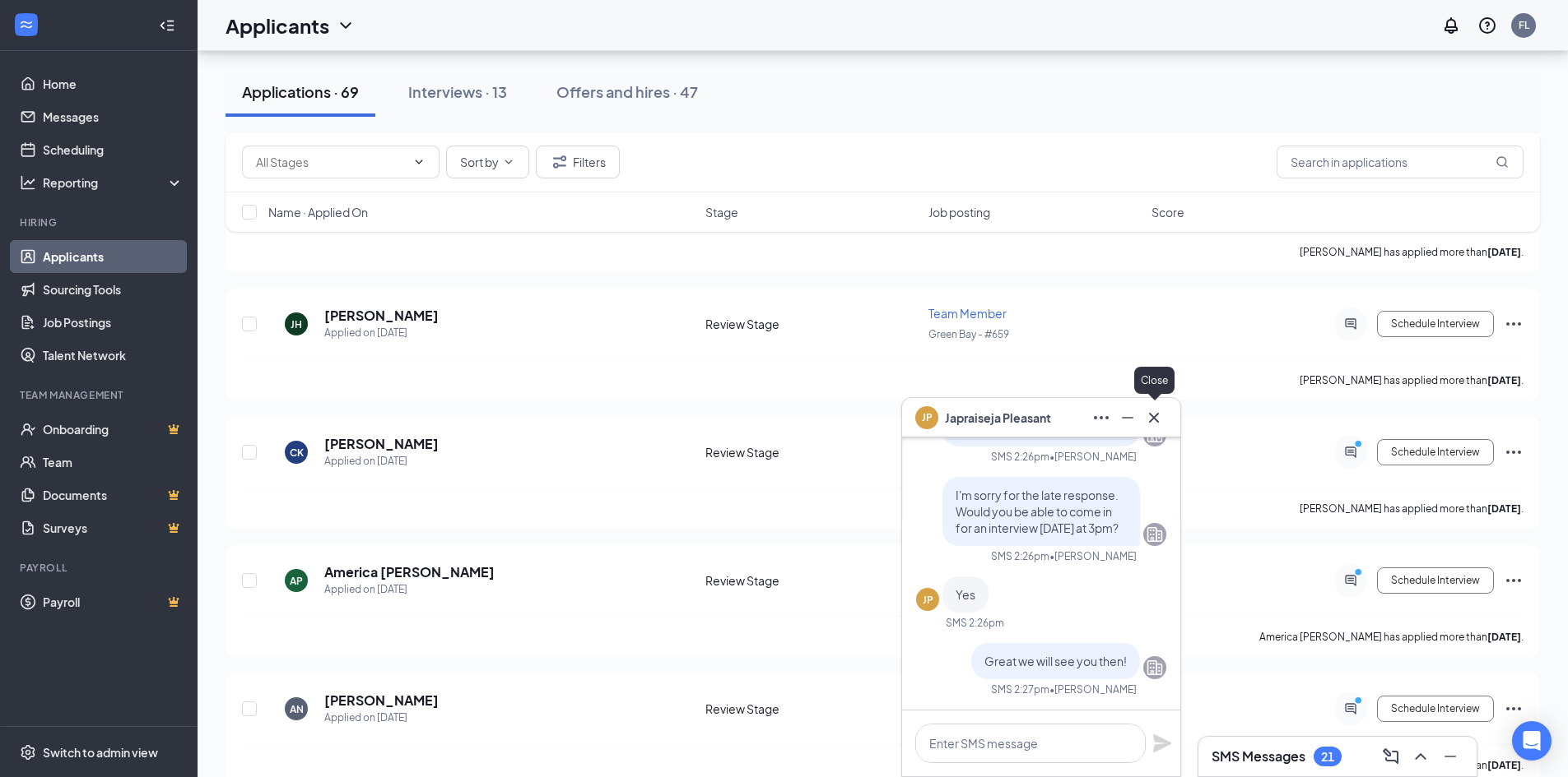
click at [1153, 415] on icon "Cross" at bounding box center [1154, 418] width 20 height 20
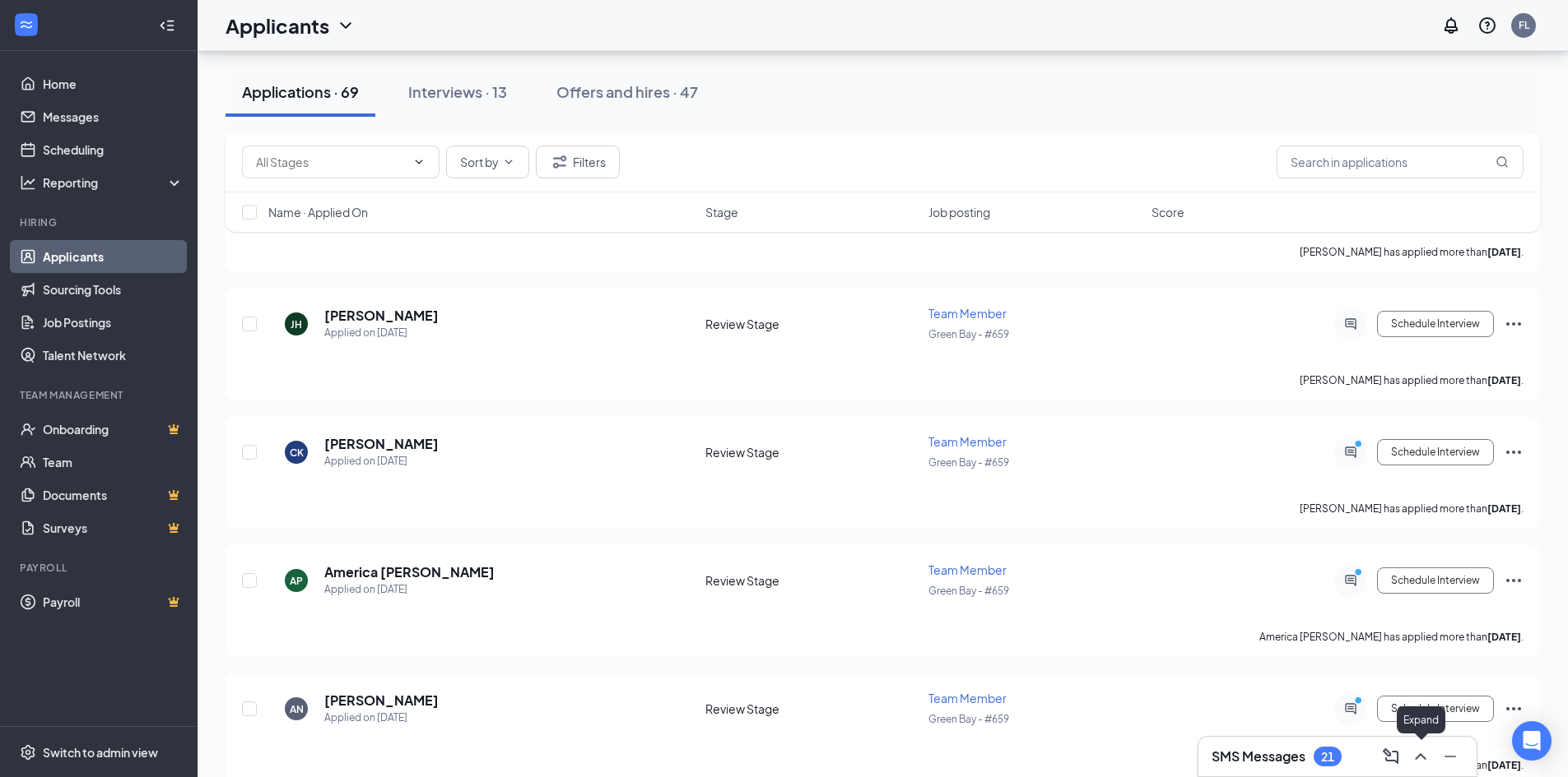
click at [1428, 756] on icon "ChevronUp" at bounding box center [1421, 757] width 20 height 20
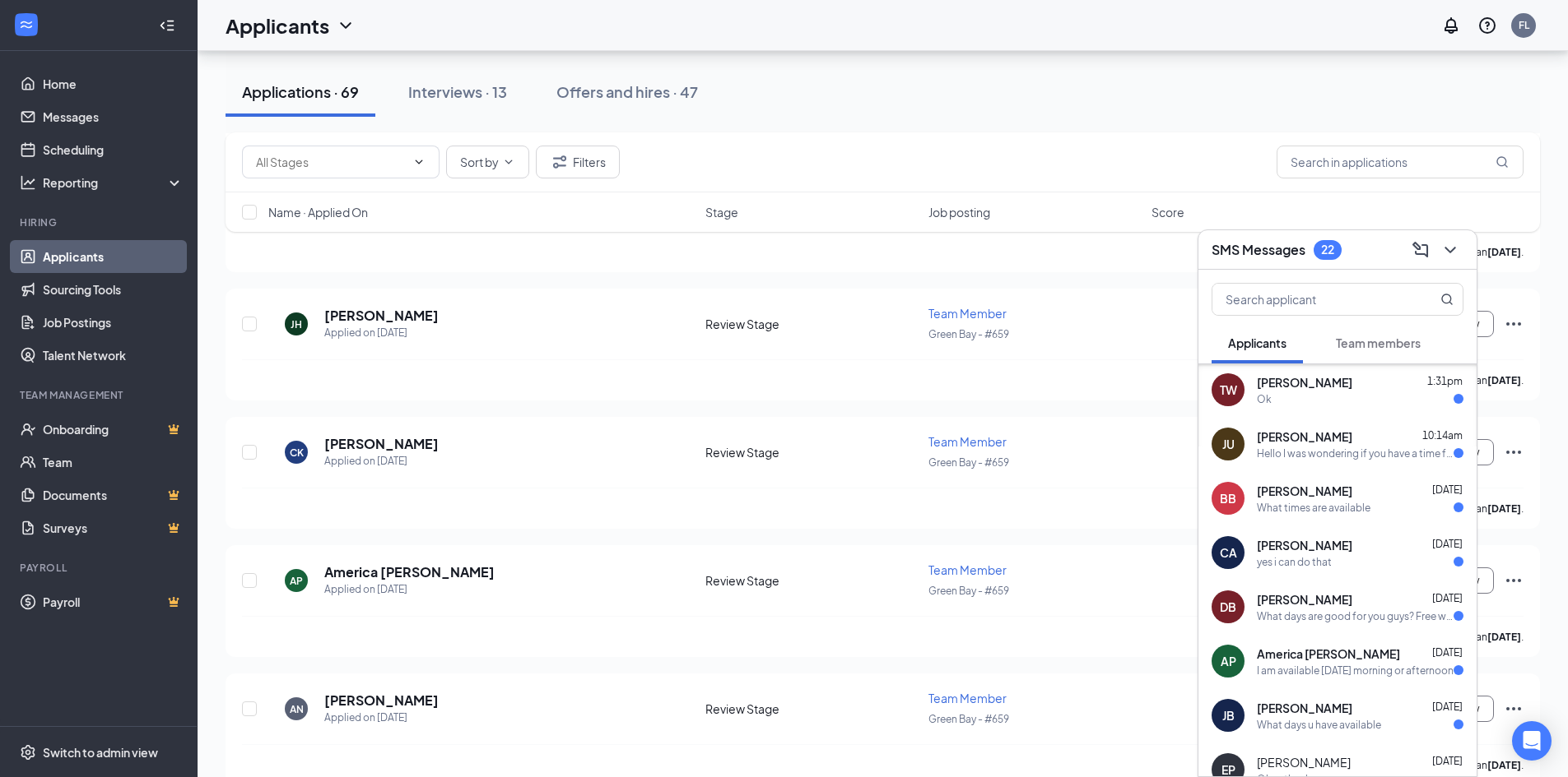
scroll to position [247, 0]
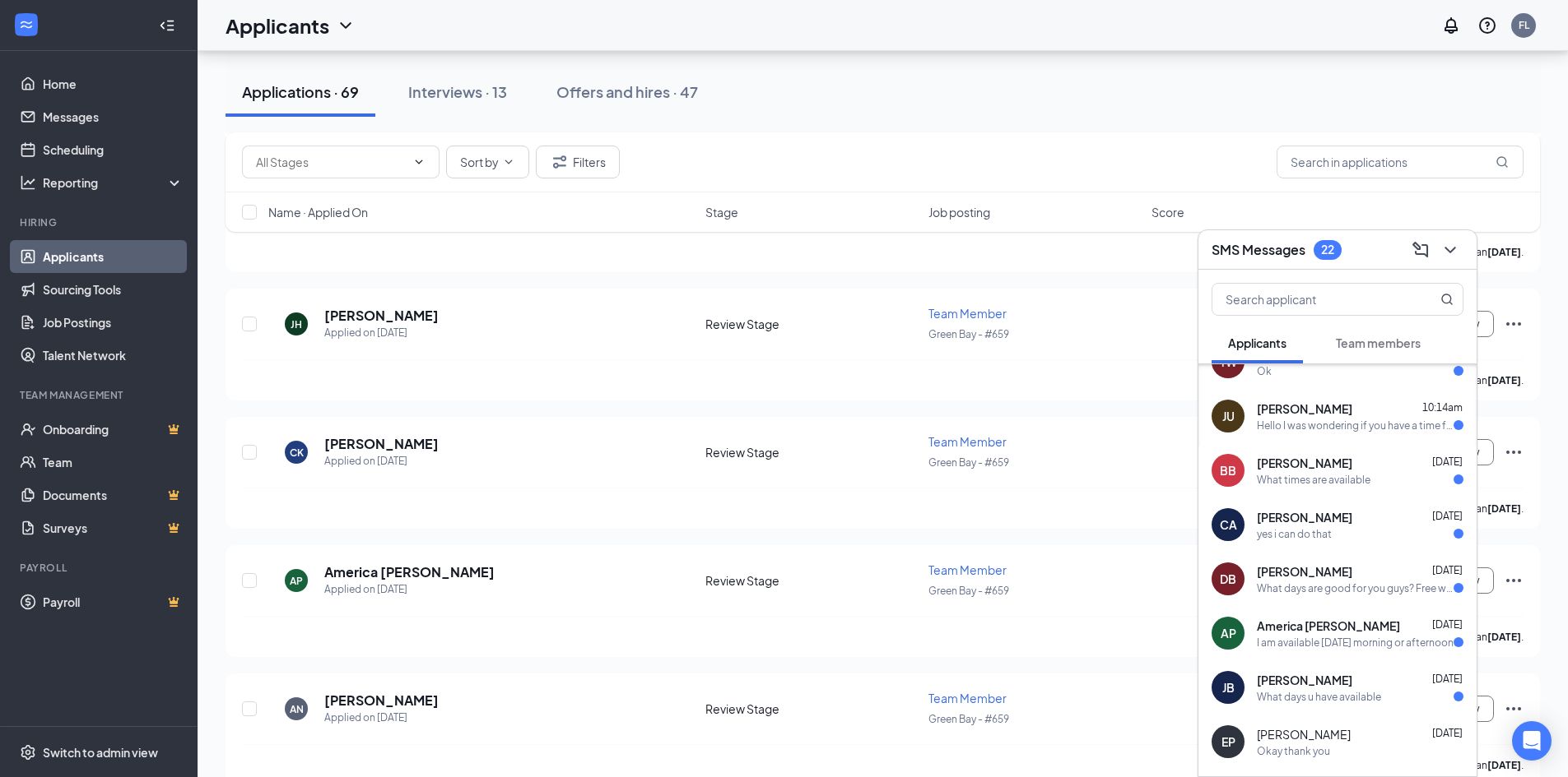
click at [1376, 640] on div "I am available [DATE] morning or afternoon" at bounding box center [1355, 642] width 197 height 14
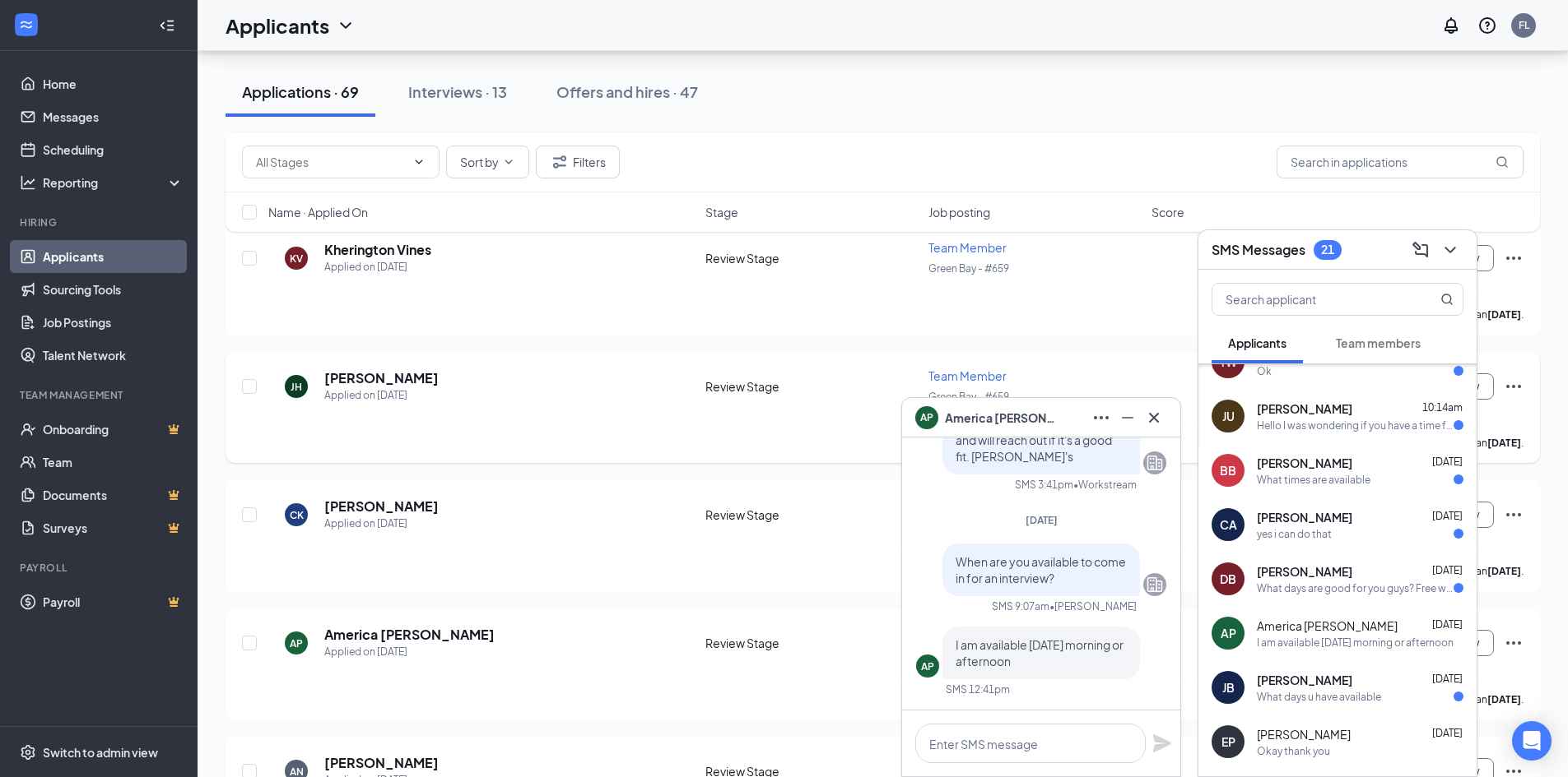
scroll to position [2221, 0]
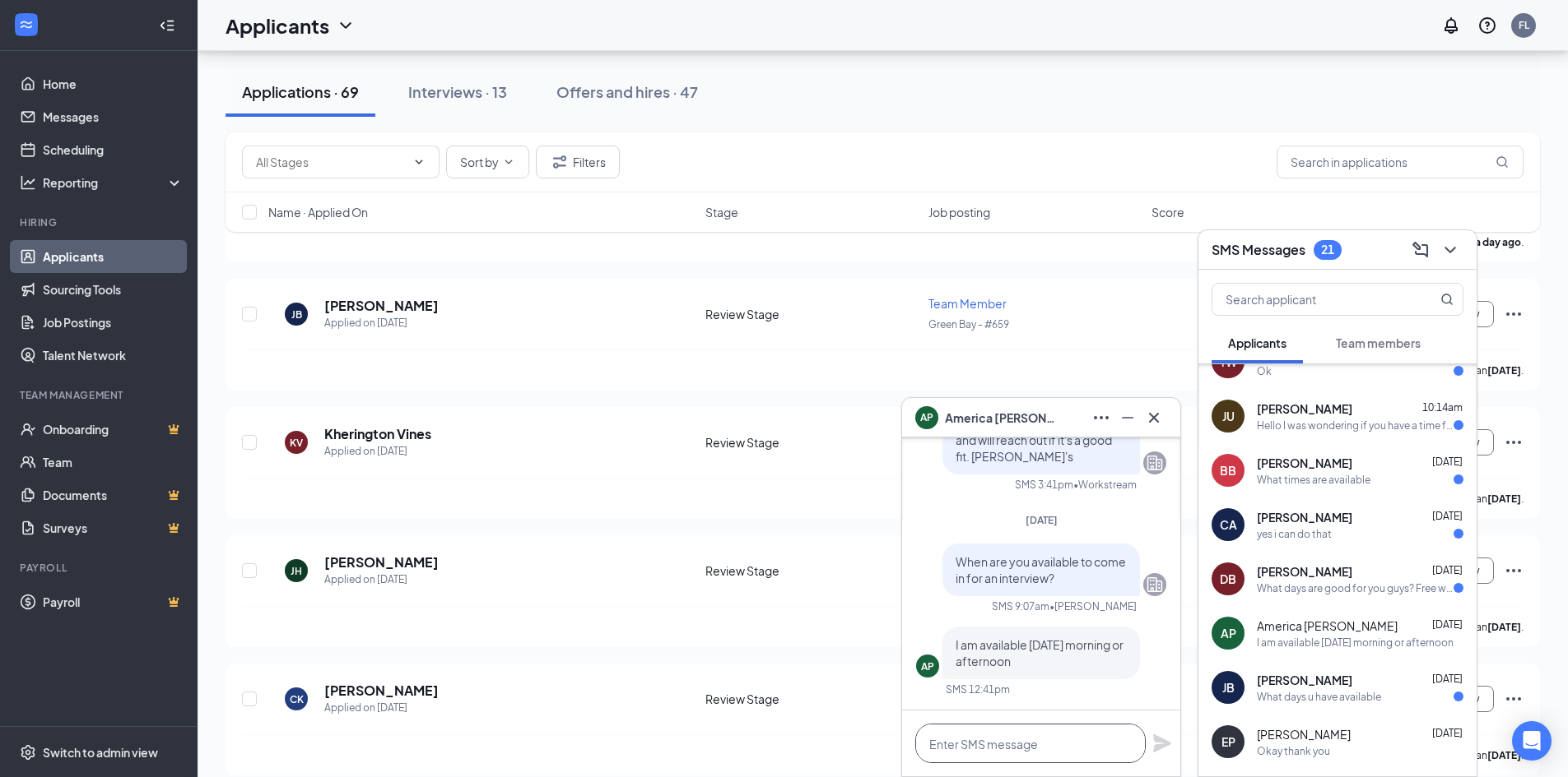
click at [980, 746] on textarea at bounding box center [1030, 743] width 230 height 39
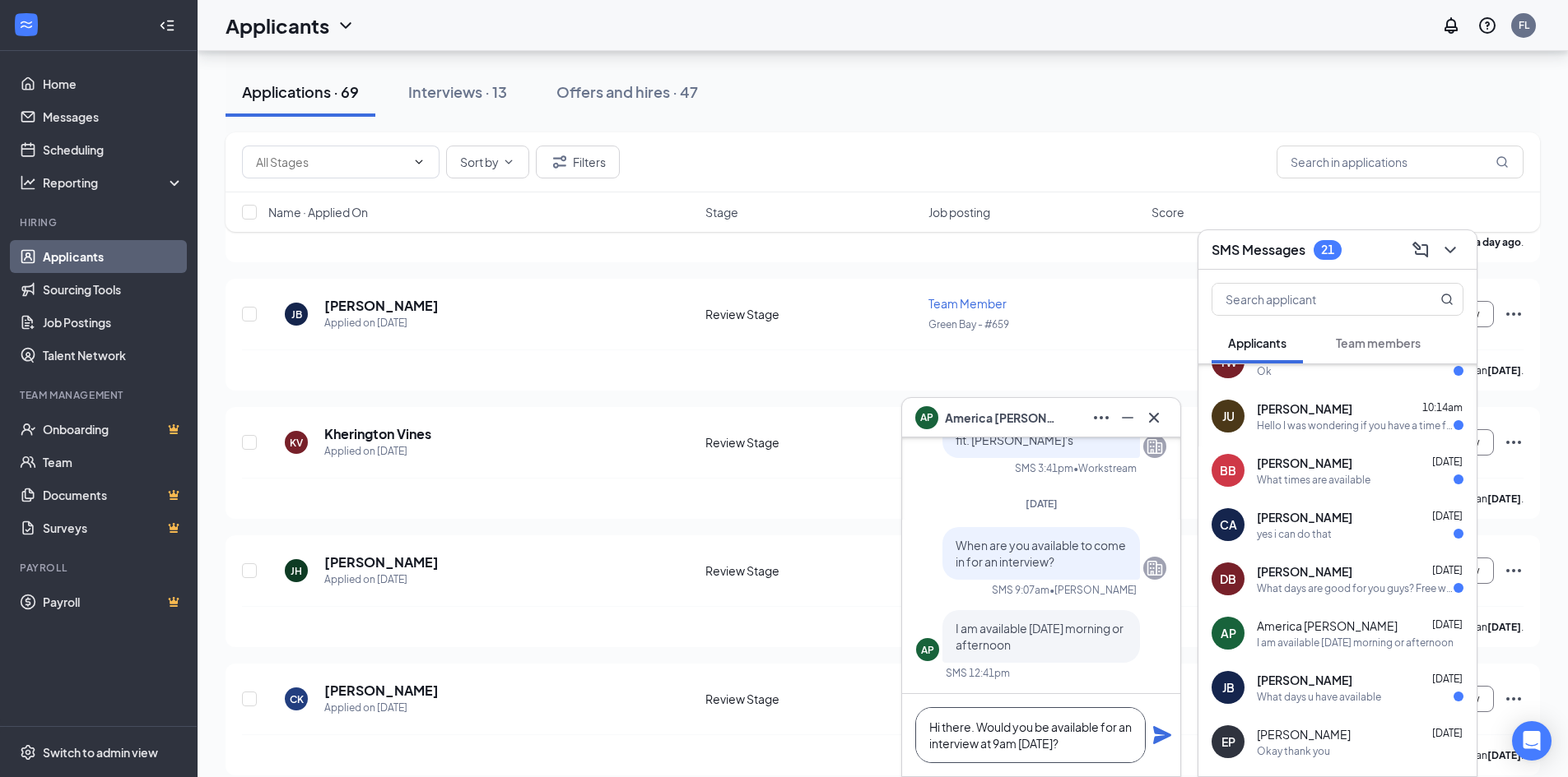
type textarea "Hi there. Would you be available for an interview at 9am on Friday?"
click at [1161, 737] on icon "Plane" at bounding box center [1162, 735] width 18 height 18
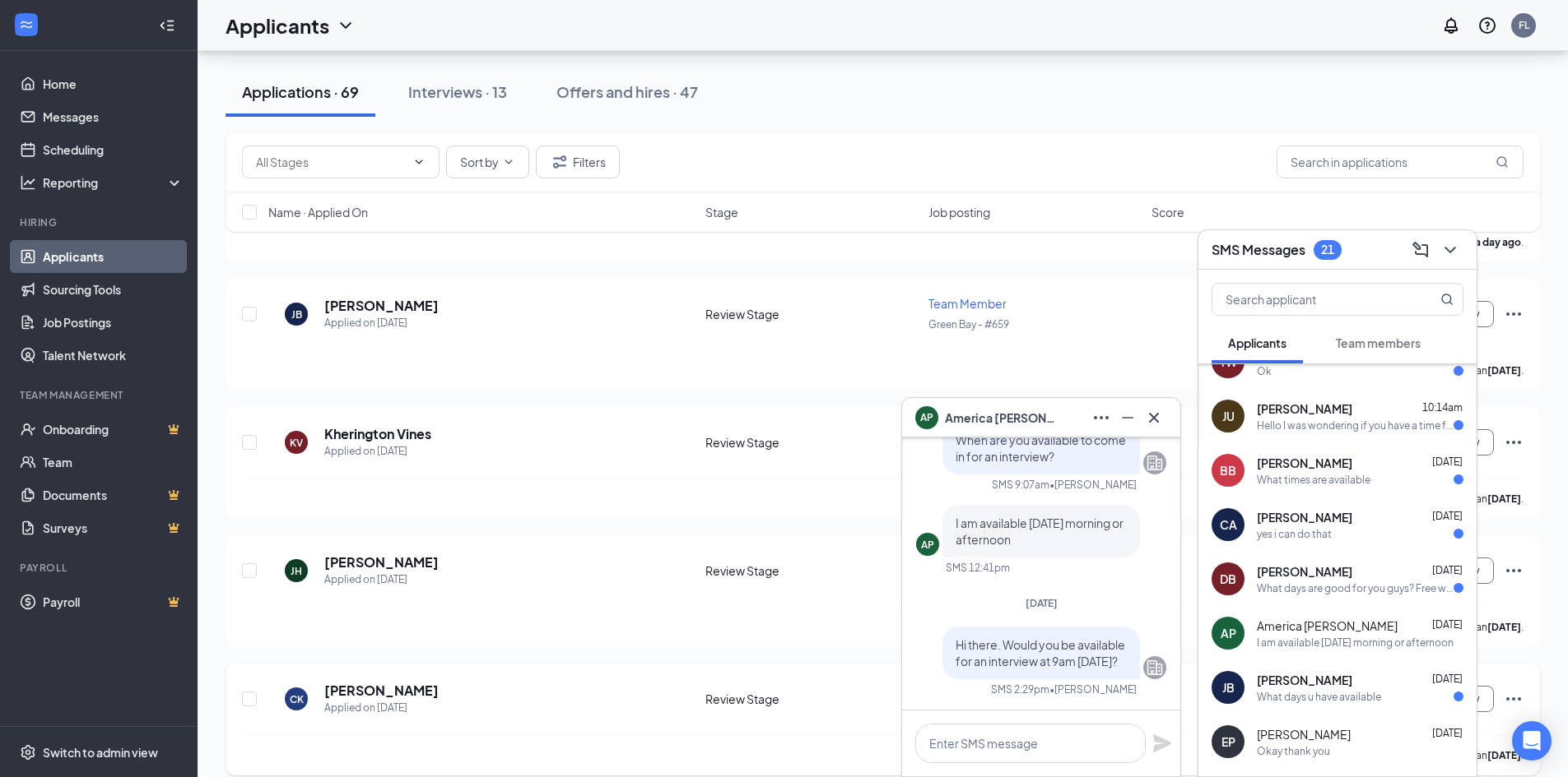
scroll to position [0, 0]
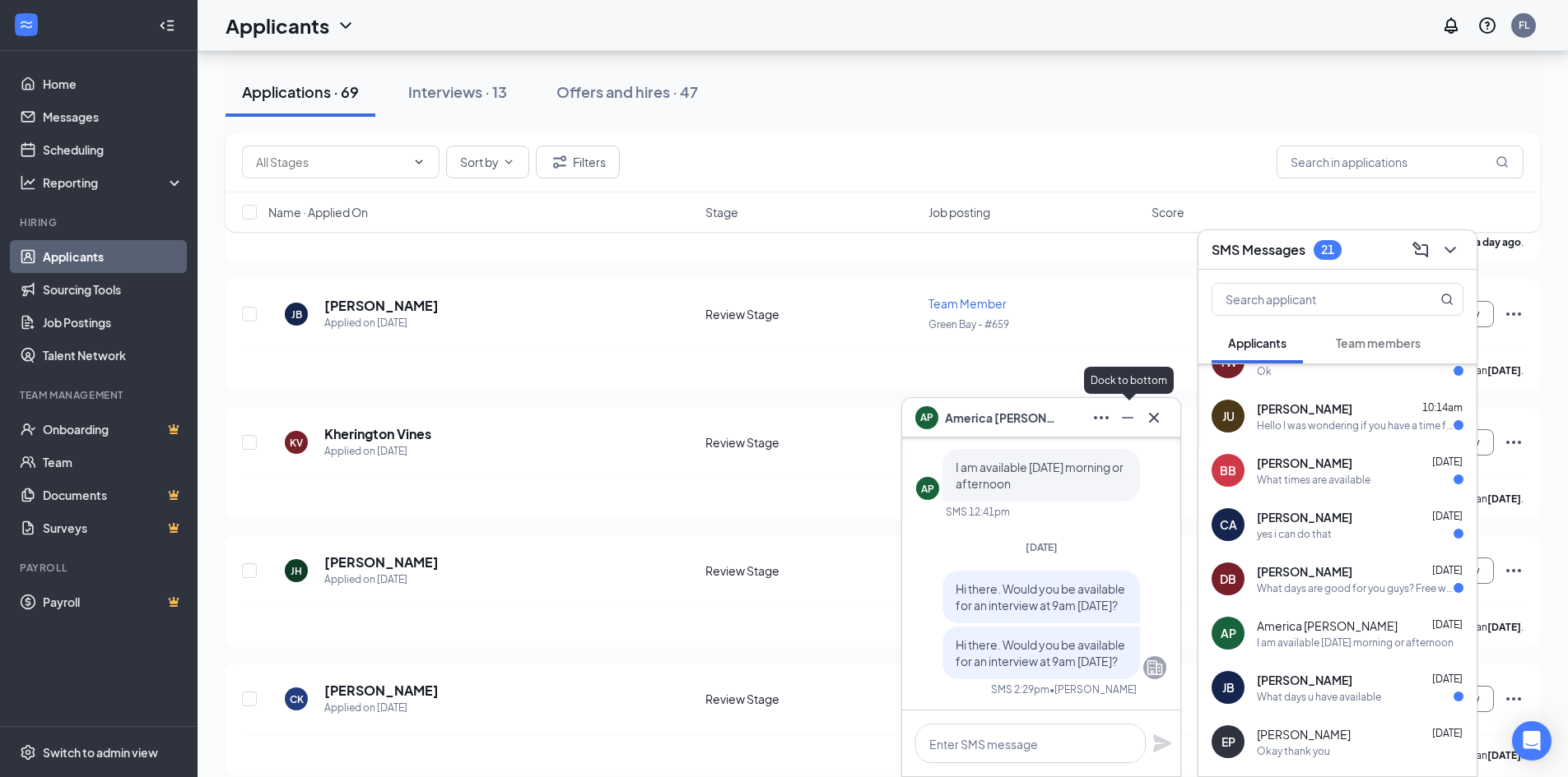
click at [1133, 419] on icon "Minimize" at bounding box center [1128, 418] width 20 height 20
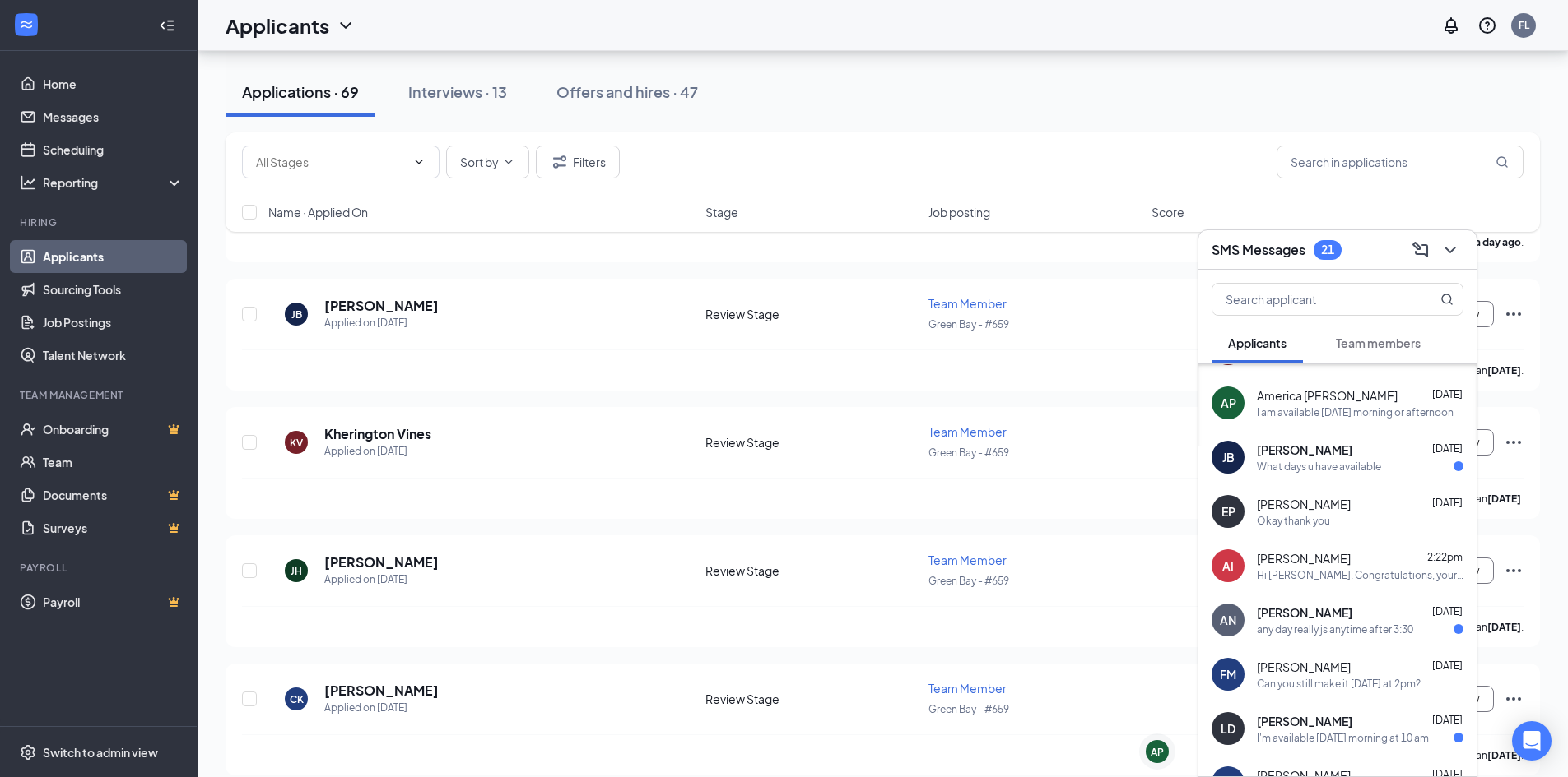
scroll to position [493, 0]
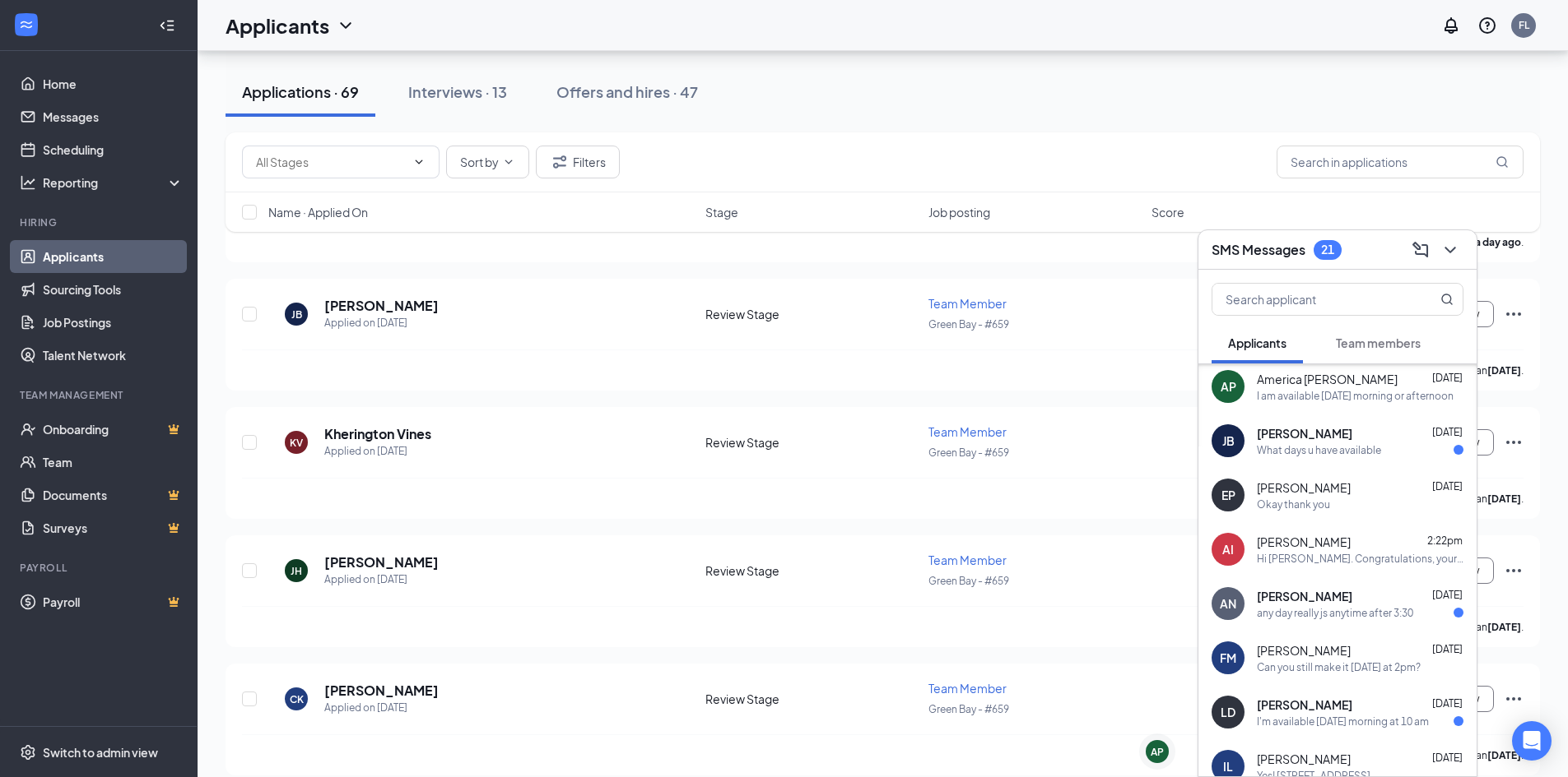
click at [1375, 614] on div "any day really js anytime after 3:30" at bounding box center [1335, 613] width 156 height 14
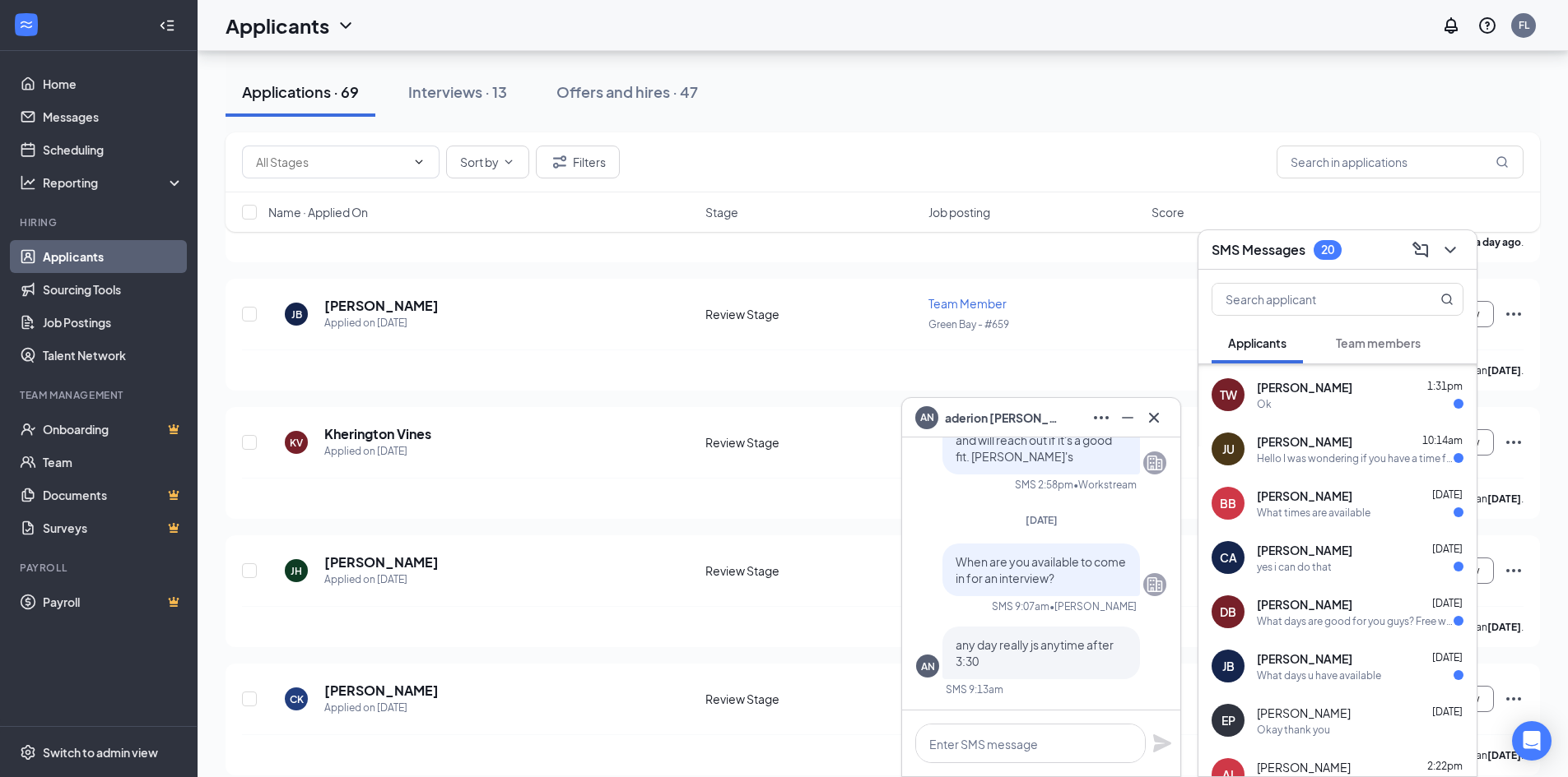
scroll to position [334, 0]
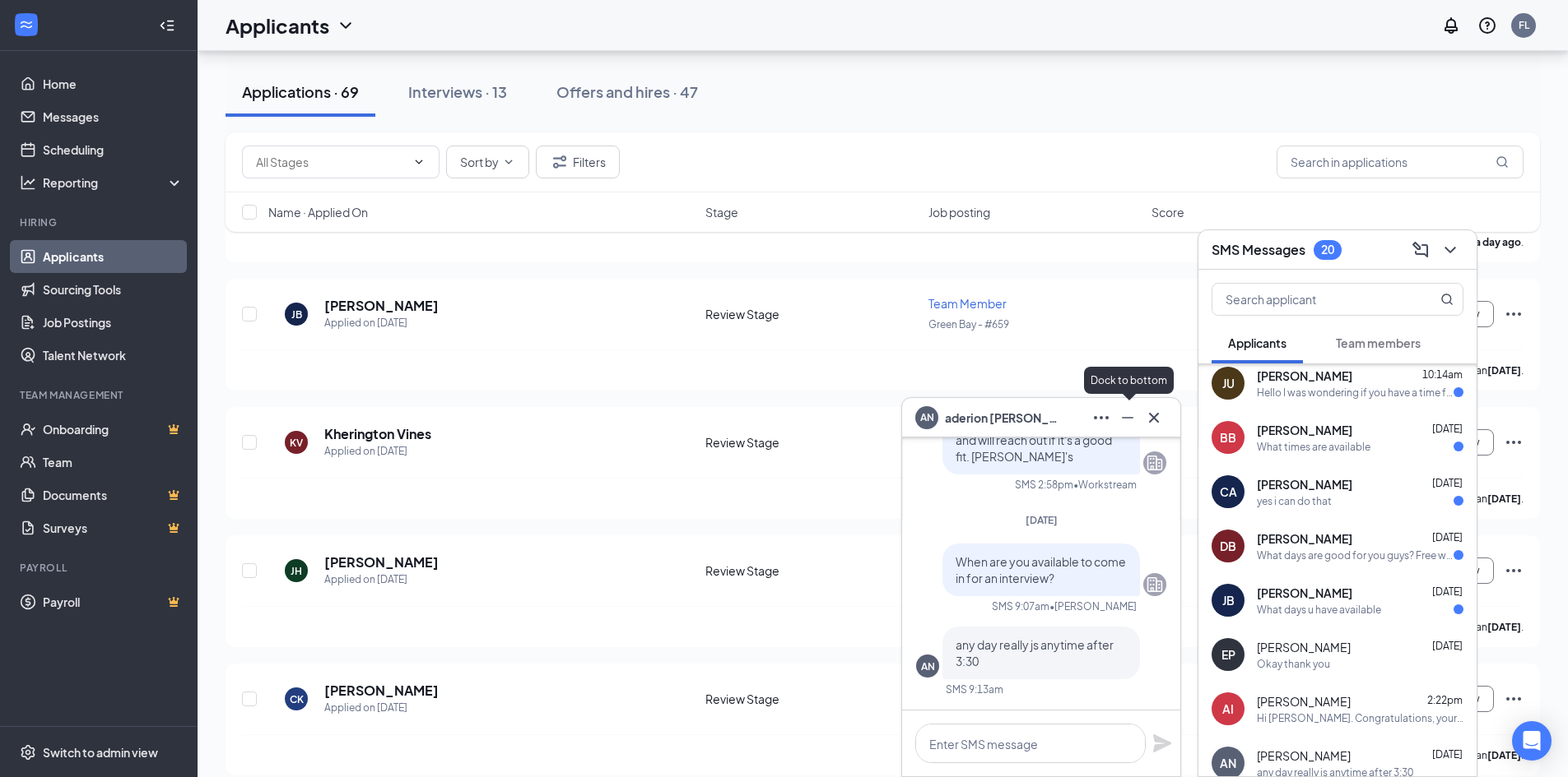
click at [1119, 419] on icon "Minimize" at bounding box center [1128, 418] width 20 height 20
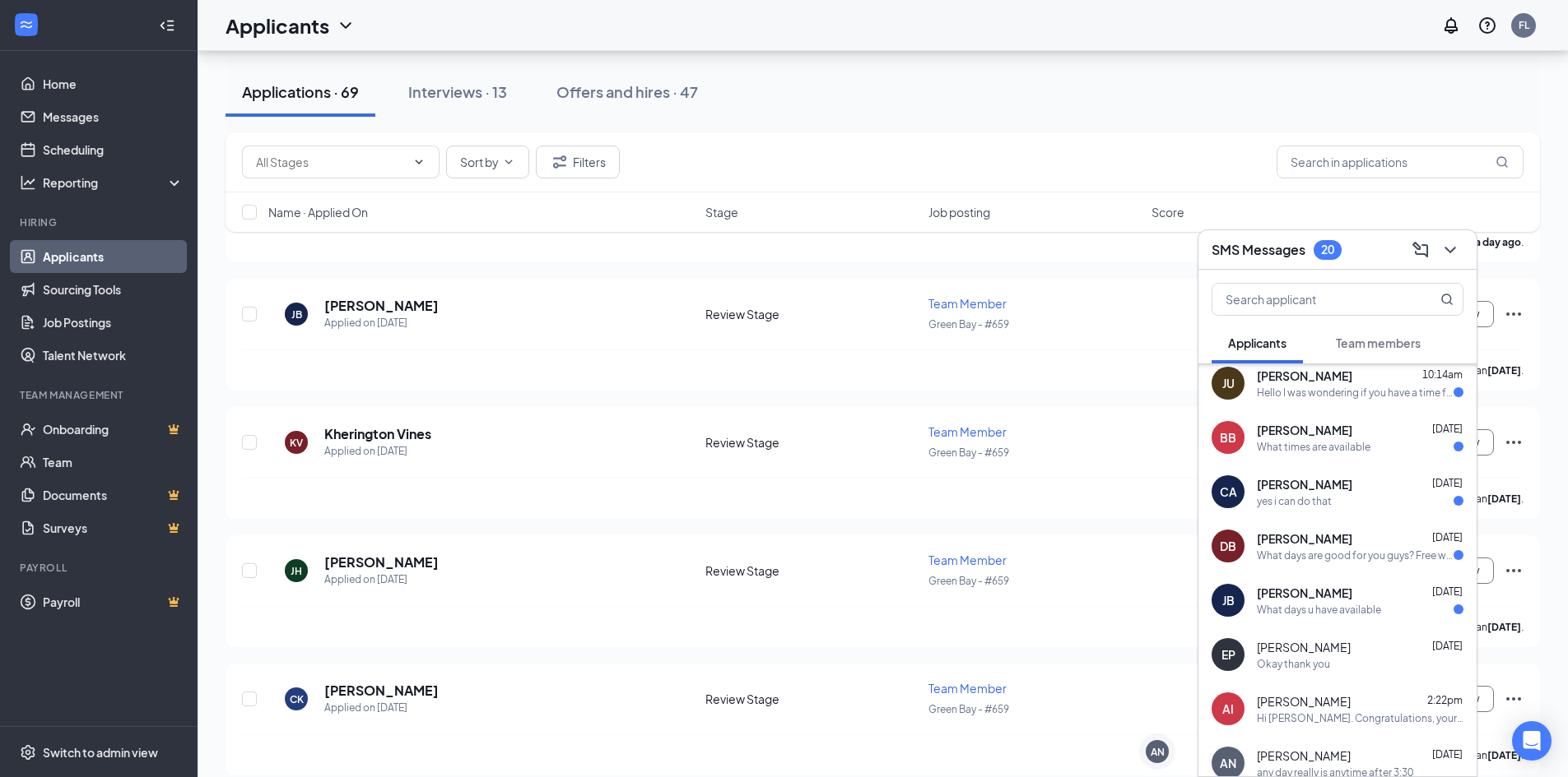
click at [1312, 603] on div "What days u have available" at bounding box center [1319, 610] width 125 height 14
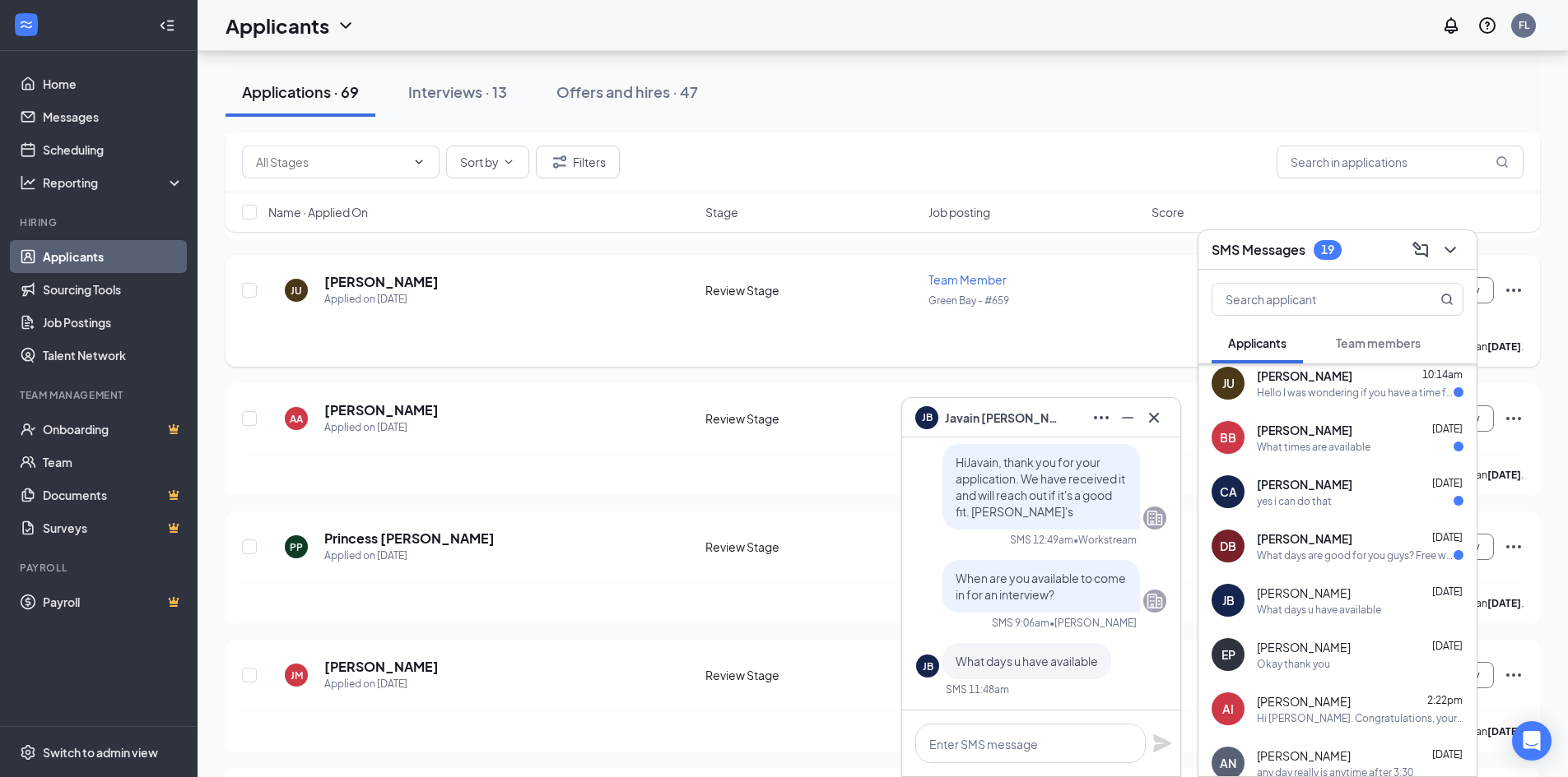
scroll to position [4031, 0]
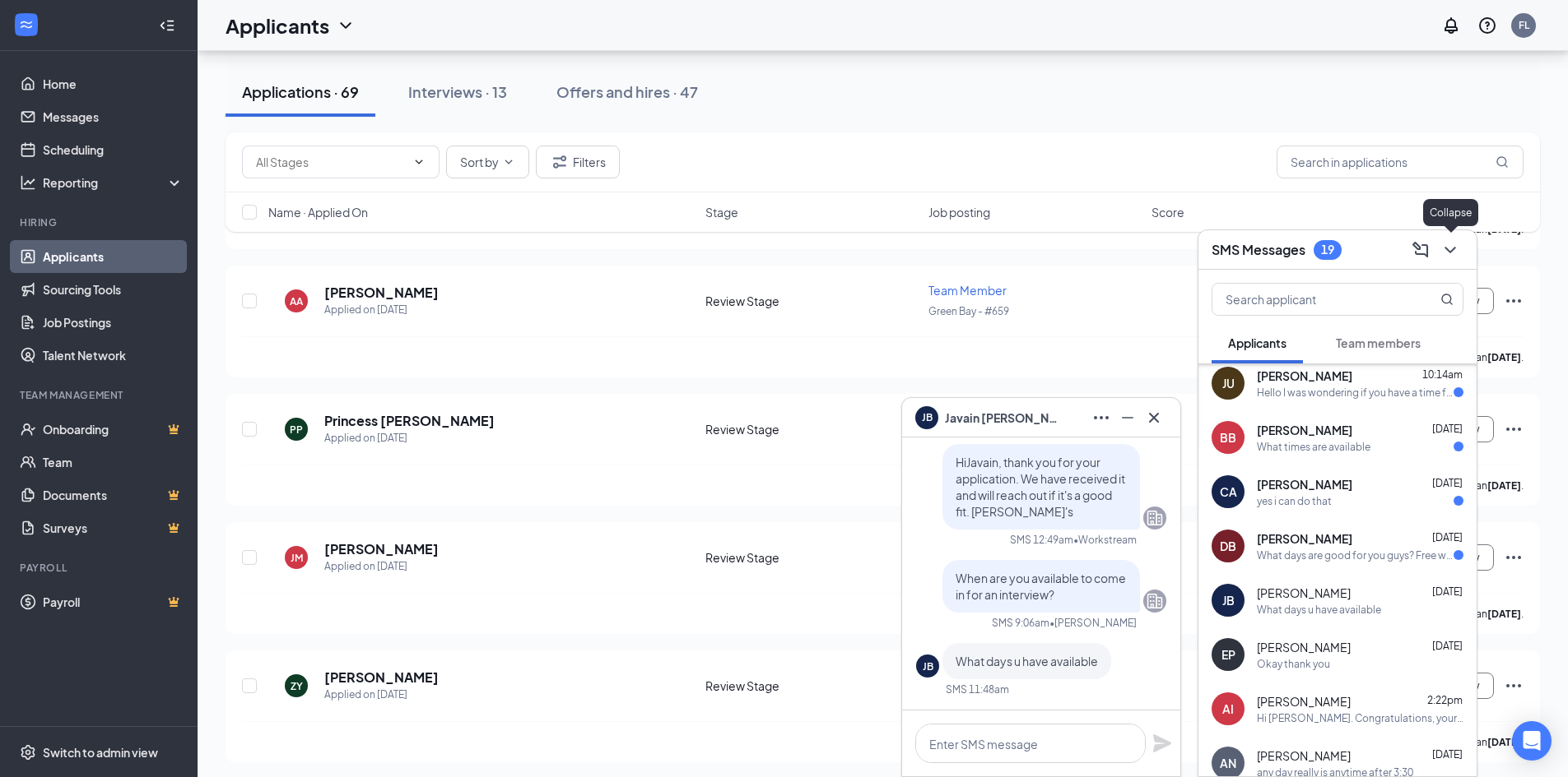
click at [1443, 256] on icon "ChevronDown" at bounding box center [1450, 250] width 20 height 20
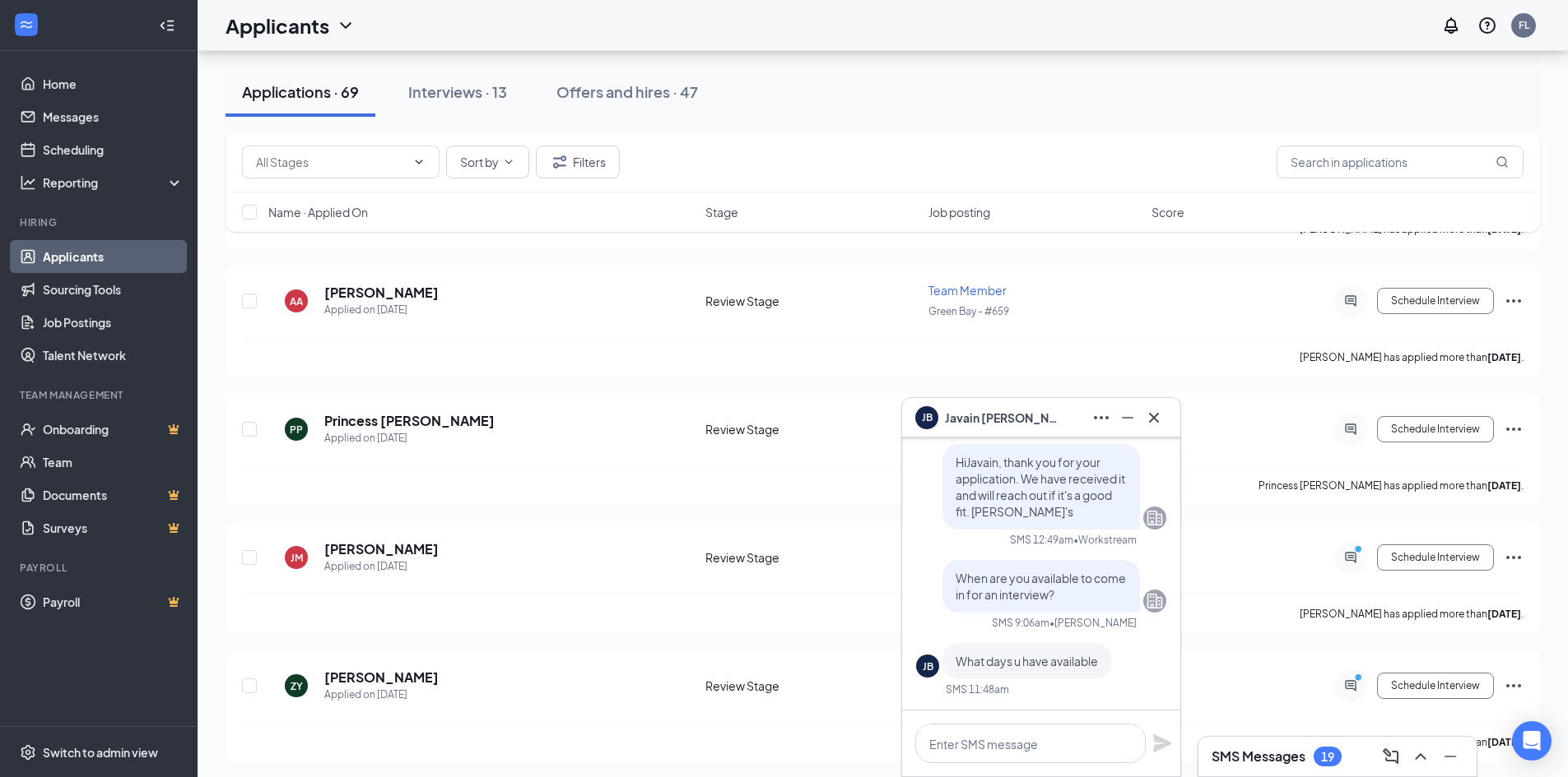
scroll to position [0, 0]
click at [1422, 754] on icon "ChevronUp" at bounding box center [1421, 757] width 20 height 20
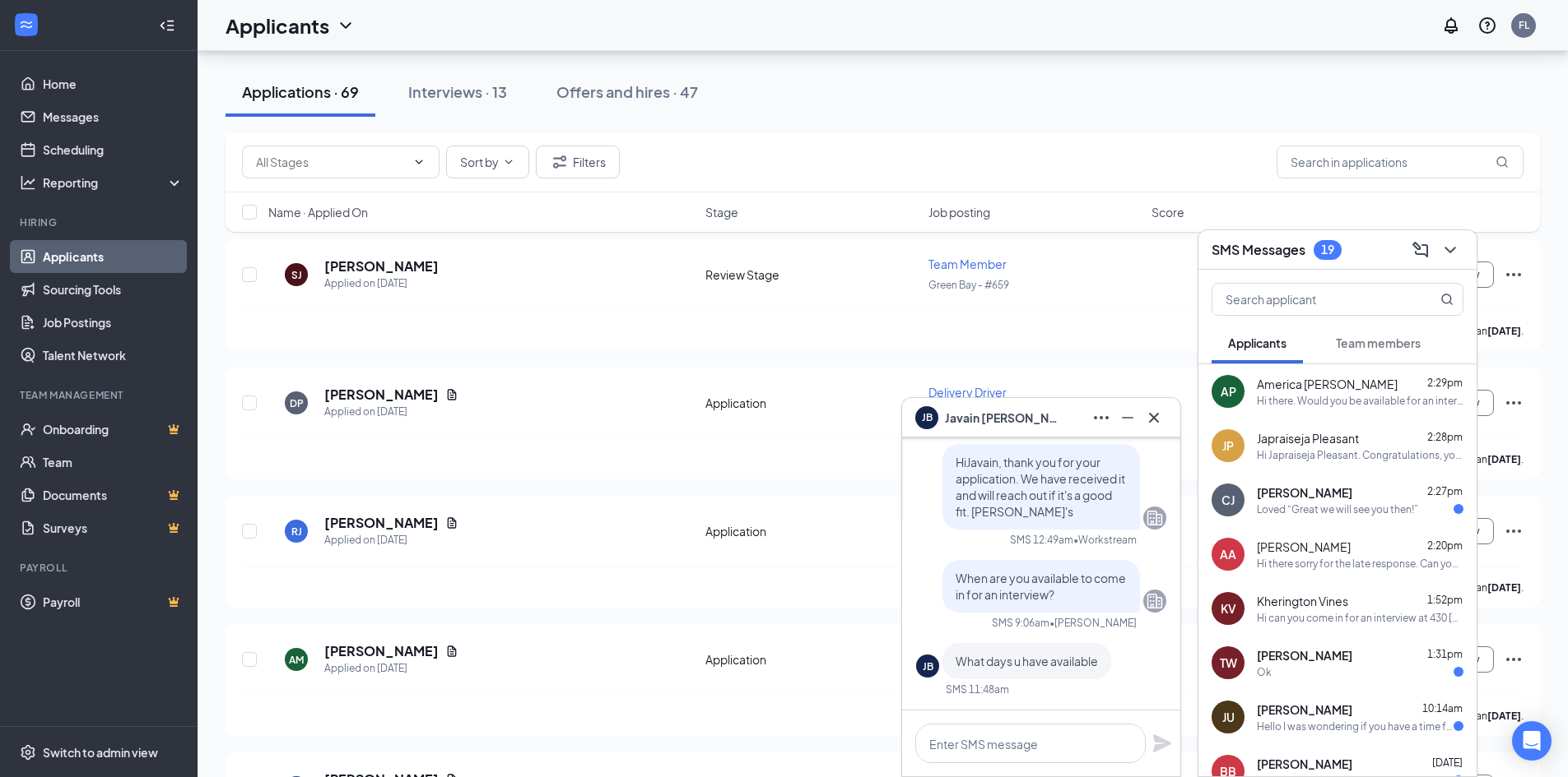
scroll to position [7732, 0]
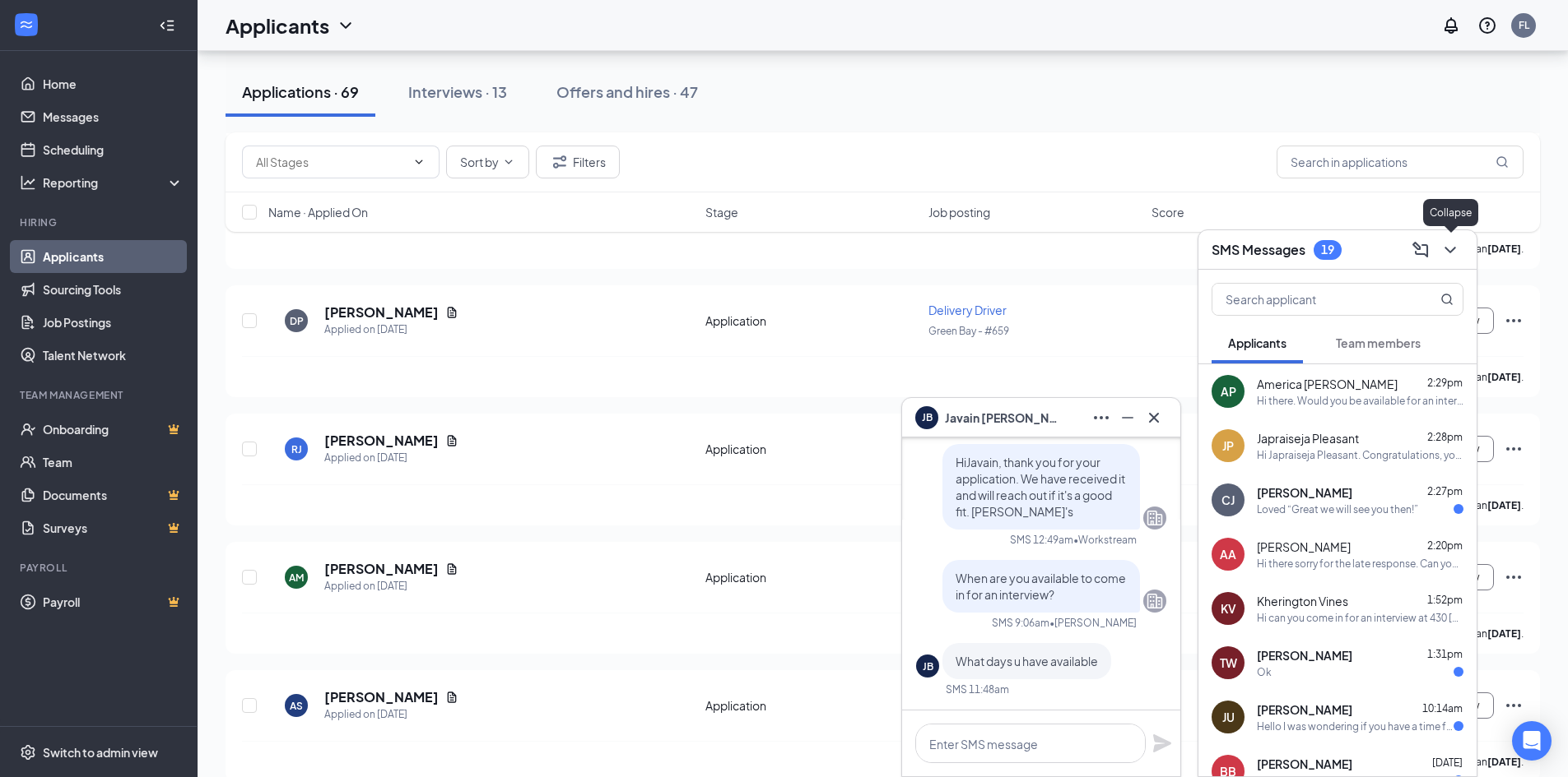
click at [1453, 247] on icon "ChevronDown" at bounding box center [1450, 250] width 20 height 20
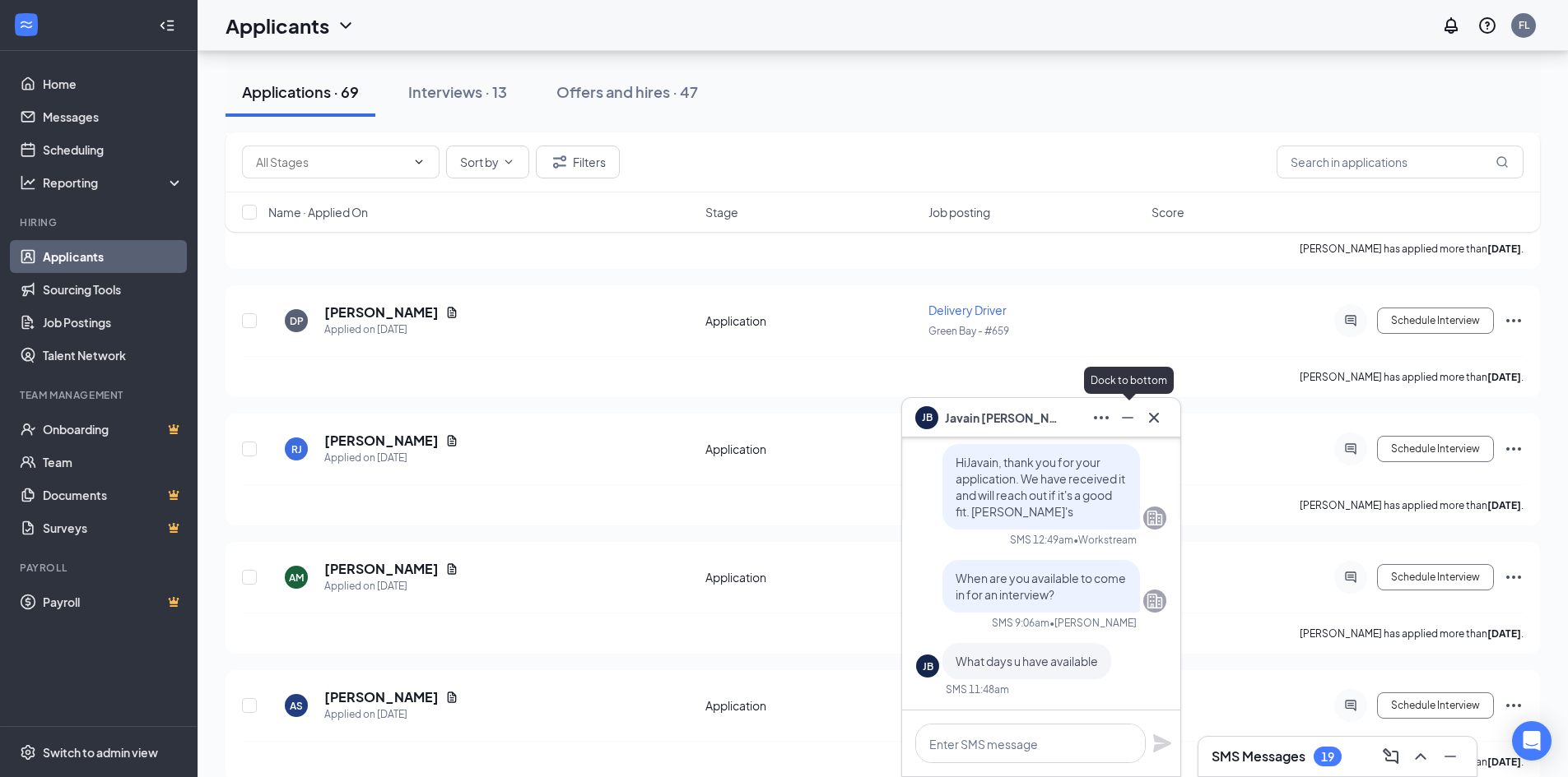
click at [1130, 414] on icon "Minimize" at bounding box center [1128, 418] width 20 height 20
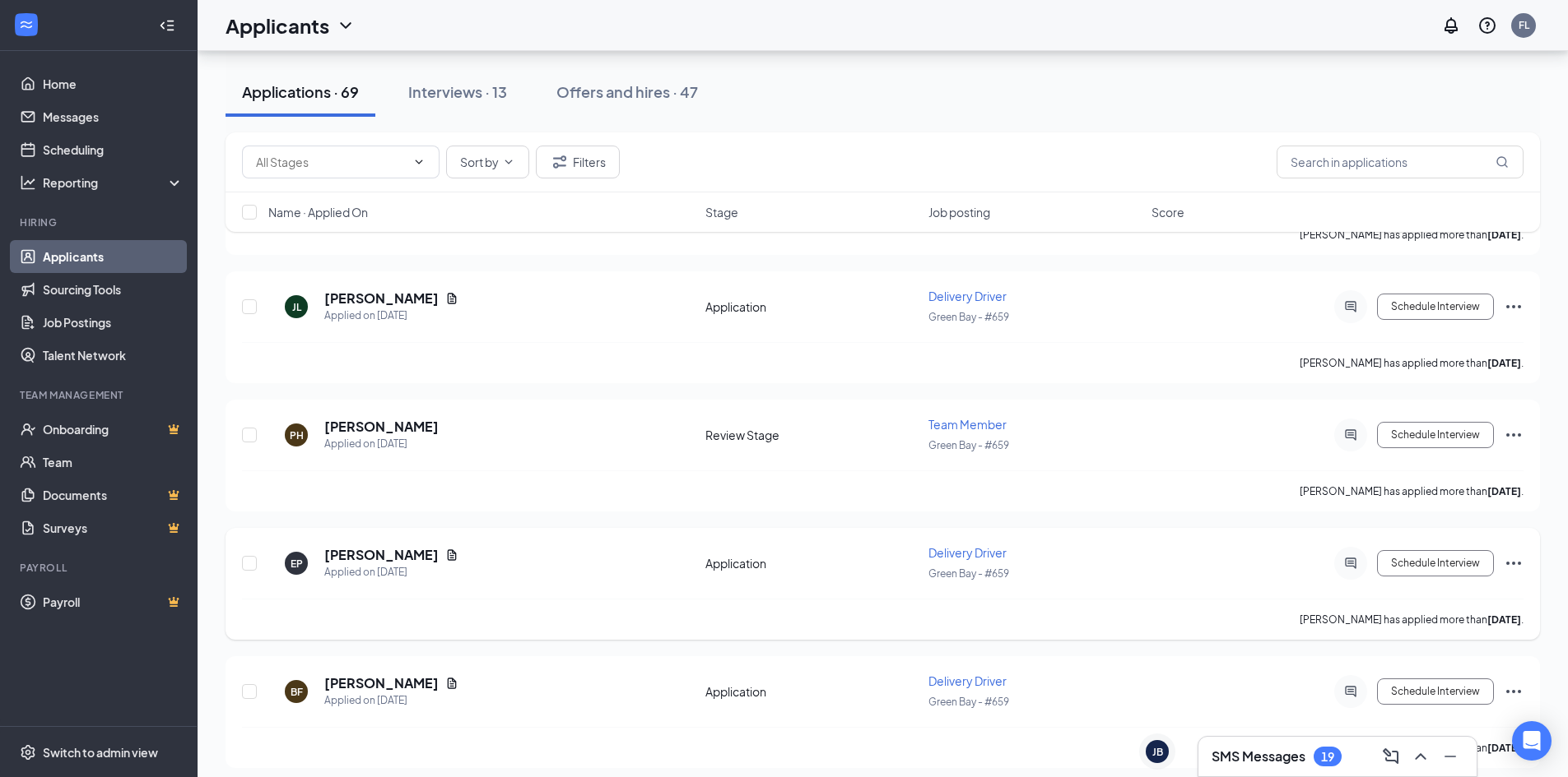
scroll to position [8270, 0]
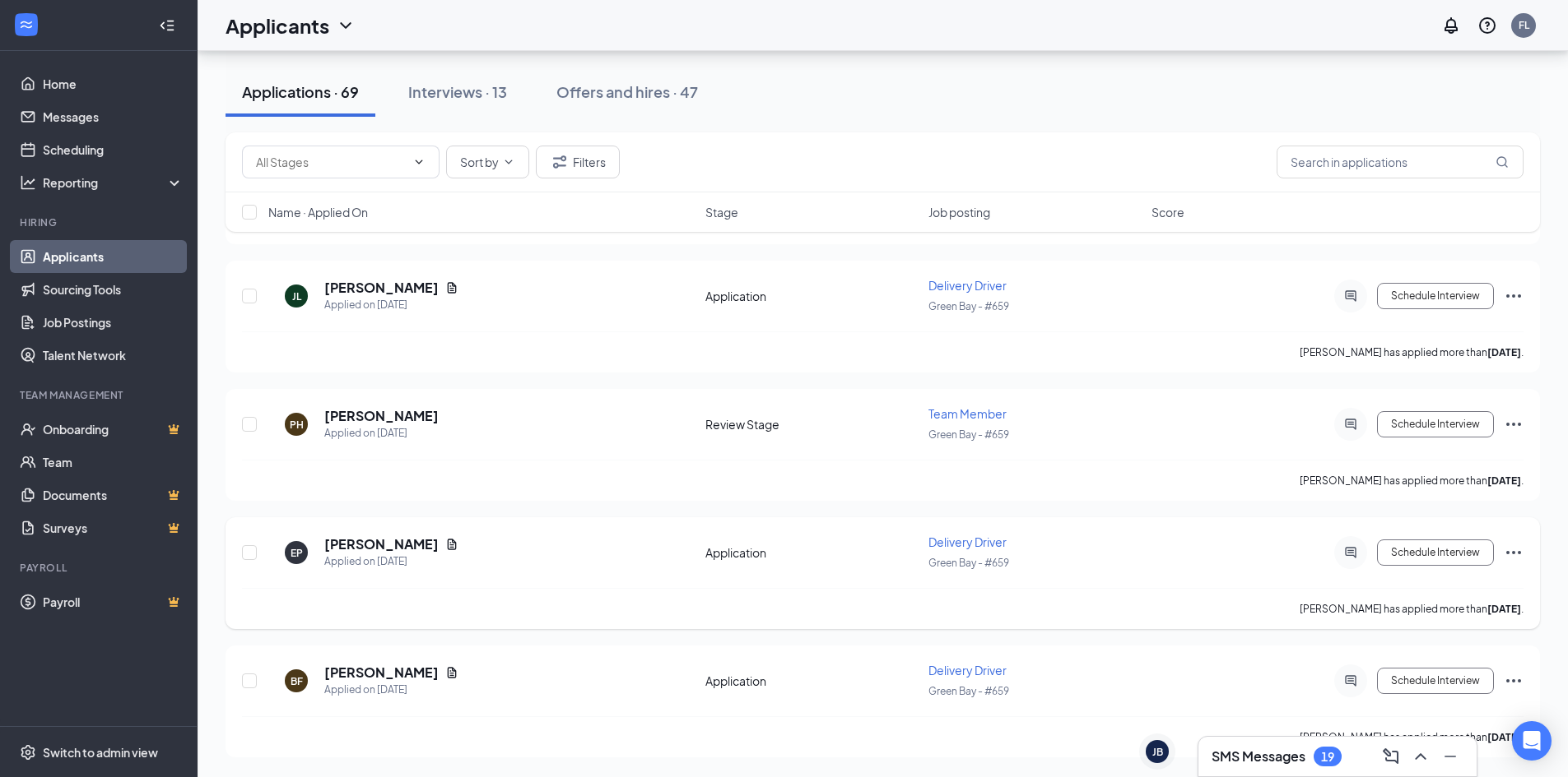
click at [1512, 555] on icon "Ellipses" at bounding box center [1514, 553] width 20 height 20
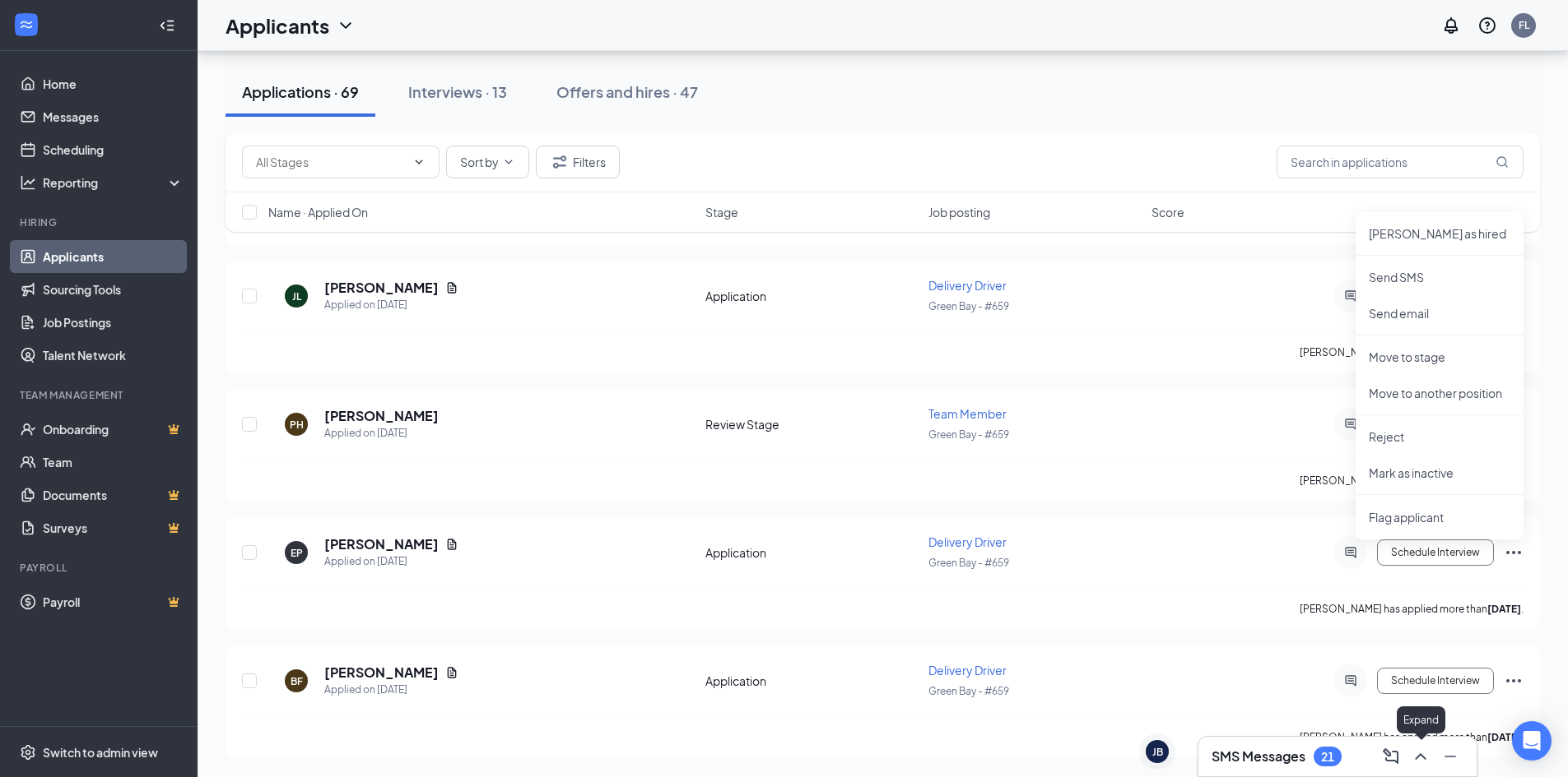
click at [1417, 757] on icon "ChevronUp" at bounding box center [1420, 757] width 11 height 7
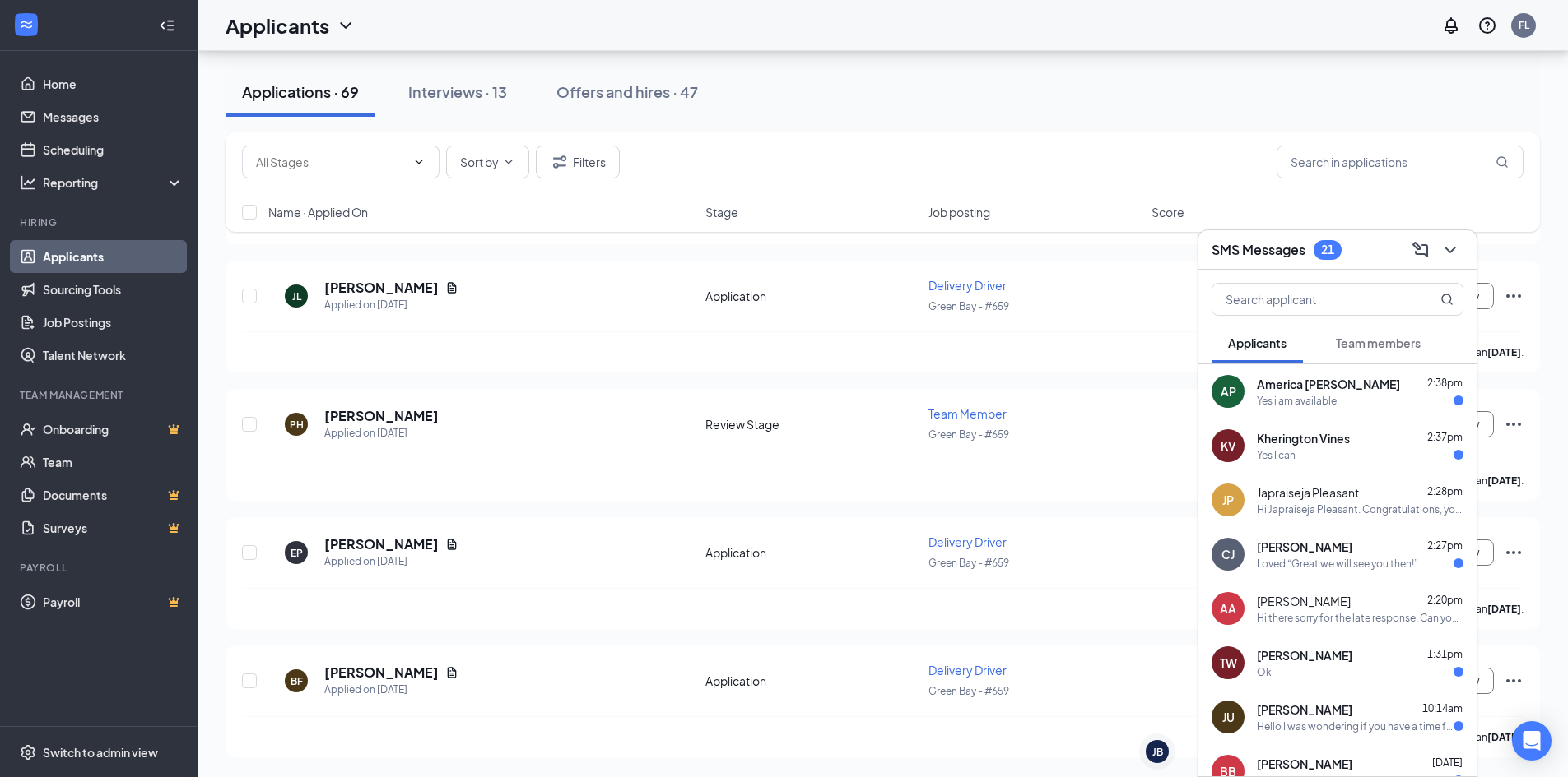
click at [1327, 397] on div "Yes i am available" at bounding box center [1296, 401] width 79 height 14
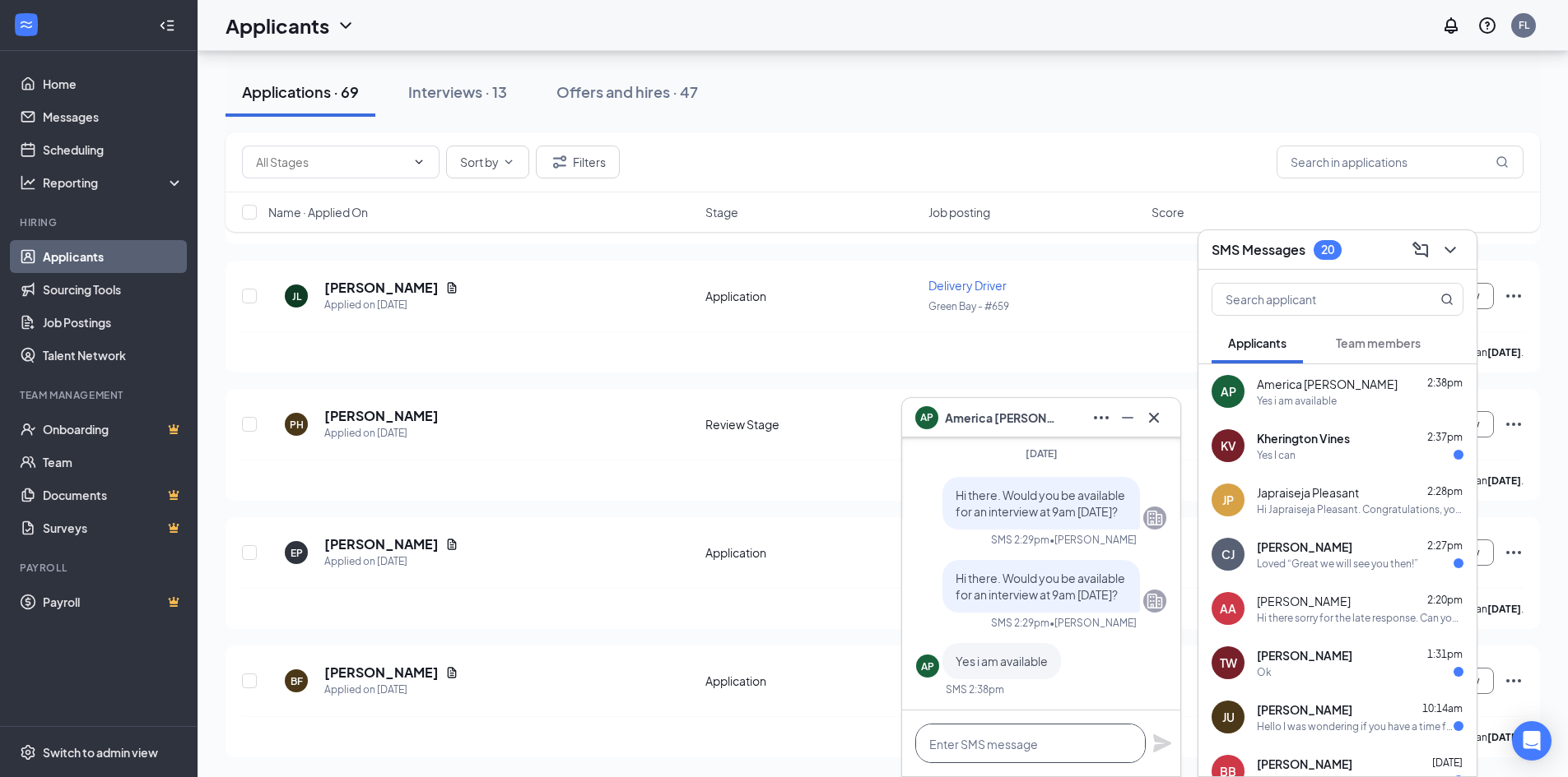
click at [1009, 749] on textarea at bounding box center [1030, 743] width 230 height 39
type textarea "Great we will see you then!"
click at [1156, 743] on icon "Plane" at bounding box center [1162, 744] width 20 height 20
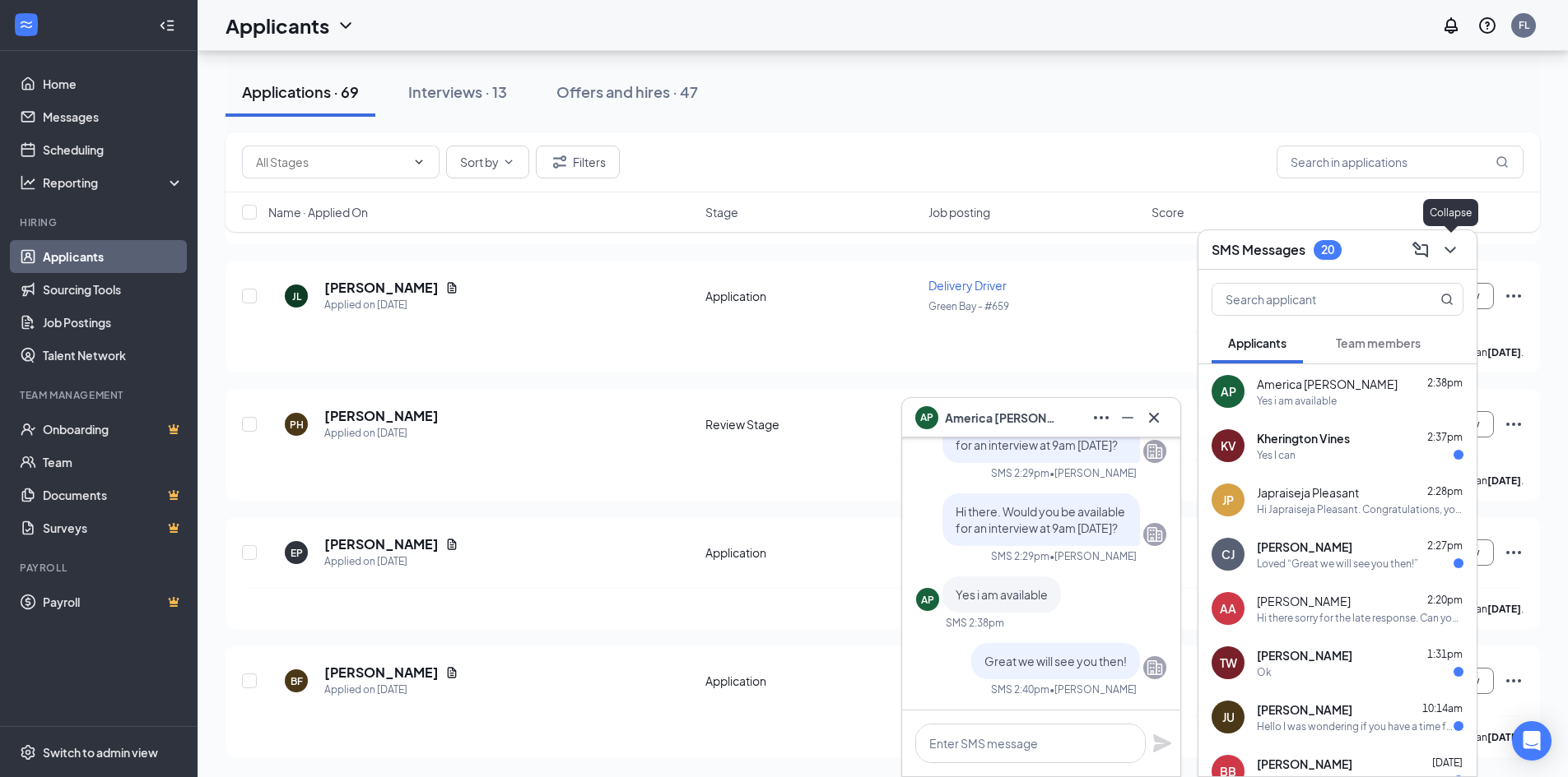
click at [1462, 255] on button at bounding box center [1449, 249] width 26 height 26
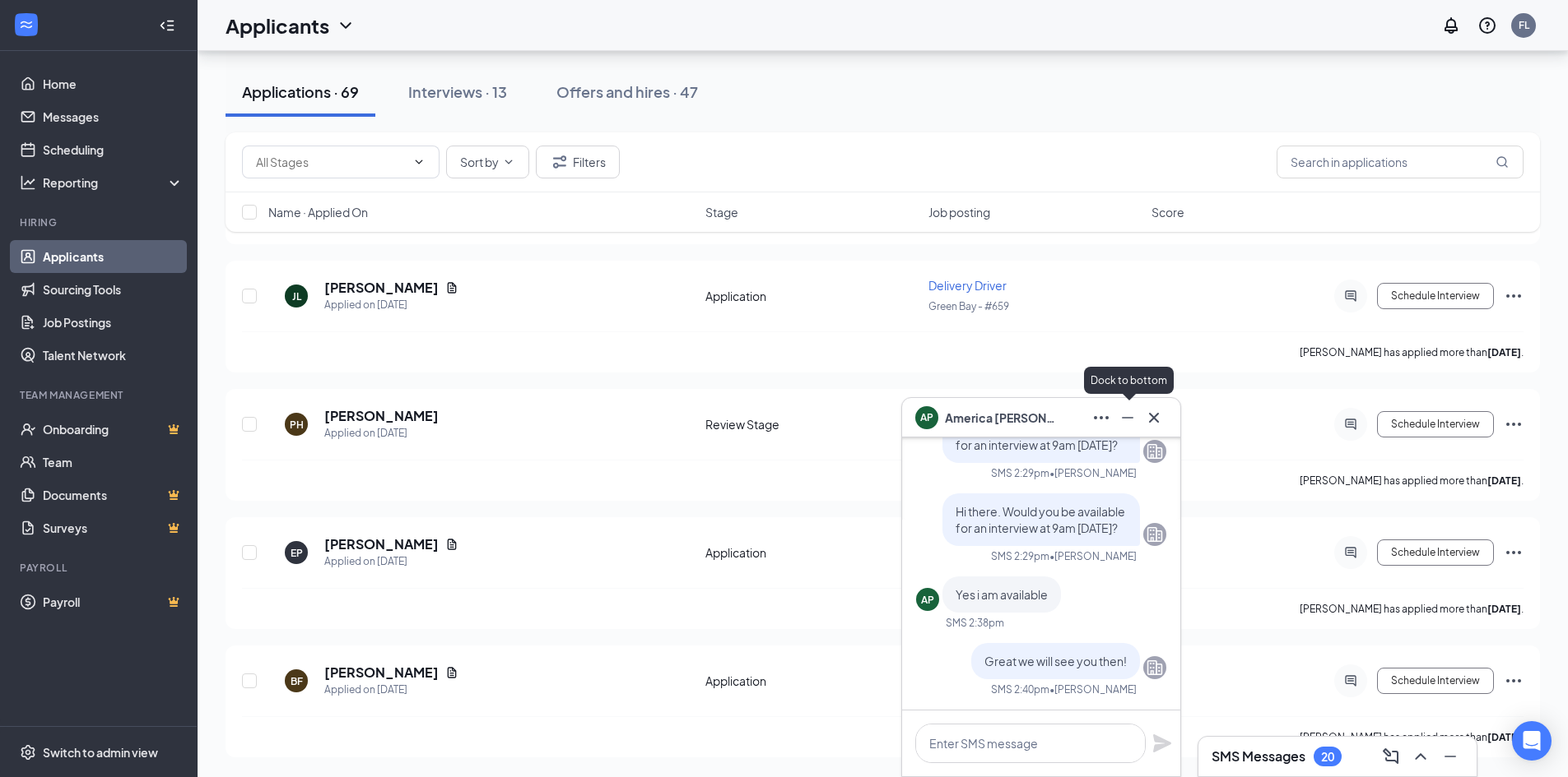
click at [1125, 420] on icon "Minimize" at bounding box center [1128, 418] width 20 height 20
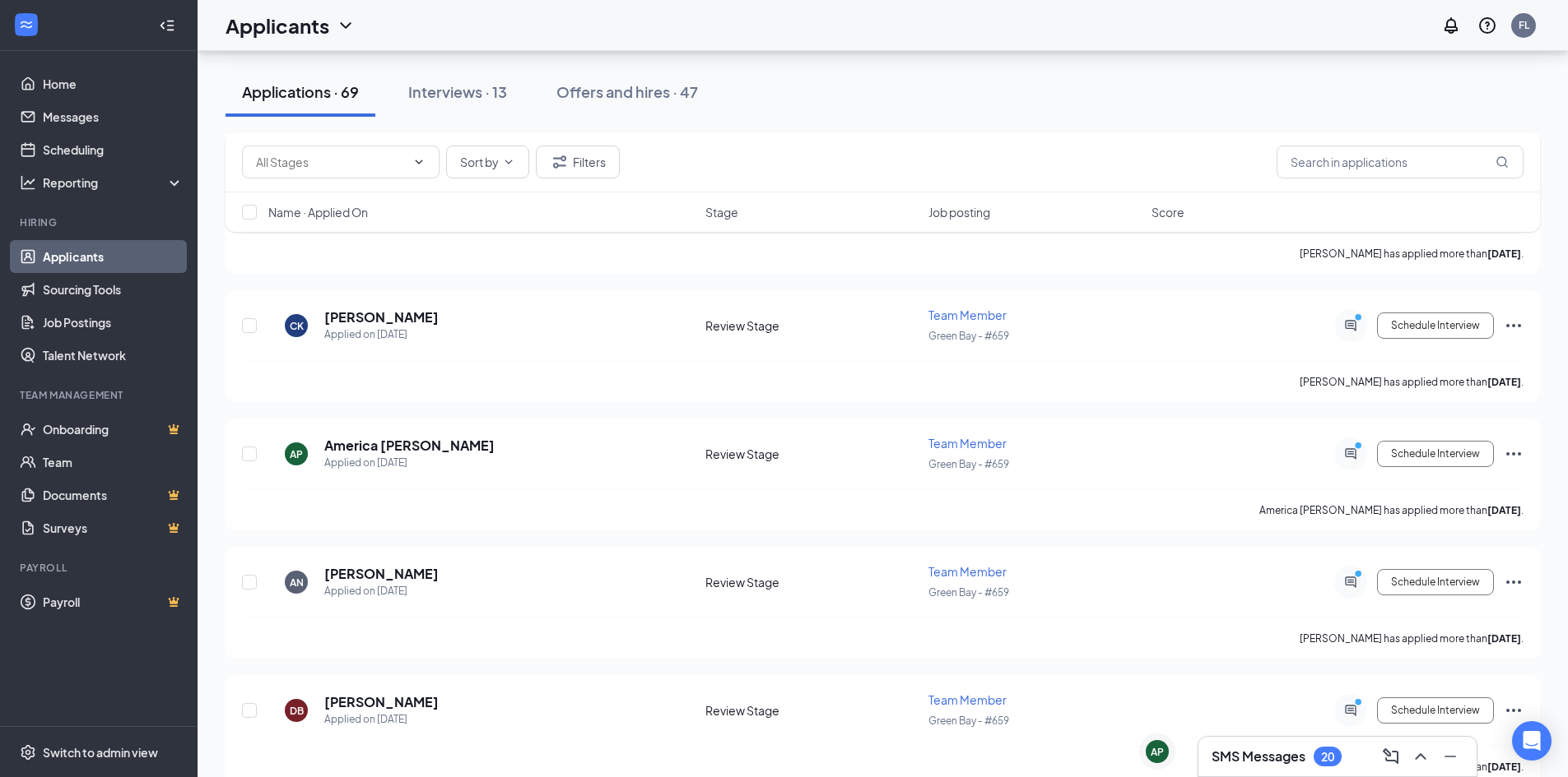
scroll to position [2512, 0]
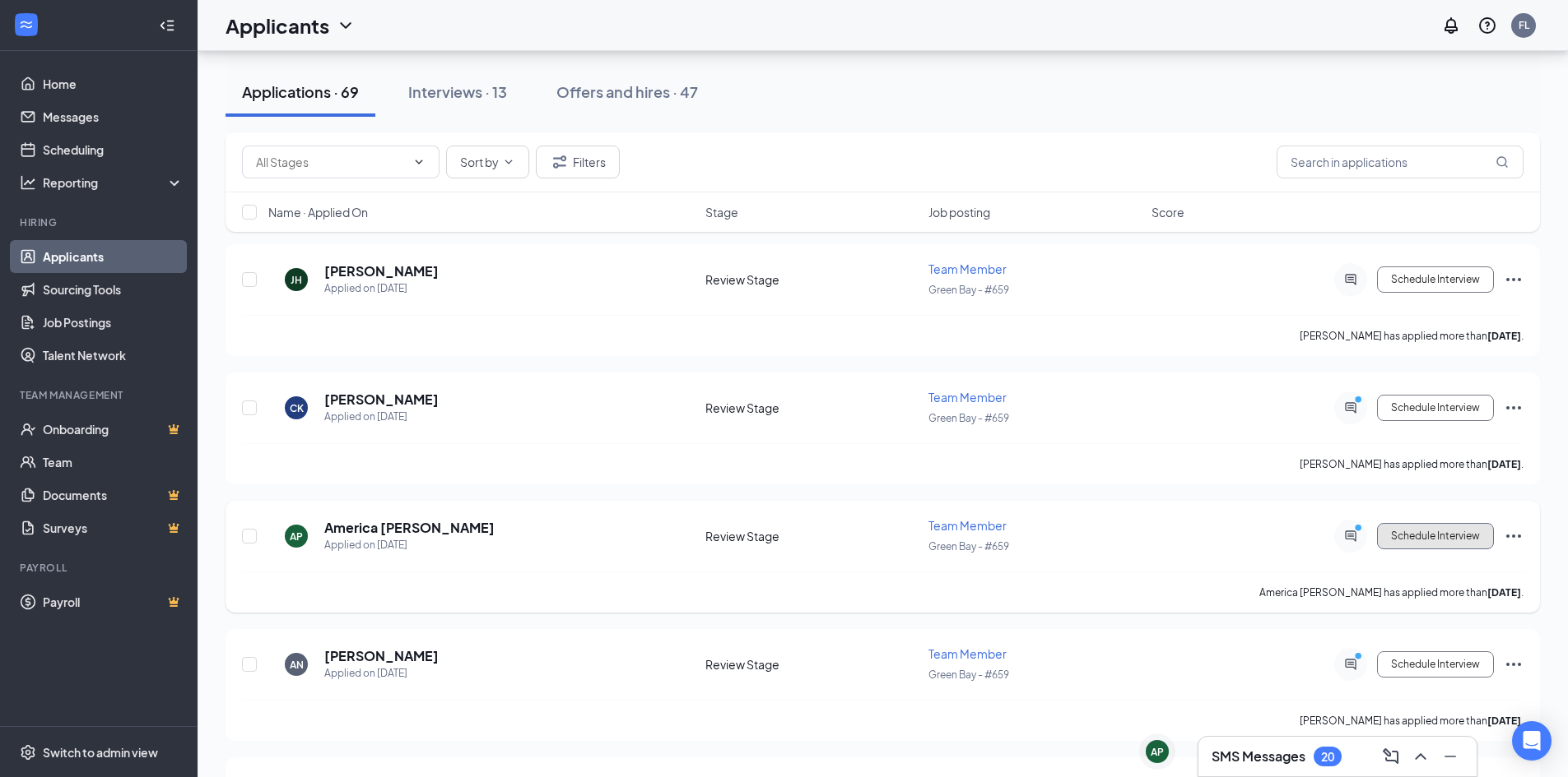
click at [1476, 534] on button "Schedule Interview" at bounding box center [1435, 536] width 117 height 26
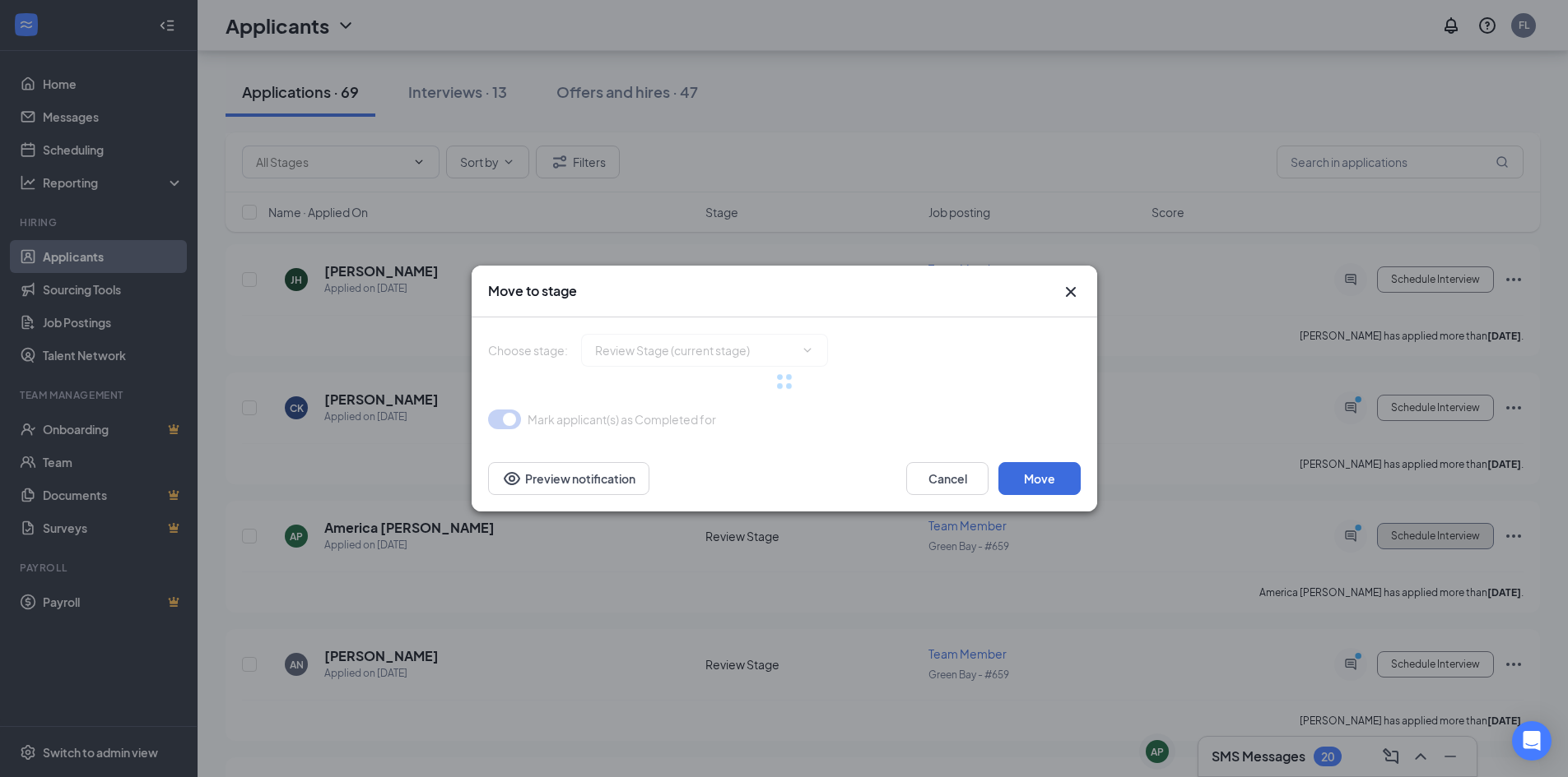
type input "Onsite Interview (next stage)"
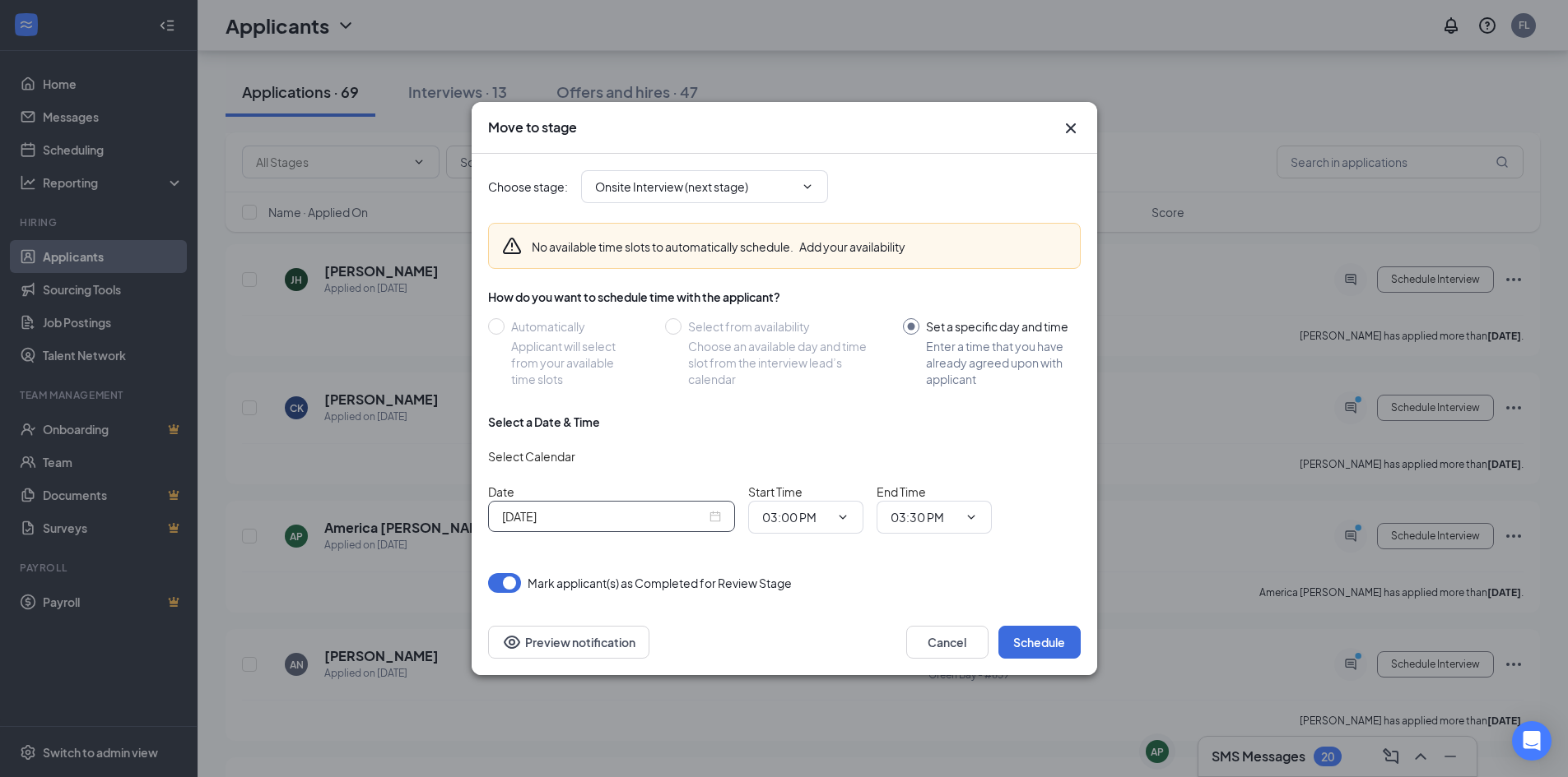
click at [716, 518] on div "[DATE]" at bounding box center [612, 517] width 219 height 18
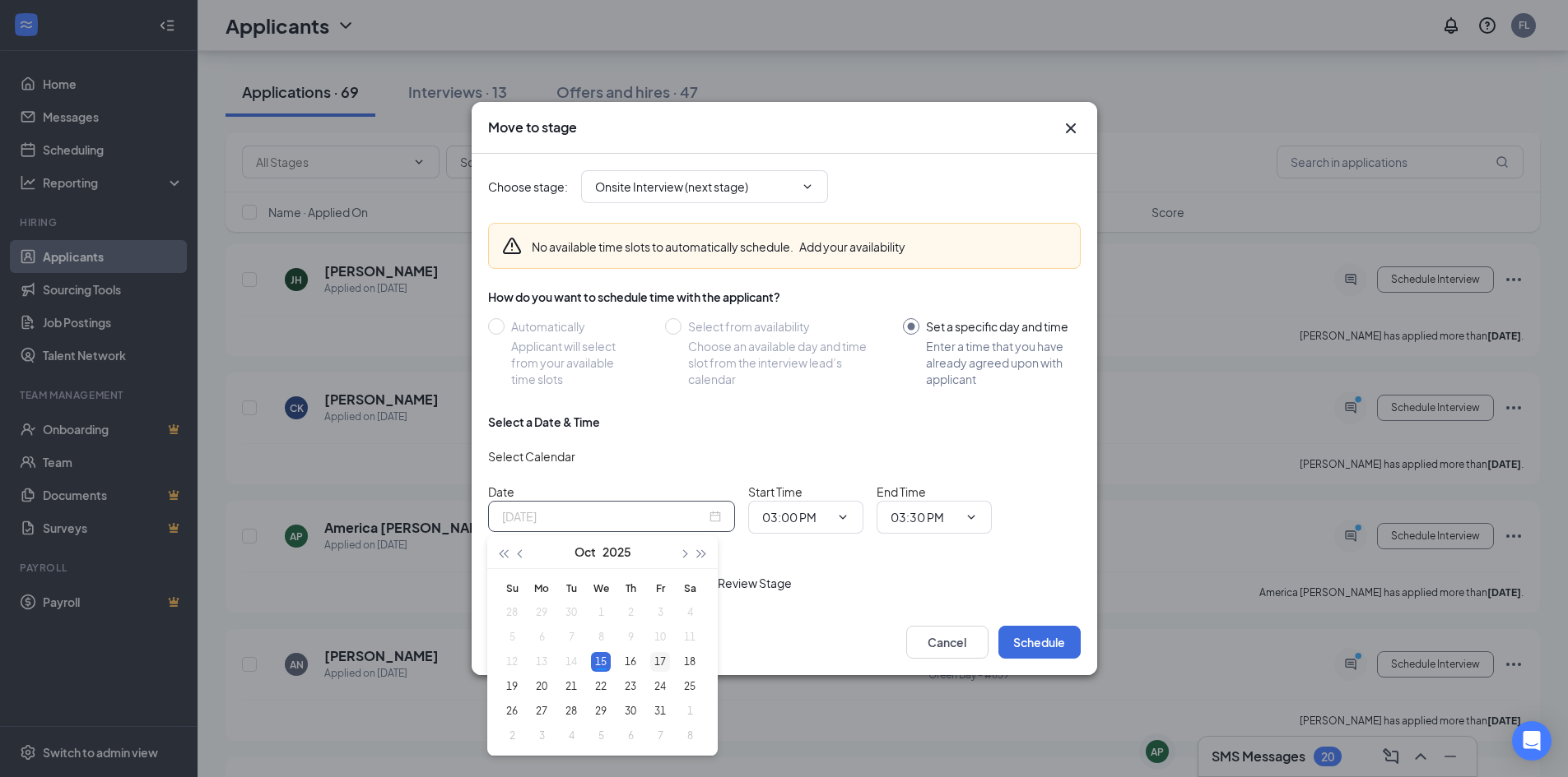
type input "[DATE]"
click at [654, 659] on div "17" at bounding box center [660, 662] width 20 height 20
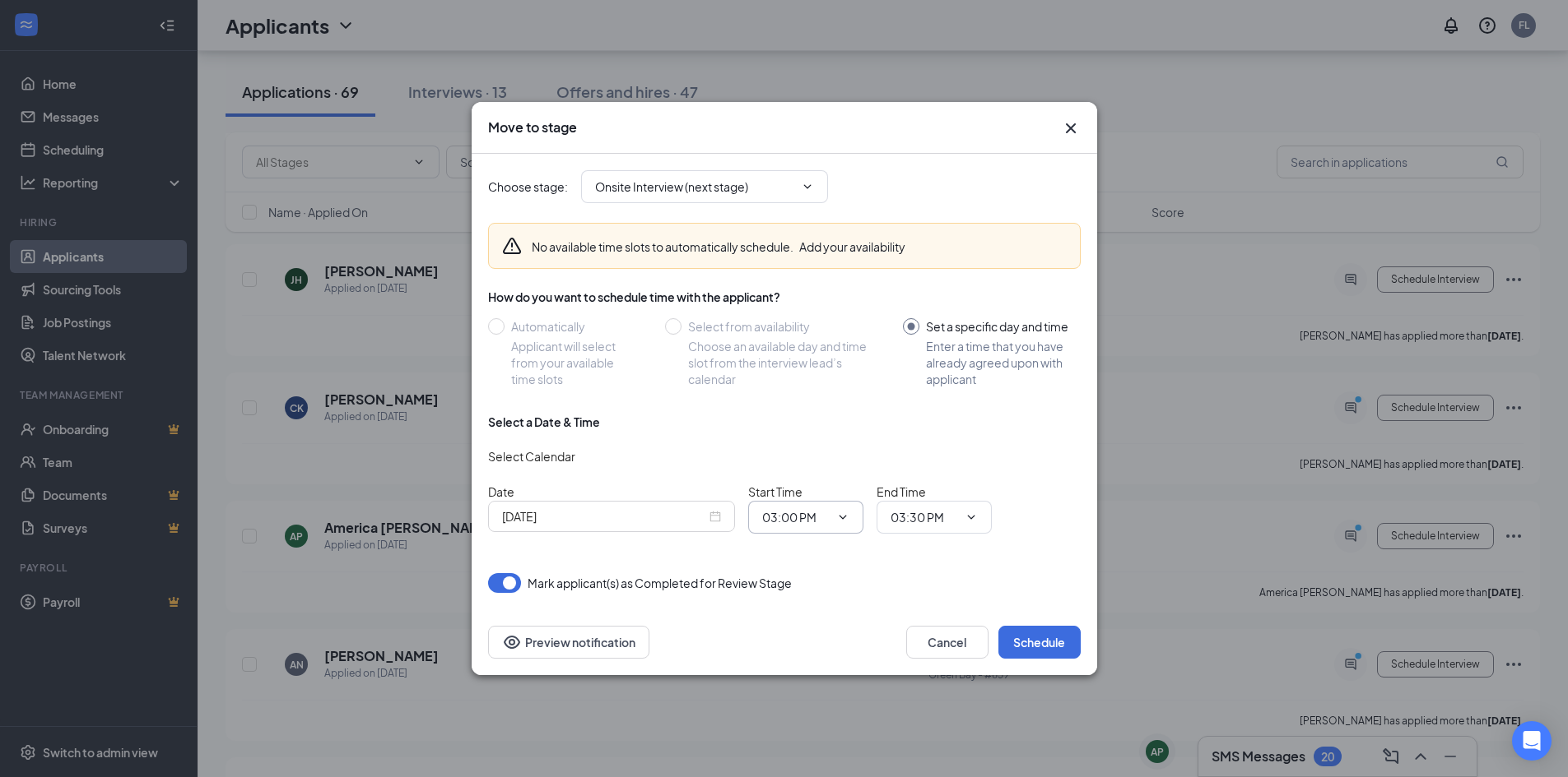
click at [823, 524] on input "03:00 PM" at bounding box center [796, 518] width 68 height 18
click at [833, 463] on div "09:00 AM" at bounding box center [819, 470] width 89 height 18
type input "09:00 AM"
click at [949, 517] on input "03:30 PM" at bounding box center [924, 518] width 68 height 18
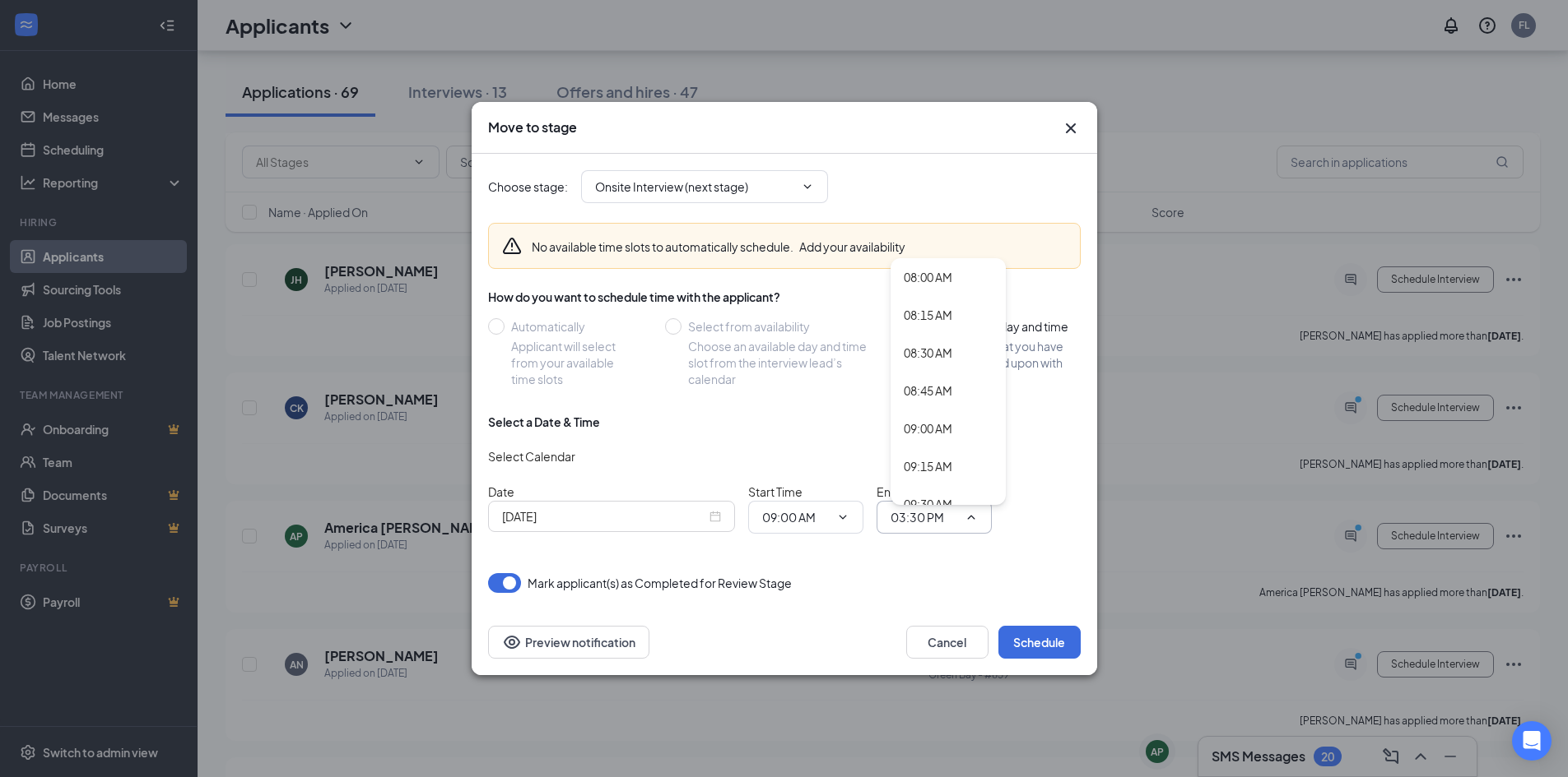
scroll to position [1239, 0]
click at [965, 431] on div "09:15 AM" at bounding box center [948, 438] width 89 height 18
type input "09:15 AM"
click at [1039, 638] on button "Schedule" at bounding box center [1039, 642] width 82 height 33
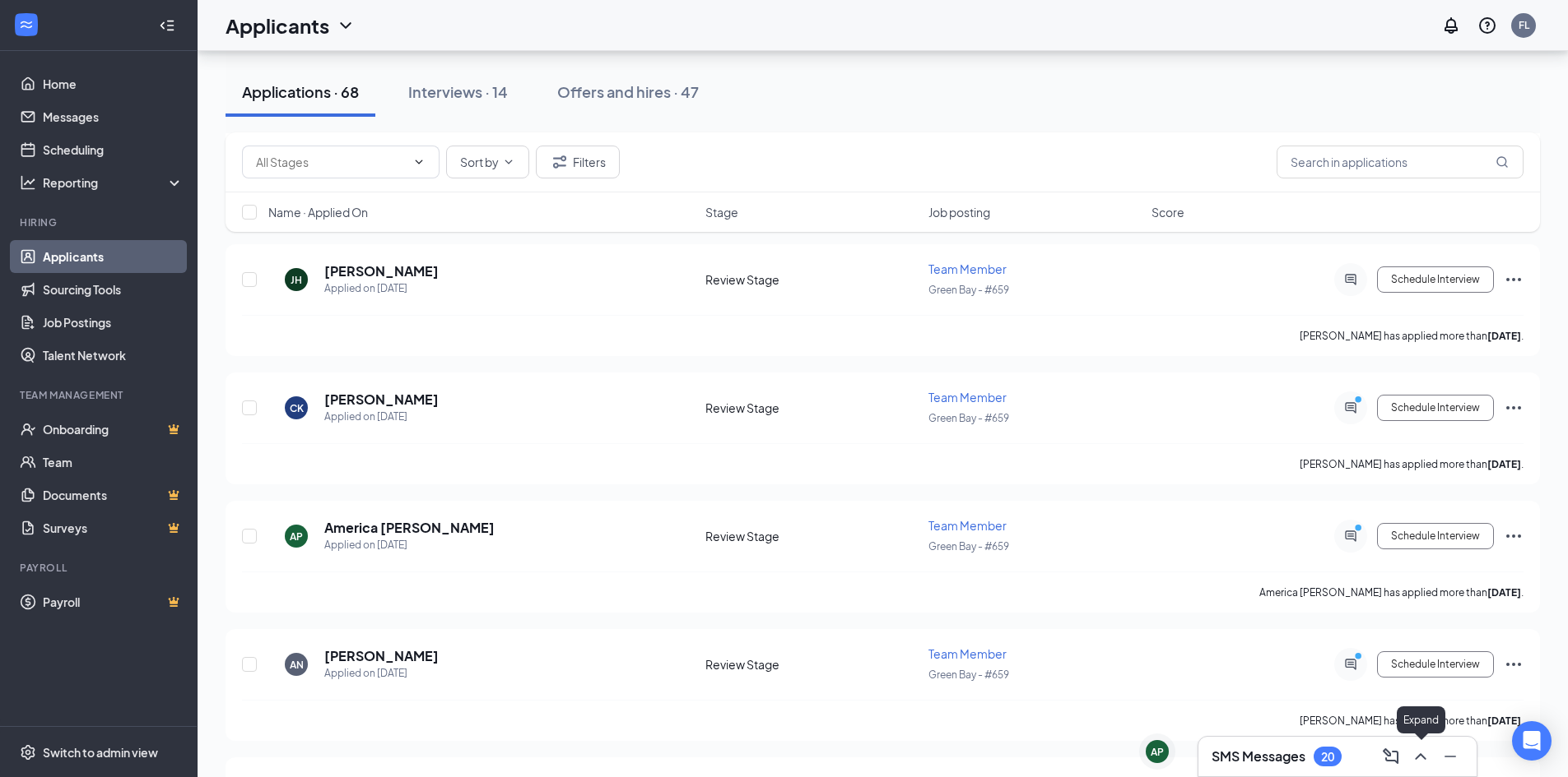
click at [1417, 757] on icon "ChevronUp" at bounding box center [1420, 757] width 11 height 7
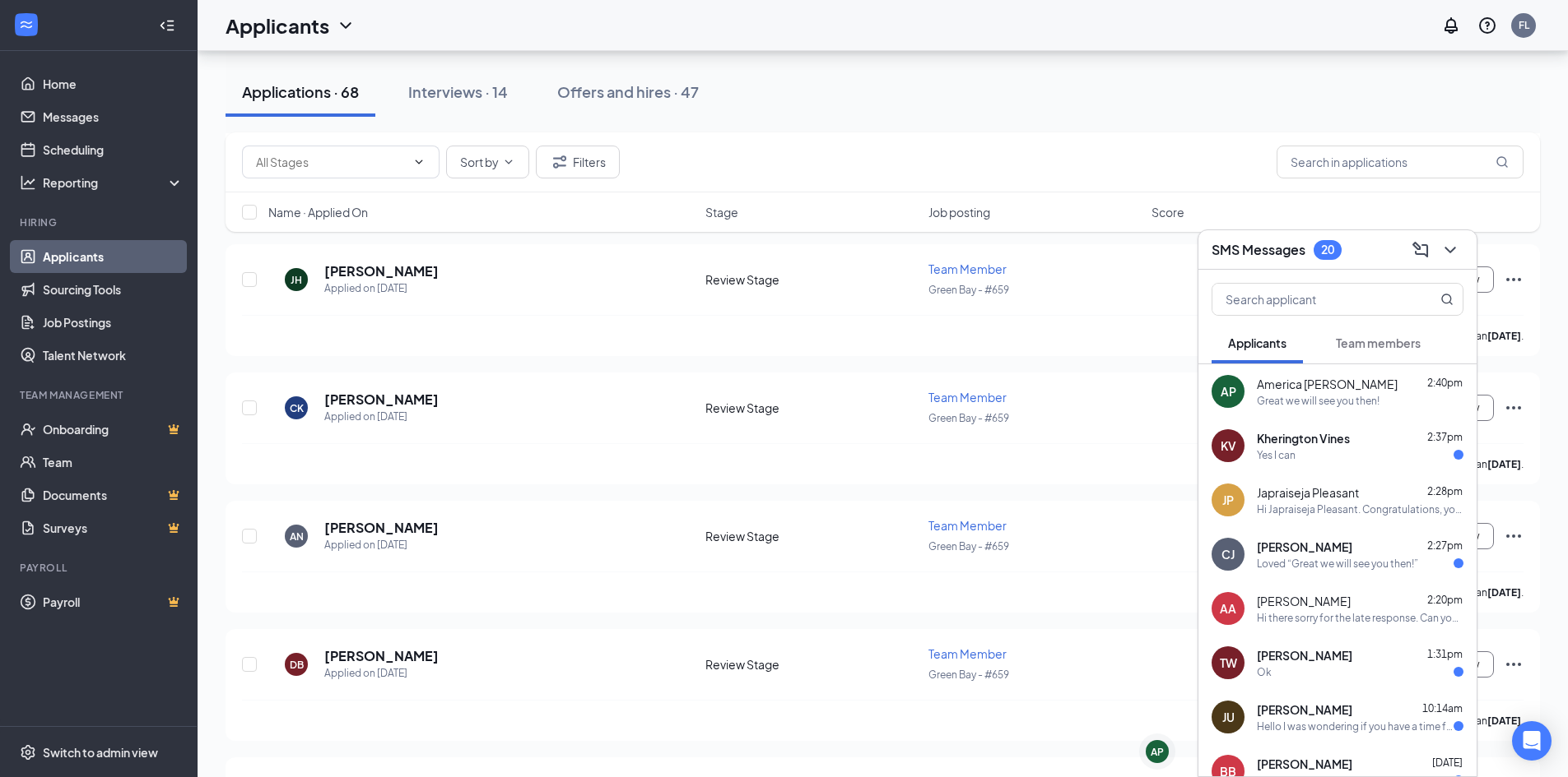
click at [1354, 446] on div "Kherington Vines 2:37pm" at bounding box center [1360, 438] width 207 height 17
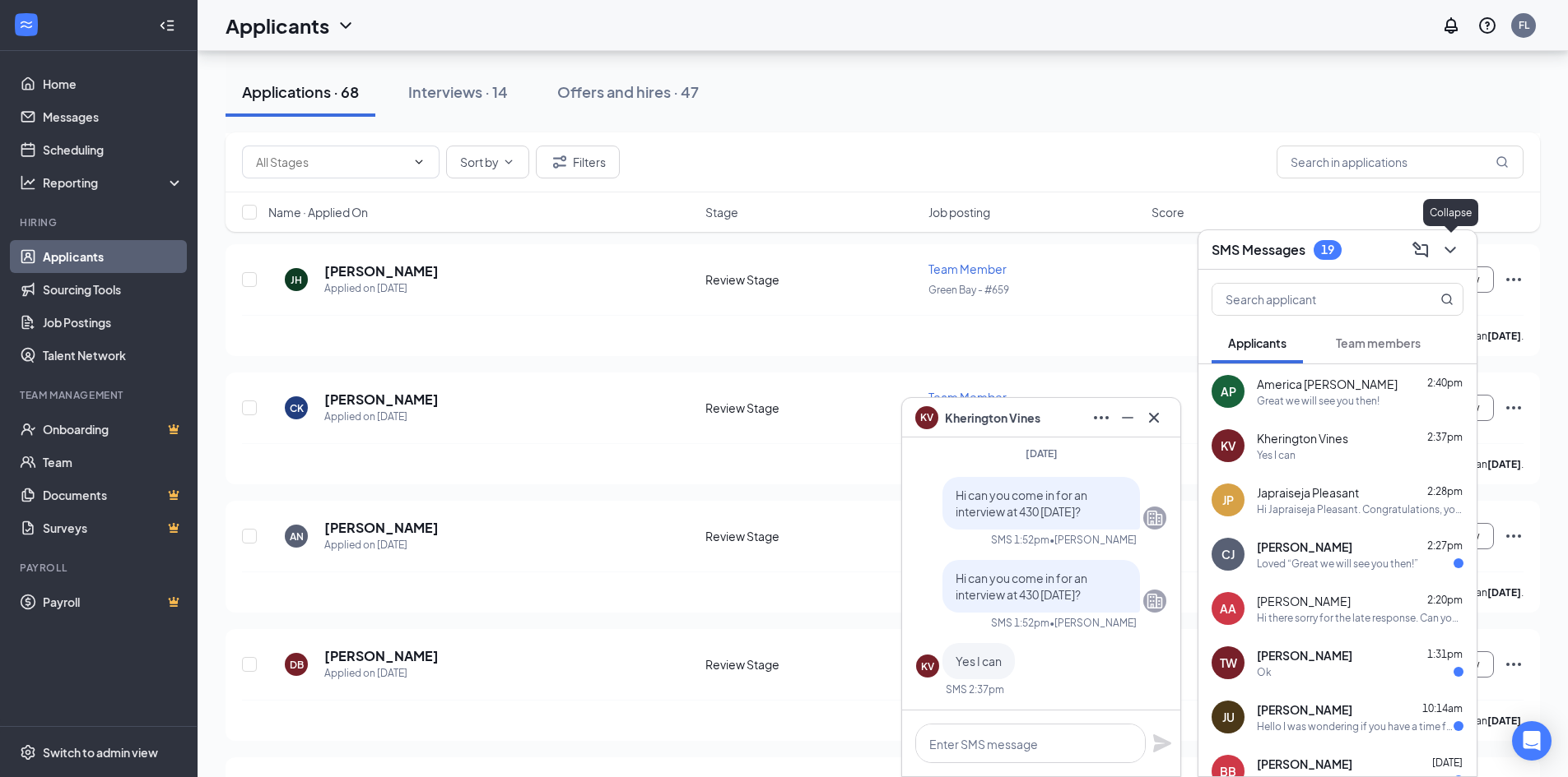
click at [1451, 252] on icon "ChevronDown" at bounding box center [1449, 250] width 11 height 7
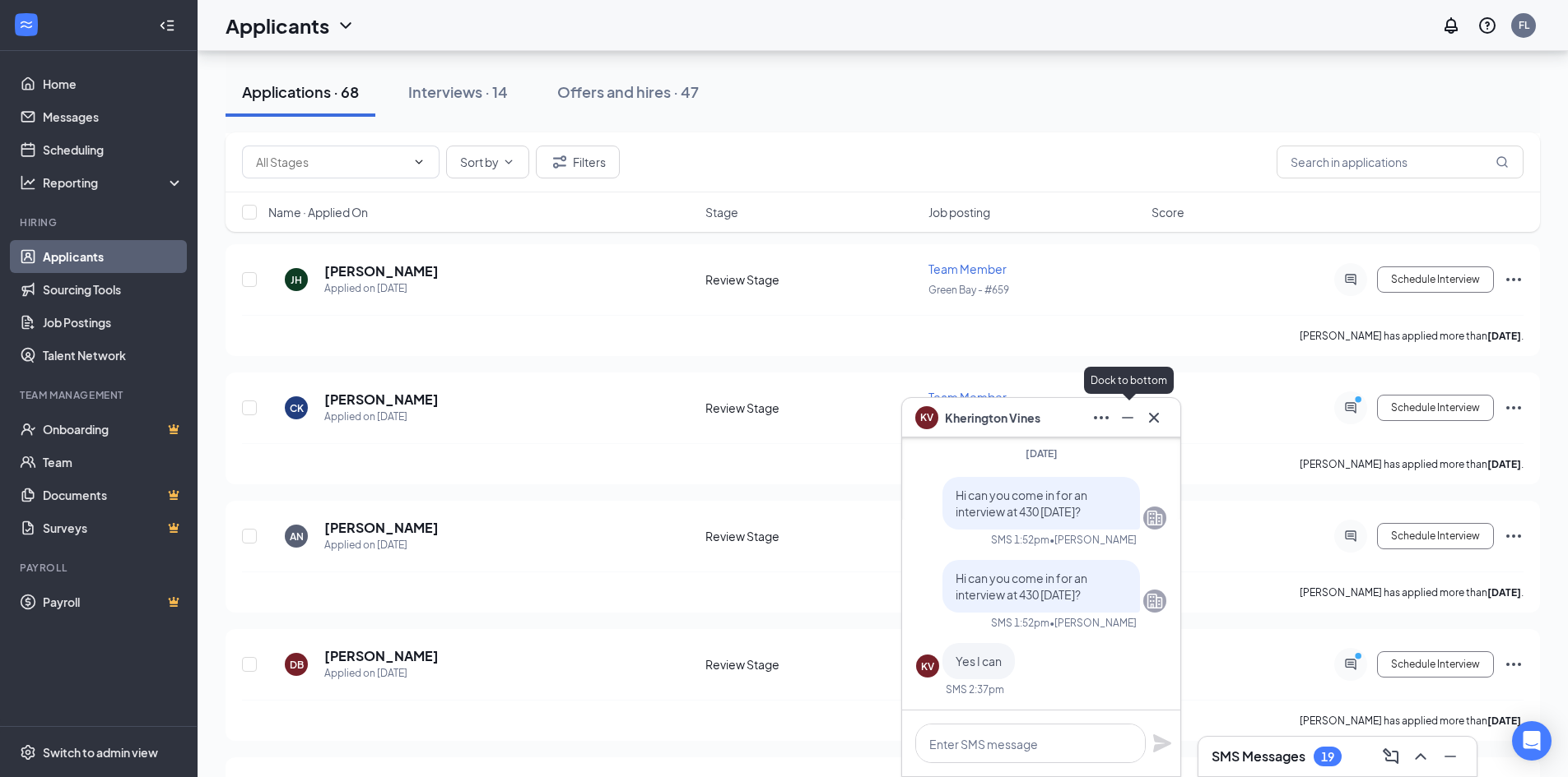
click at [1127, 418] on icon "Minimize" at bounding box center [1128, 418] width 12 height 2
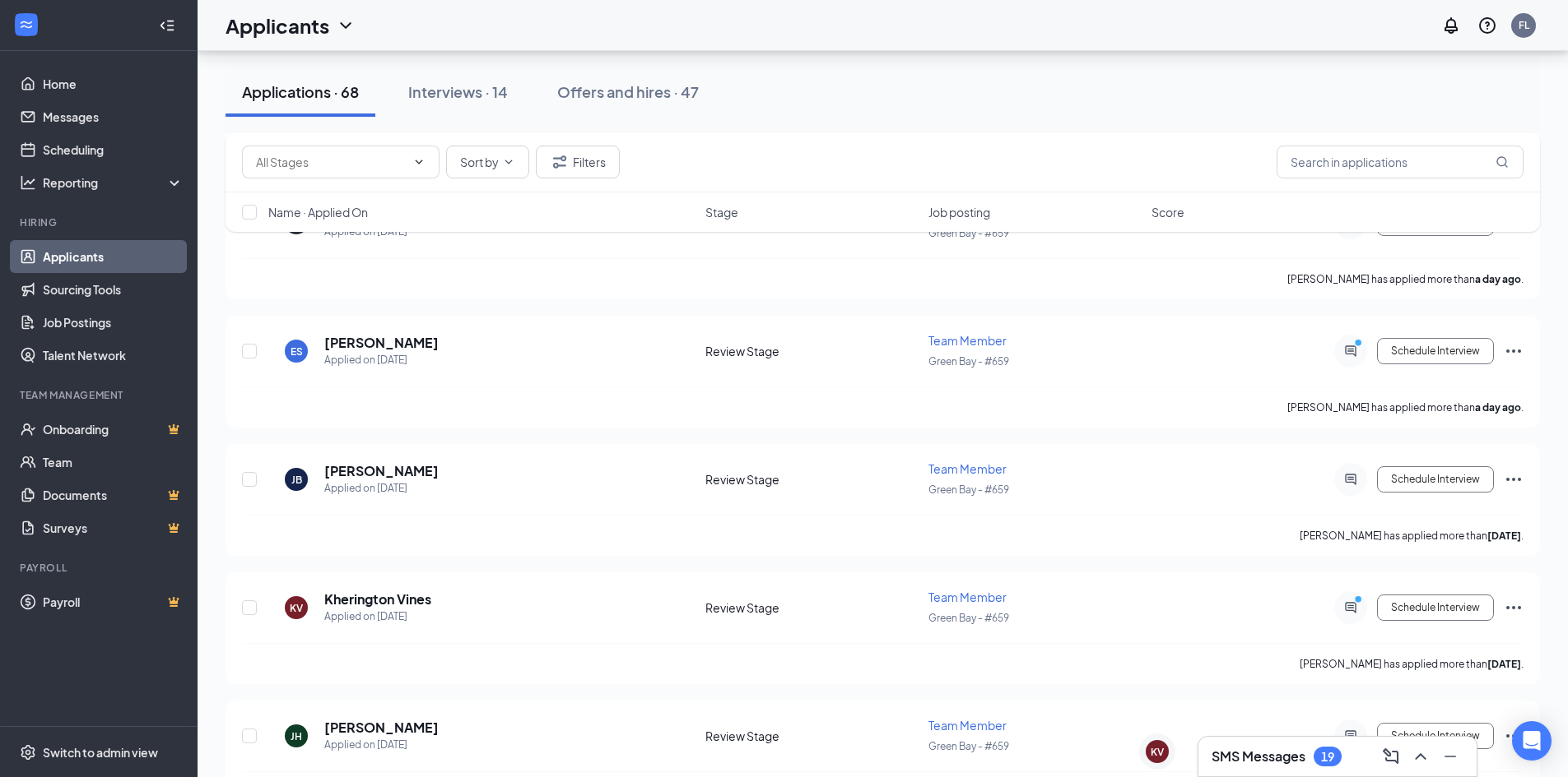
scroll to position [2055, 0]
click at [1156, 749] on div "KV" at bounding box center [1157, 752] width 13 height 14
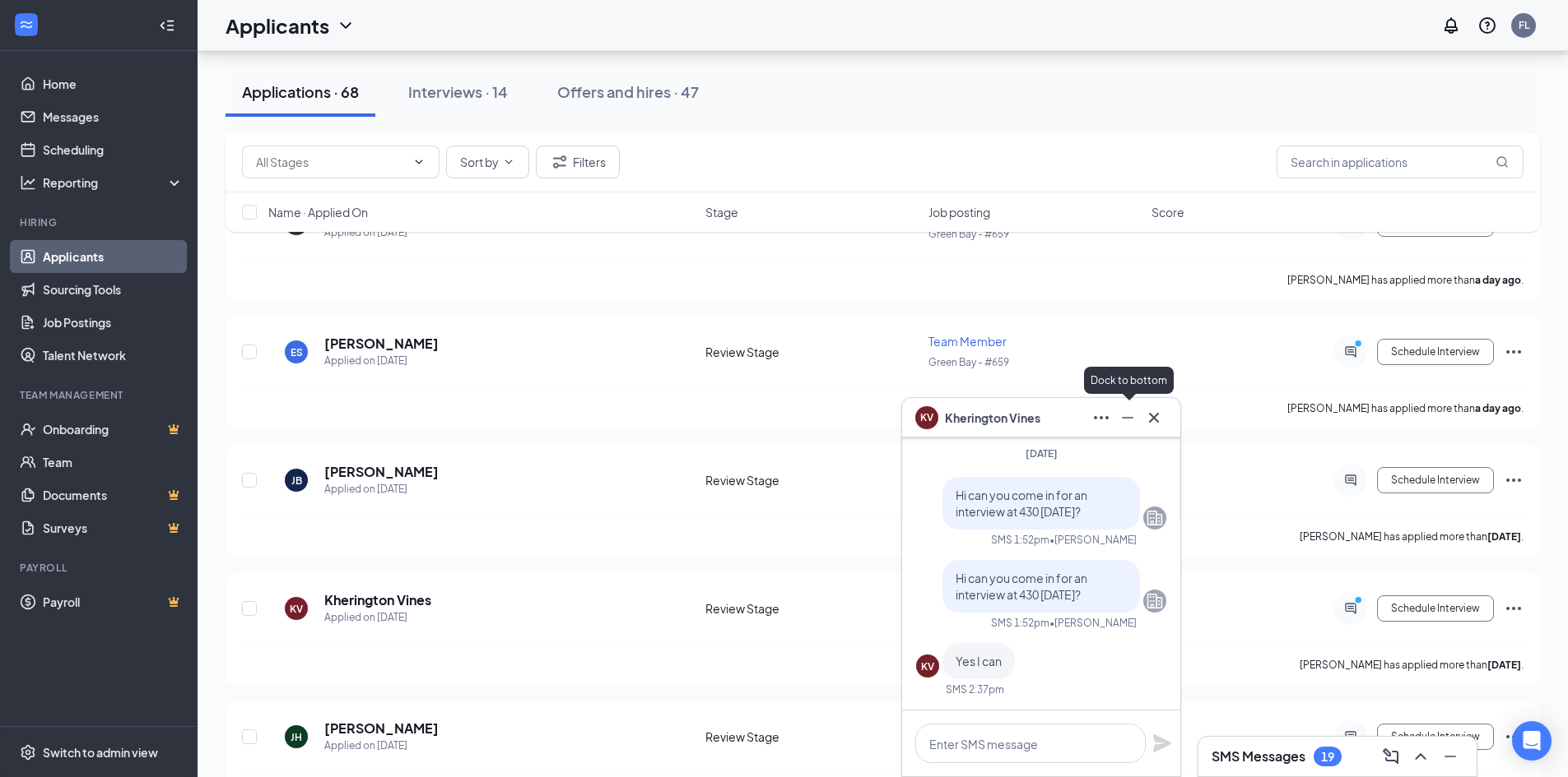
click at [1124, 421] on icon "Minimize" at bounding box center [1128, 418] width 20 height 20
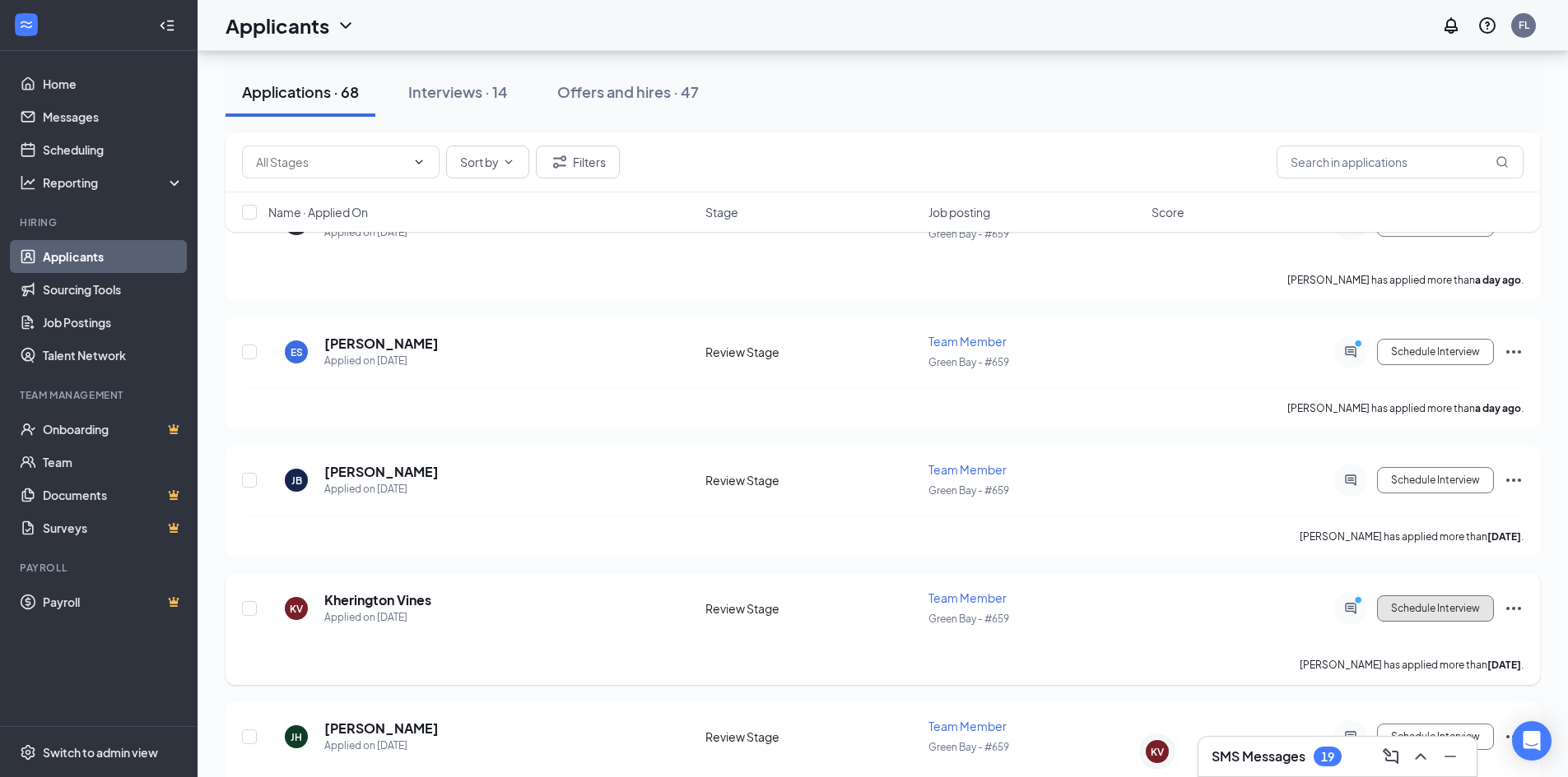
click at [1464, 609] on button "Schedule Interview" at bounding box center [1435, 608] width 117 height 26
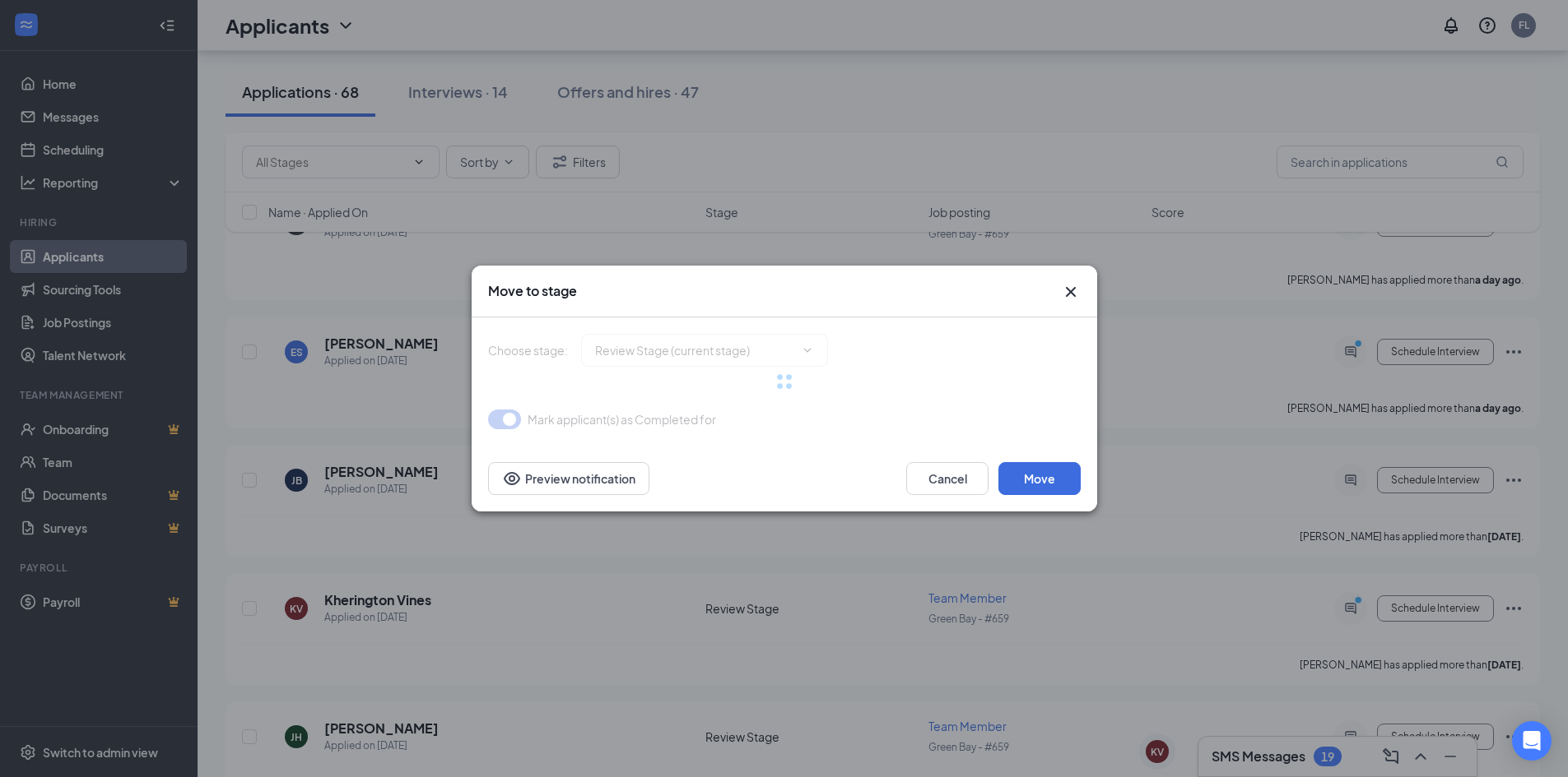
type input "Onsite Interview (next stage)"
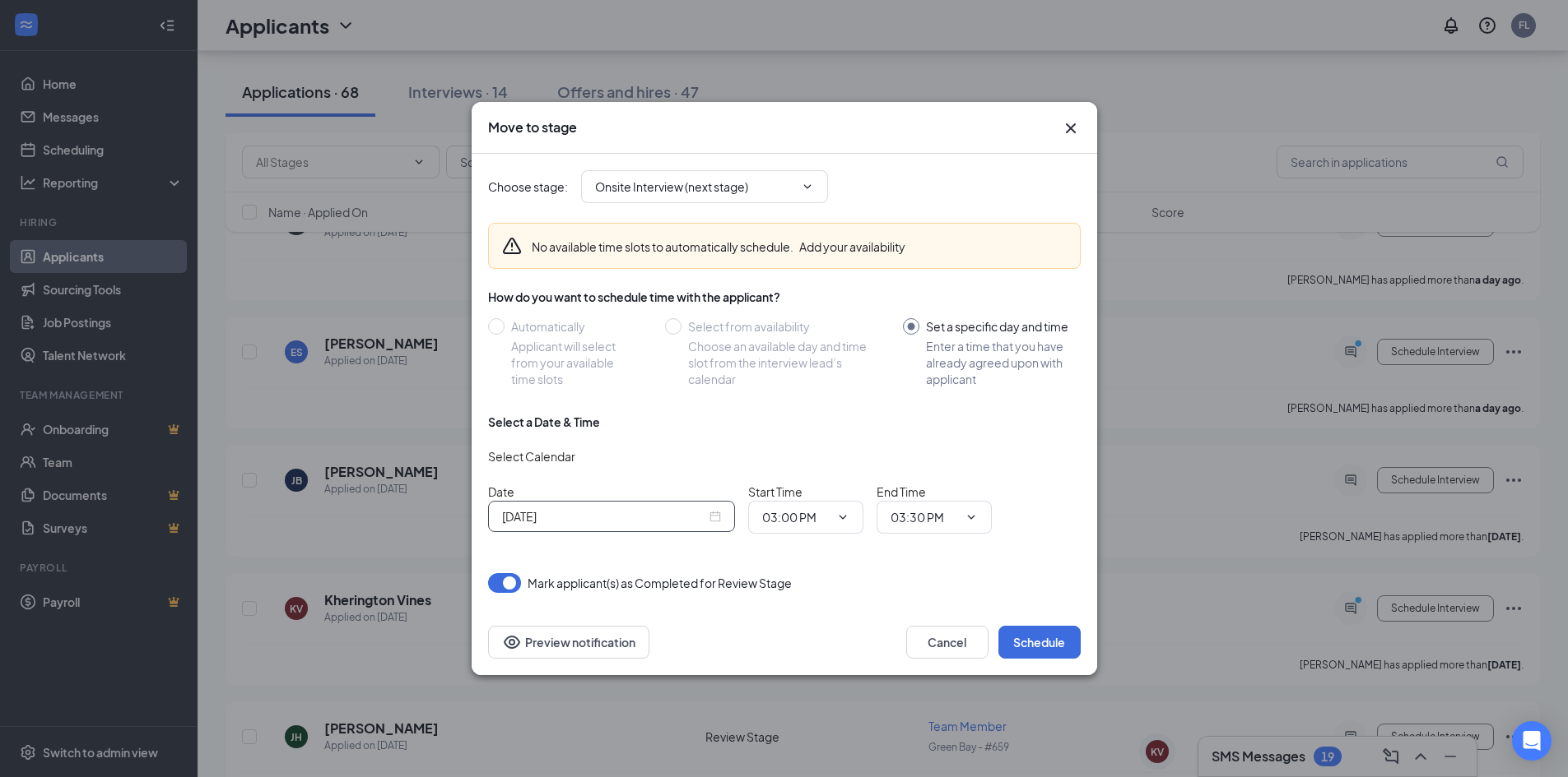
click at [712, 519] on div "[DATE]" at bounding box center [612, 517] width 219 height 18
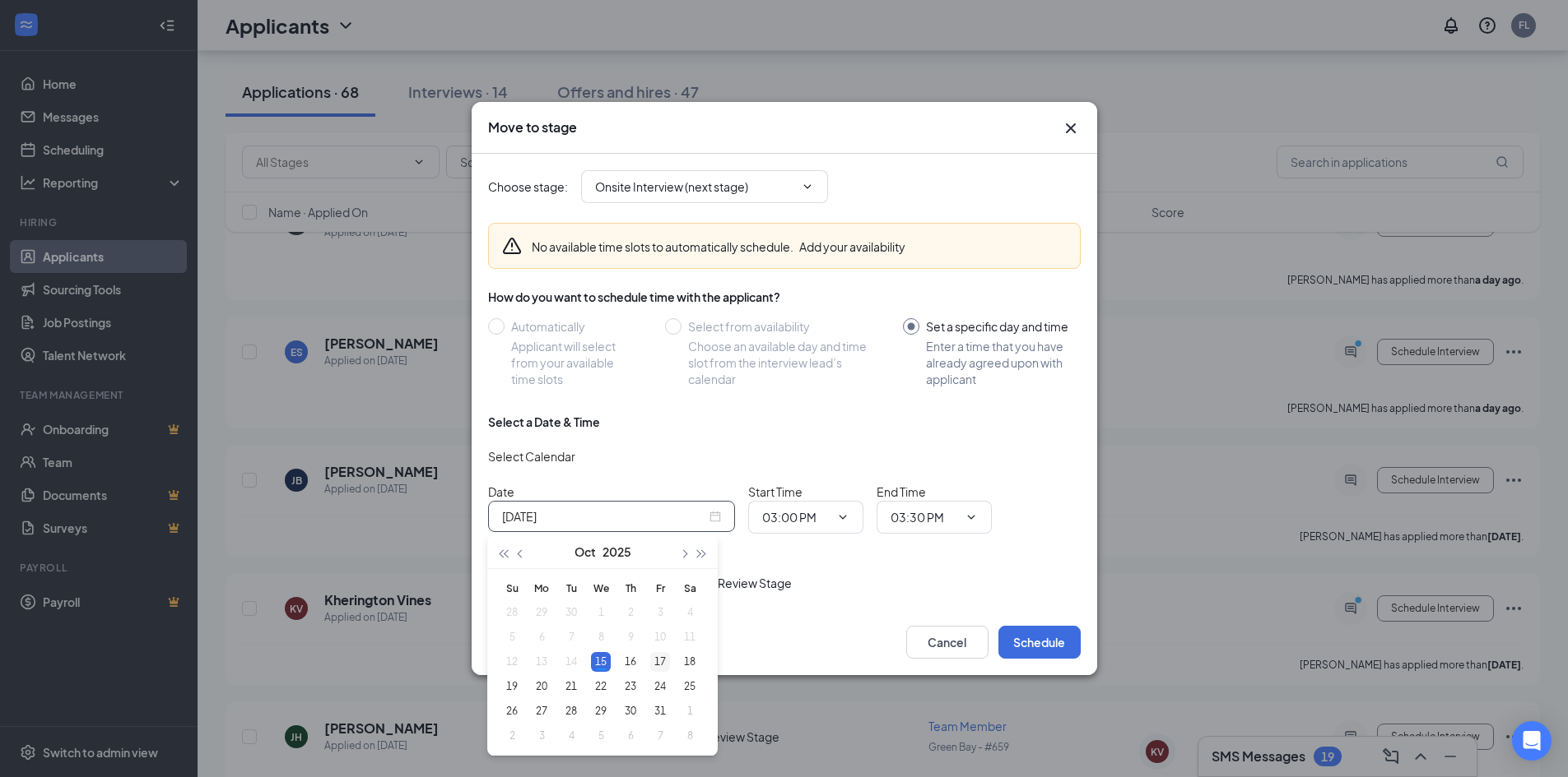
type input "[DATE]"
click at [654, 662] on div "17" at bounding box center [660, 662] width 20 height 20
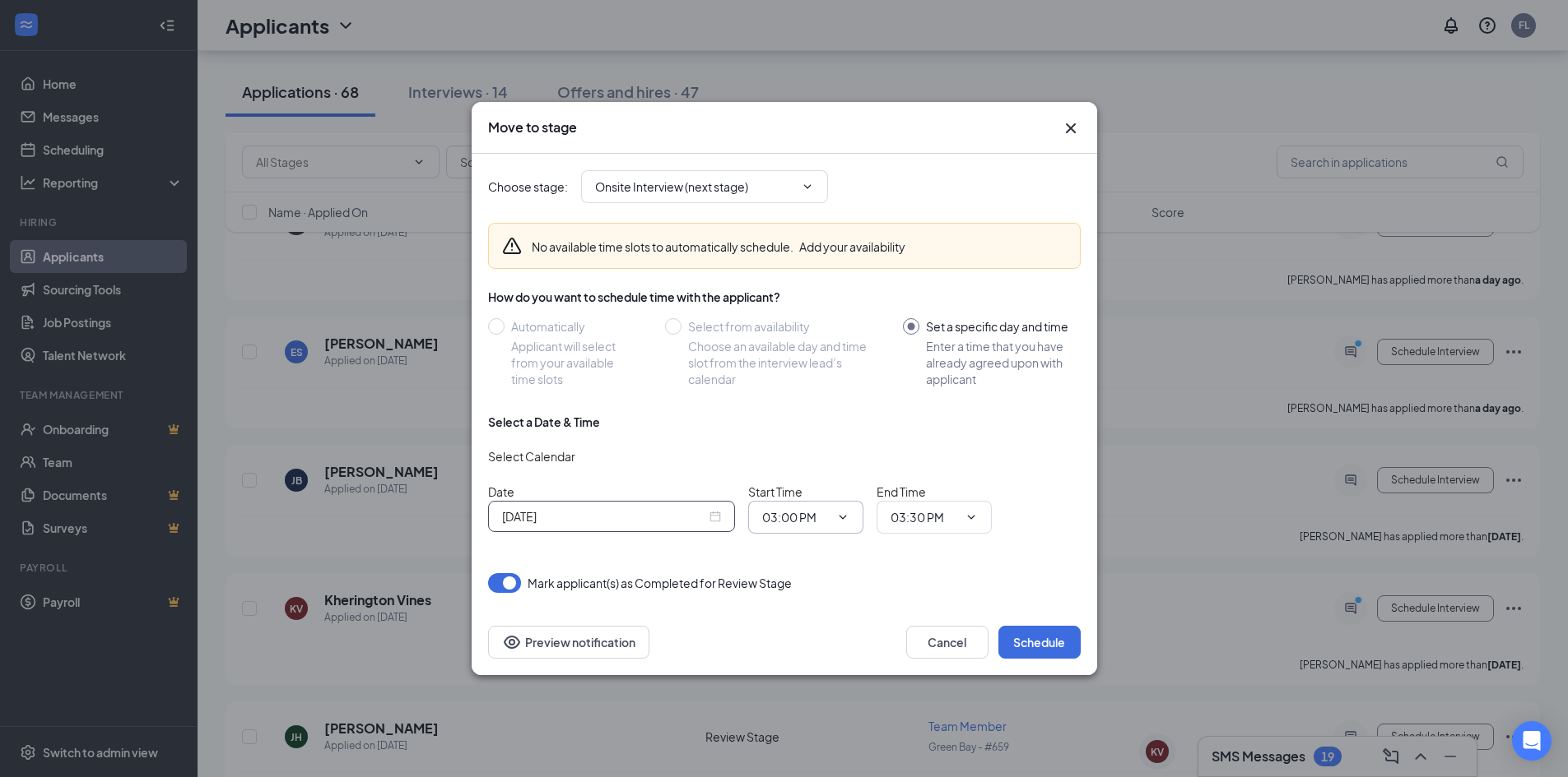
click at [802, 523] on input "03:00 PM" at bounding box center [796, 518] width 68 height 18
click at [823, 445] on div "04:30 PM" at bounding box center [799, 448] width 49 height 18
type input "04:30 PM"
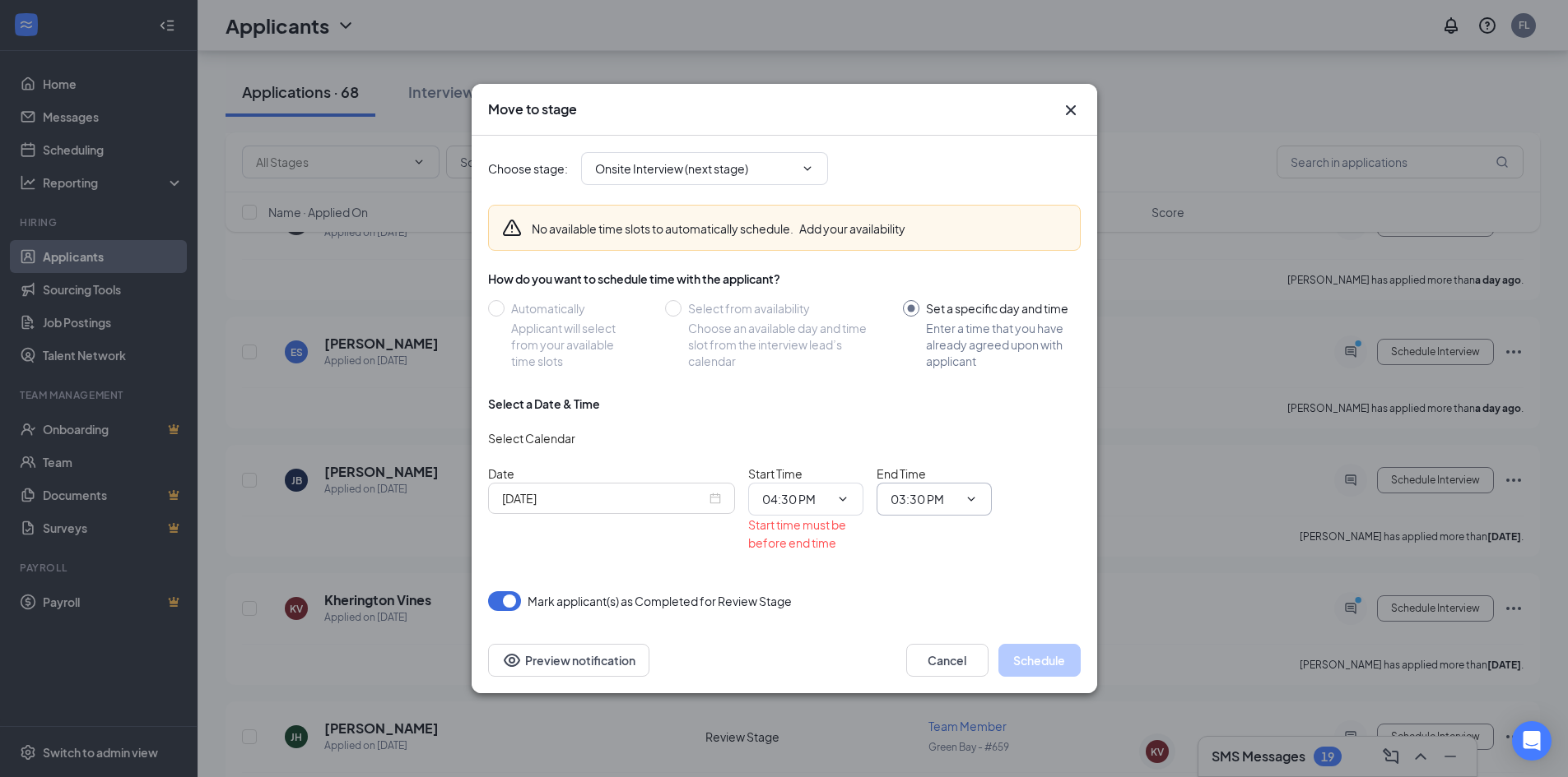
click at [935, 496] on input "03:30 PM" at bounding box center [924, 499] width 68 height 18
click at [952, 458] on div "04:45 PM" at bounding box center [948, 468] width 115 height 38
type input "04:45 PM"
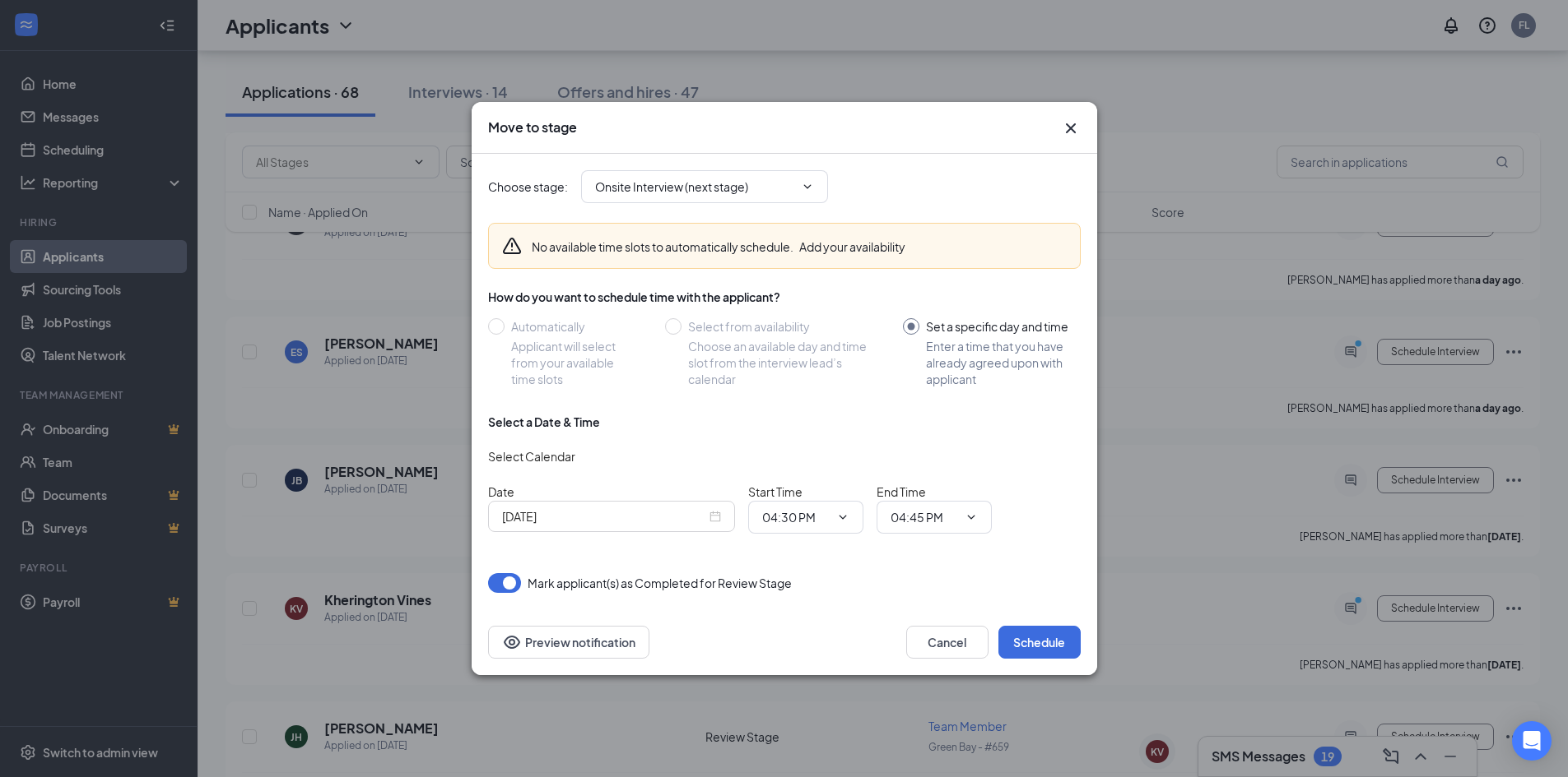
click at [1022, 557] on div "Choose stage : Onsite Interview (next stage) No available time slots to automat…" at bounding box center [784, 373] width 592 height 439
click at [1047, 641] on button "Schedule" at bounding box center [1039, 642] width 82 height 33
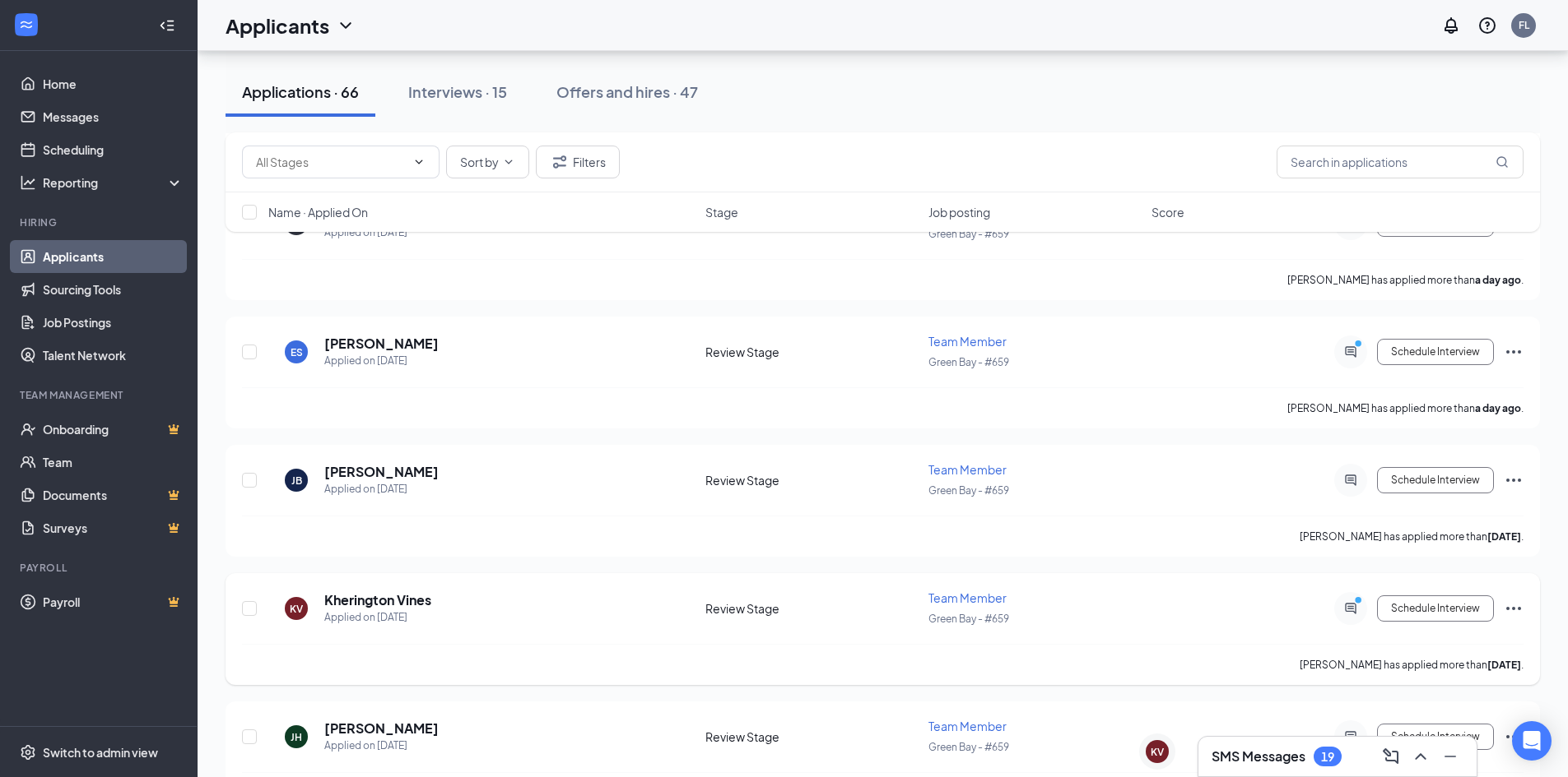
click at [1352, 611] on icon "ActiveChat" at bounding box center [1350, 609] width 20 height 13
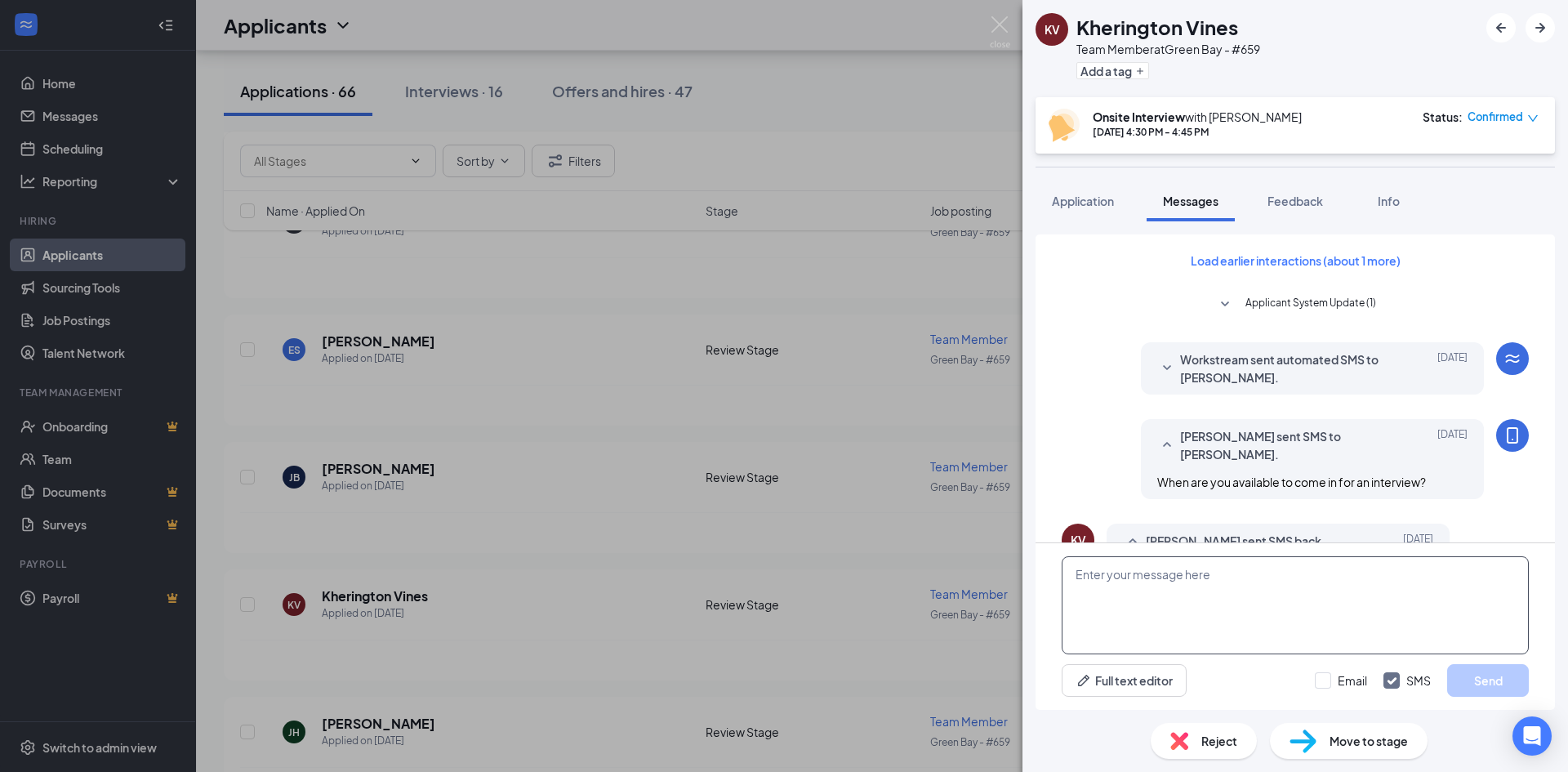
scroll to position [514, 0]
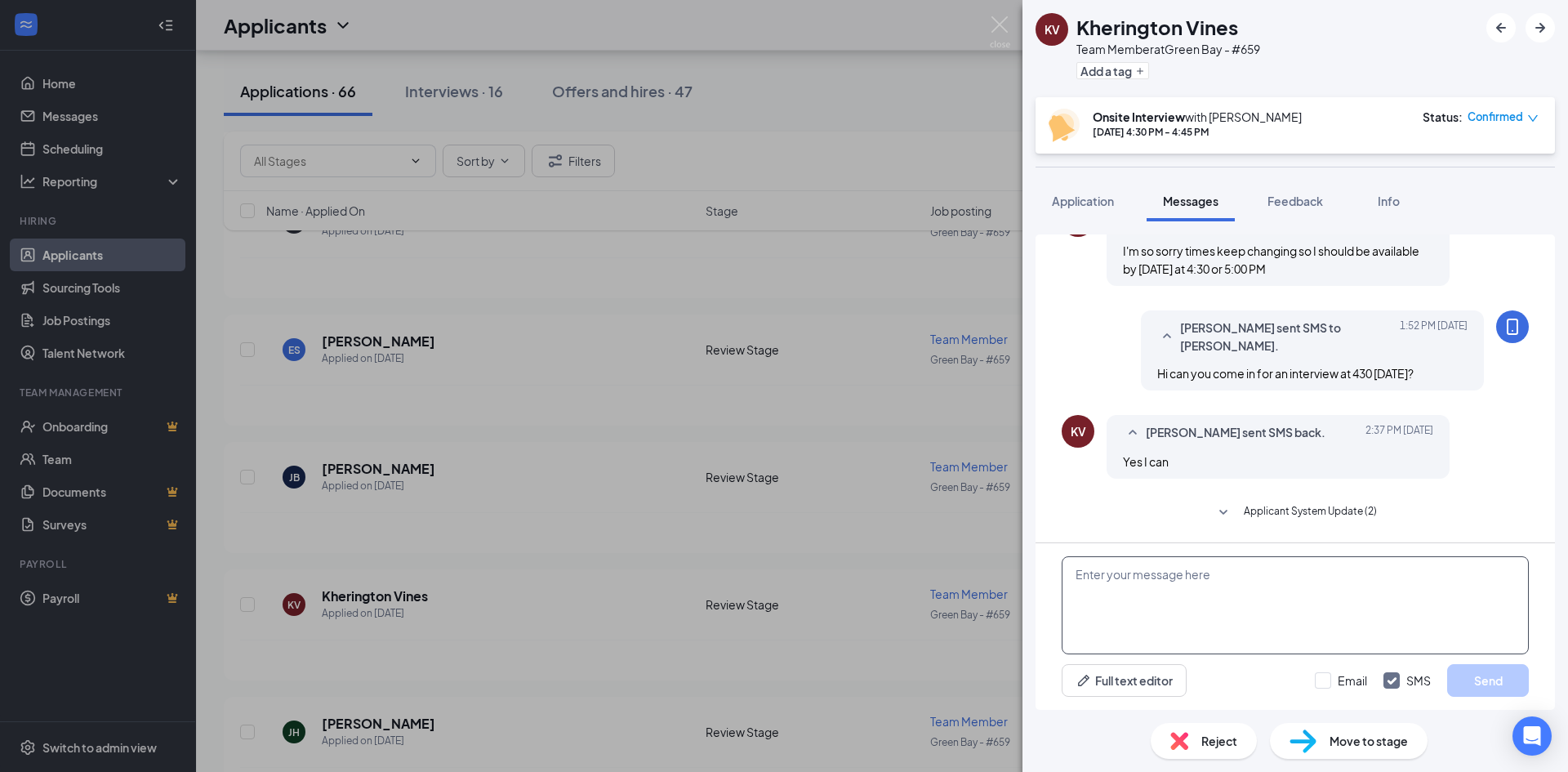
click at [1122, 598] on textarea at bounding box center [1296, 606] width 468 height 98
type textarea "Great we will see you then"
click at [1511, 674] on button "Send" at bounding box center [1488, 681] width 81 height 32
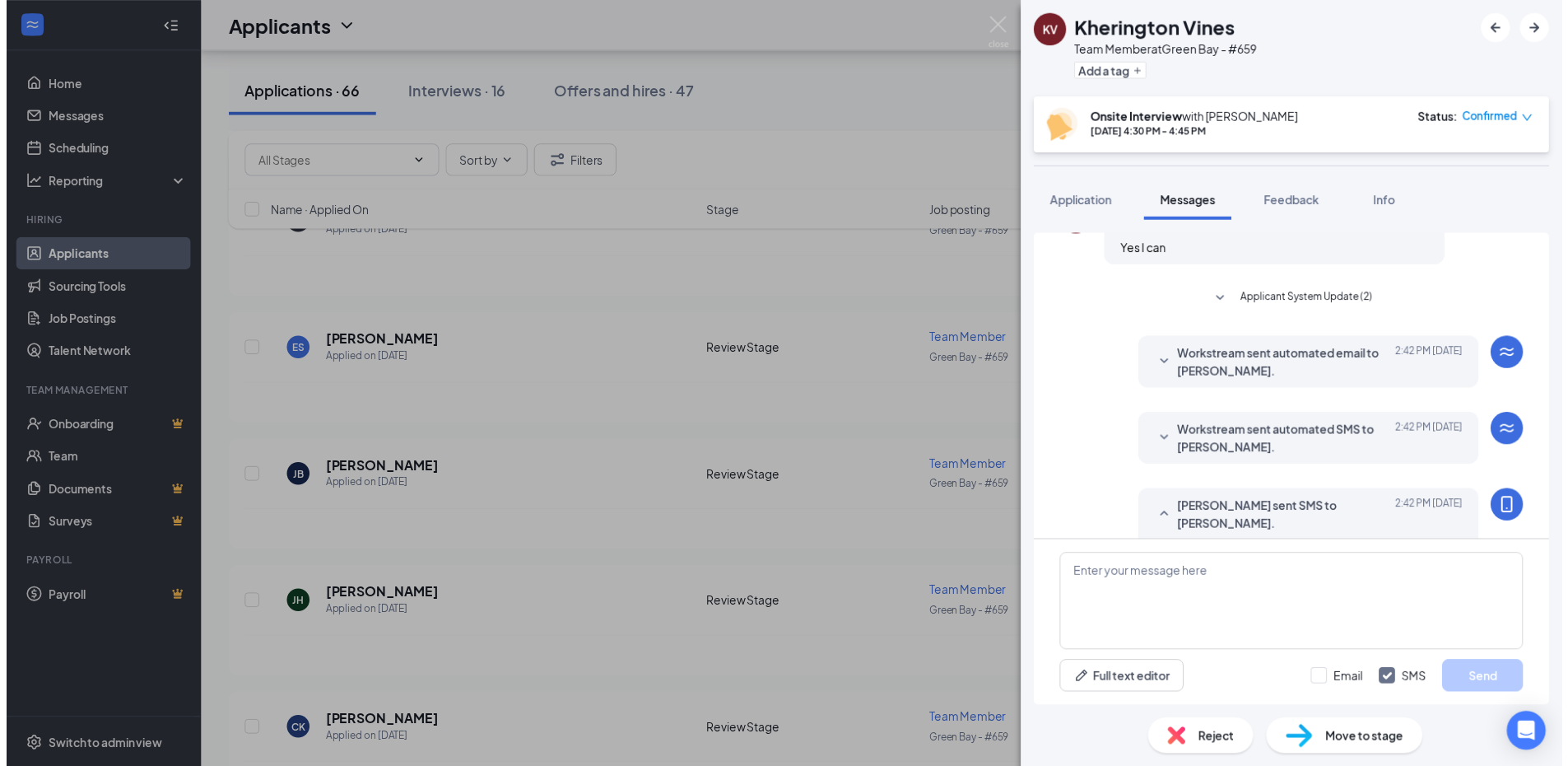
scroll to position [774, 0]
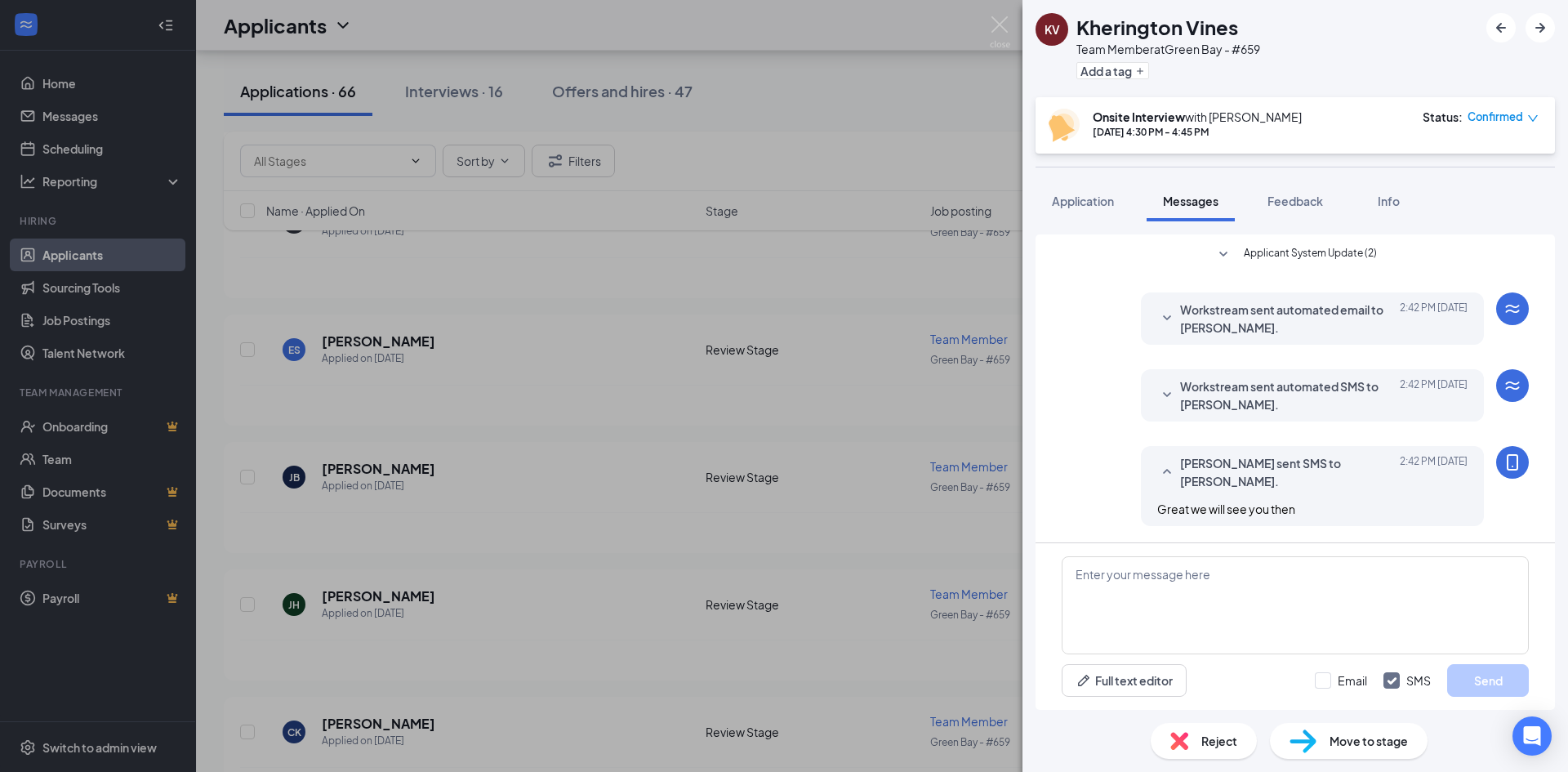
click at [836, 530] on div "KV Kherington Vines Team Member at Green Bay - #659 Add a tag Onsite Interview …" at bounding box center [784, 386] width 1568 height 772
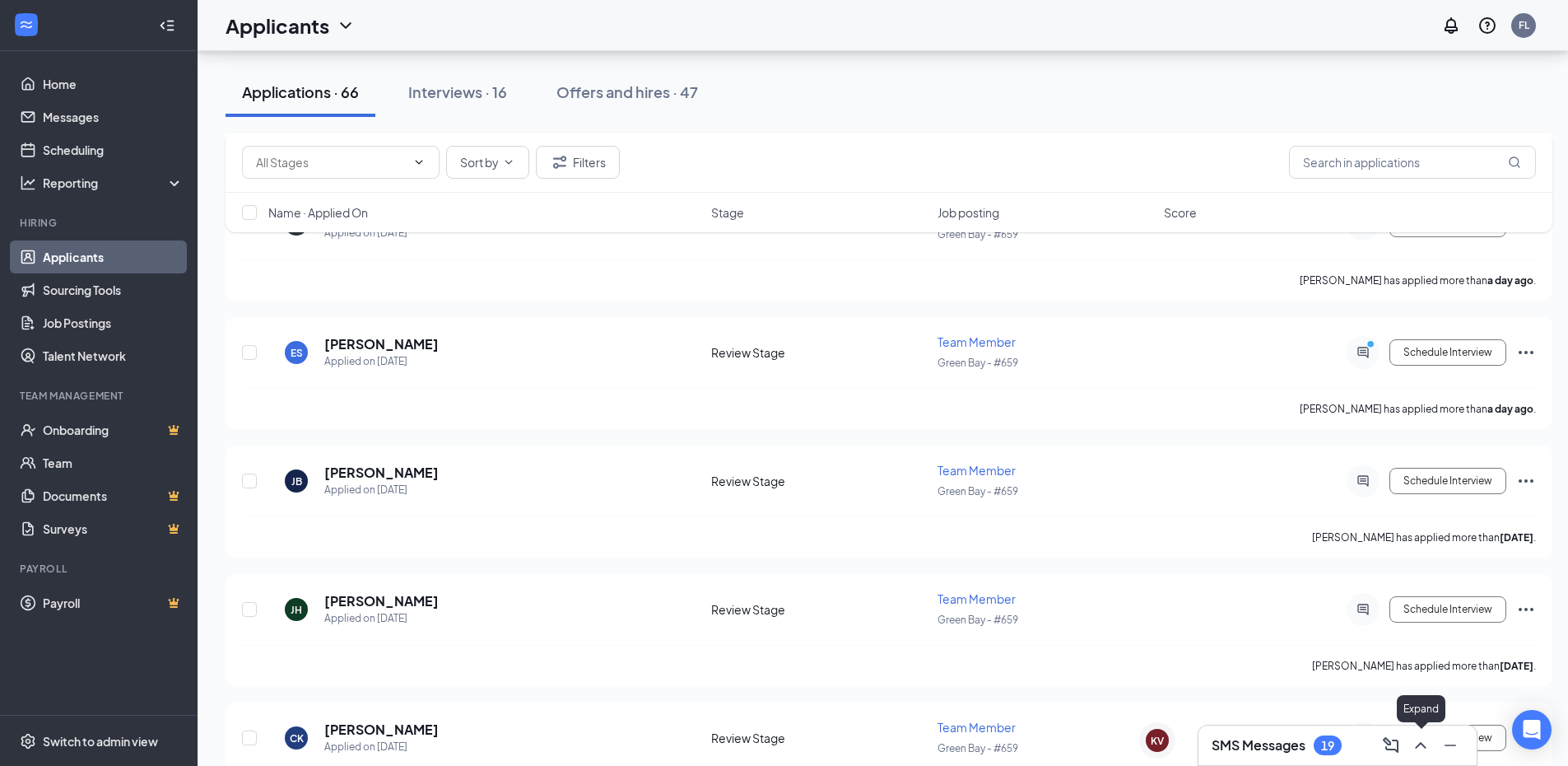
click at [1421, 748] on icon "ChevronUp" at bounding box center [1421, 745] width 20 height 20
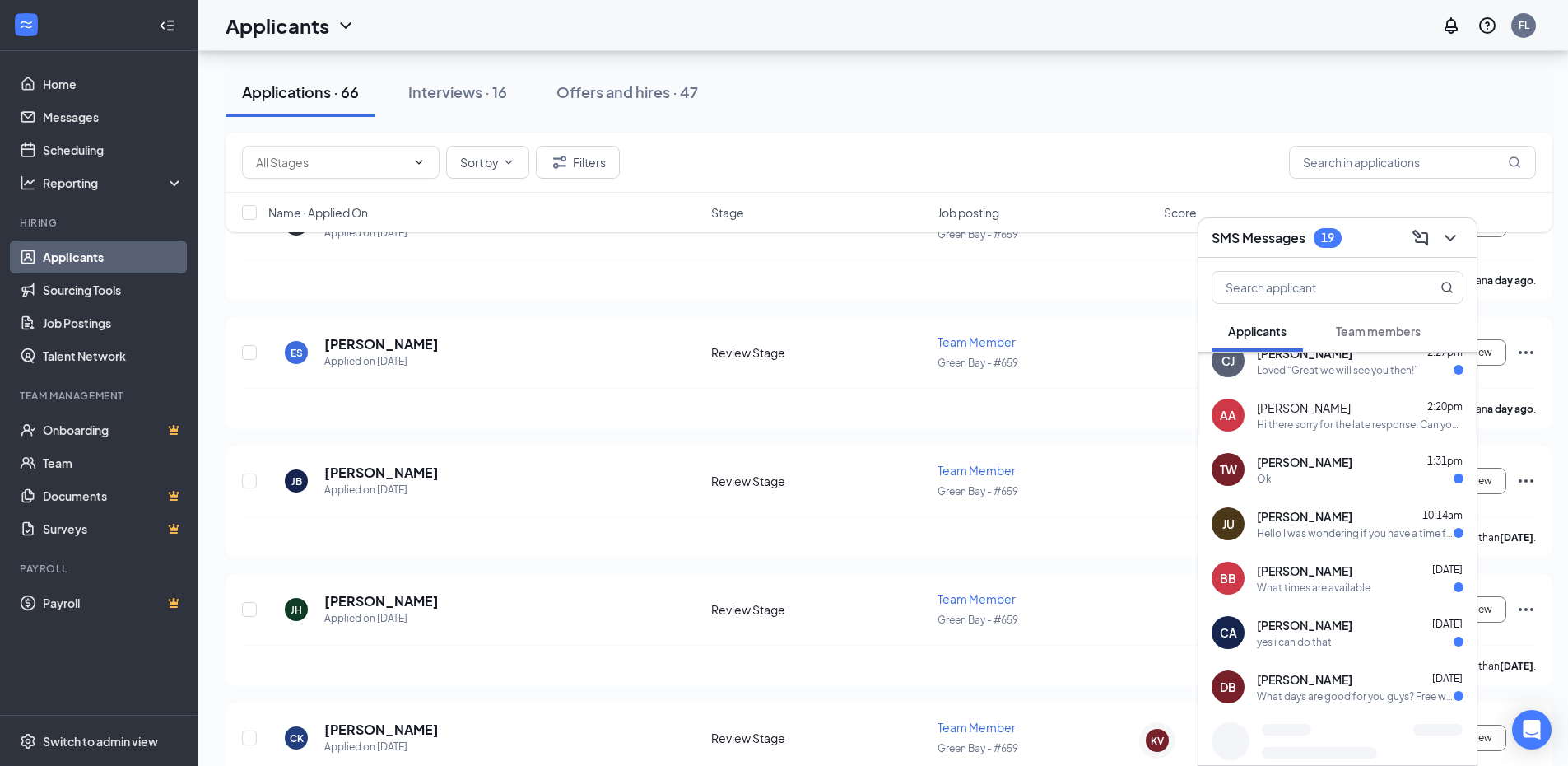
scroll to position [131, 0]
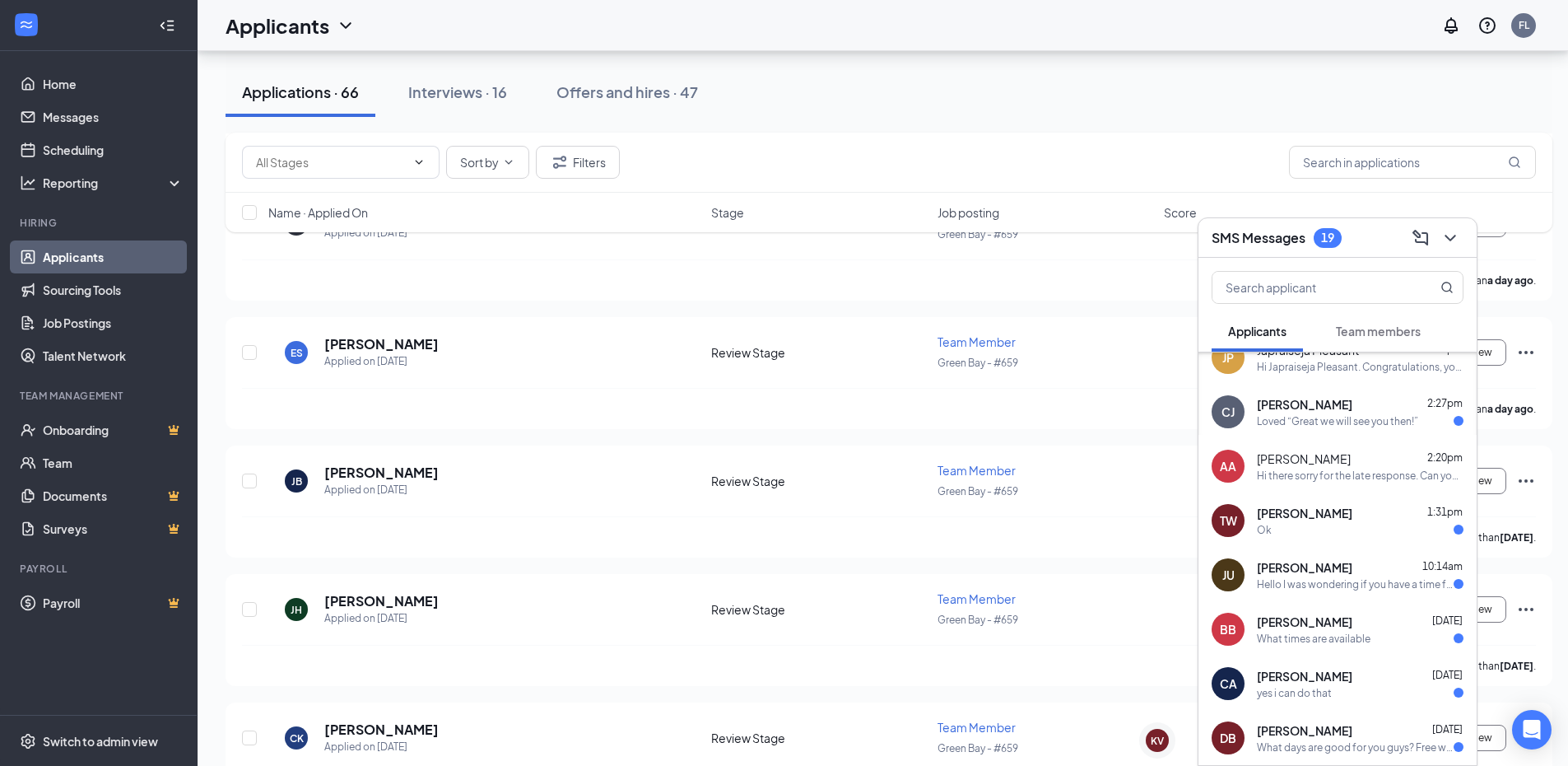
click at [1360, 423] on div "Loved “Great we will see you then!”" at bounding box center [1337, 421] width 161 height 14
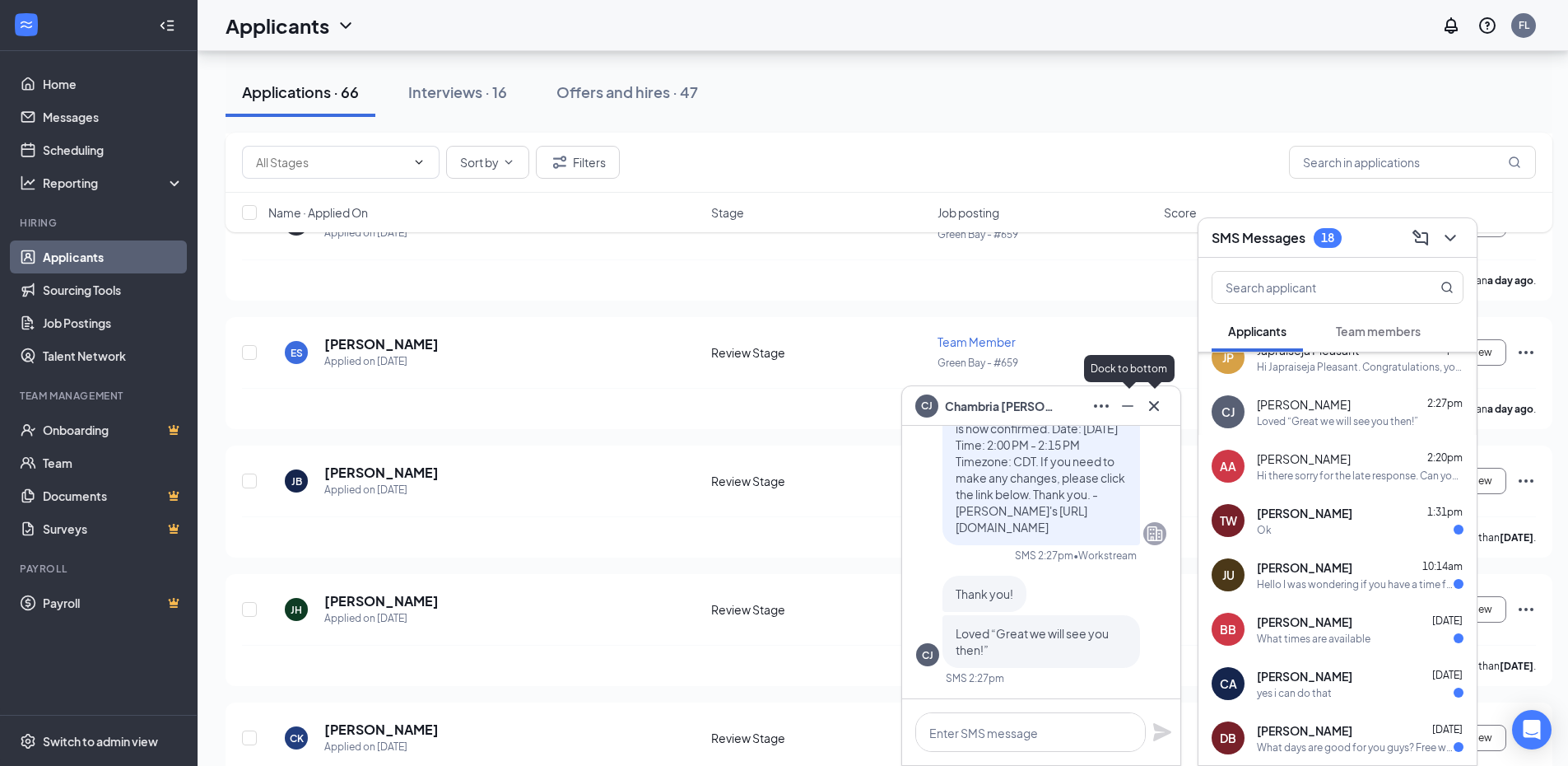
click at [1132, 409] on icon "Minimize" at bounding box center [1128, 406] width 20 height 20
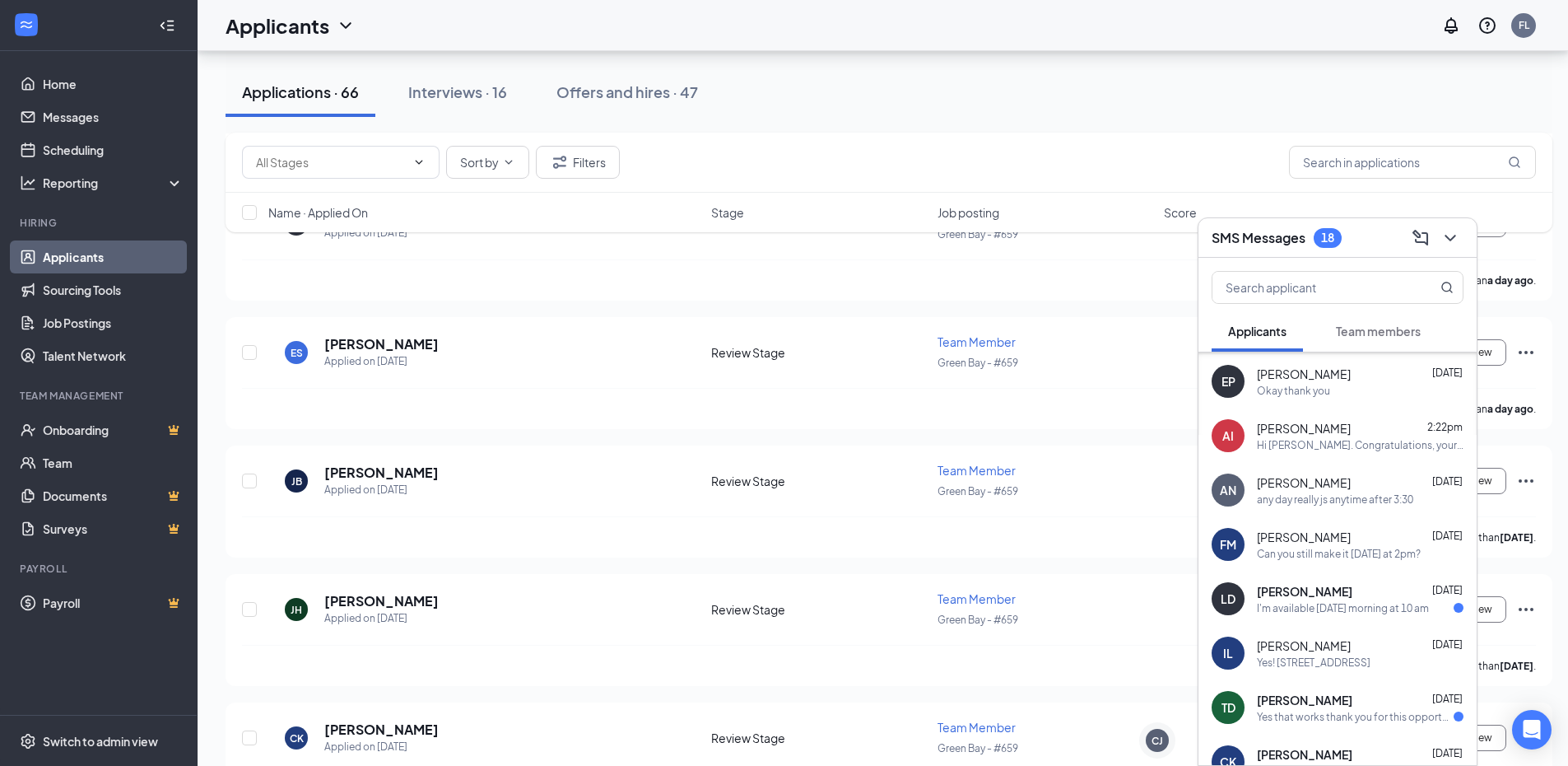
scroll to position [625, 0]
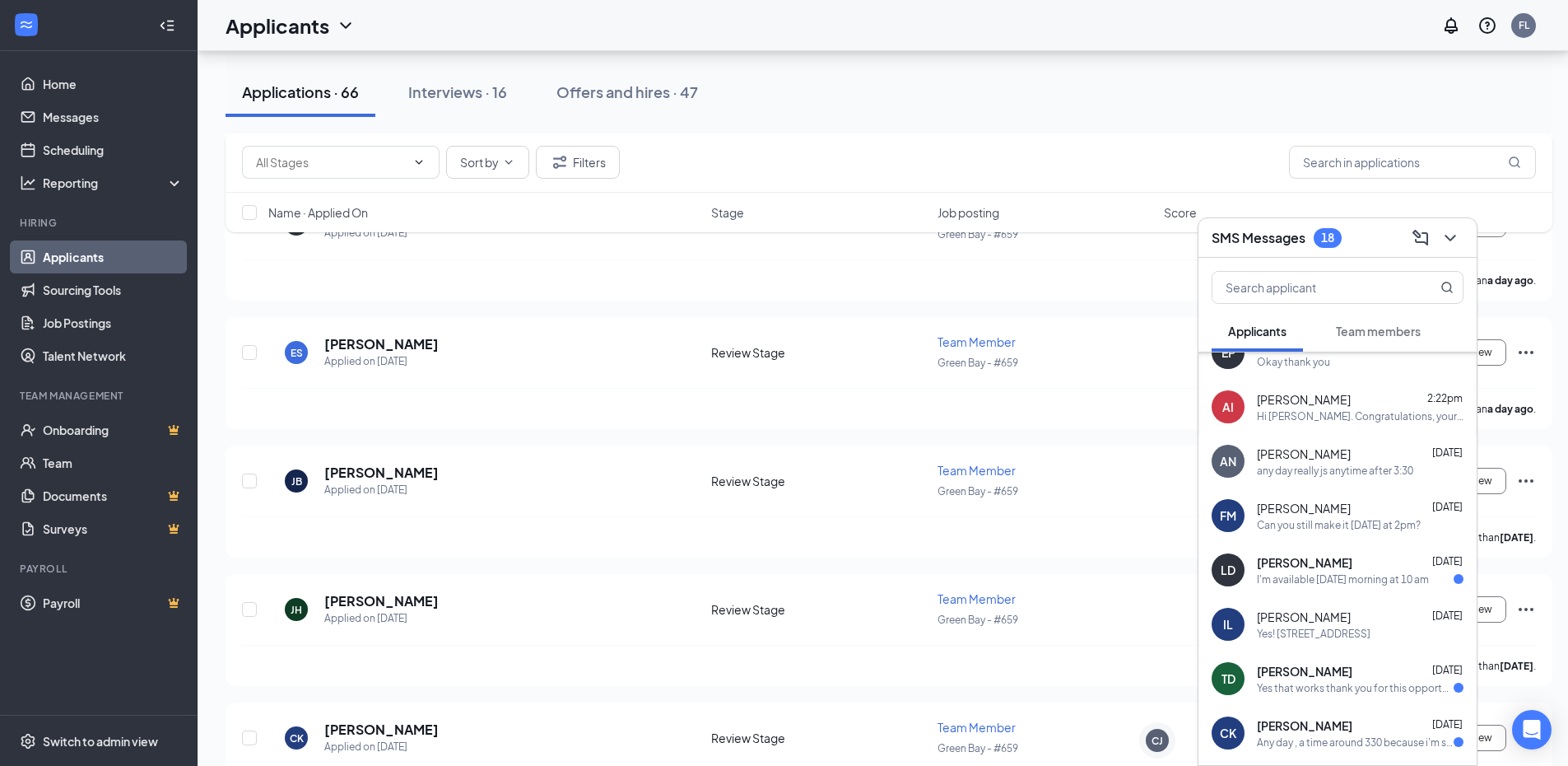
click at [1365, 578] on div "I'm available [DATE] morning at 10 am" at bounding box center [1343, 579] width 172 height 14
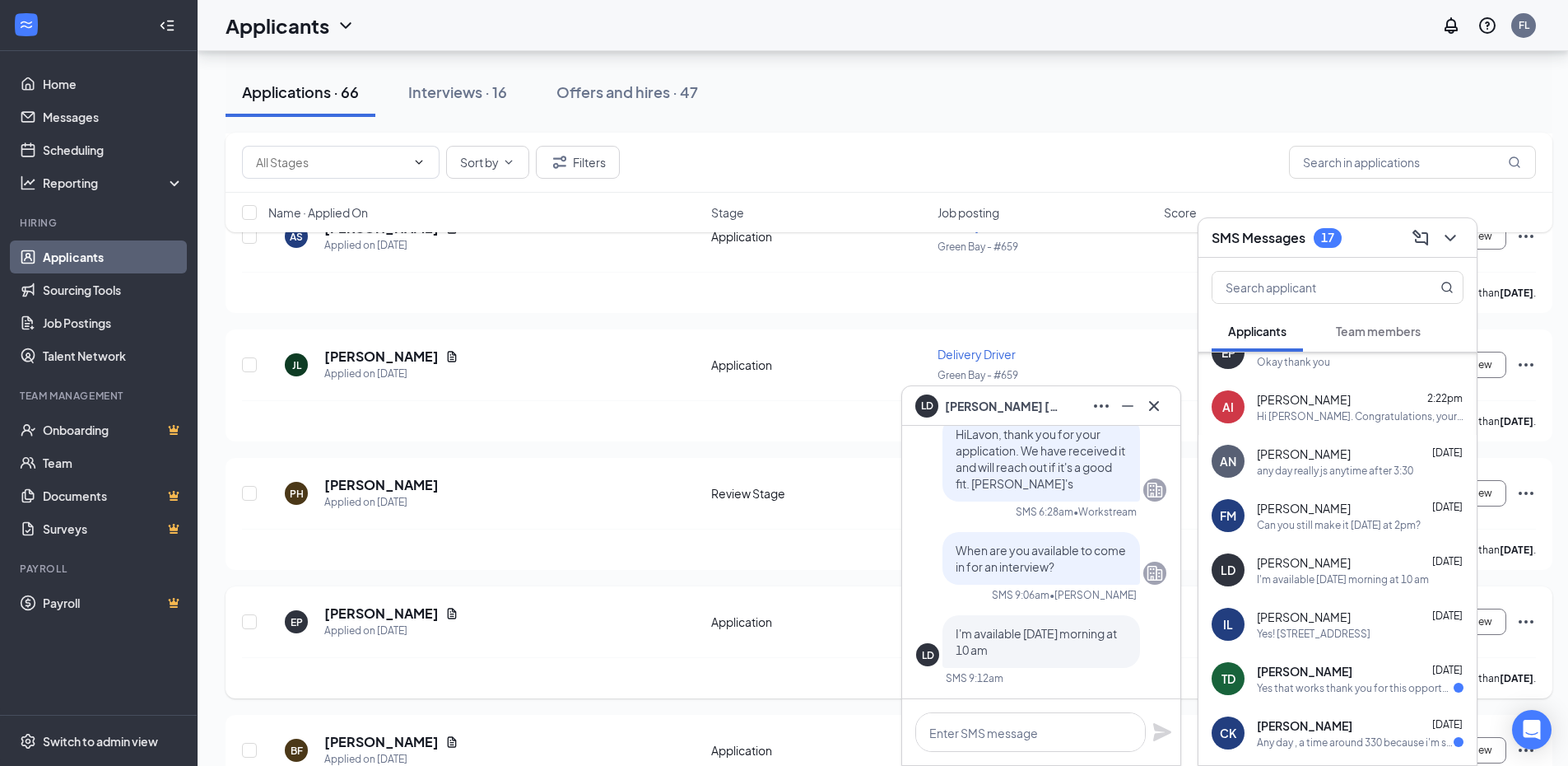
scroll to position [8033, 0]
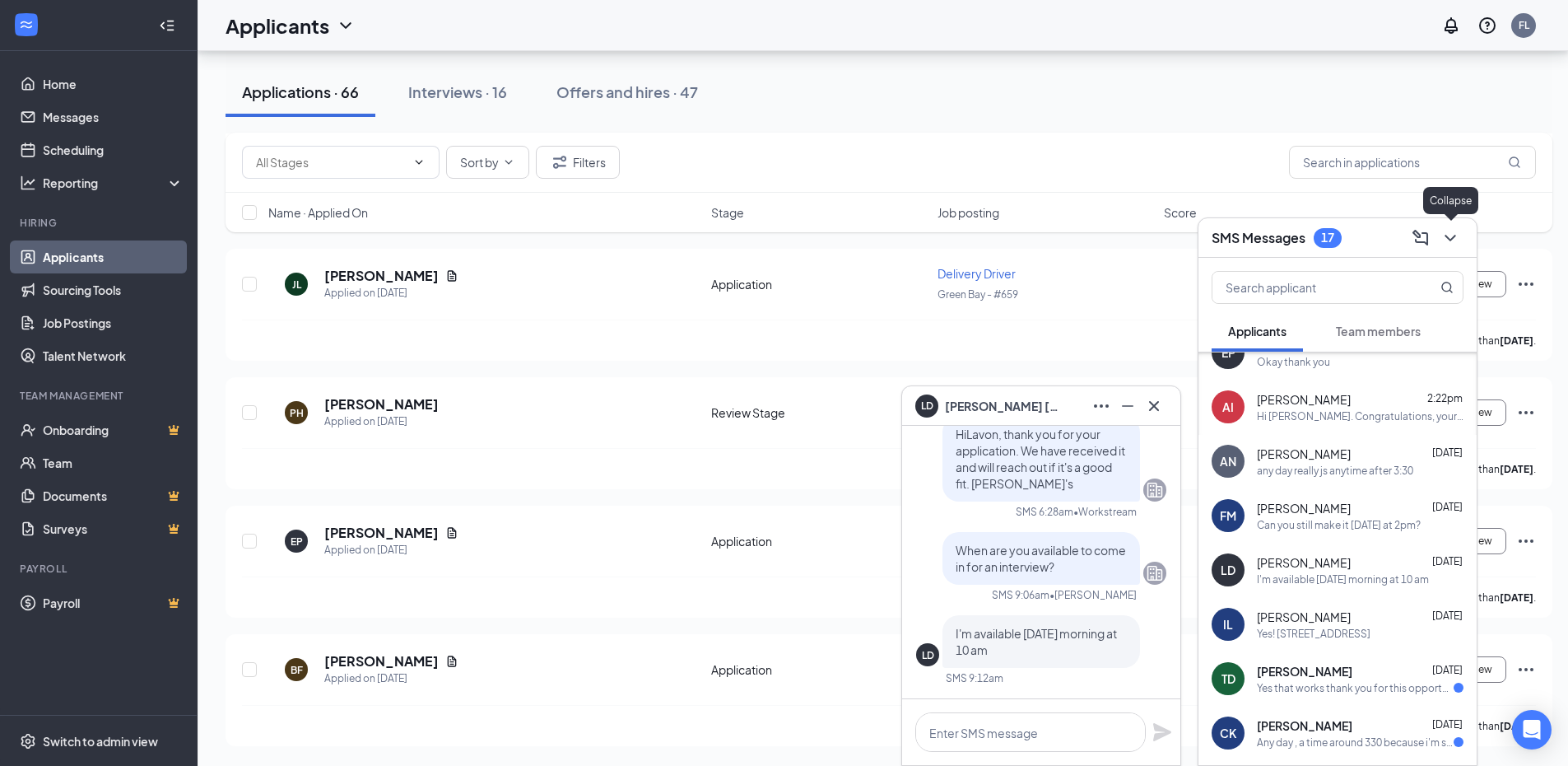
click at [1460, 237] on button at bounding box center [1449, 237] width 26 height 26
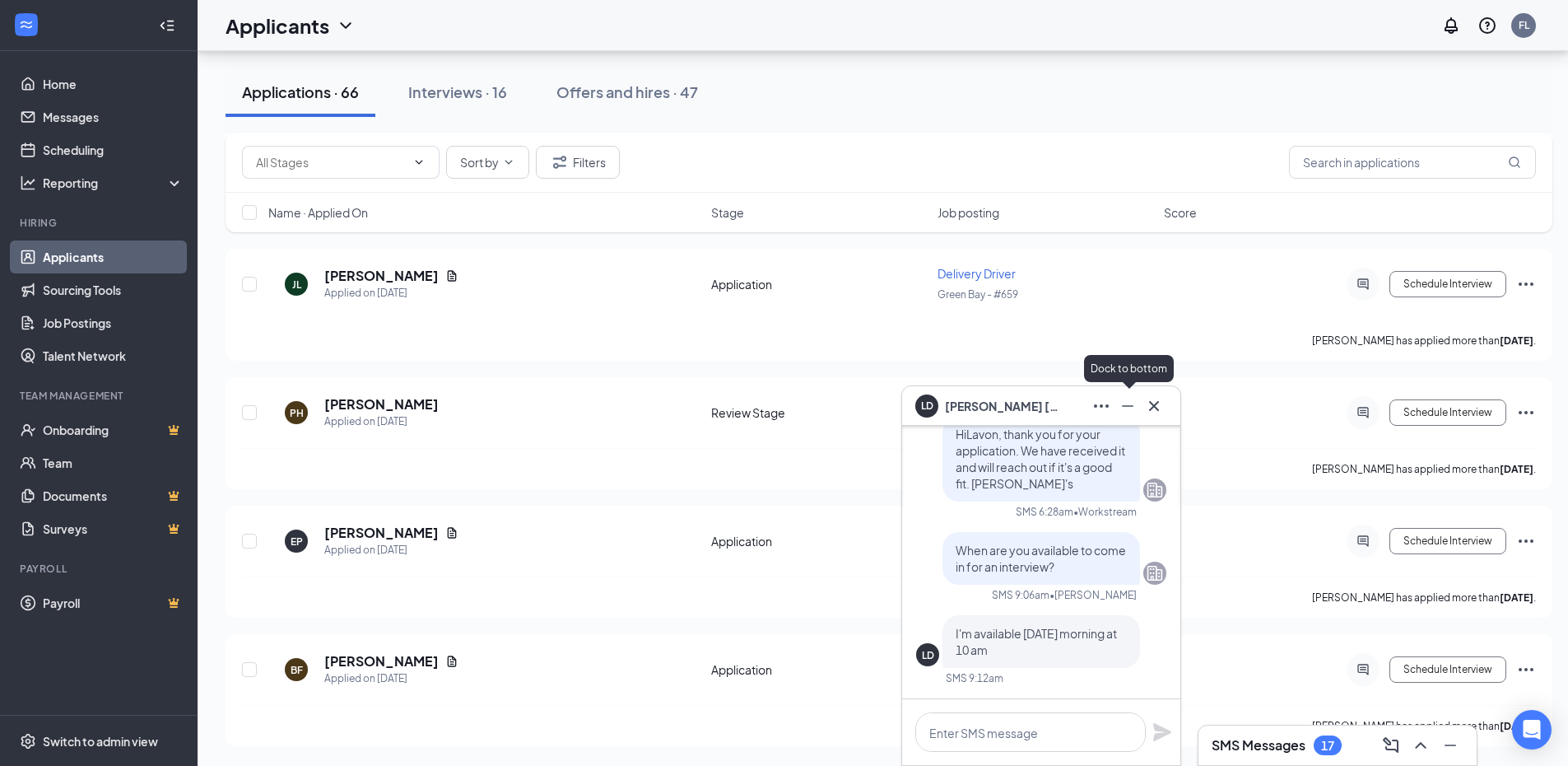
click at [1135, 406] on icon "Minimize" at bounding box center [1128, 406] width 20 height 20
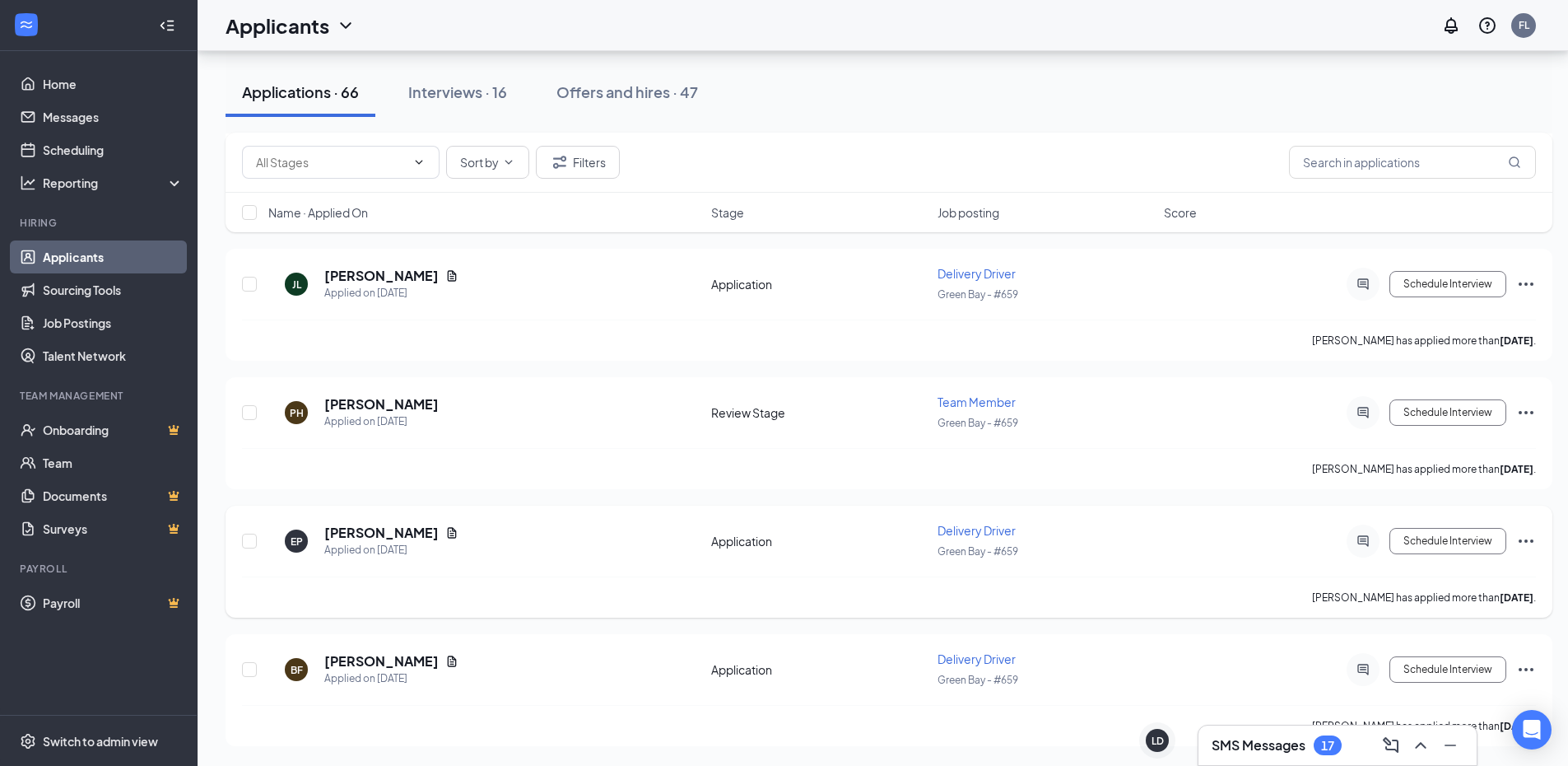
click at [1522, 540] on icon "Ellipses" at bounding box center [1526, 541] width 20 height 20
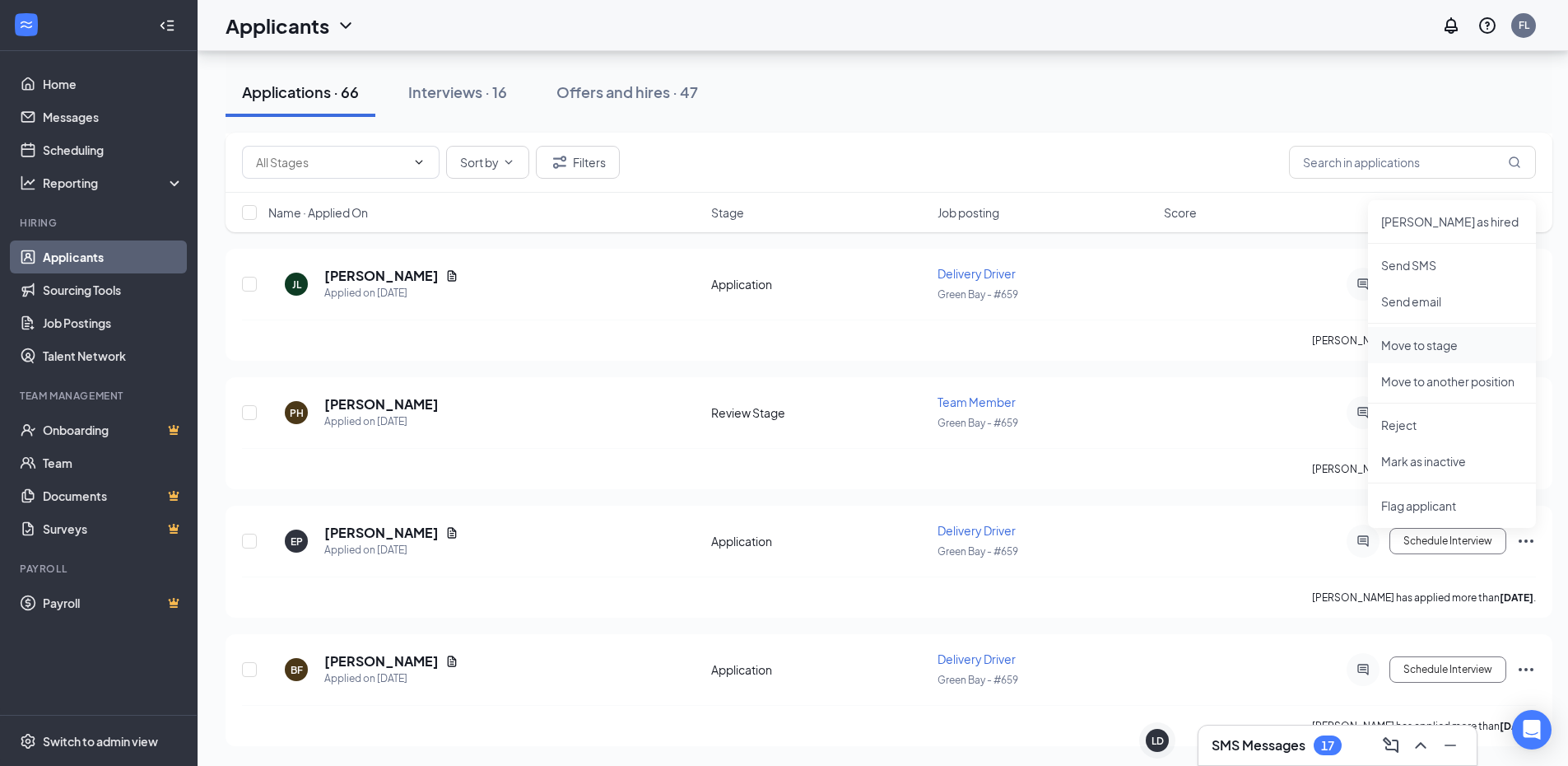
click at [1427, 341] on p "Move to stage" at bounding box center [1451, 345] width 141 height 17
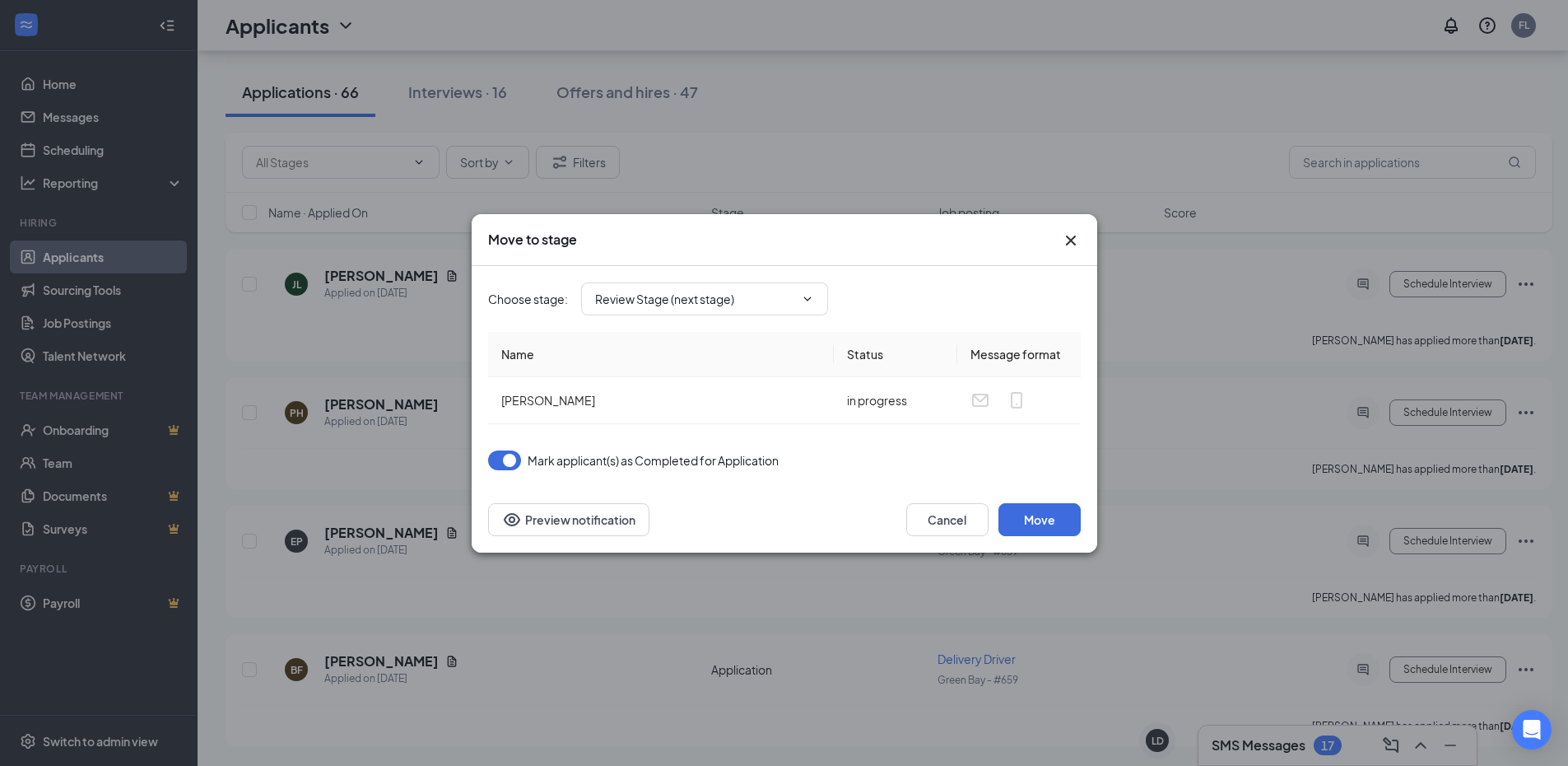
click at [715, 317] on div "Choose stage : Review Stage (next stage)" at bounding box center [784, 299] width 592 height 66
click at [717, 309] on span "Review Stage (next stage)" at bounding box center [704, 298] width 247 height 33
click at [804, 296] on icon "ChevronDown" at bounding box center [807, 299] width 13 height 13
click at [671, 438] on div "Hiring Complete" at bounding box center [653, 444] width 89 height 18
type input "Hiring Complete"
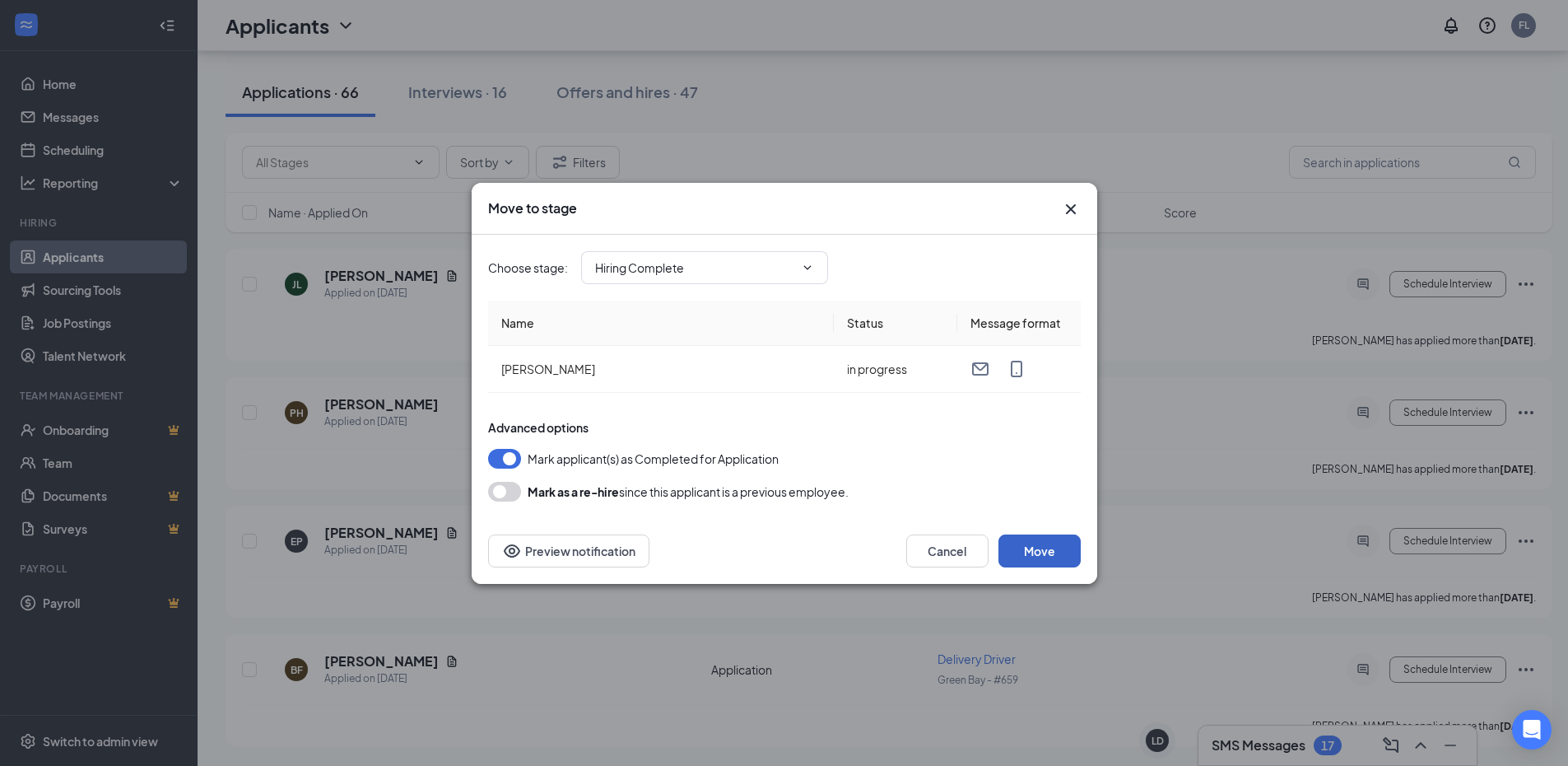
click at [1037, 546] on button "Move" at bounding box center [1039, 550] width 82 height 33
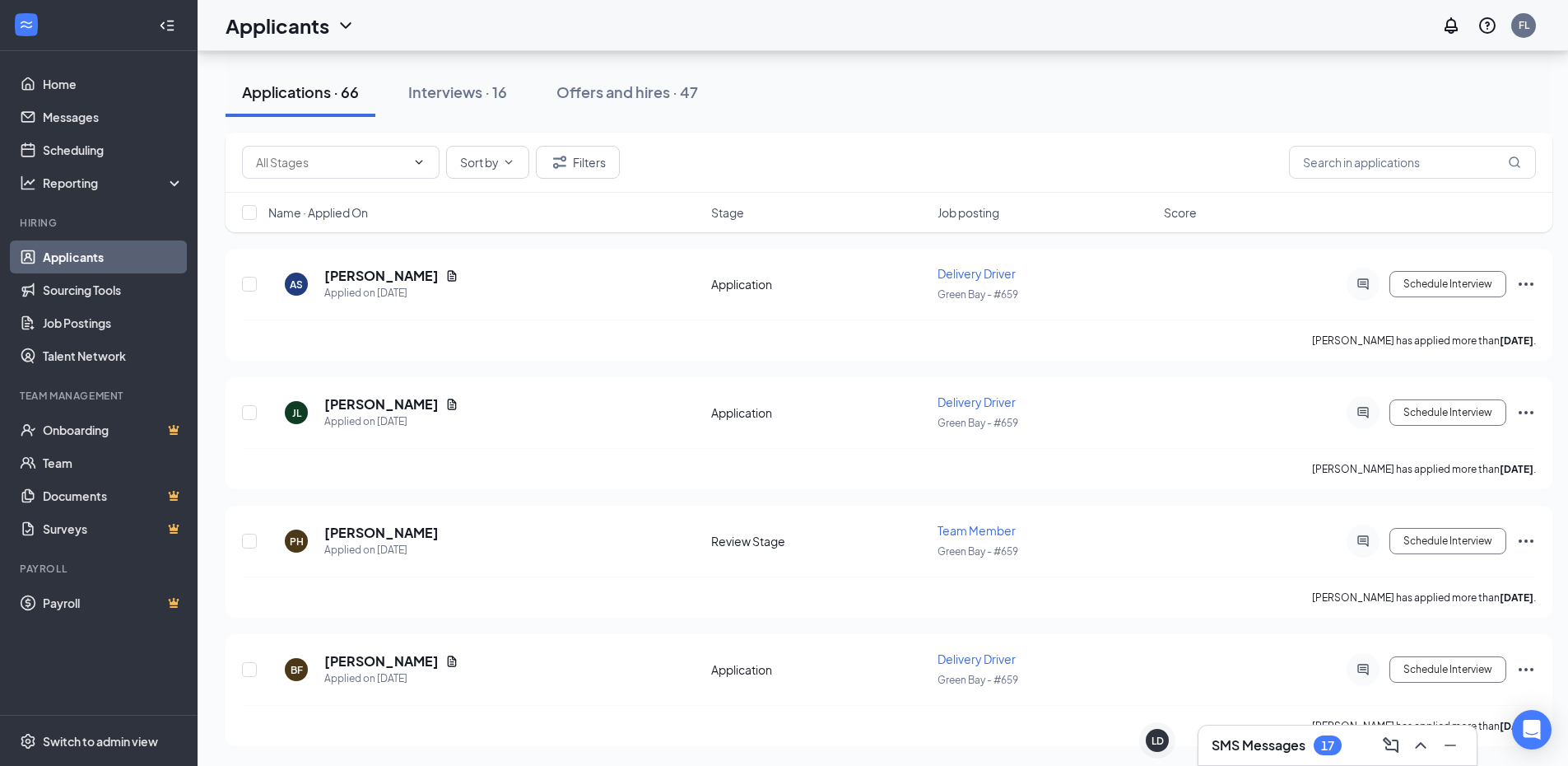
scroll to position [7905, 0]
click at [1366, 674] on icon "ActiveChat" at bounding box center [1363, 670] width 20 height 13
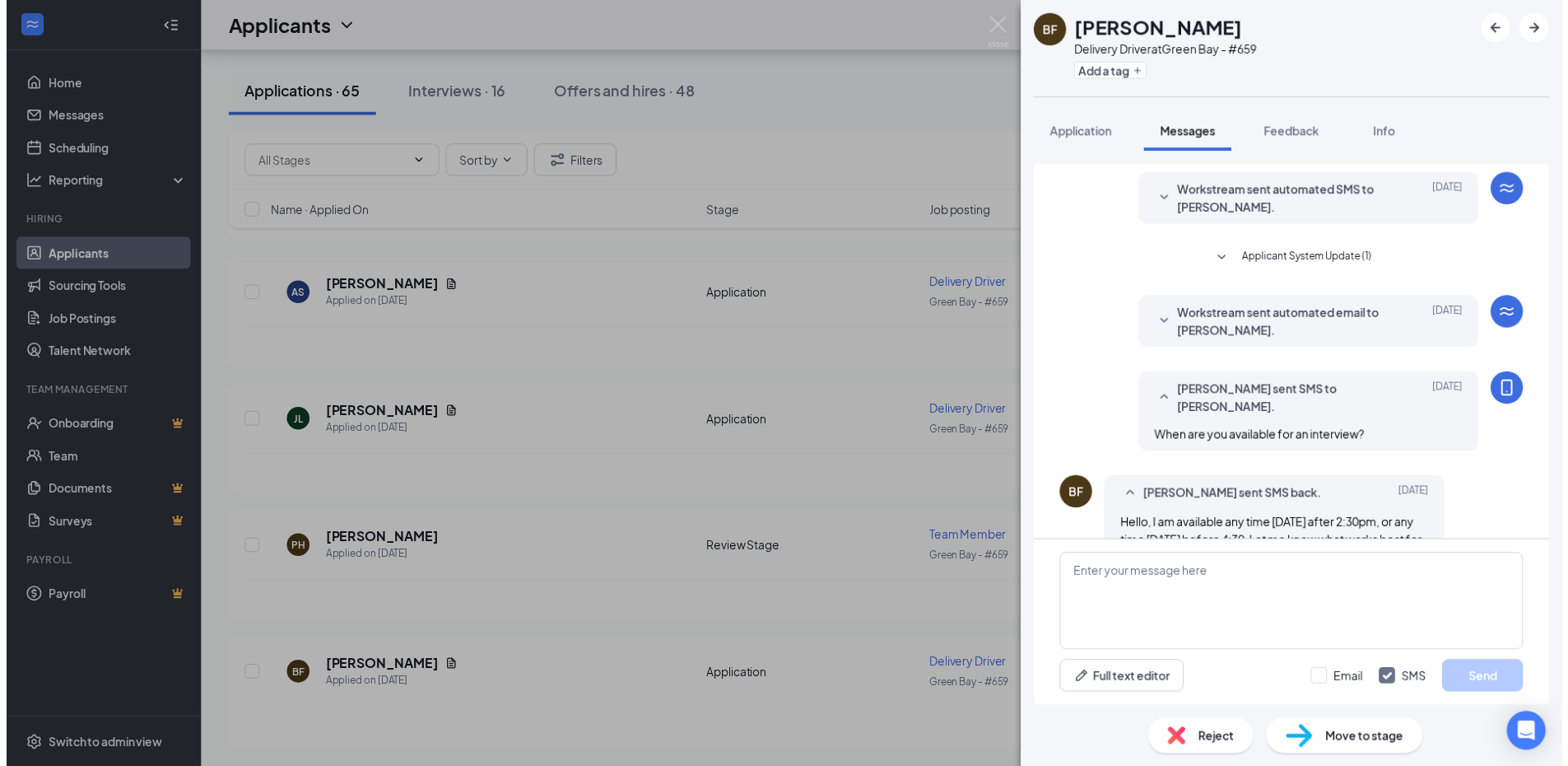
scroll to position [264, 0]
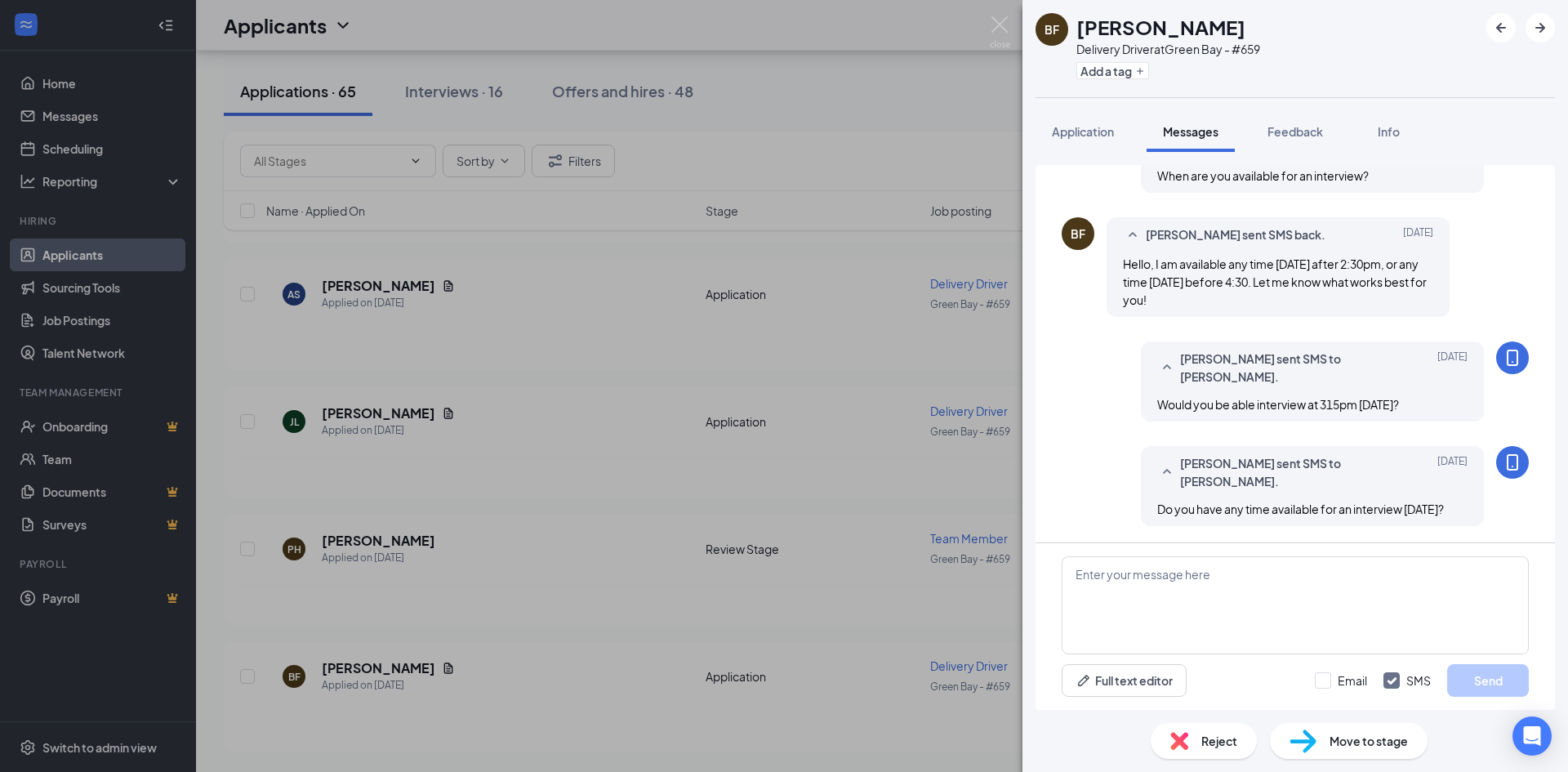
click at [865, 675] on div "BF Breanna Frey Delivery Driver at Green Bay - #659 Add a tag Application Messa…" at bounding box center [784, 386] width 1568 height 772
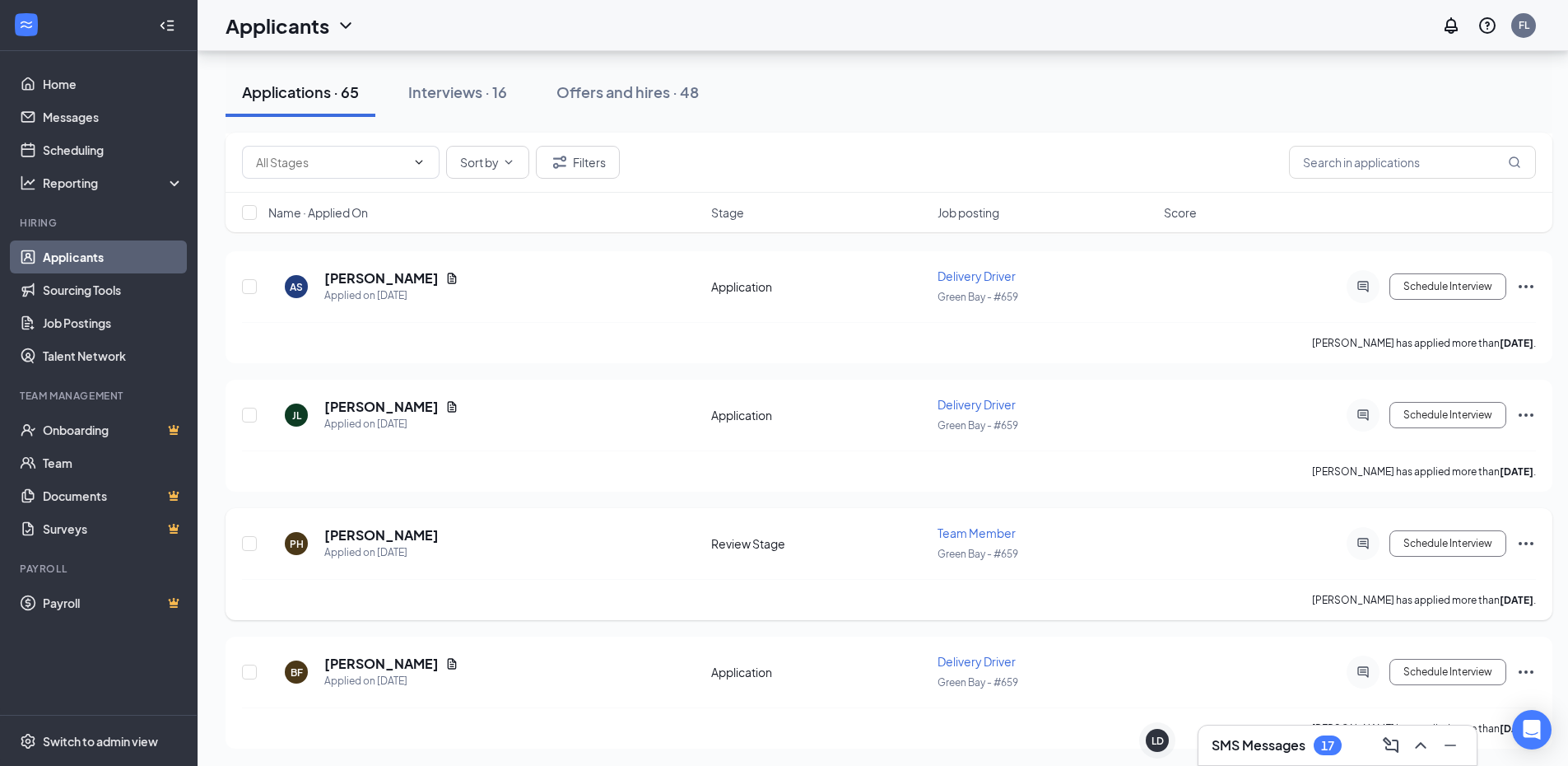
scroll to position [7905, 0]
click at [1527, 668] on icon "Ellipses" at bounding box center [1526, 670] width 20 height 20
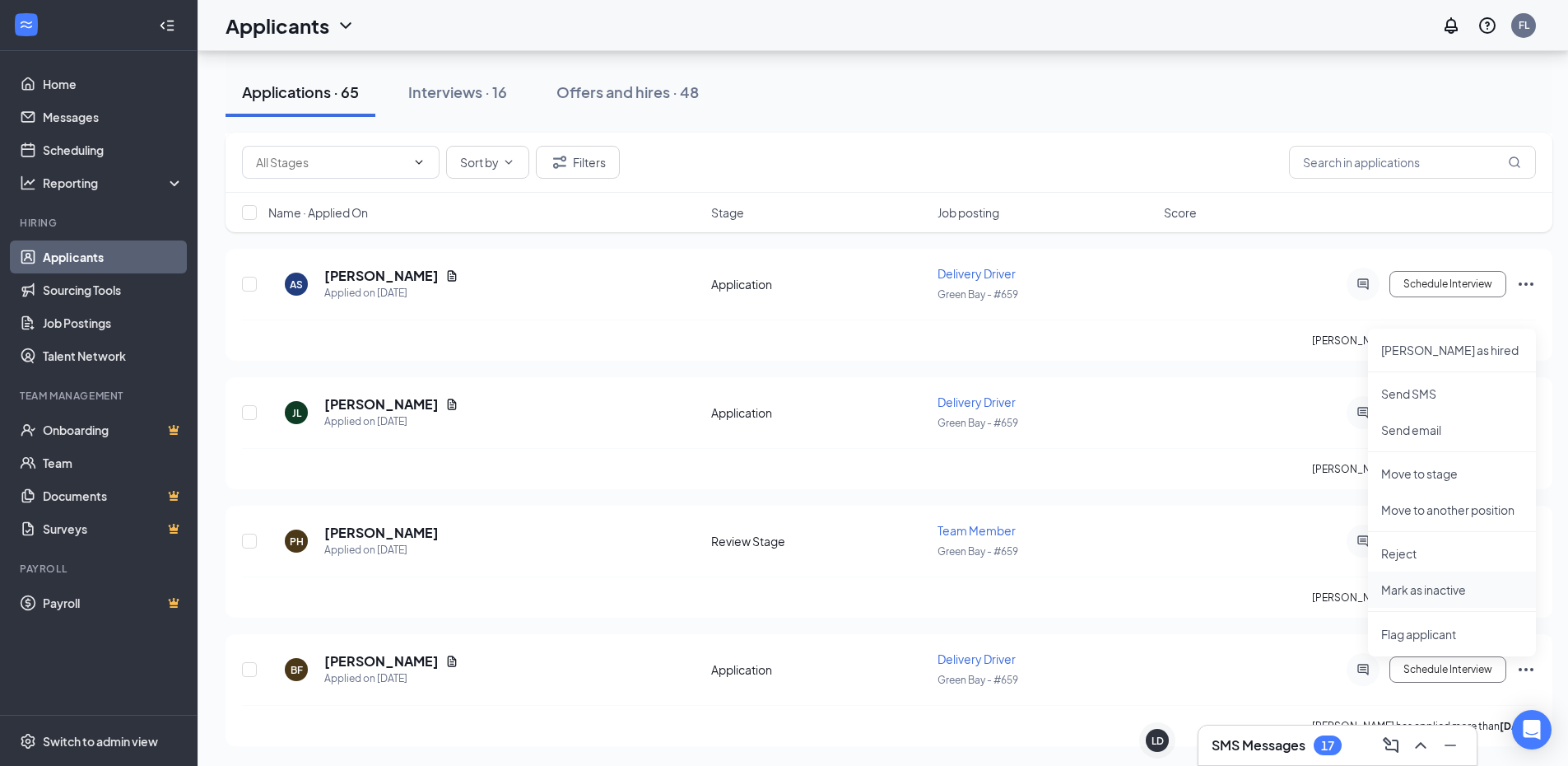
click at [1422, 594] on p "Mark as inactive" at bounding box center [1451, 589] width 141 height 17
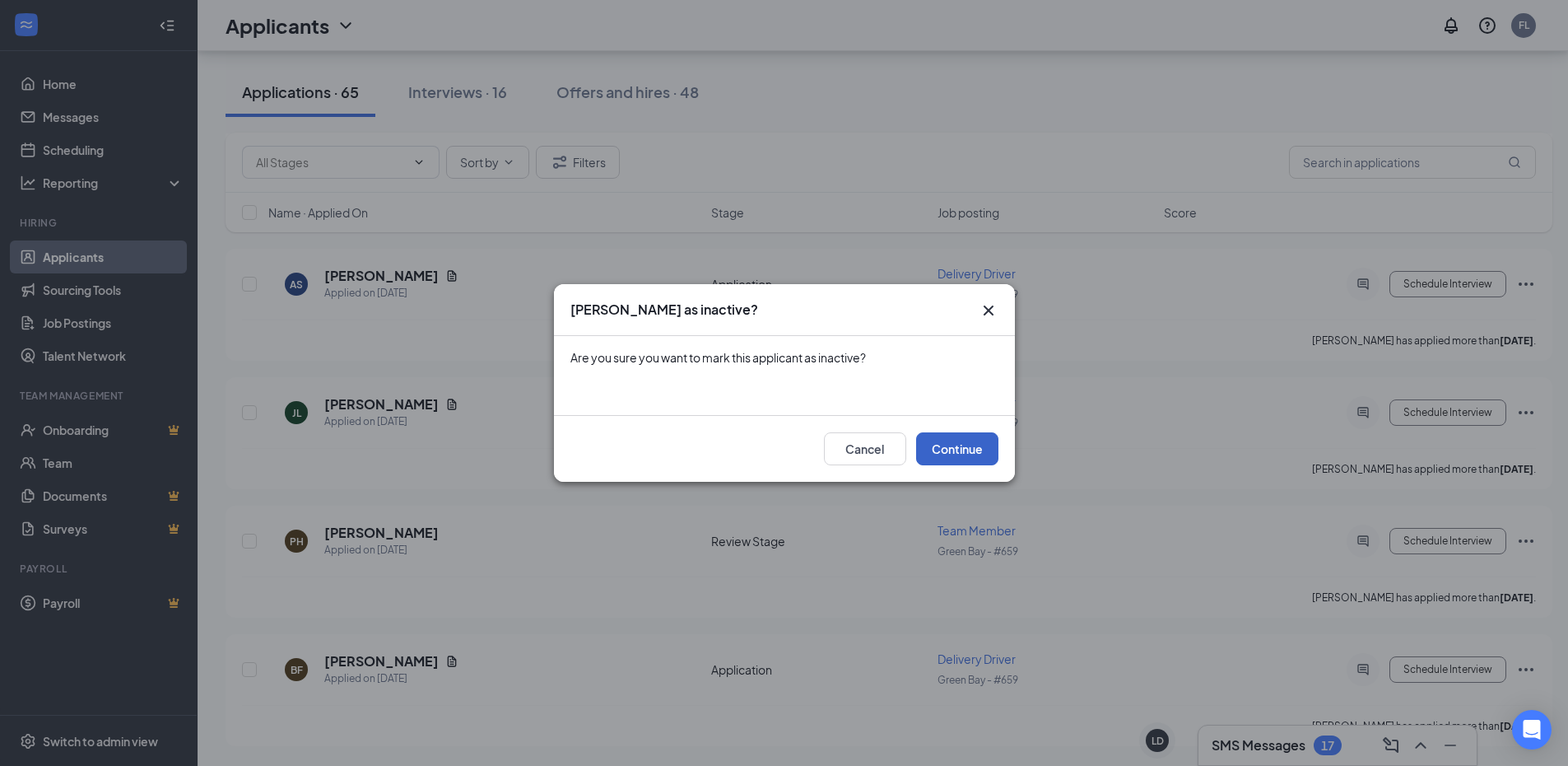
click at [967, 446] on button "Continue" at bounding box center [957, 448] width 82 height 33
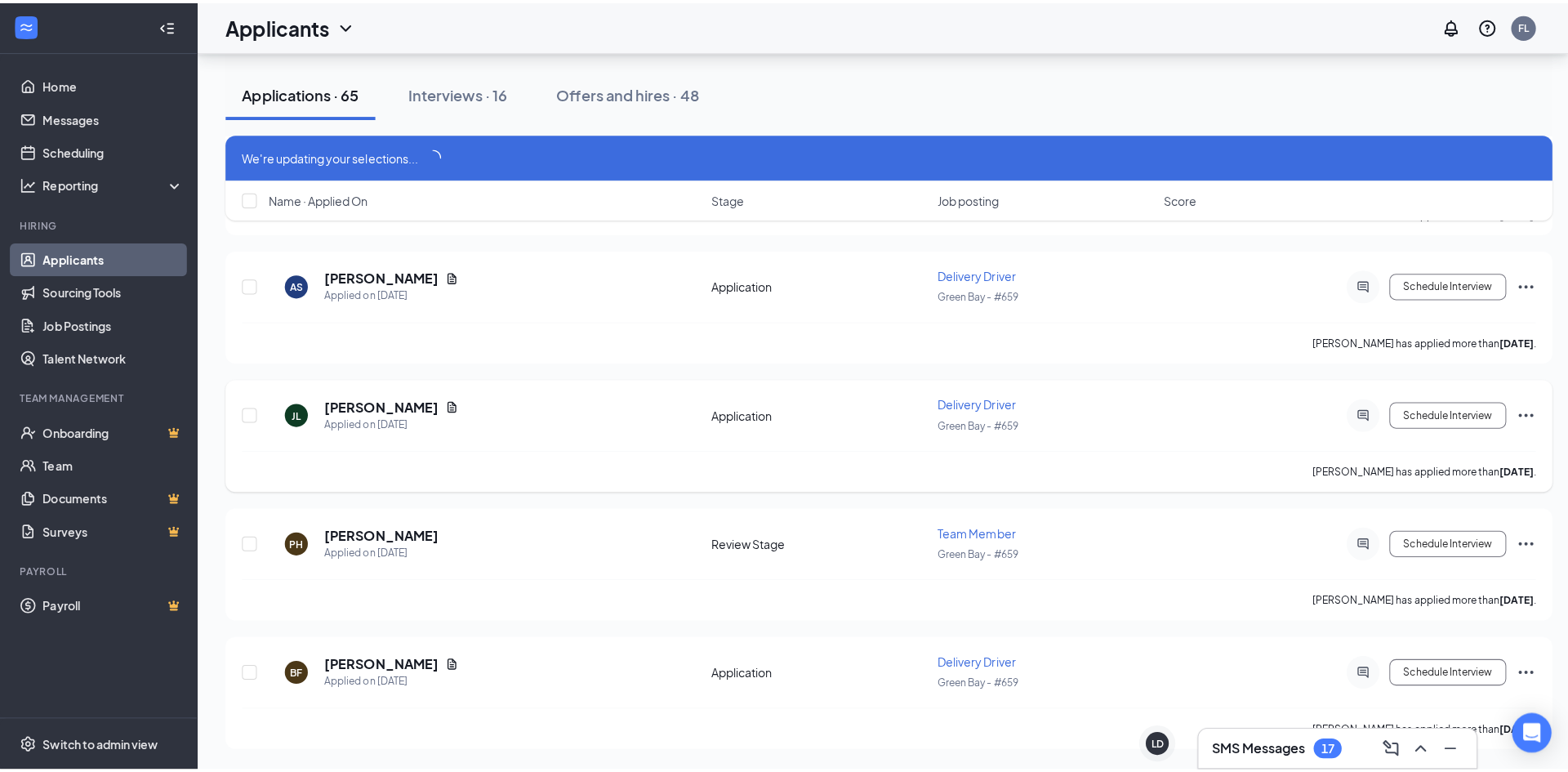
scroll to position [7832, 0]
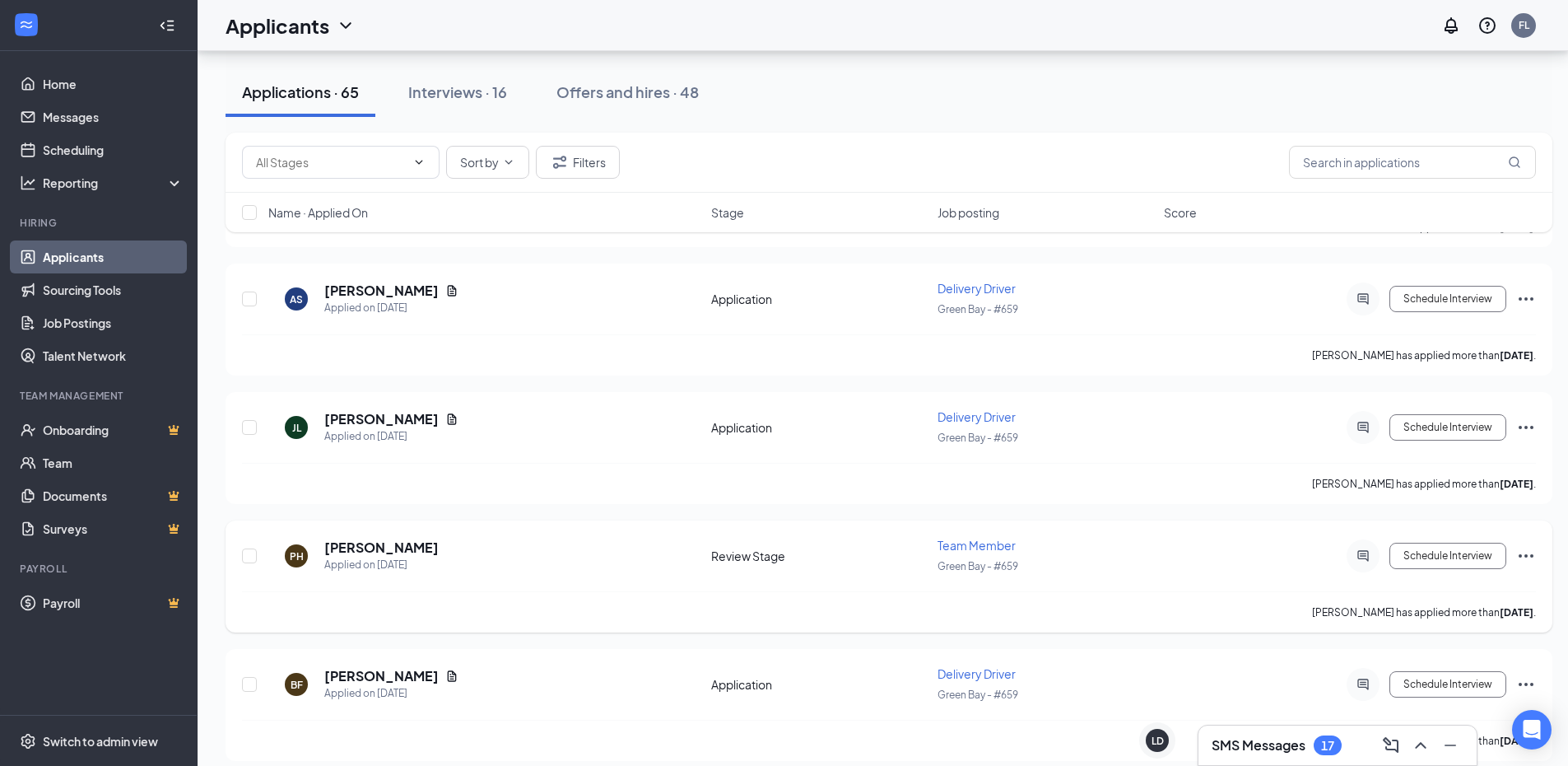
click at [1349, 545] on div at bounding box center [1362, 555] width 33 height 33
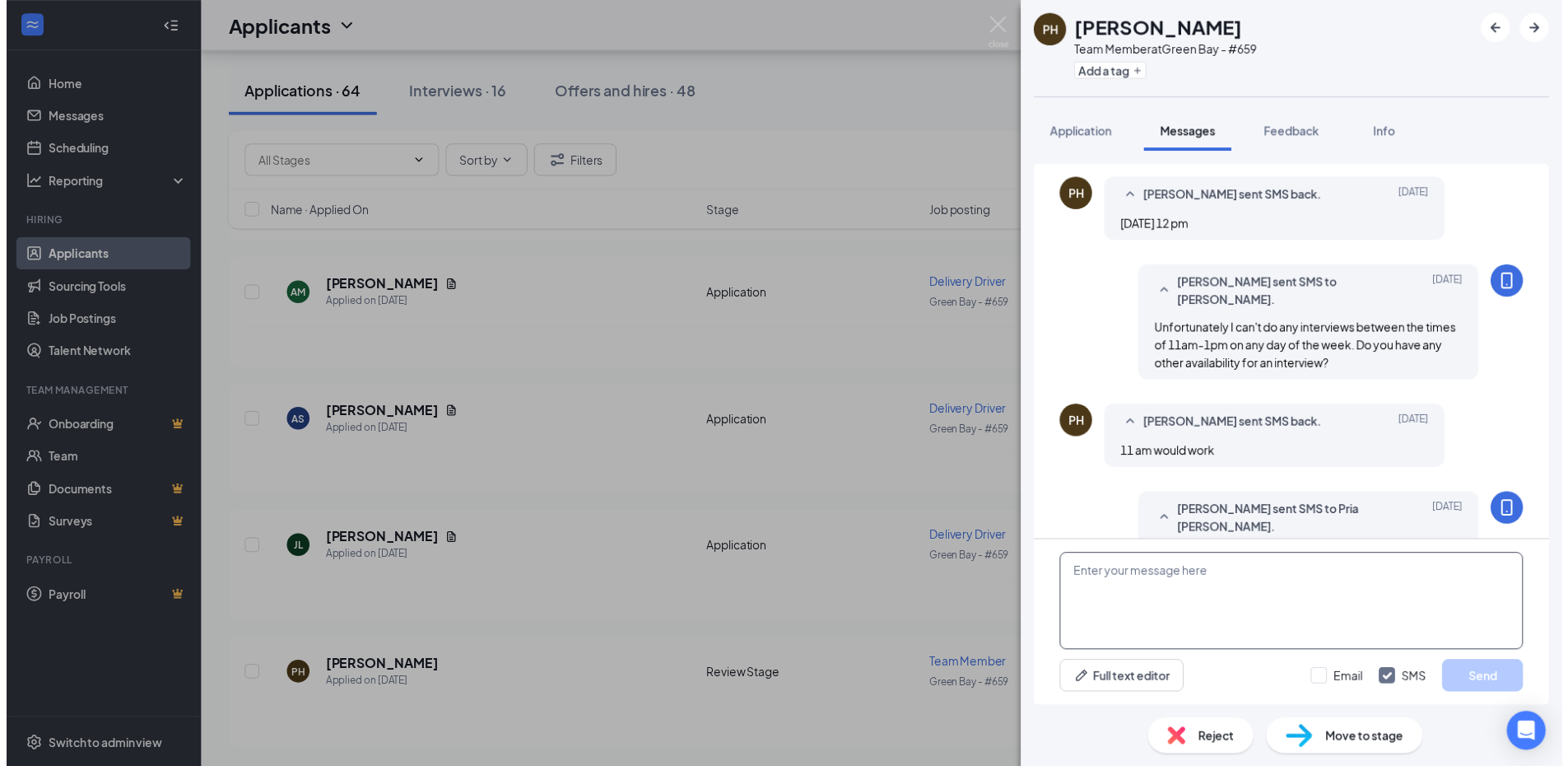
scroll to position [7765, 0]
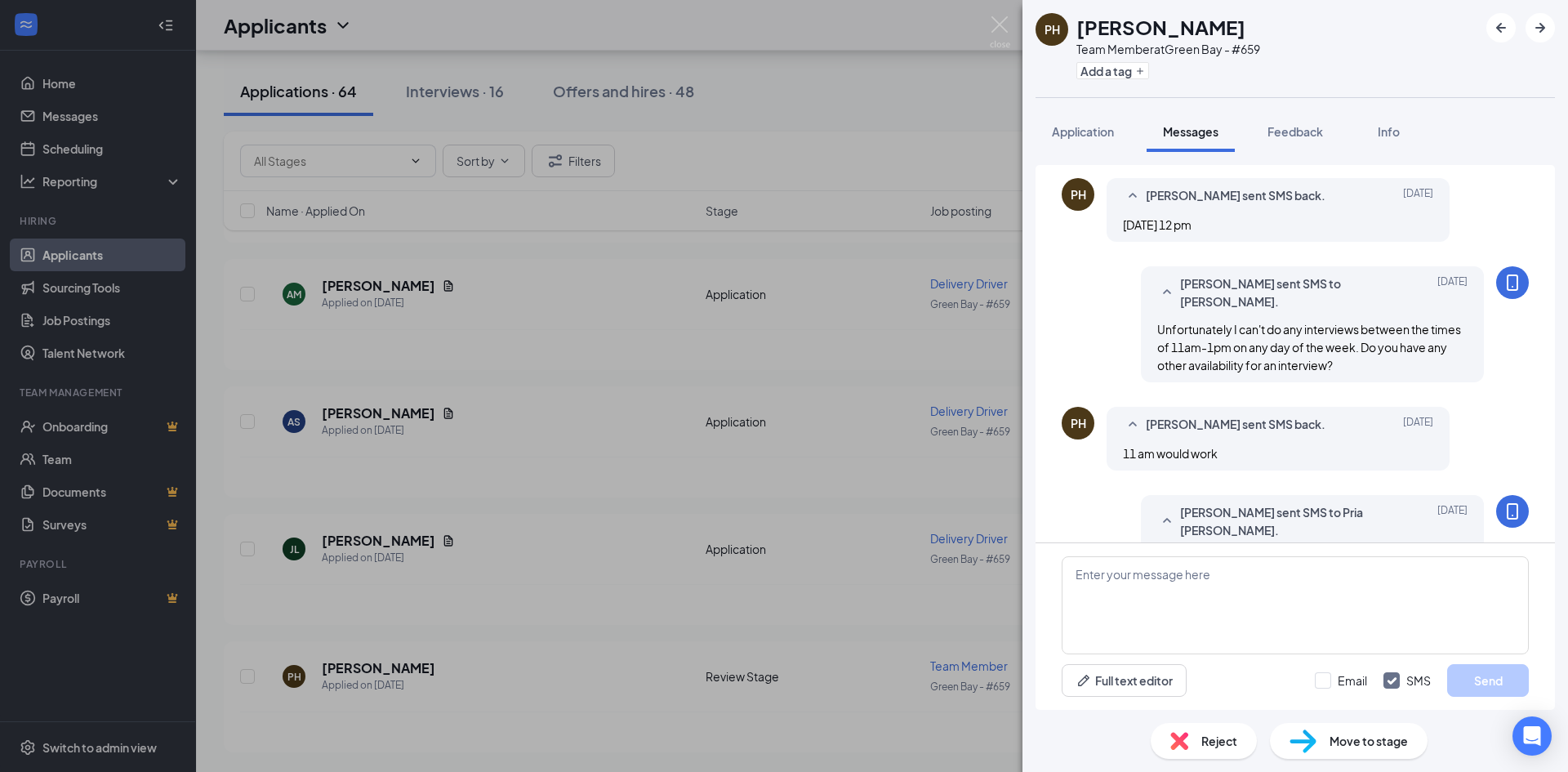
click at [895, 600] on div "PH Pria Harry Team Member at Green Bay - #659 Add a tag Application Messages Fe…" at bounding box center [784, 386] width 1568 height 772
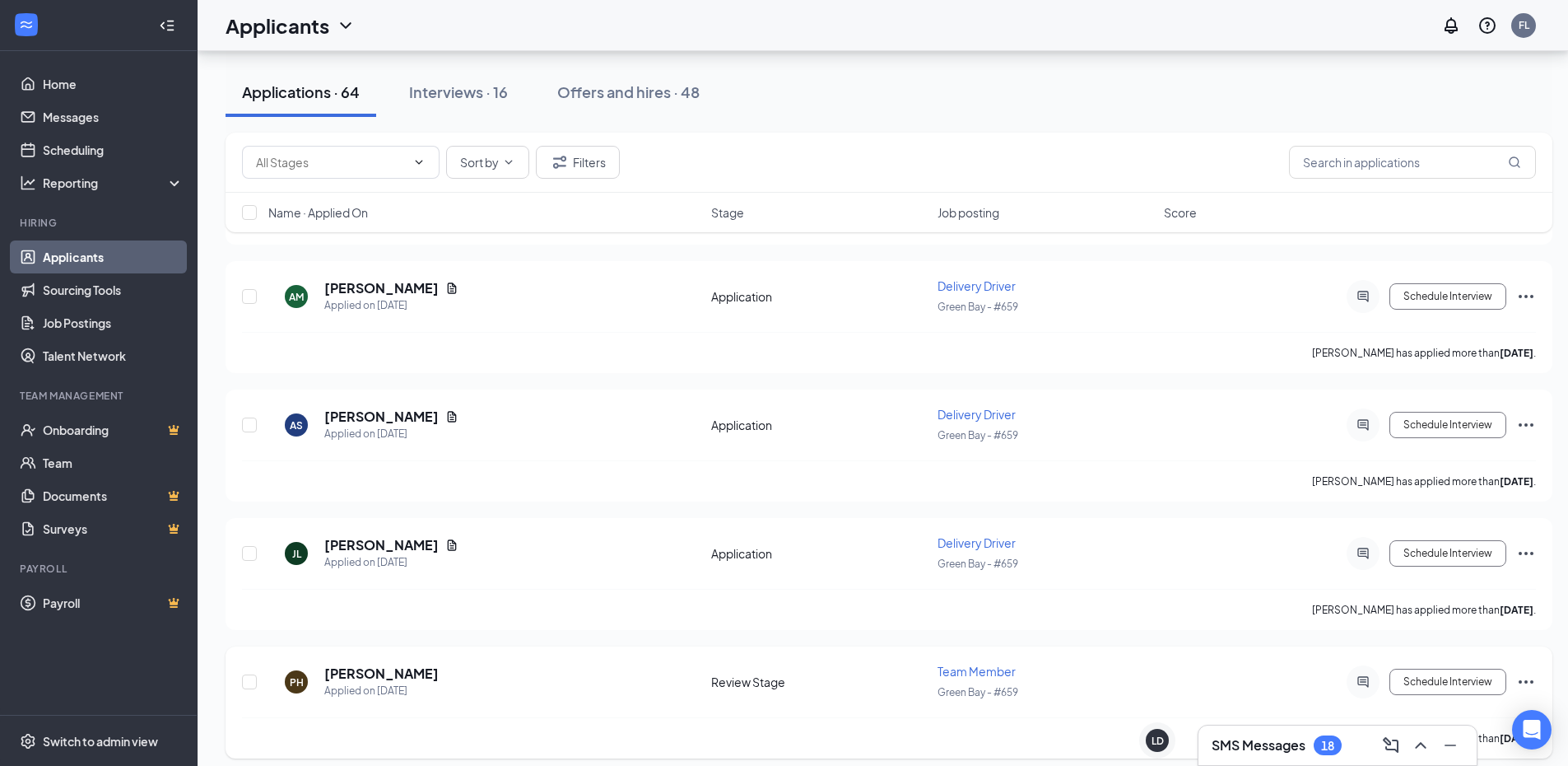
click at [1517, 684] on icon "Ellipses" at bounding box center [1526, 682] width 20 height 20
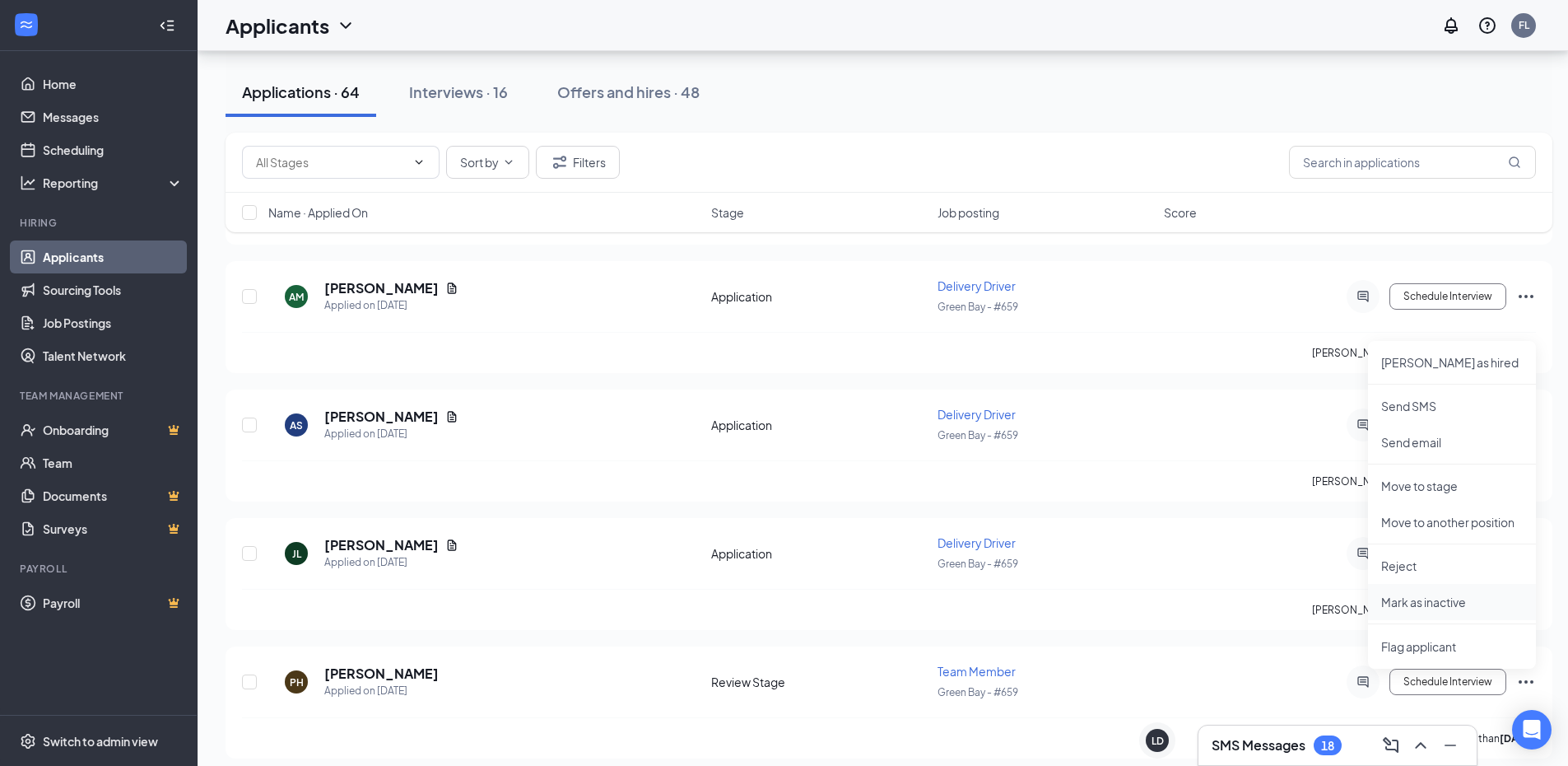
click at [1442, 595] on p "Mark as inactive" at bounding box center [1451, 602] width 141 height 17
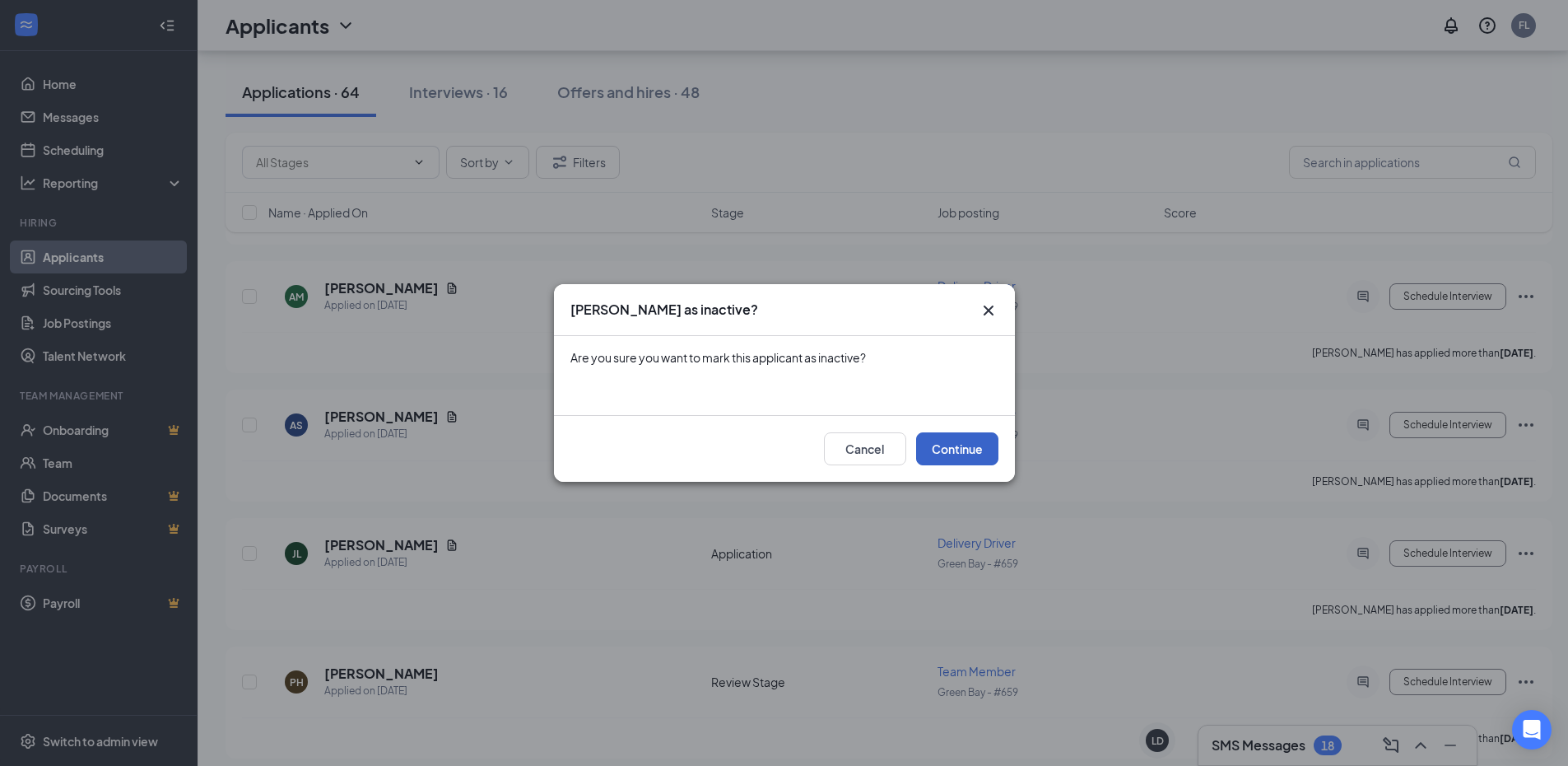
click at [966, 450] on button "Continue" at bounding box center [957, 448] width 82 height 33
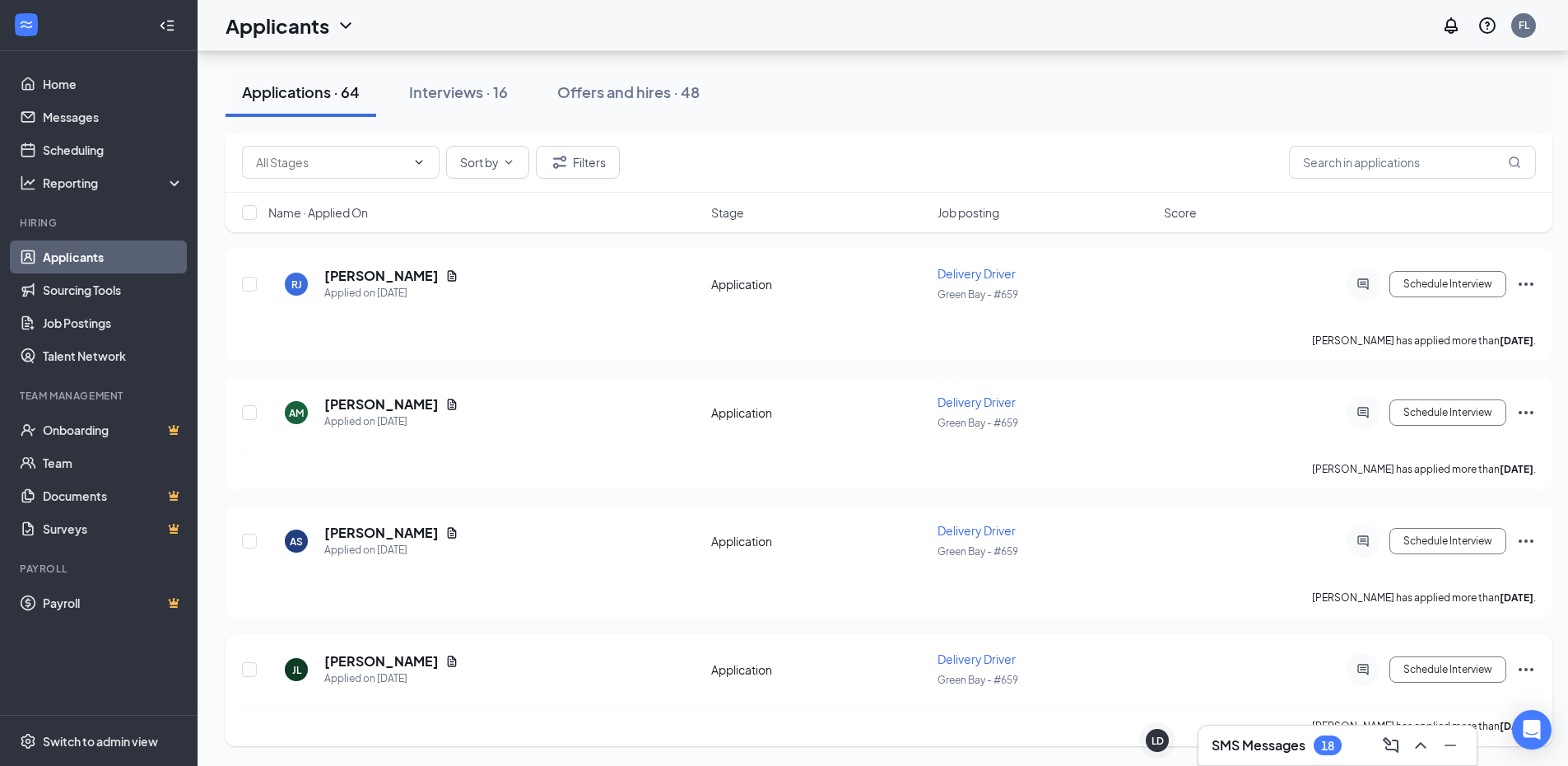
scroll to position [7648, 0]
click at [1356, 542] on icon "ActiveChat" at bounding box center [1363, 541] width 20 height 13
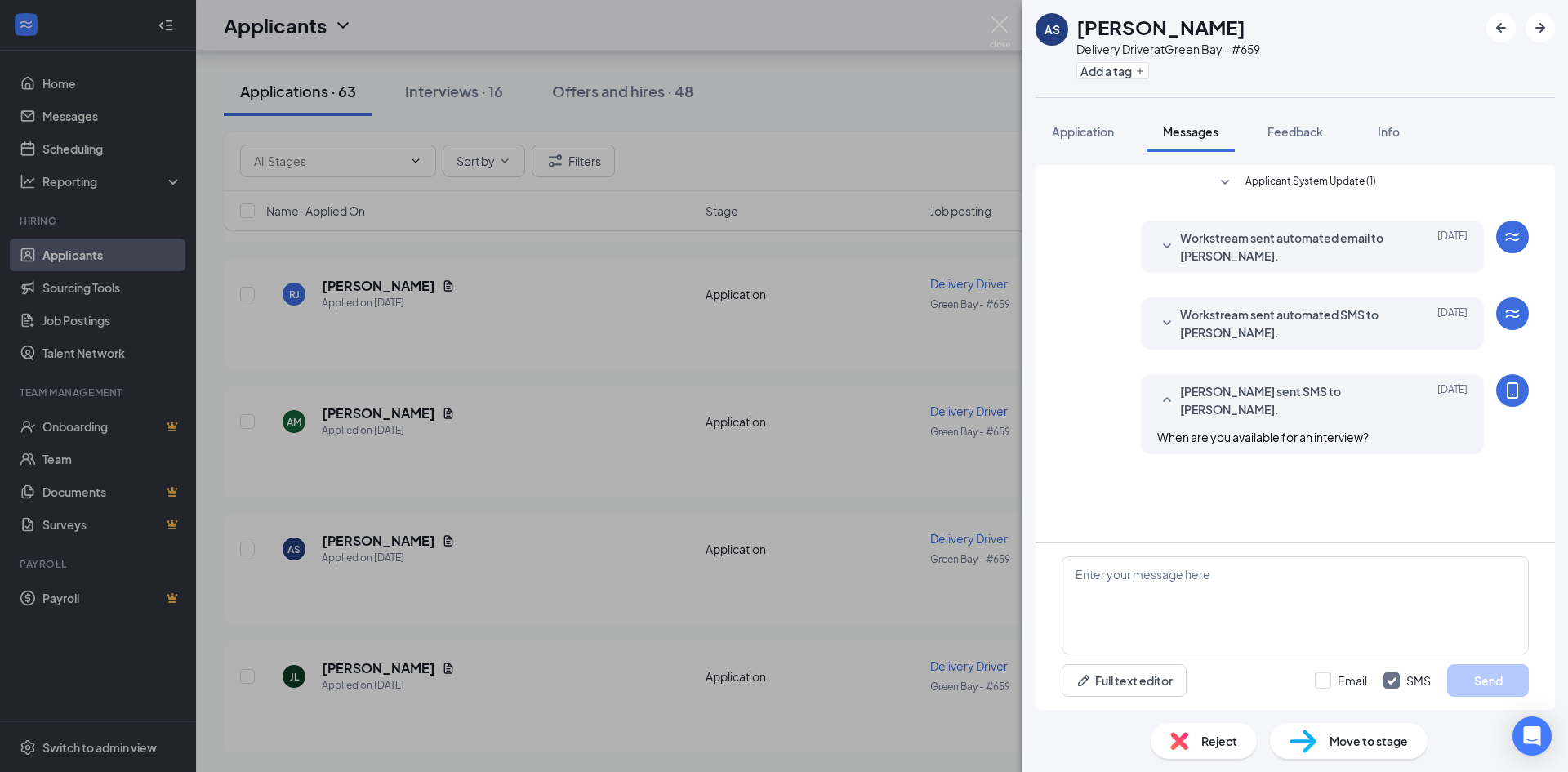
click at [932, 609] on div "AS Armon Smith Delivery Driver at Green Bay - #659 Add a tag Application Messag…" at bounding box center [784, 386] width 1568 height 772
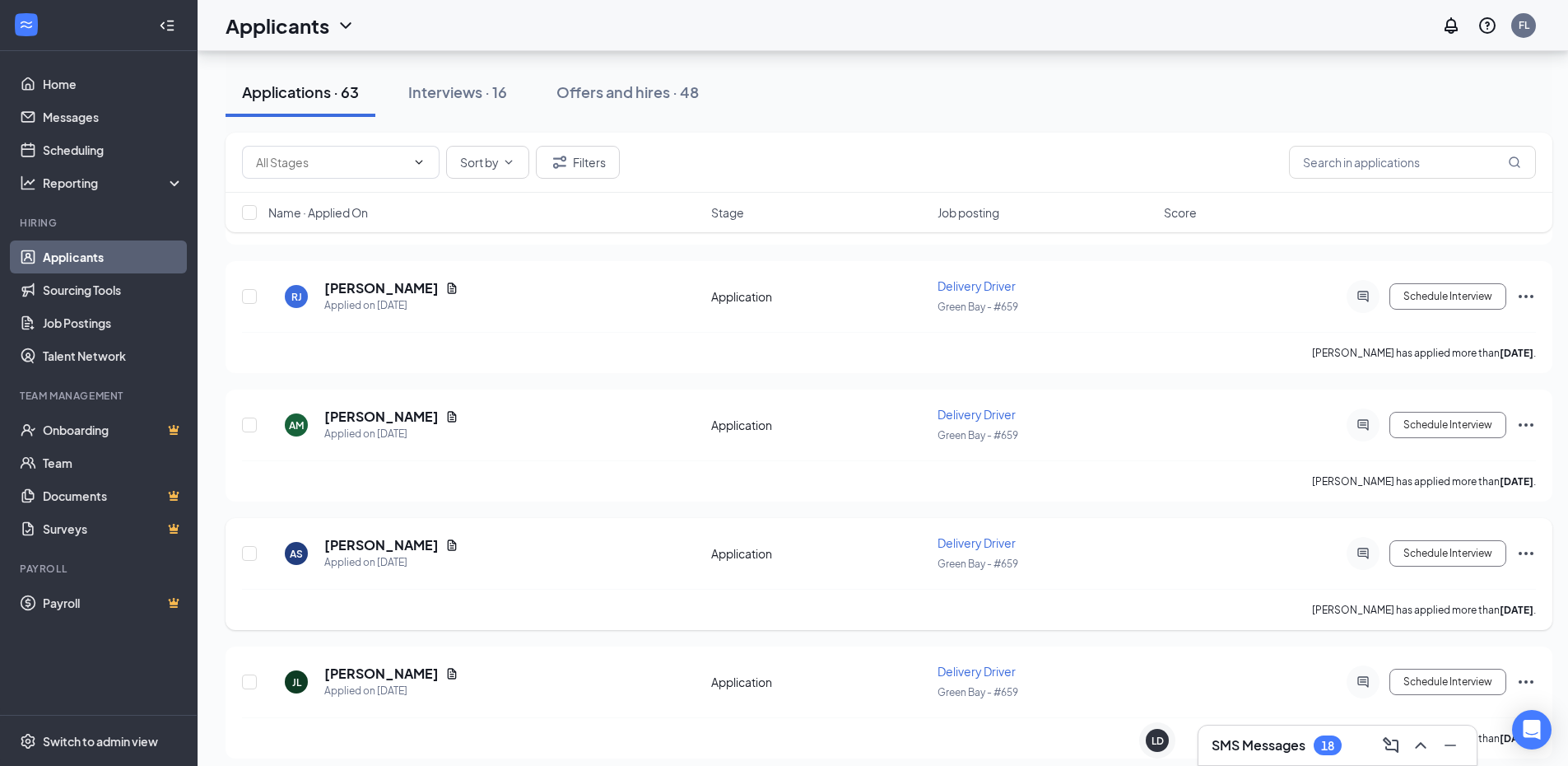
click at [1526, 553] on icon "Ellipses" at bounding box center [1526, 553] width 15 height 3
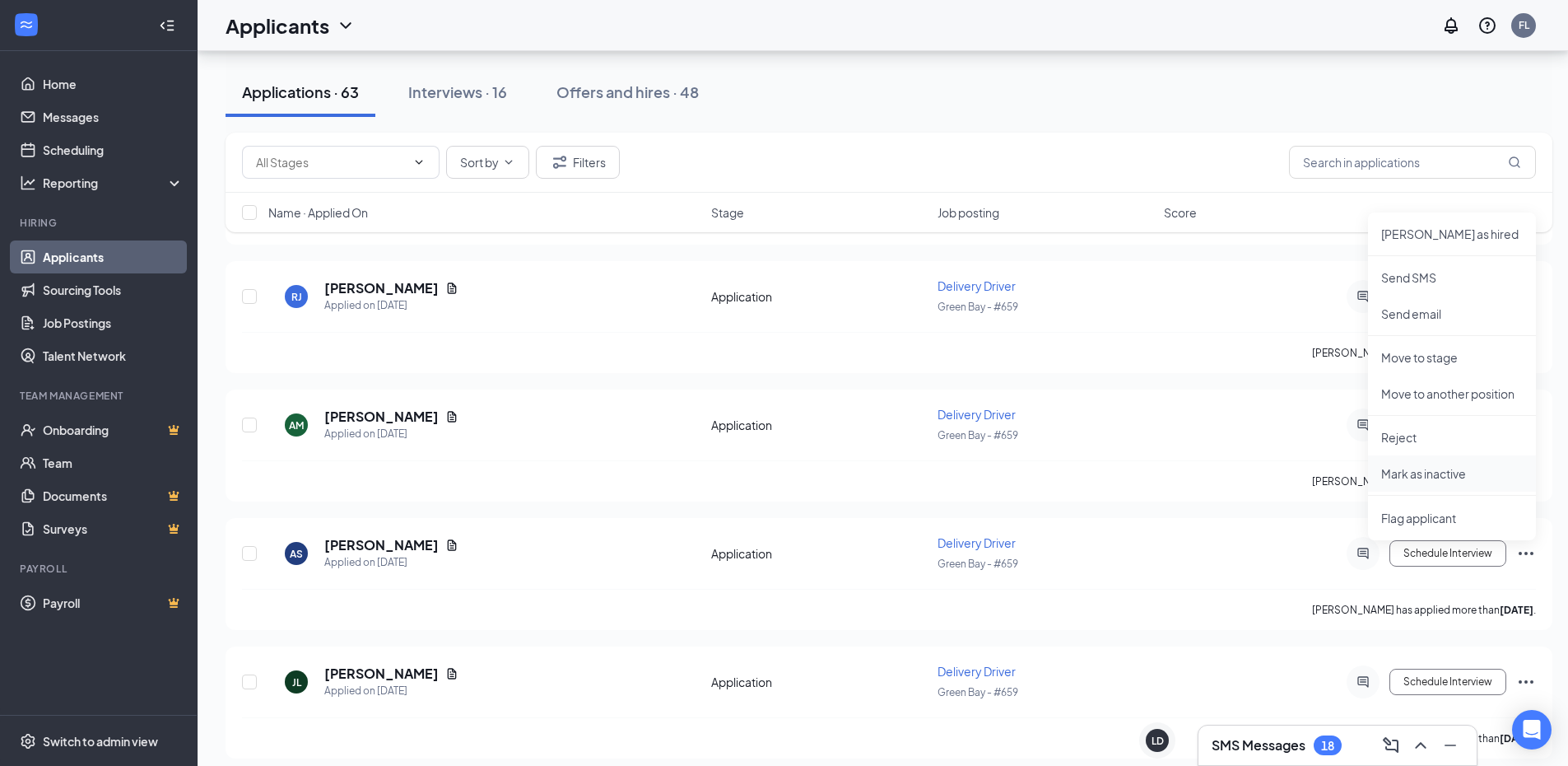
click at [1456, 485] on li "Mark as inactive" at bounding box center [1452, 473] width 168 height 36
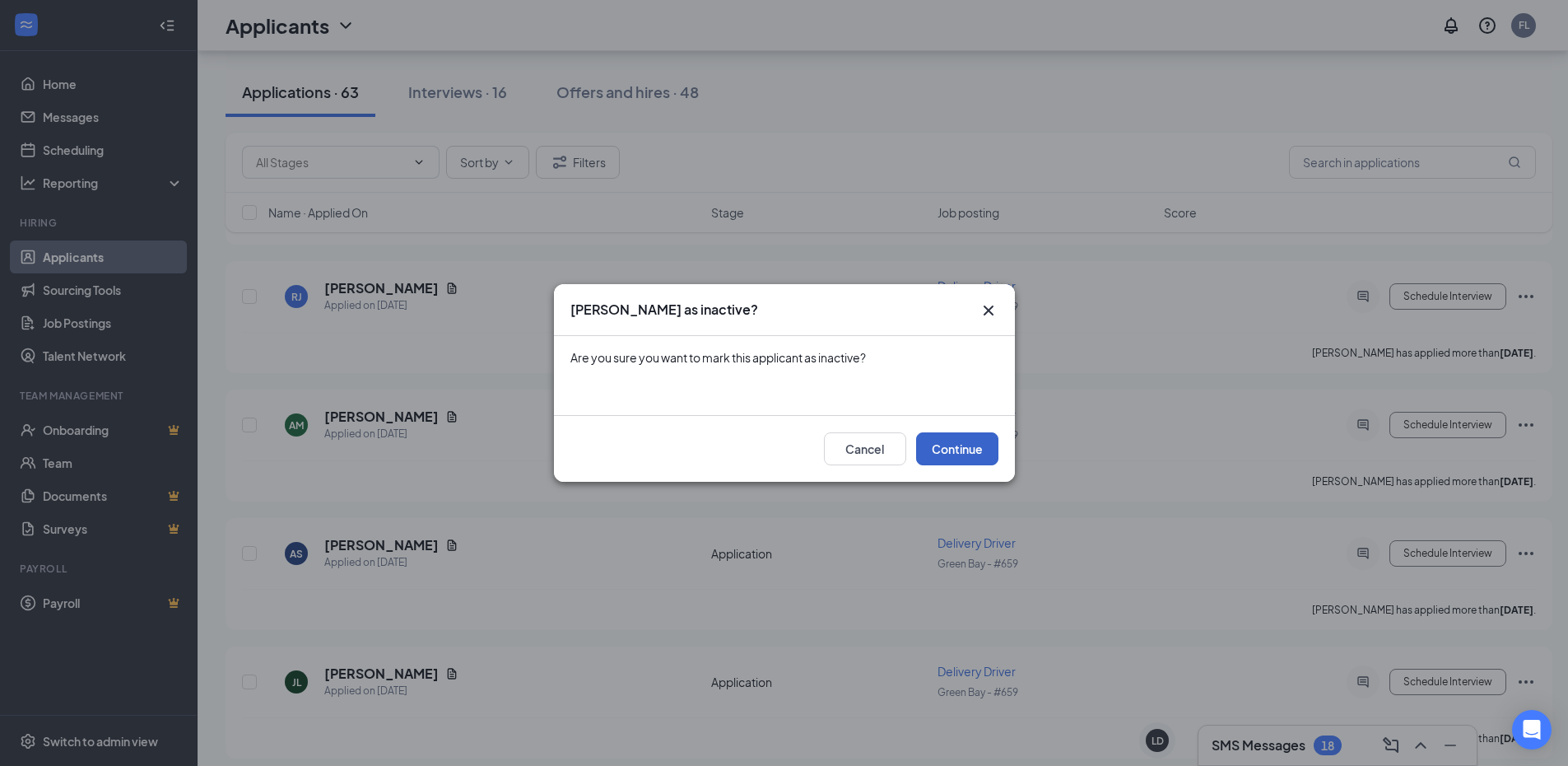
click at [970, 440] on button "Continue" at bounding box center [957, 448] width 82 height 33
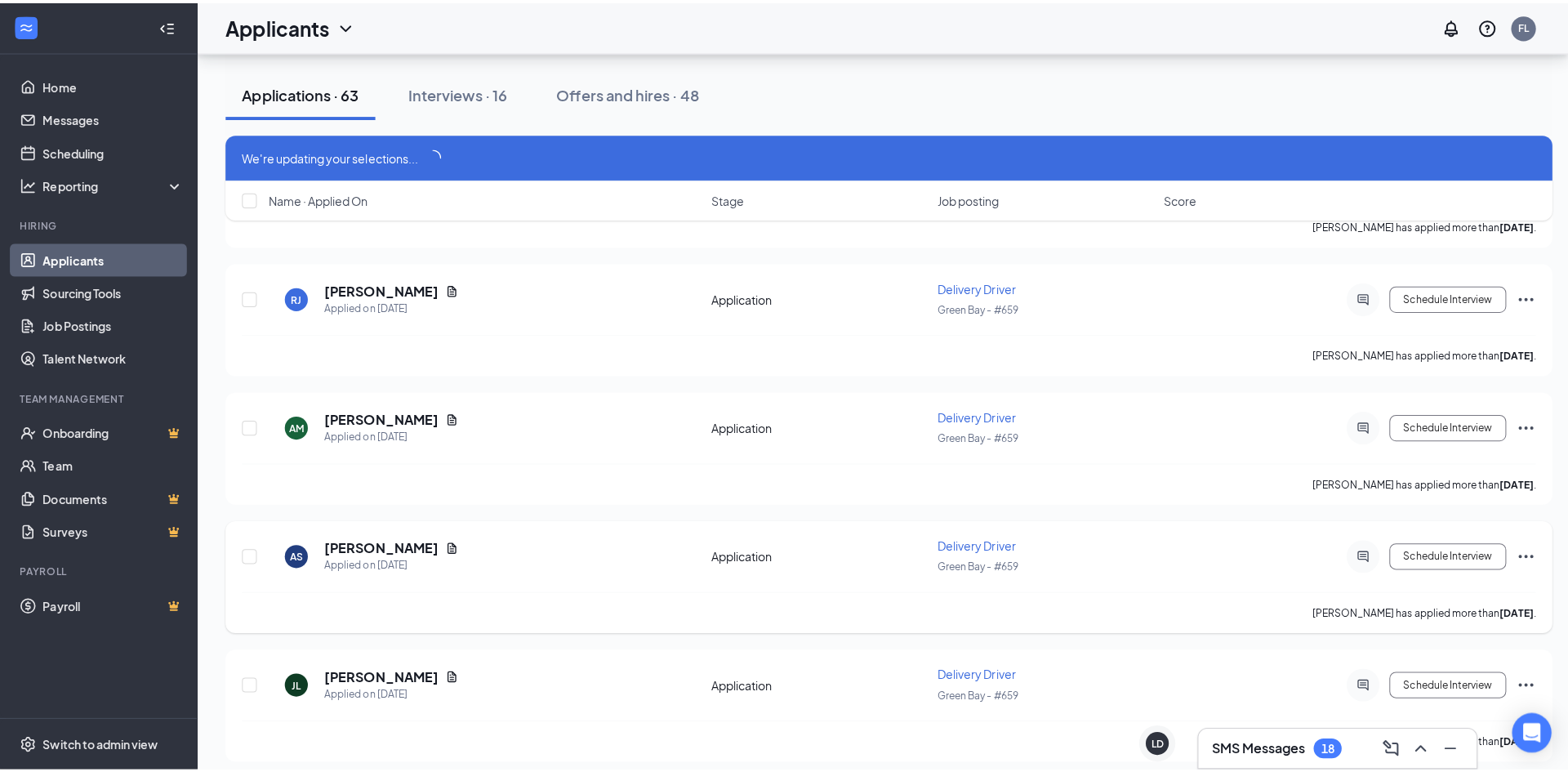
scroll to position [7577, 0]
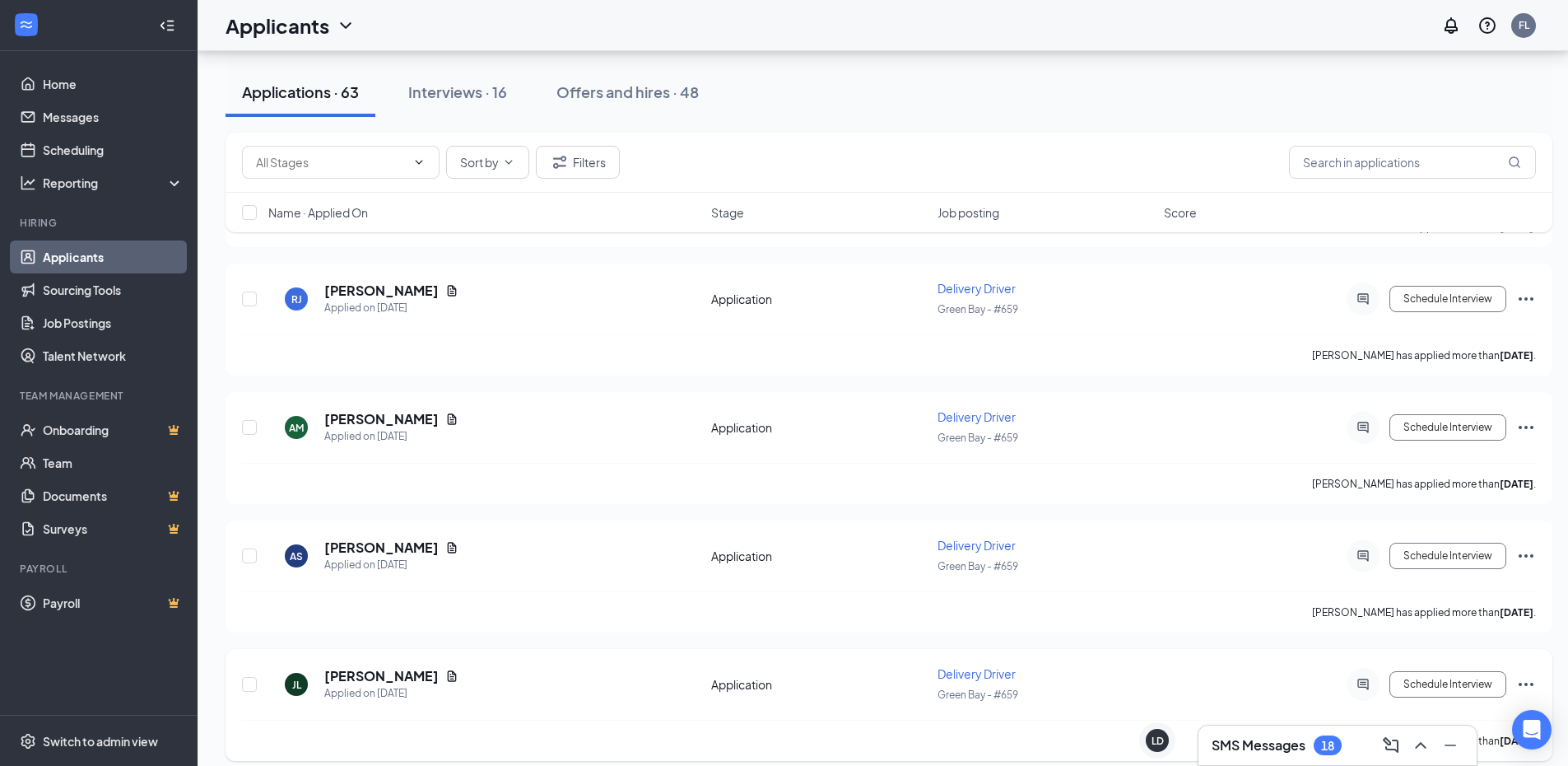
click at [1360, 681] on icon "ActiveChat" at bounding box center [1363, 684] width 20 height 13
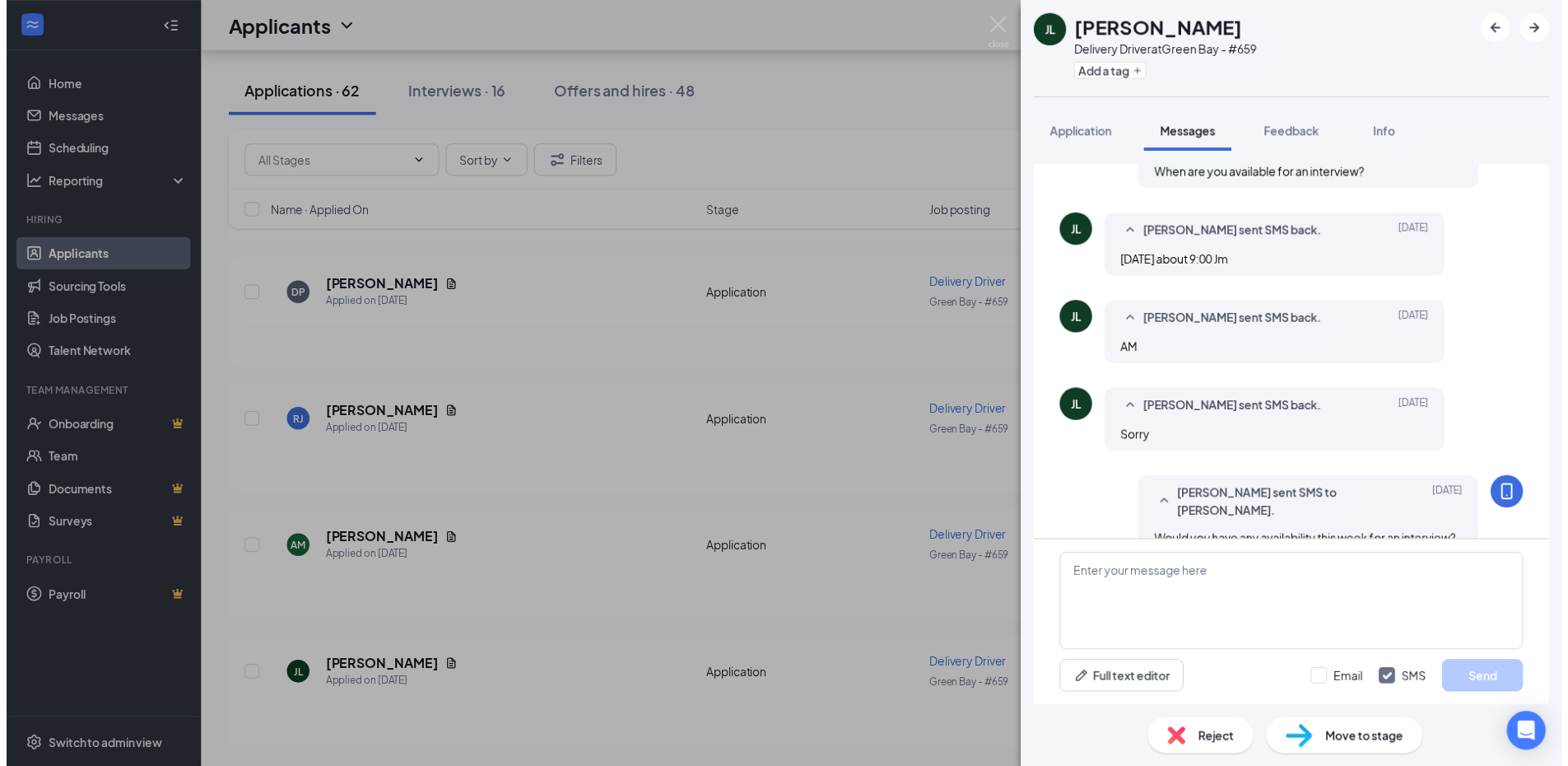
scroll to position [7508, 0]
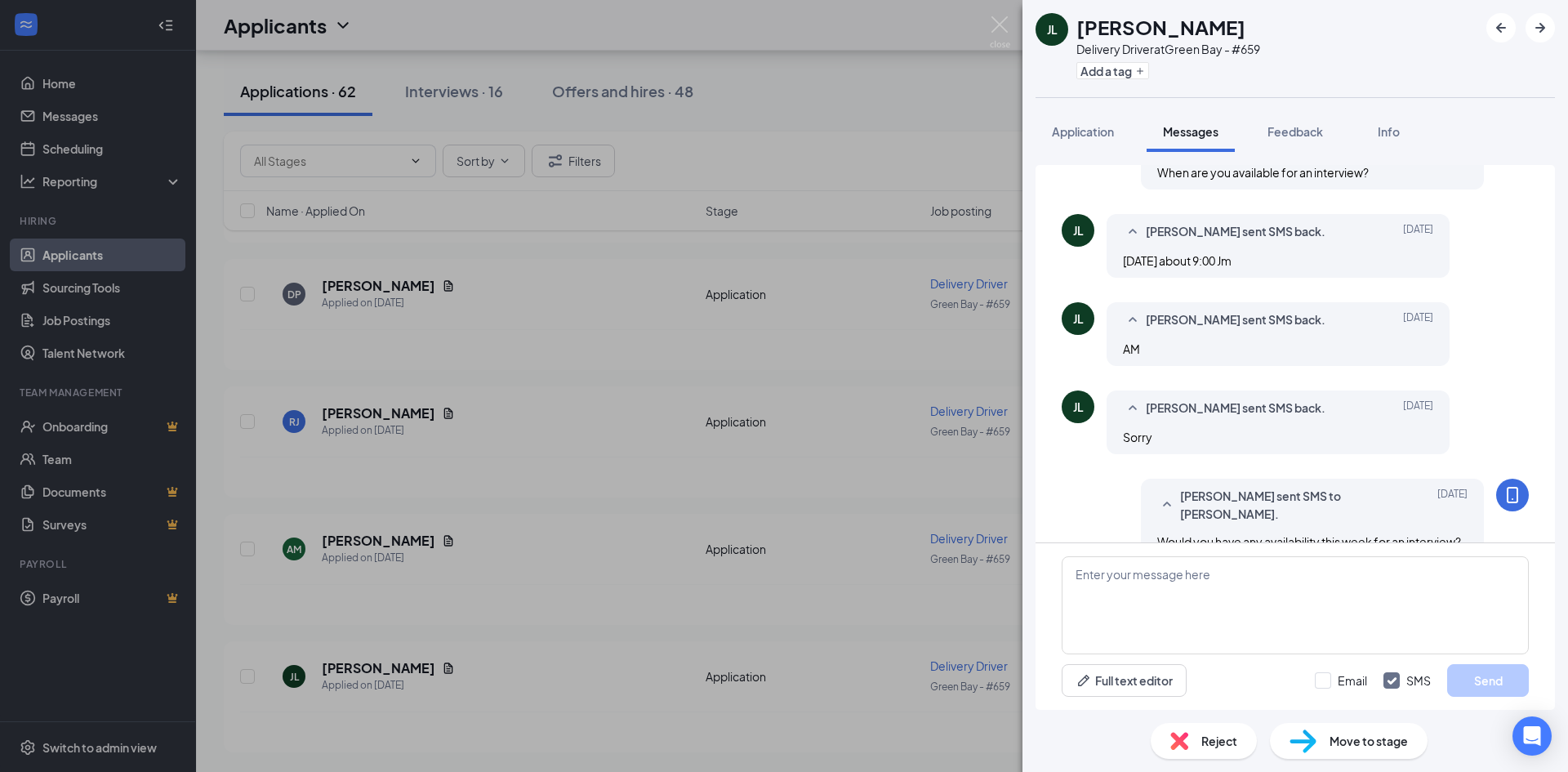
click at [833, 641] on div "JL Jeff Luther Delivery Driver at Green Bay - #659 Add a tag Application Messag…" at bounding box center [784, 386] width 1568 height 772
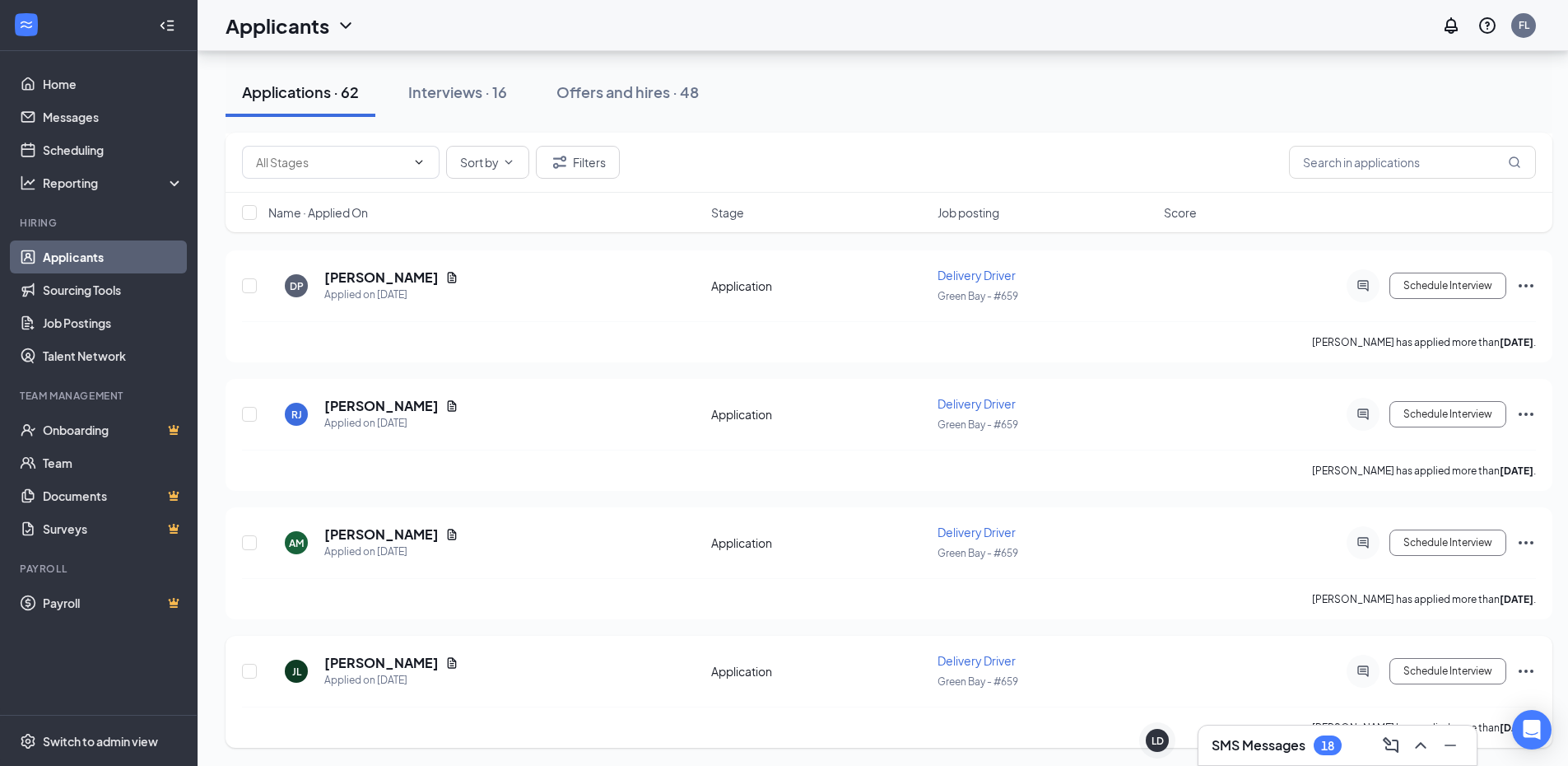
scroll to position [7519, 0]
click at [1518, 665] on icon "Ellipses" at bounding box center [1526, 670] width 20 height 20
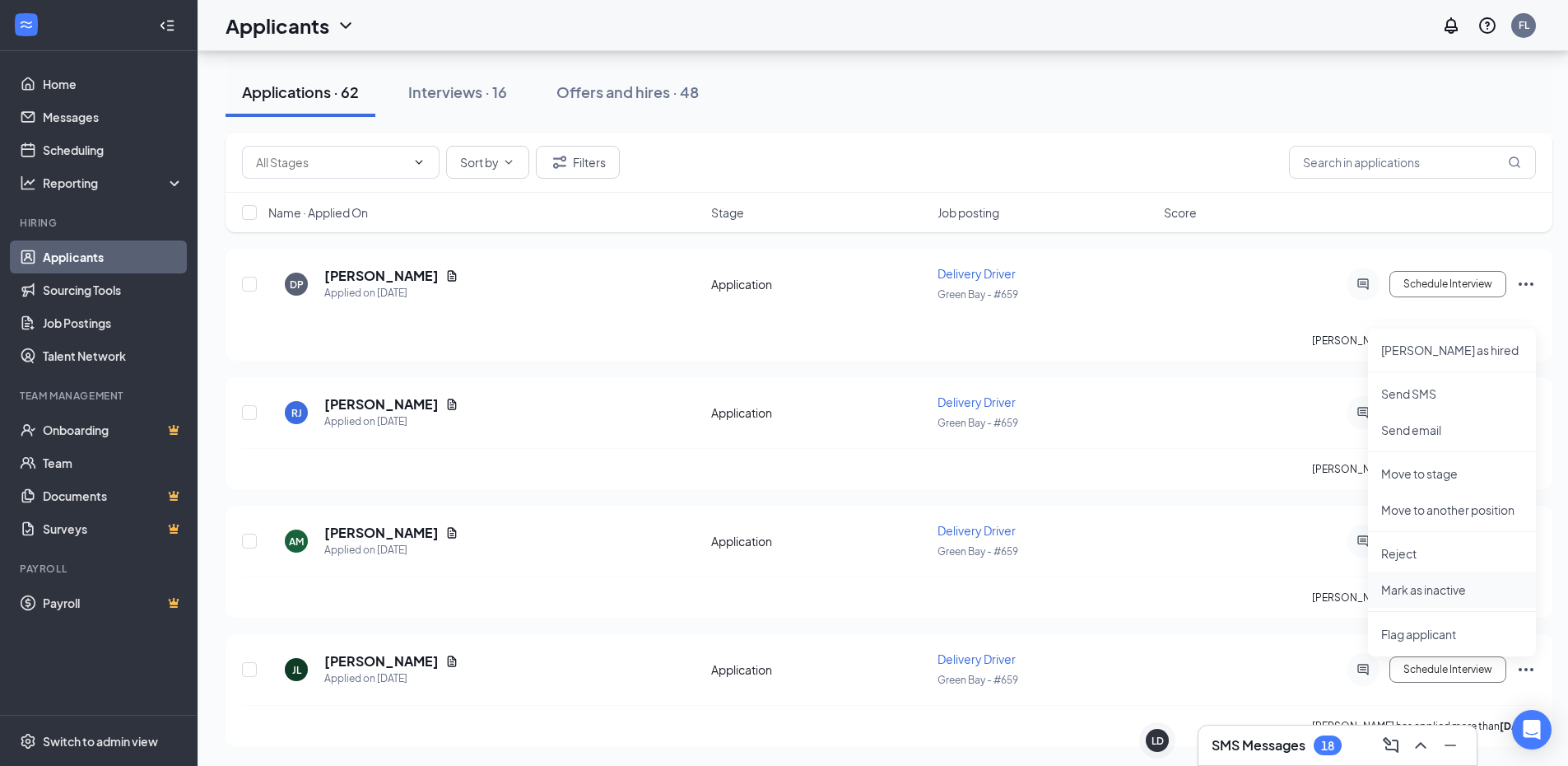
click at [1465, 592] on p "Mark as inactive" at bounding box center [1451, 589] width 141 height 17
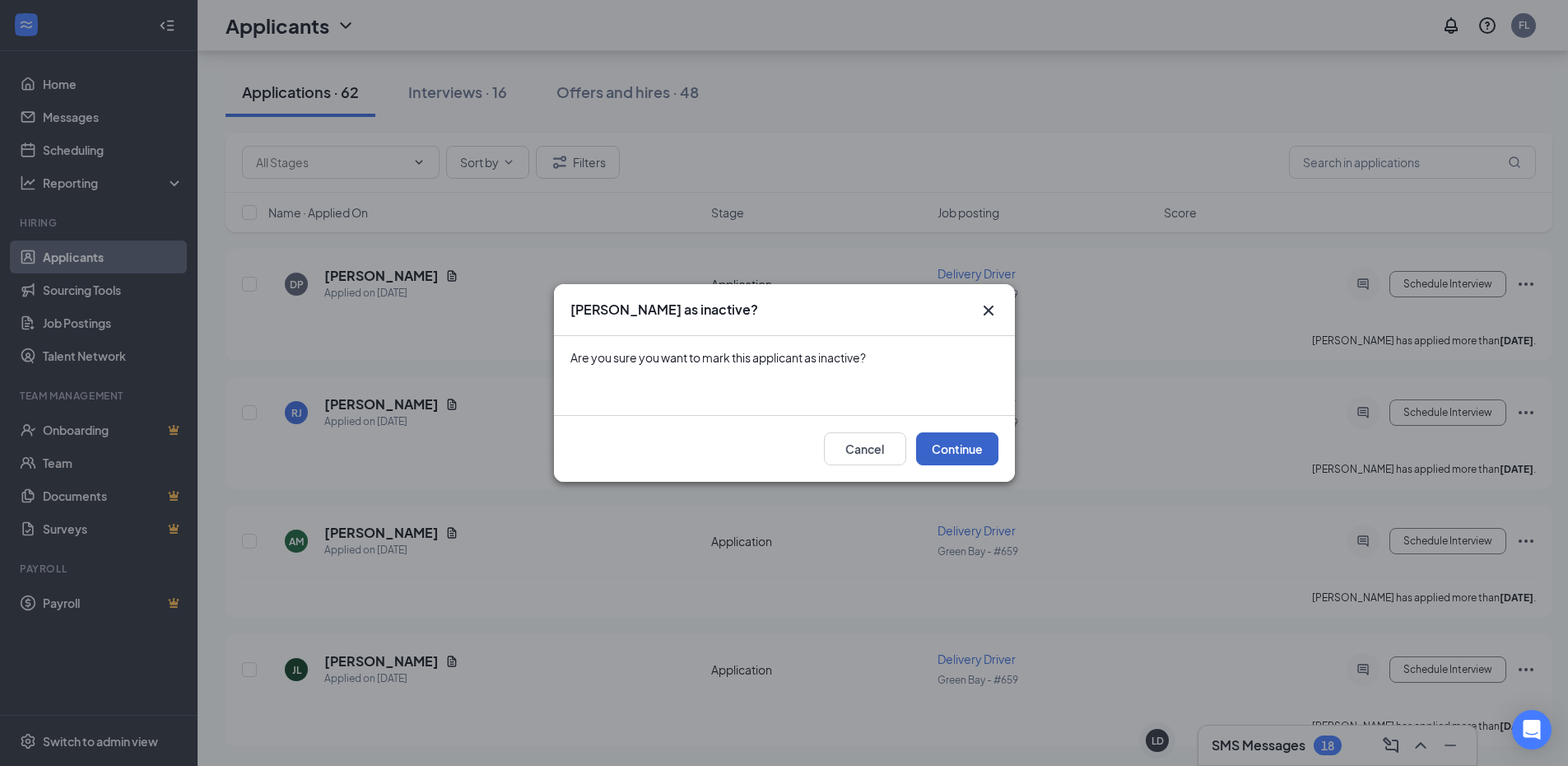
click at [982, 448] on button "Continue" at bounding box center [957, 448] width 82 height 33
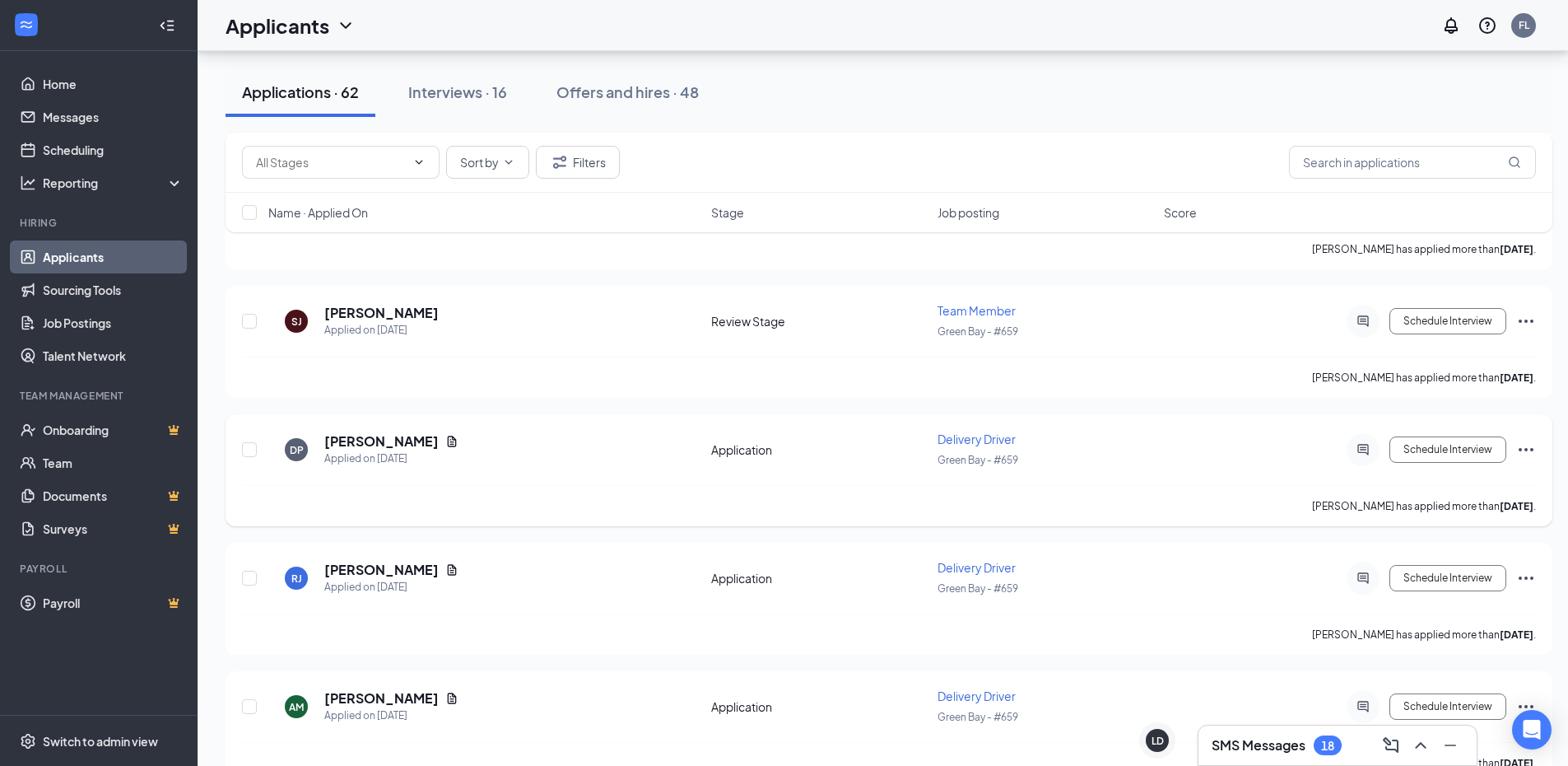
scroll to position [7391, 0]
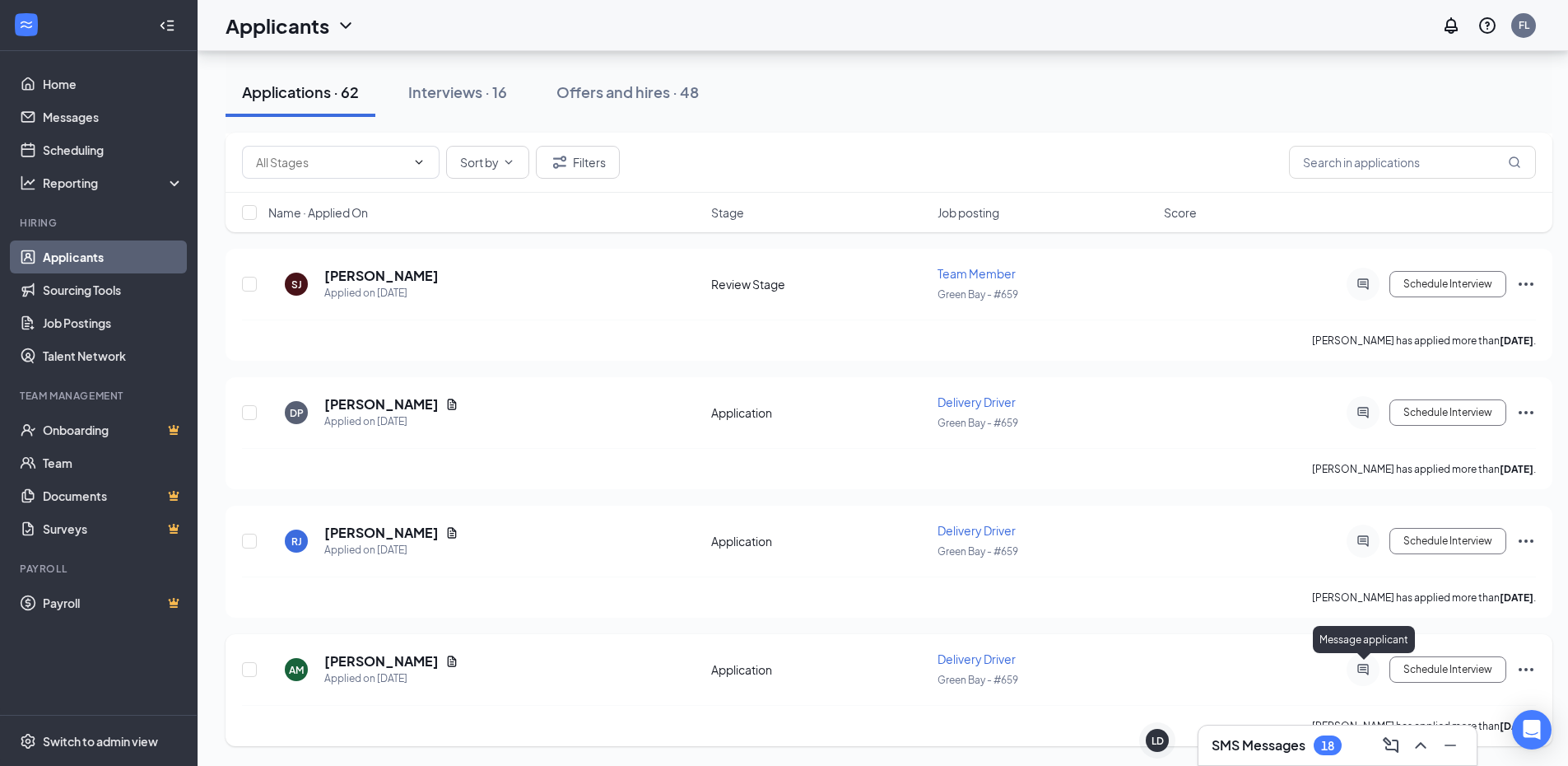
click at [1357, 668] on icon "ActiveChat" at bounding box center [1363, 670] width 20 height 13
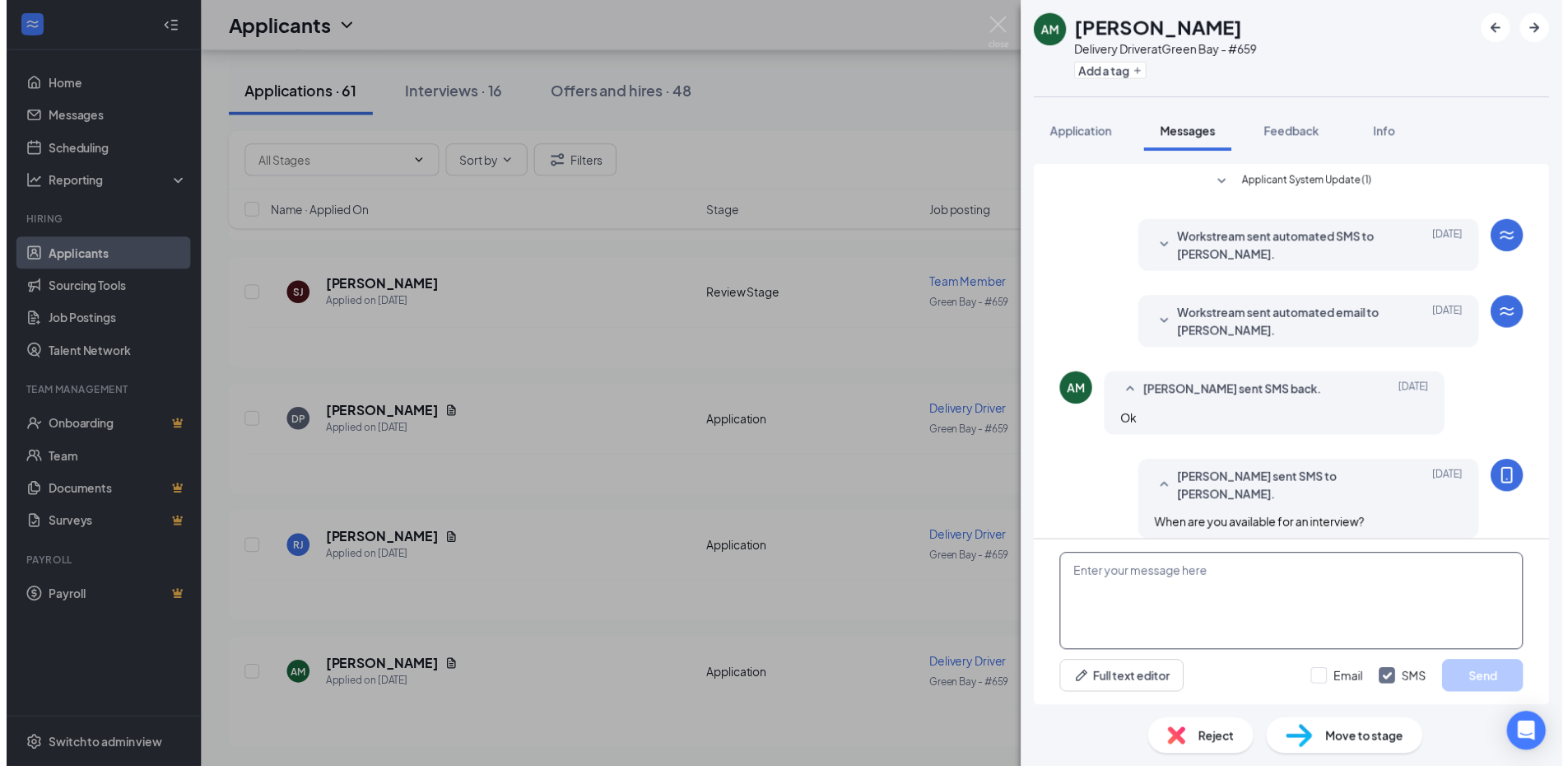
scroll to position [336, 0]
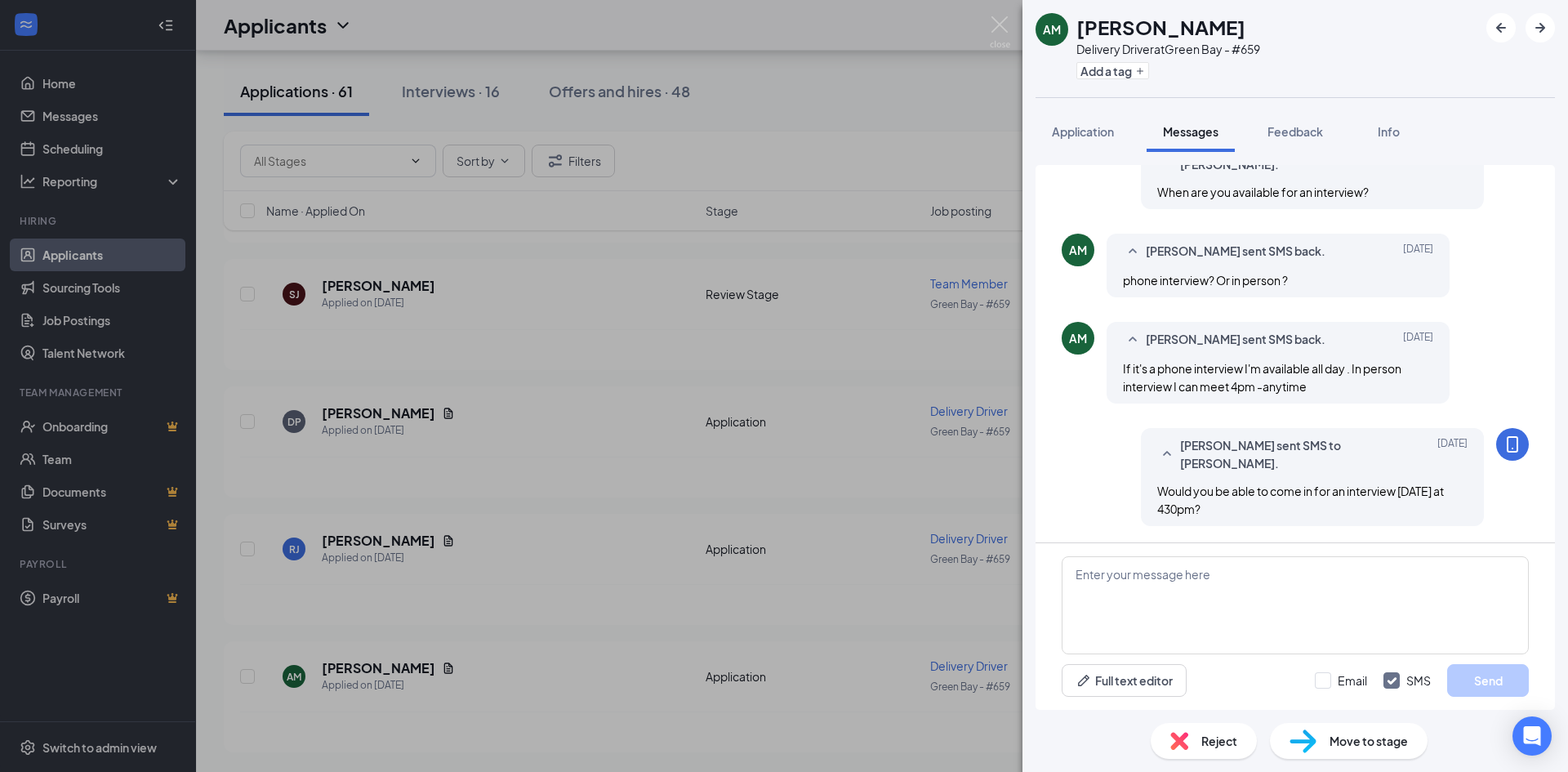
click at [805, 630] on div "AM Anthony McClelland Delivery Driver at Green Bay - #659 Add a tag Application…" at bounding box center [784, 386] width 1568 height 772
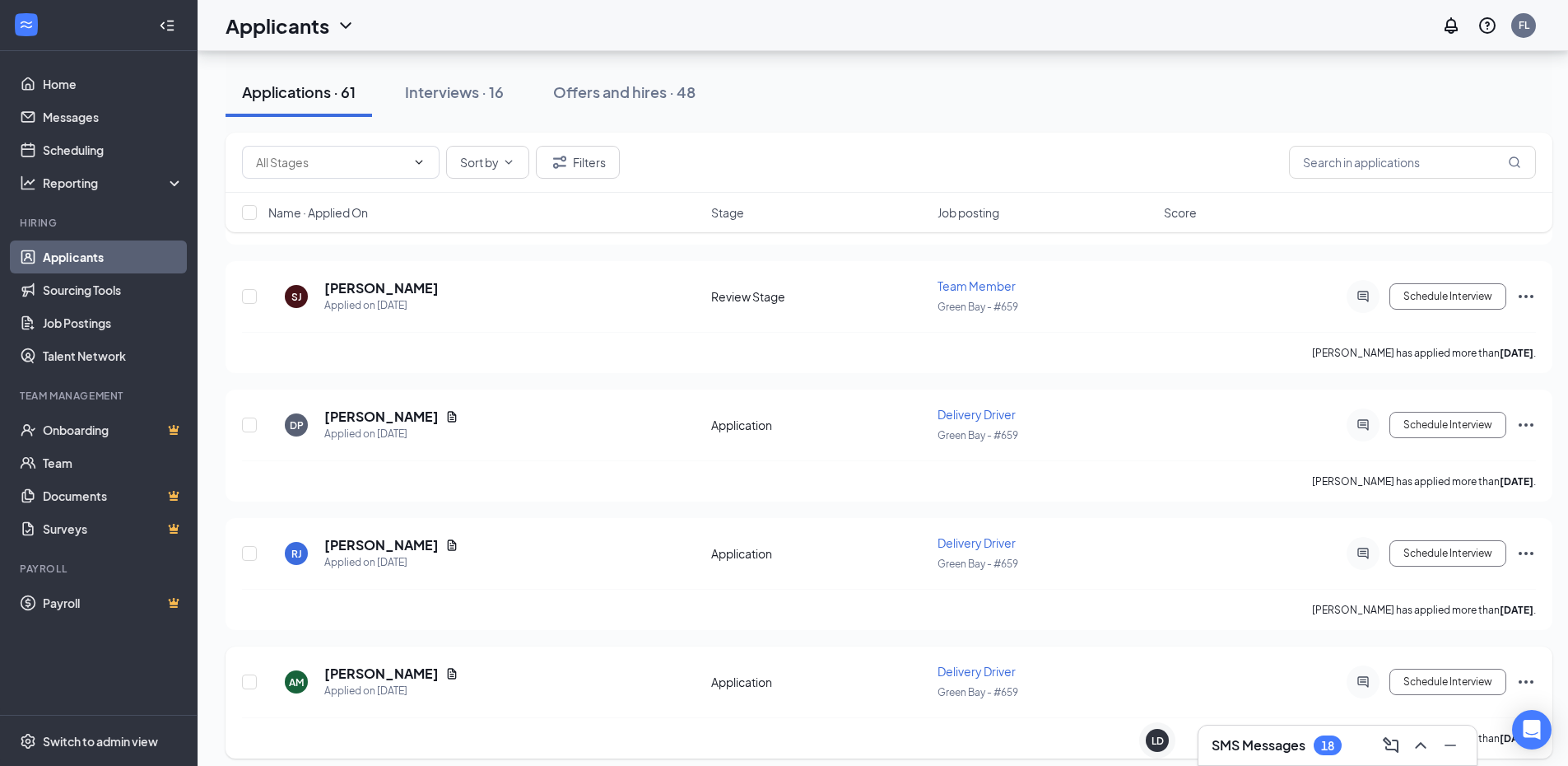
scroll to position [7391, 0]
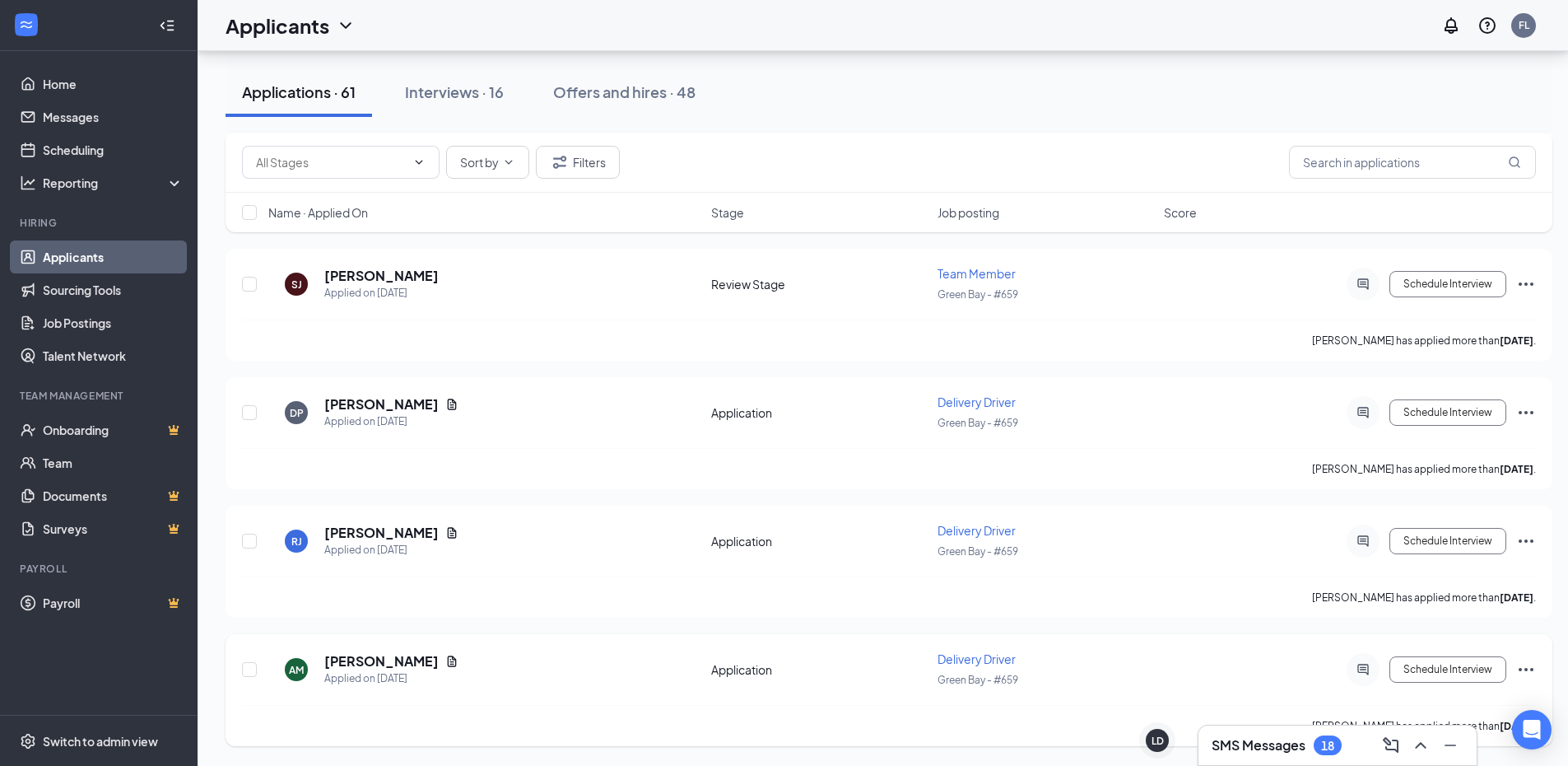
click at [1522, 668] on icon "Ellipses" at bounding box center [1526, 670] width 20 height 20
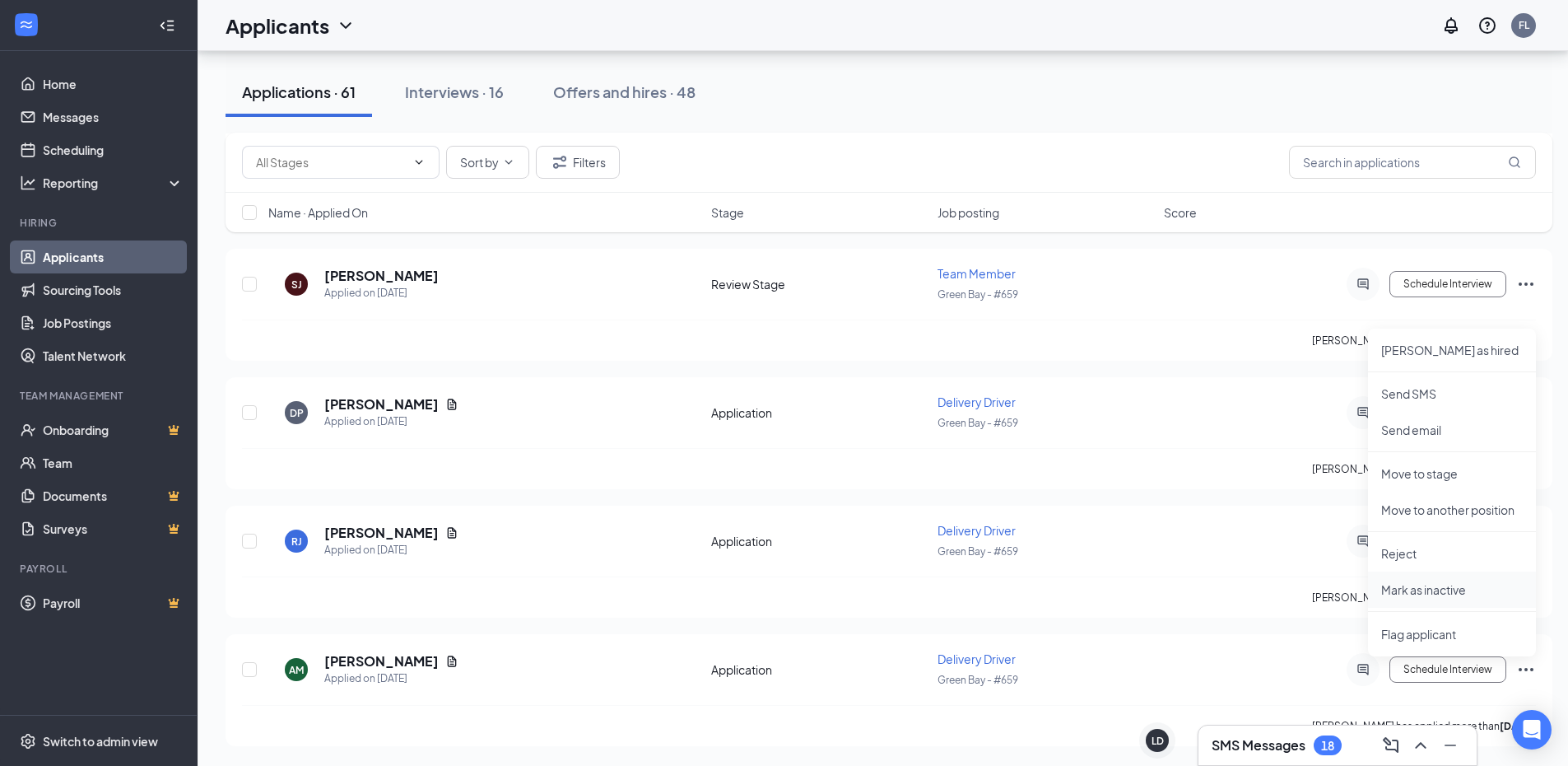
click at [1450, 578] on li "Mark as inactive" at bounding box center [1452, 589] width 168 height 36
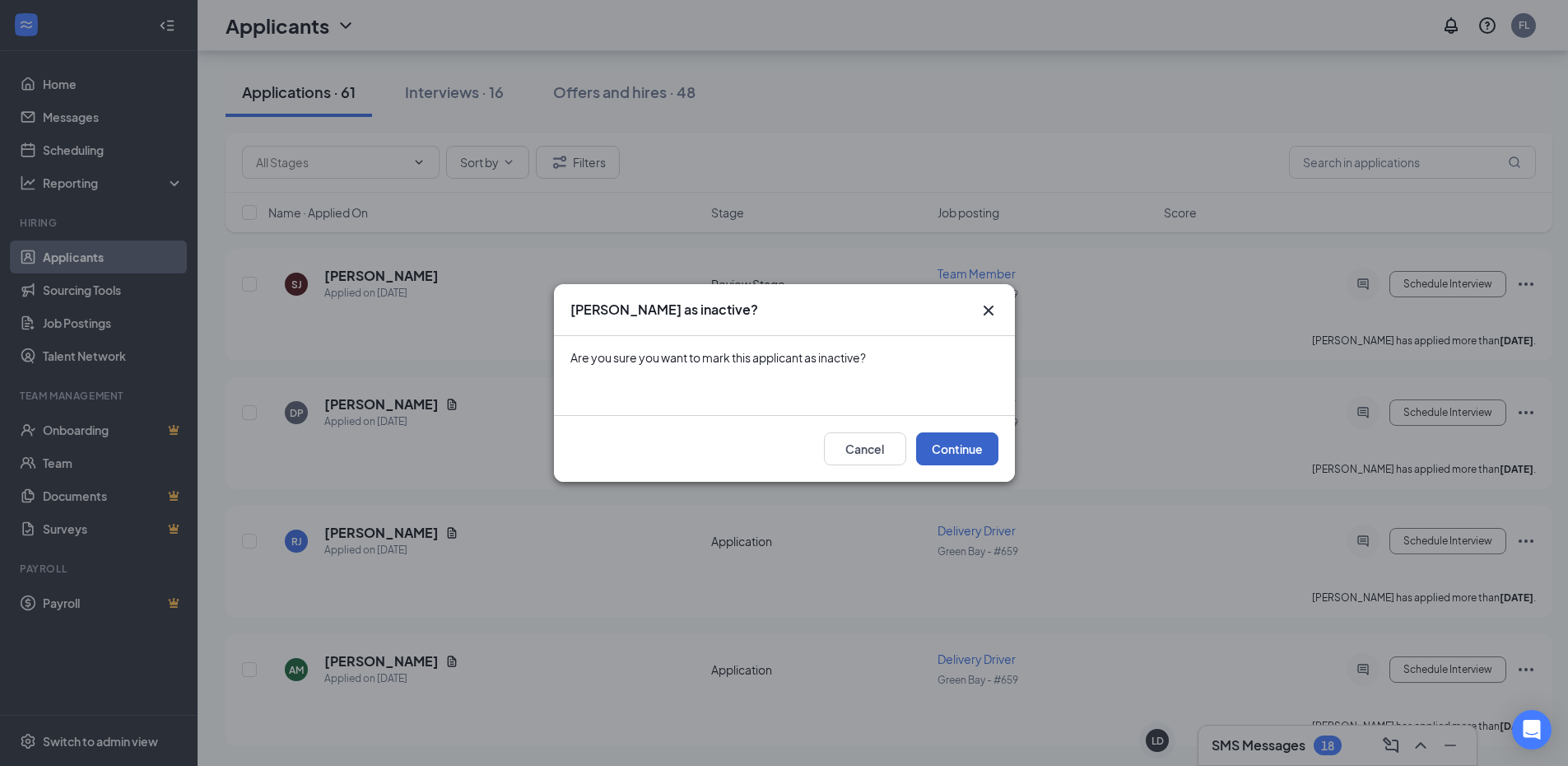
click at [956, 450] on button "Continue" at bounding box center [957, 448] width 82 height 33
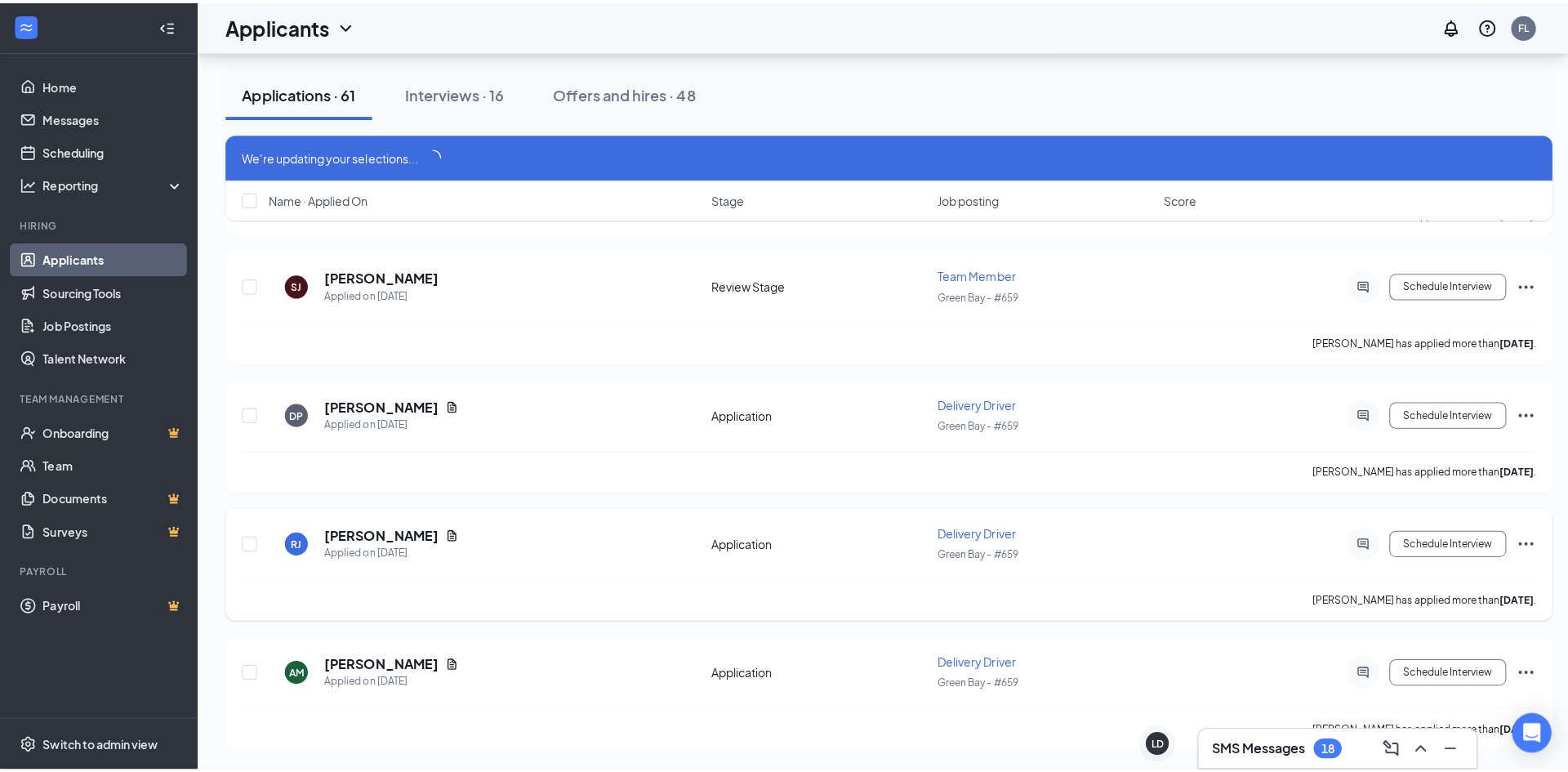
scroll to position [7322, 0]
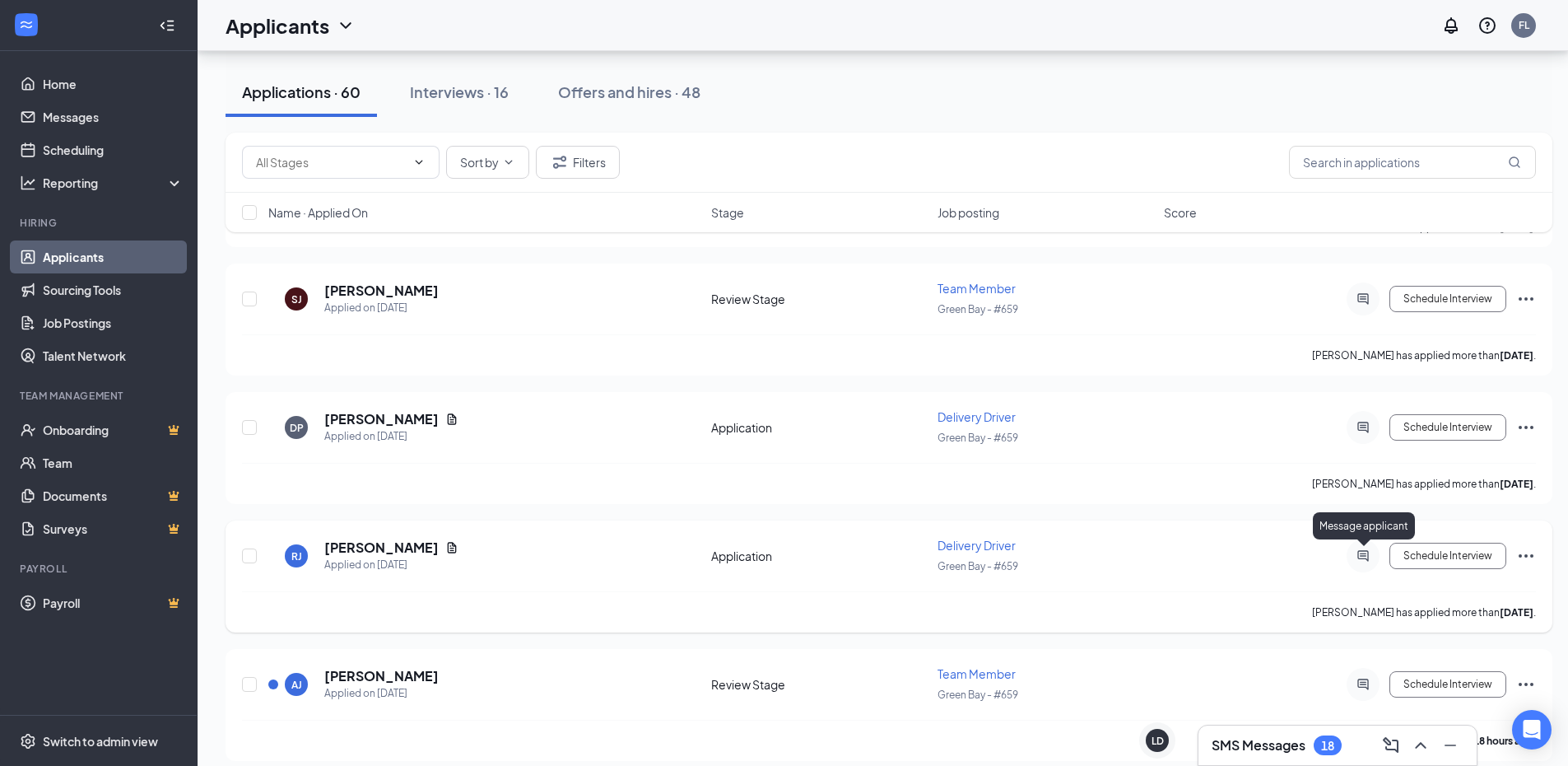
click at [1355, 555] on icon "ActiveChat" at bounding box center [1363, 556] width 20 height 13
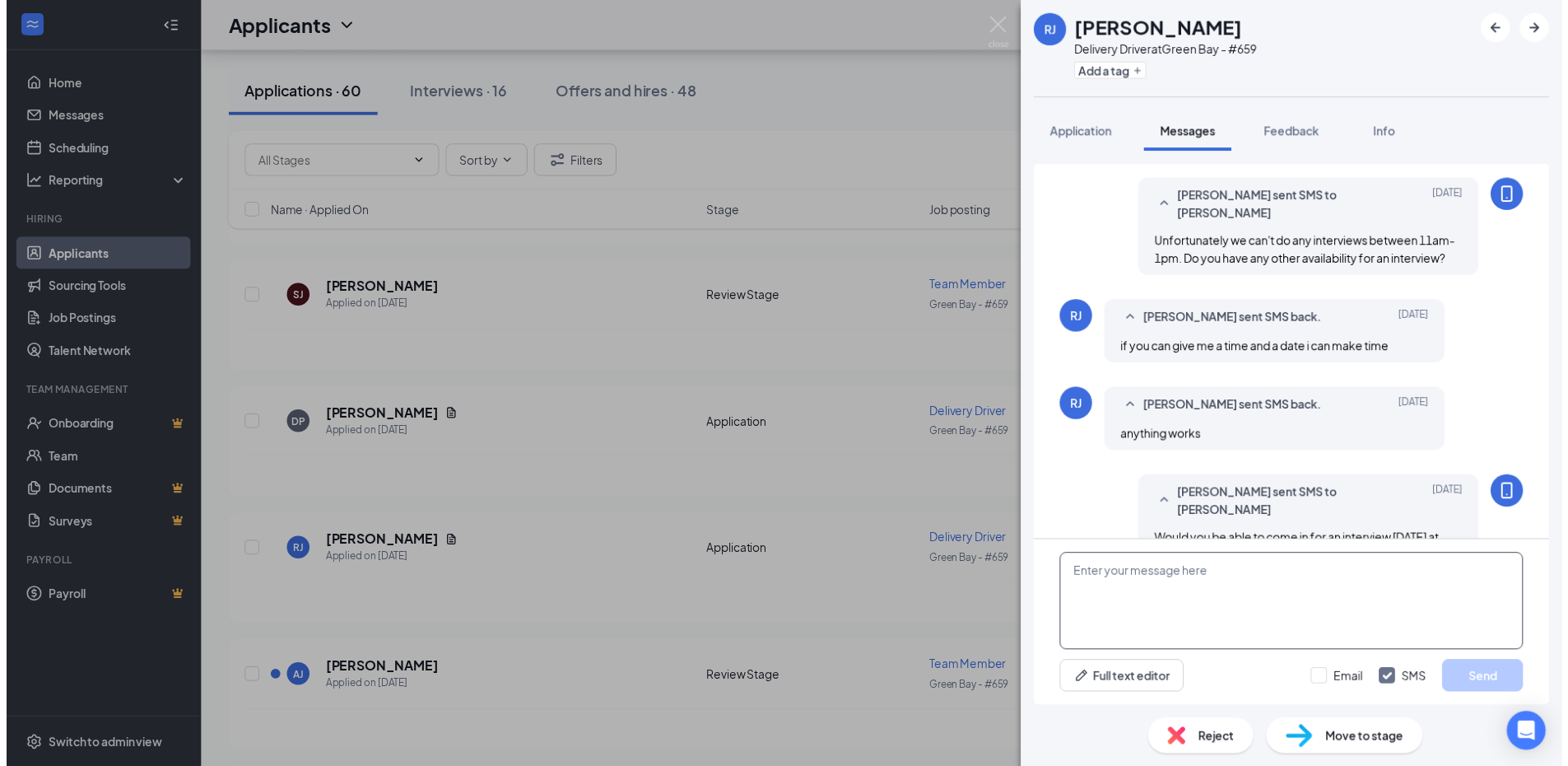
scroll to position [428, 0]
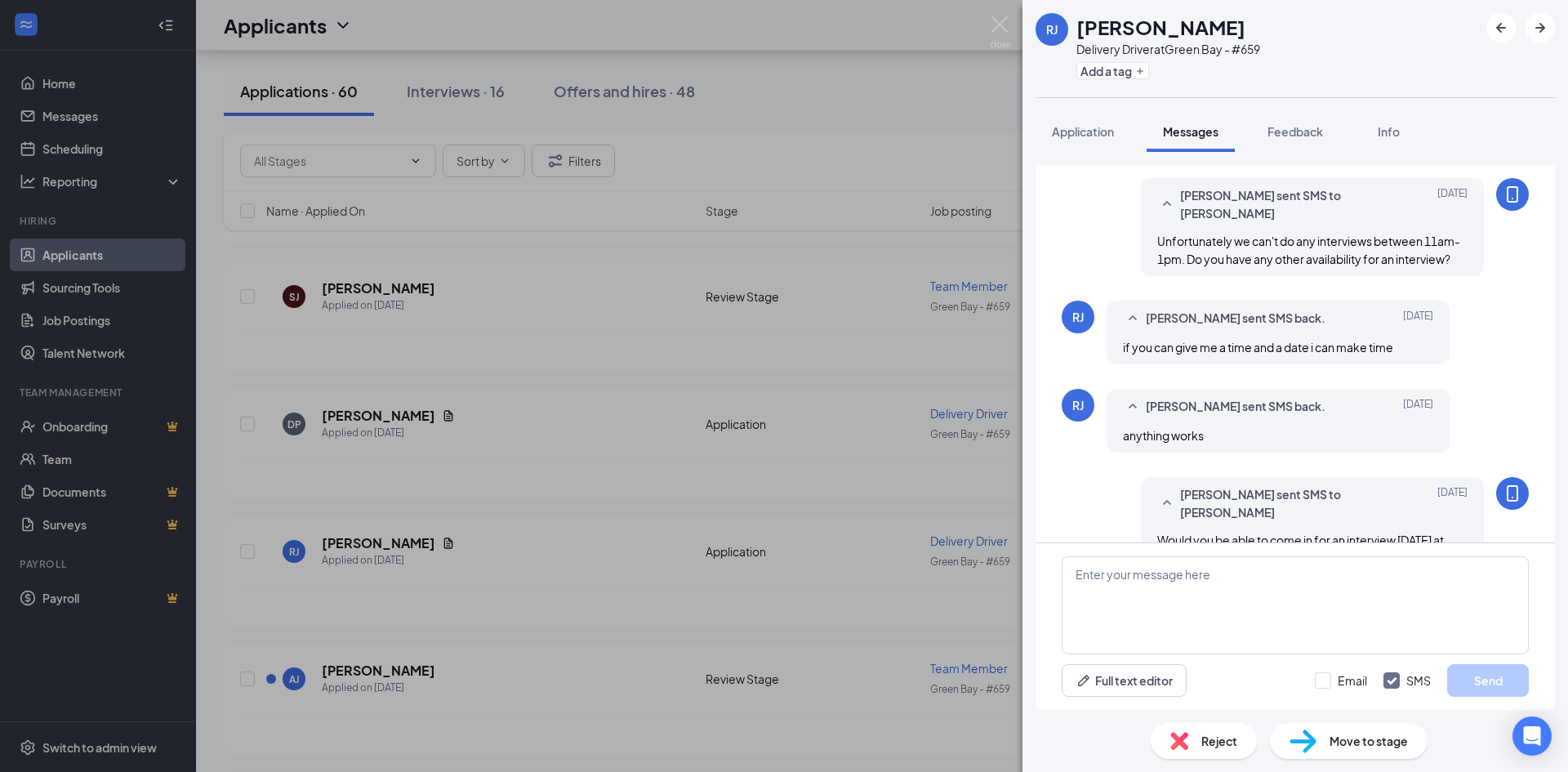
click at [914, 607] on div "RJ Roel Jr Delivery Driver at Green Bay - #659 Add a tag Application Messages F…" at bounding box center [784, 386] width 1568 height 772
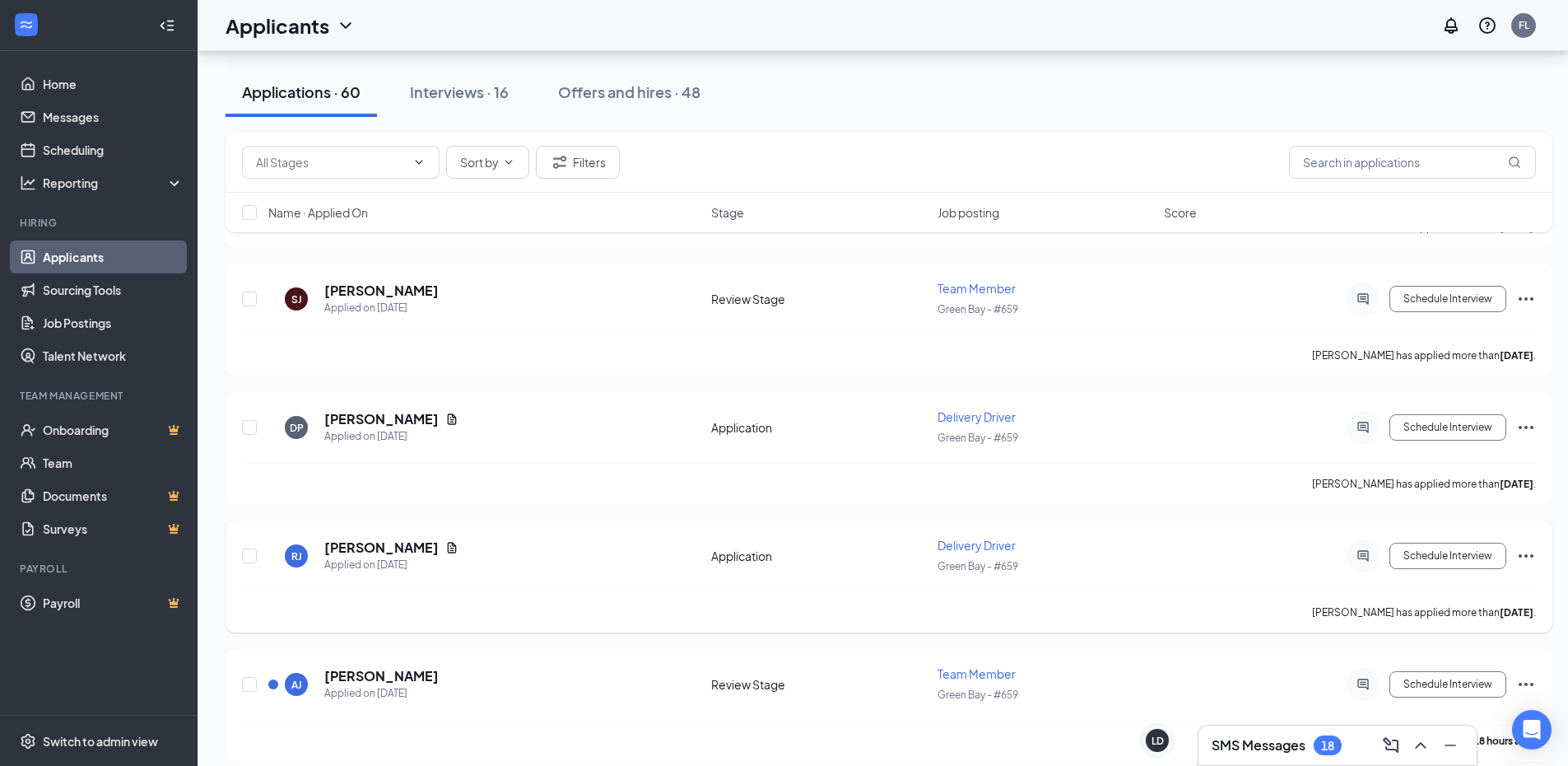
click at [1523, 558] on icon "Ellipses" at bounding box center [1526, 556] width 20 height 20
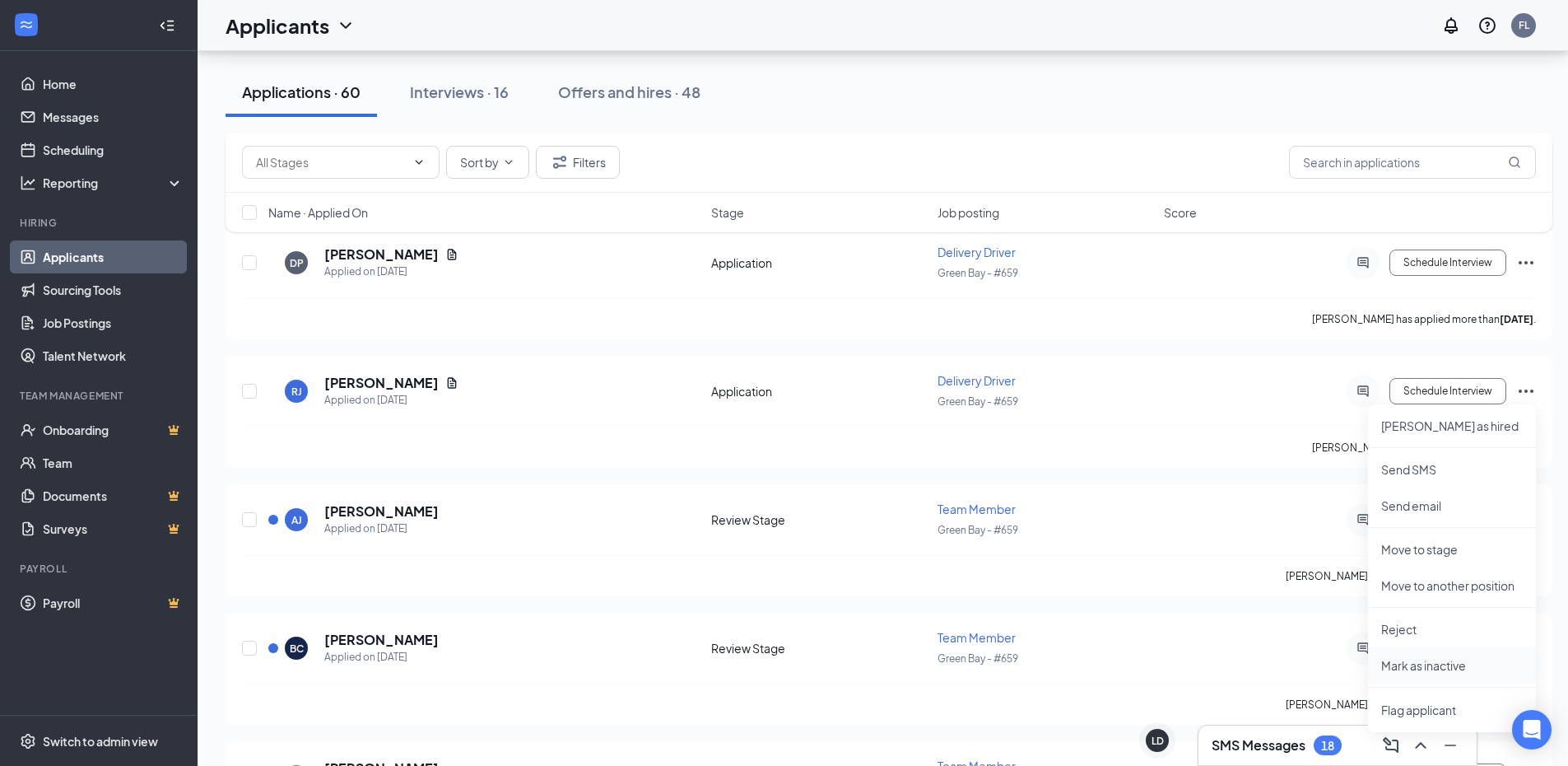
click at [1431, 660] on p "Mark as inactive" at bounding box center [1451, 666] width 141 height 17
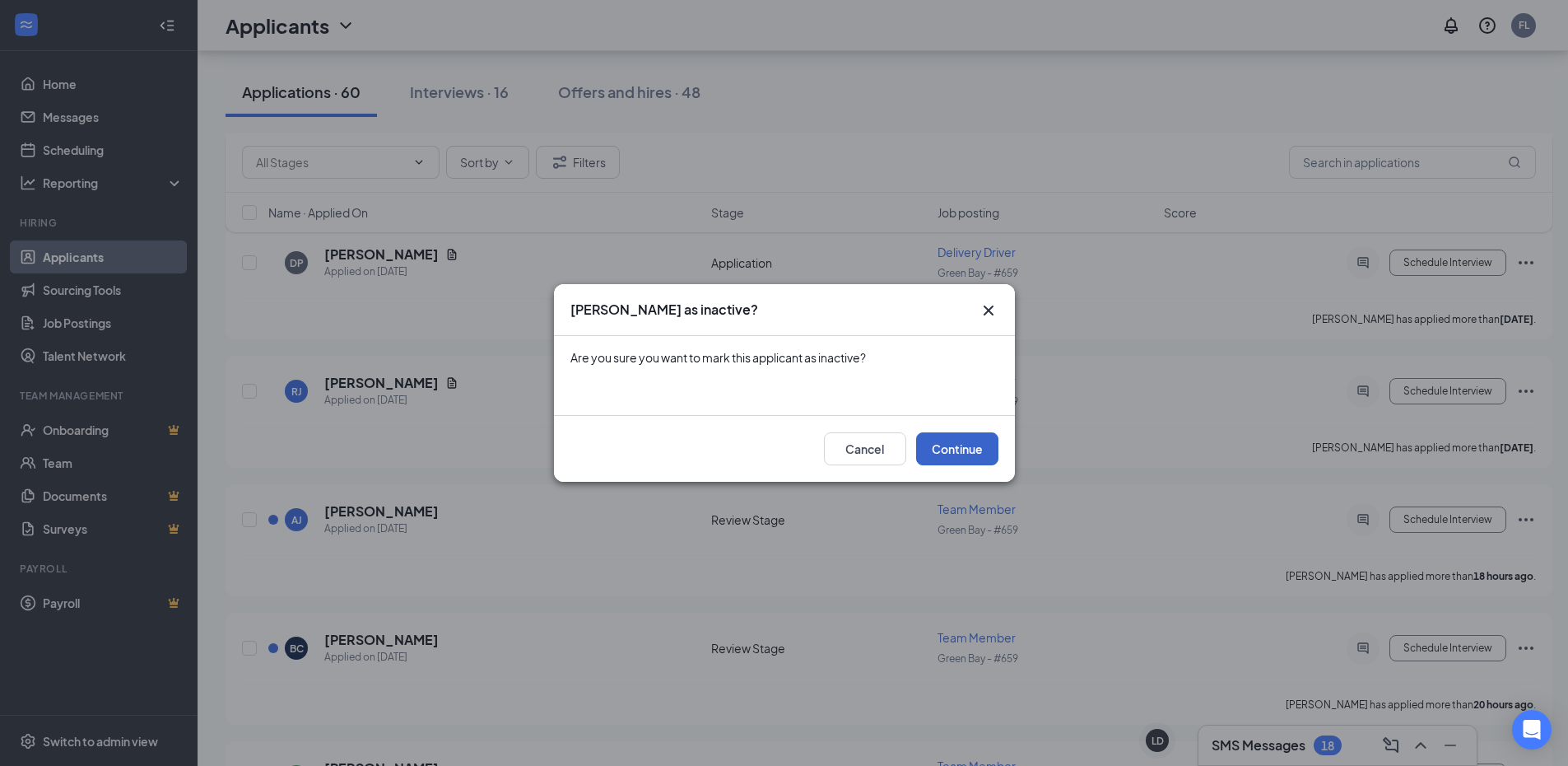
click at [954, 445] on button "Continue" at bounding box center [957, 448] width 82 height 33
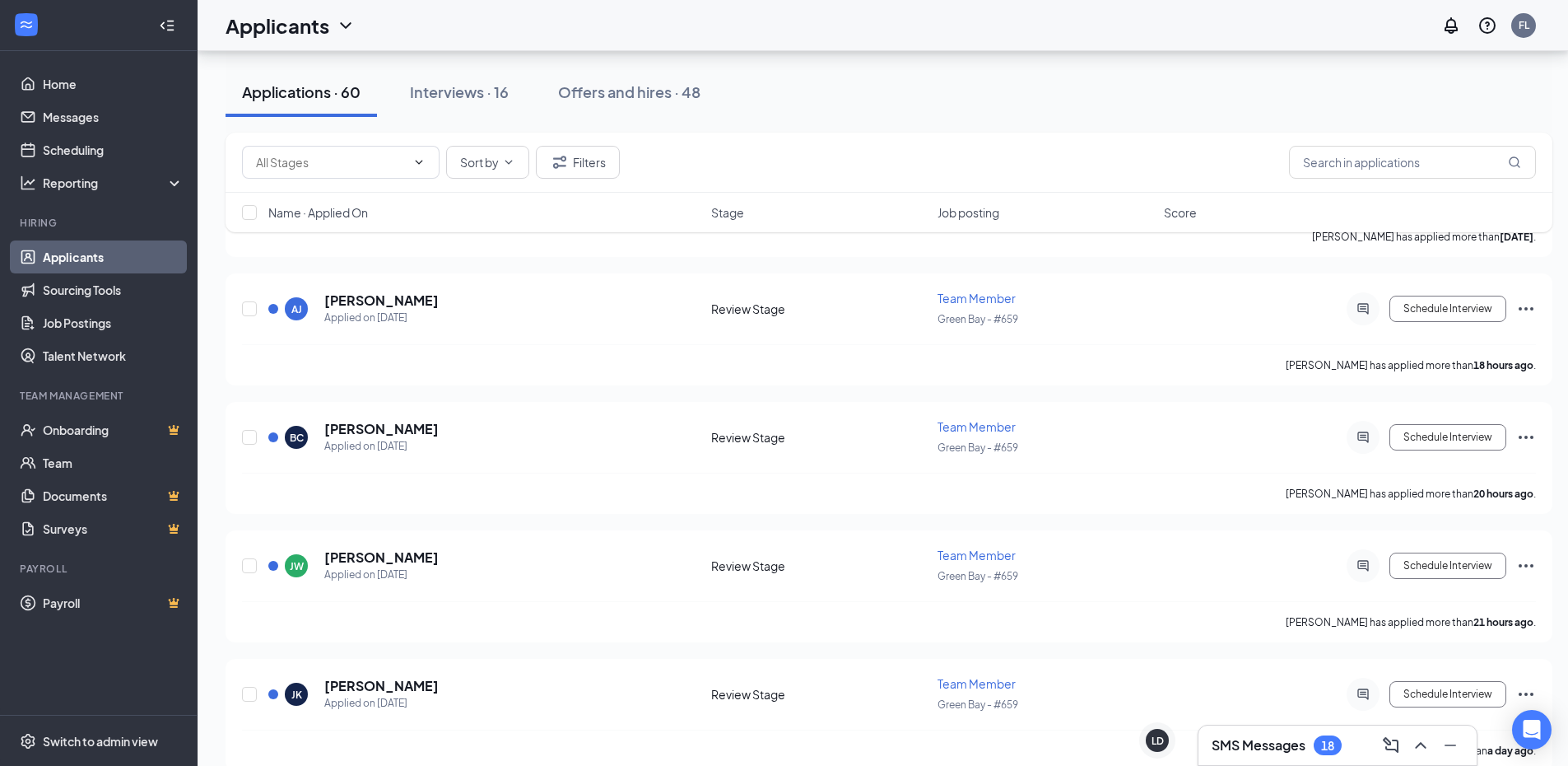
scroll to position [7870, 0]
